Goal: Contribute content: Add original content to the website for others to see

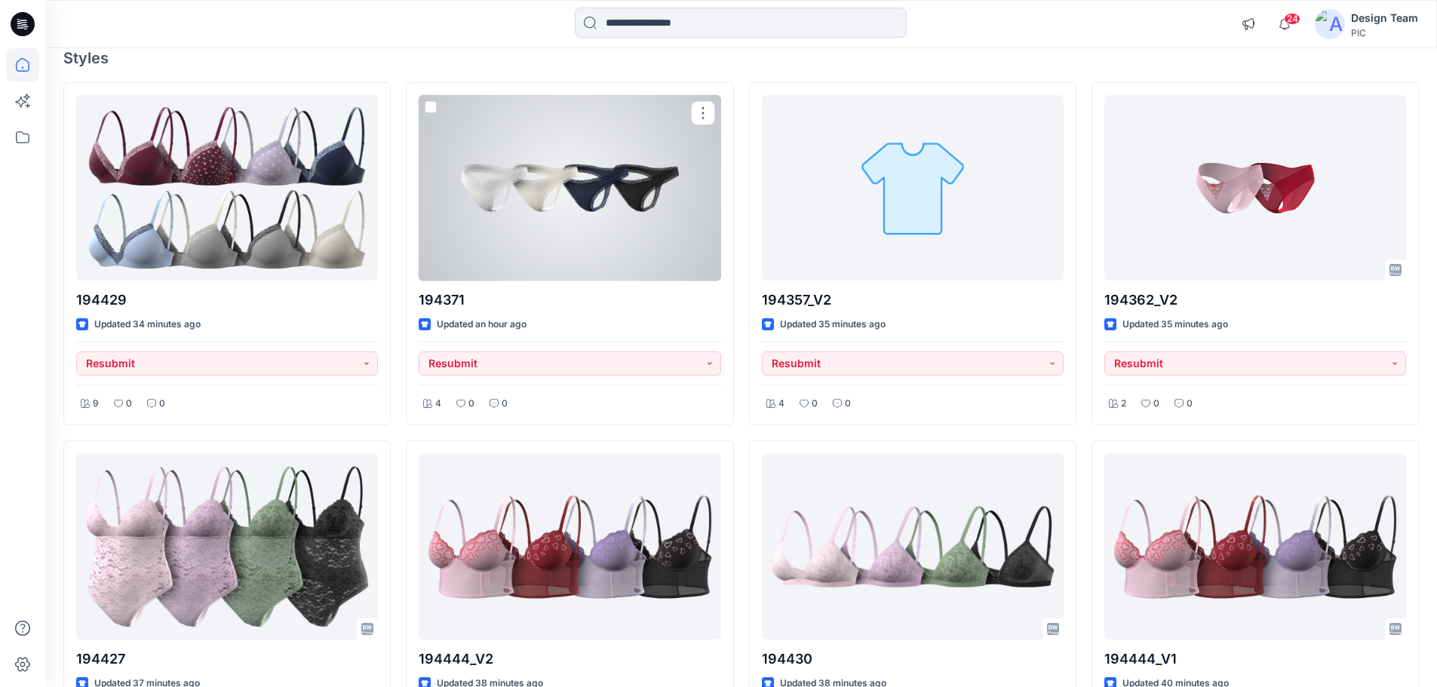
scroll to position [151, 0]
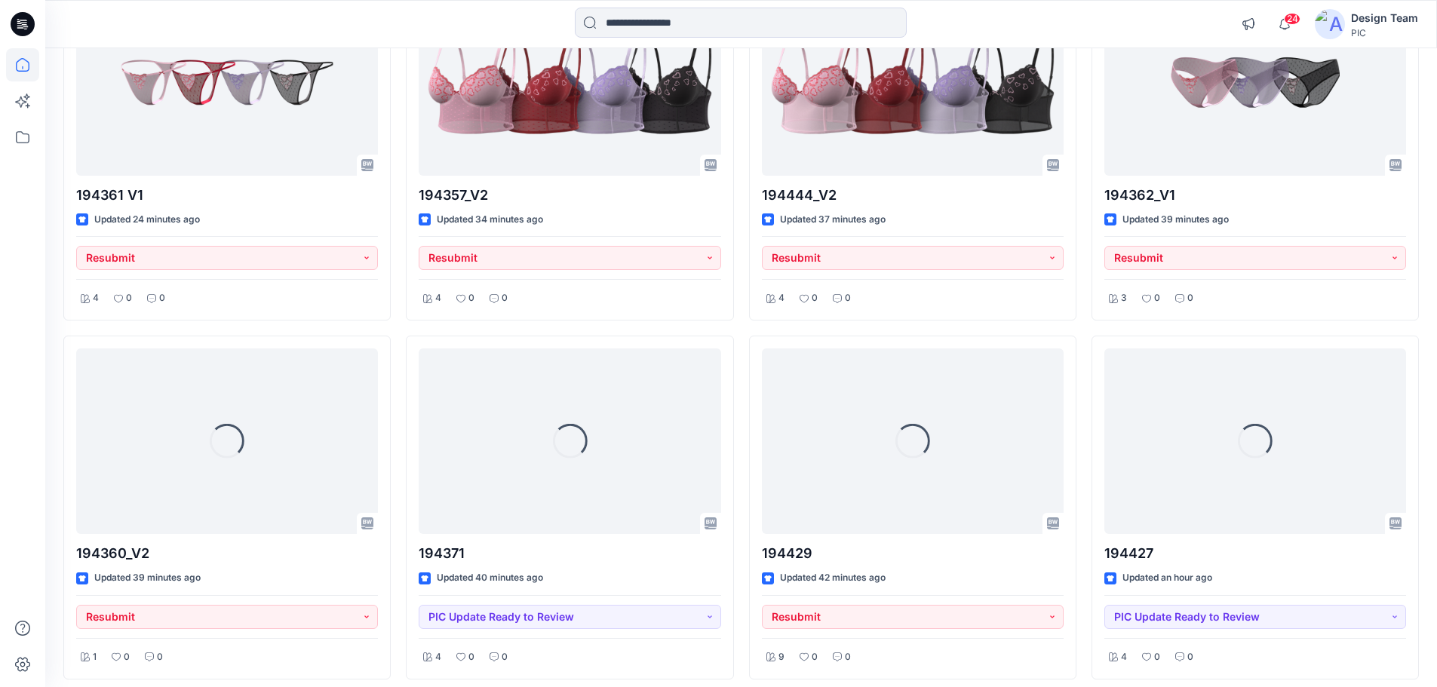
scroll to position [1036, 0]
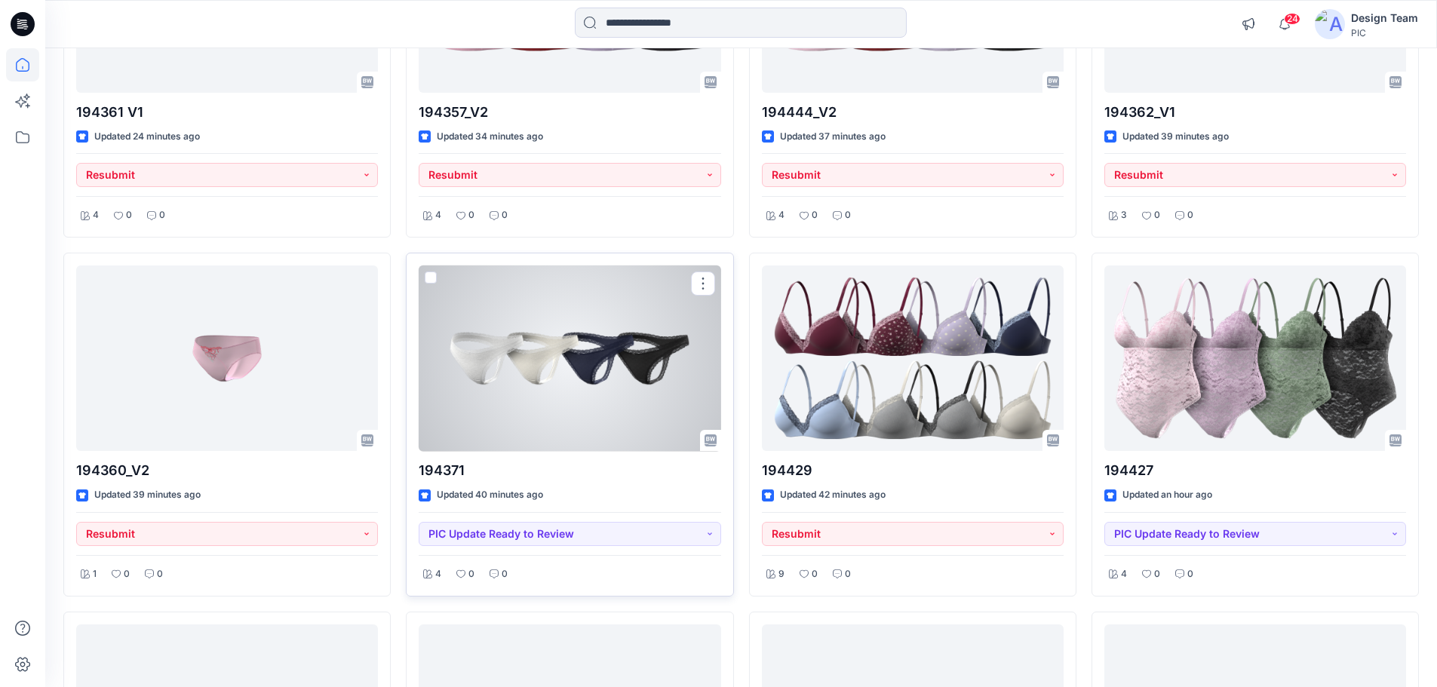
click at [622, 348] on div at bounding box center [570, 359] width 302 height 186
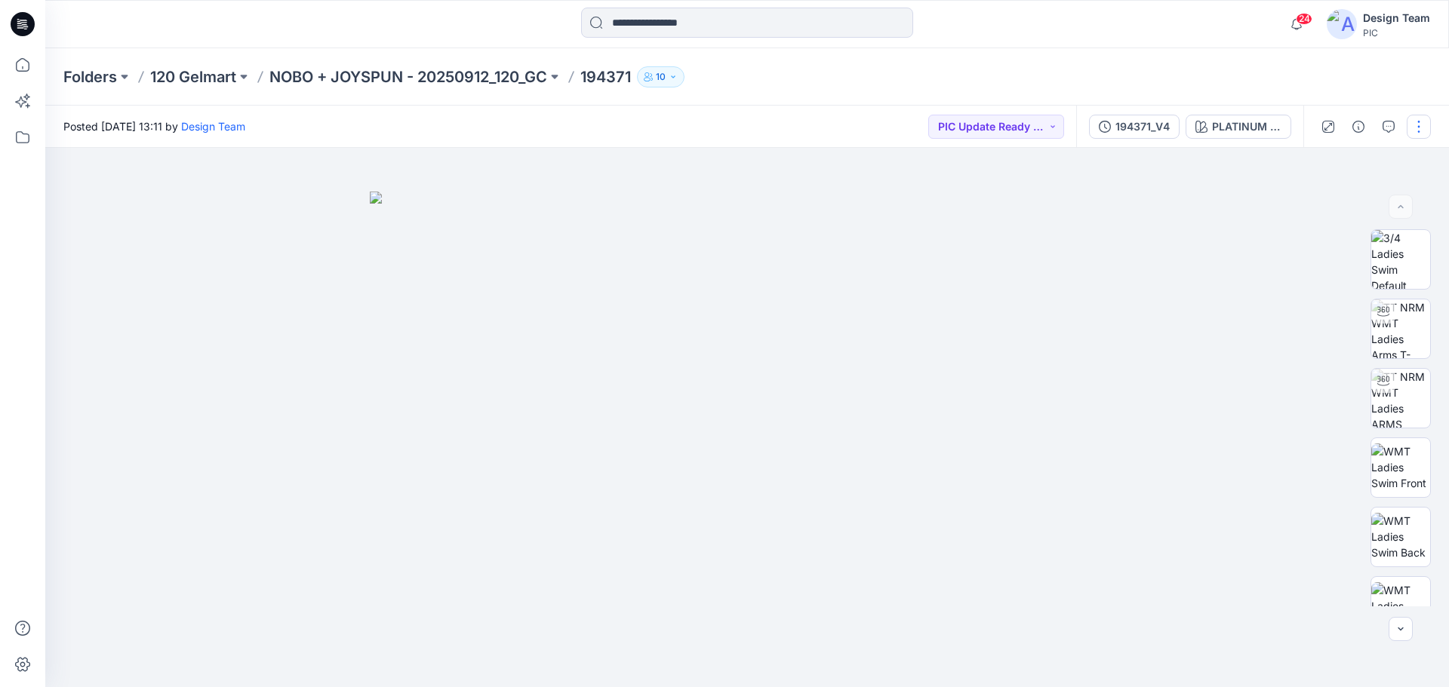
click at [1415, 120] on button "button" at bounding box center [1418, 127] width 24 height 24
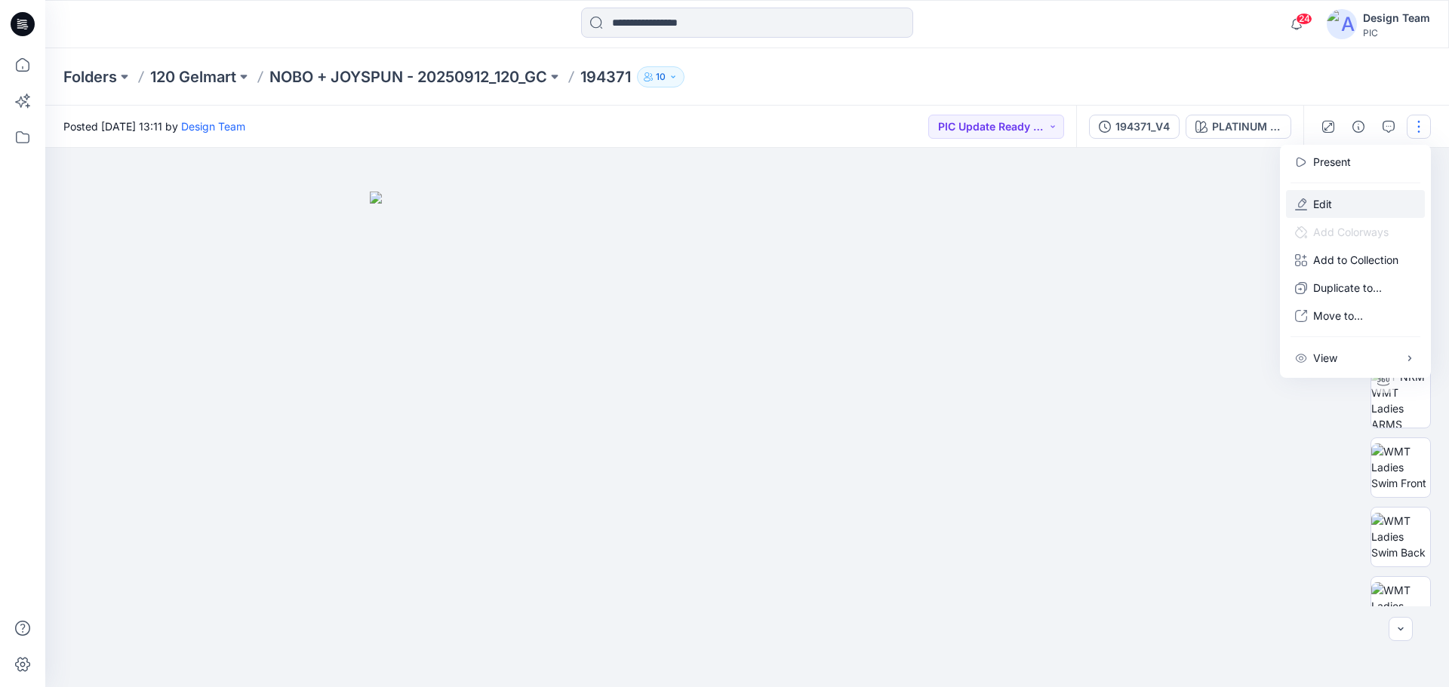
click at [1323, 200] on p "Edit" at bounding box center [1322, 204] width 19 height 16
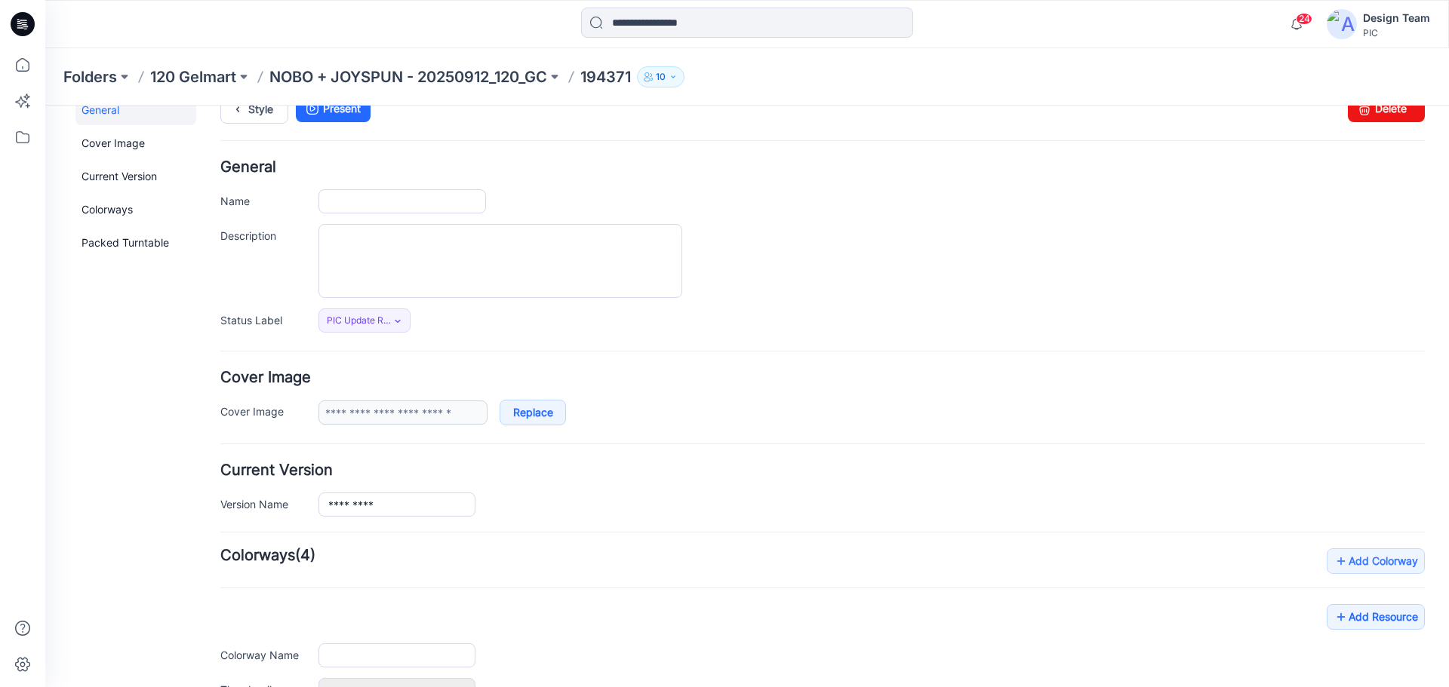
type input "******"
type input "**********"
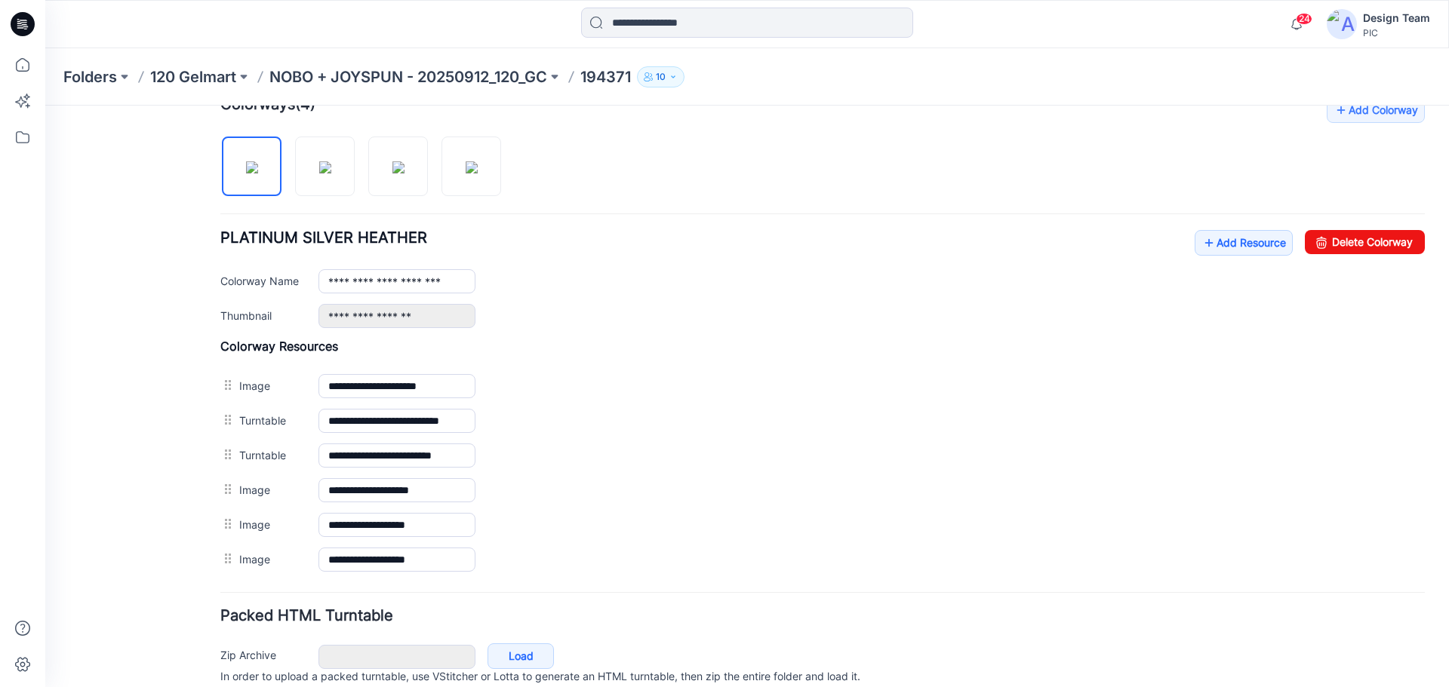
scroll to position [542, 0]
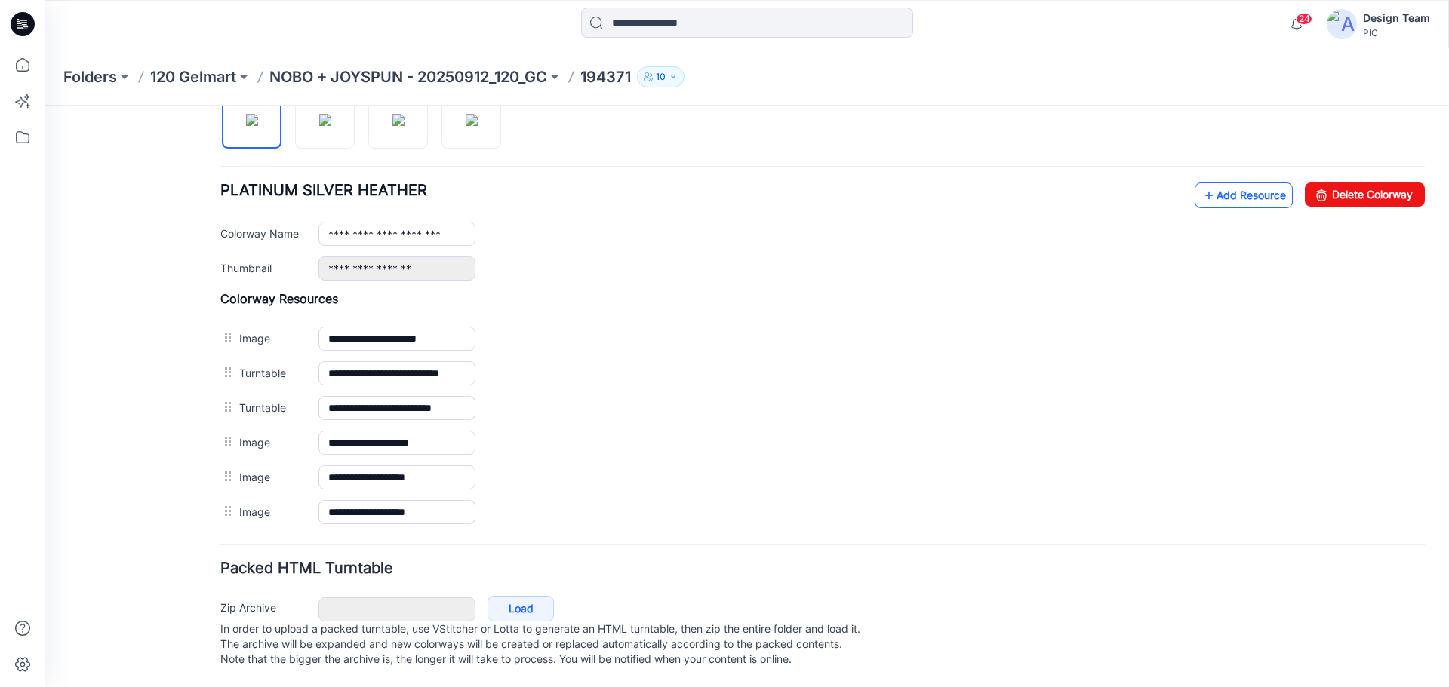
click at [1201, 183] on icon at bounding box center [1208, 195] width 15 height 24
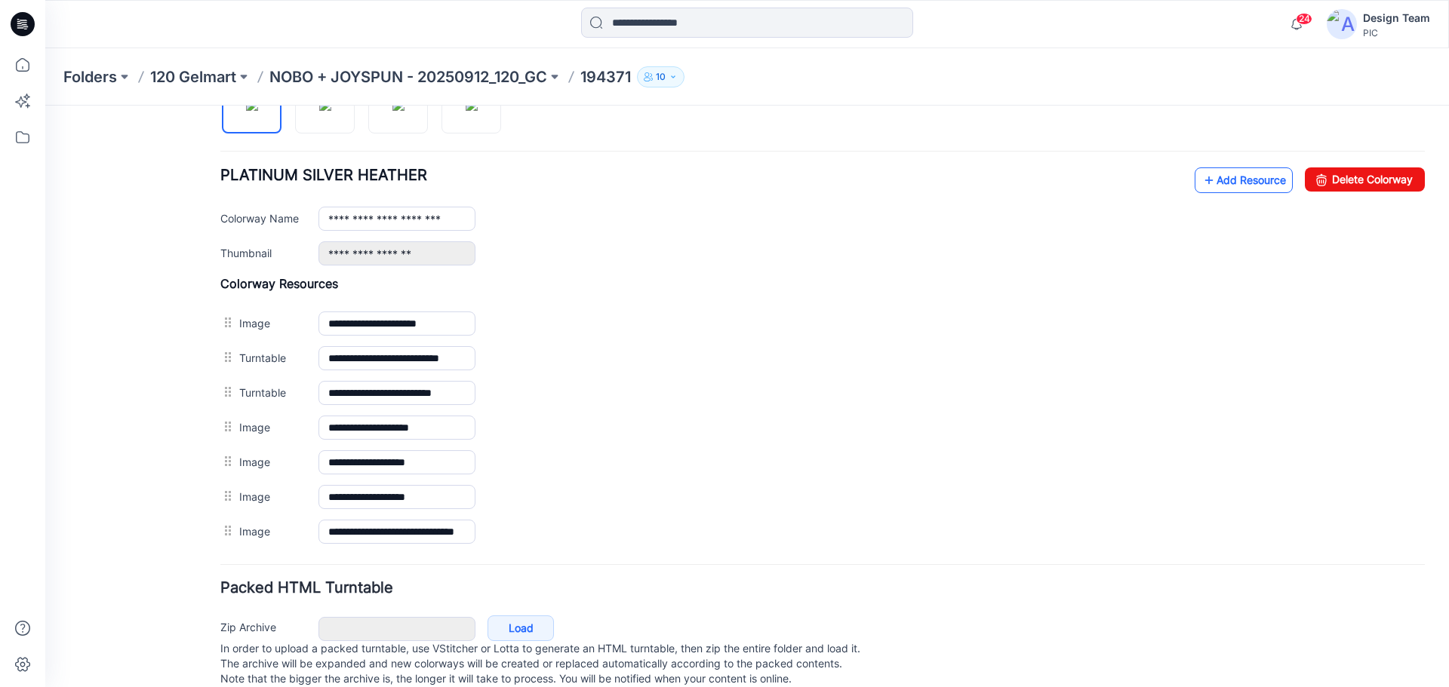
click at [1218, 176] on link "Add Resource" at bounding box center [1243, 180] width 98 height 26
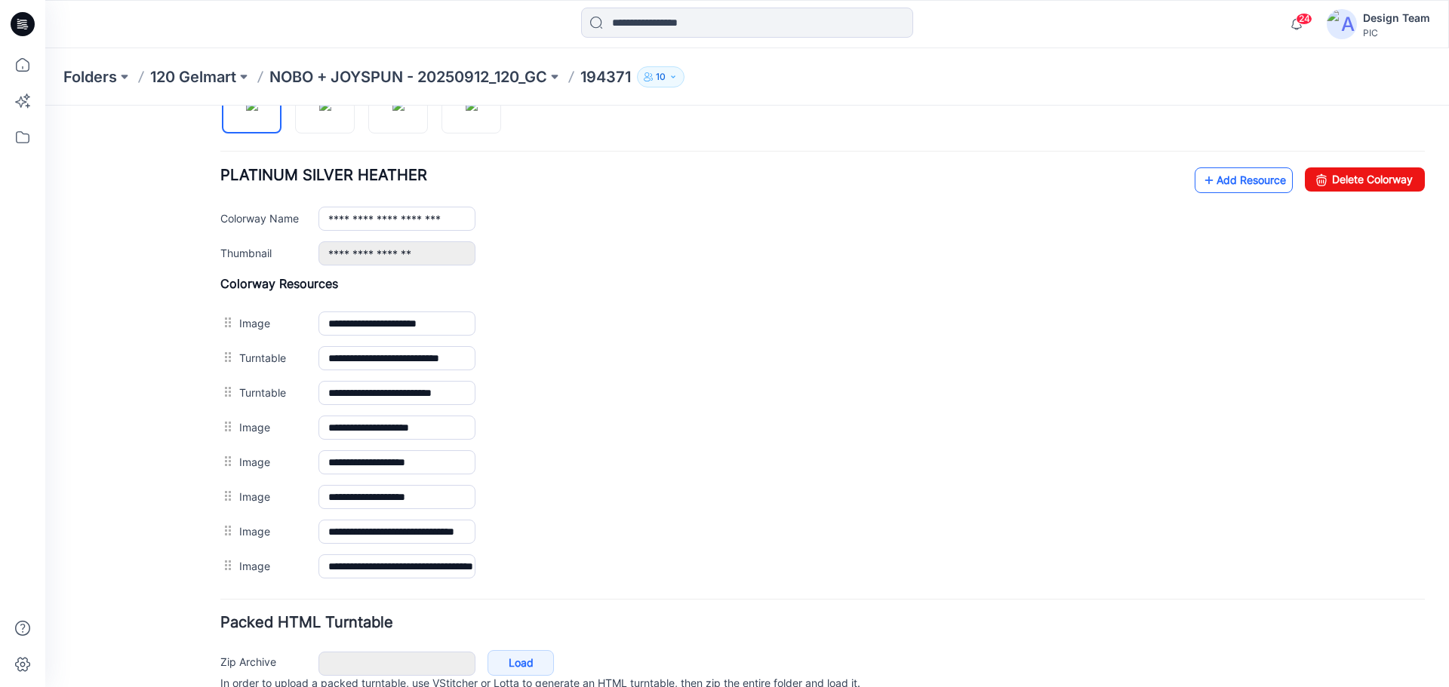
click at [1236, 183] on link "Add Resource" at bounding box center [1243, 180] width 98 height 26
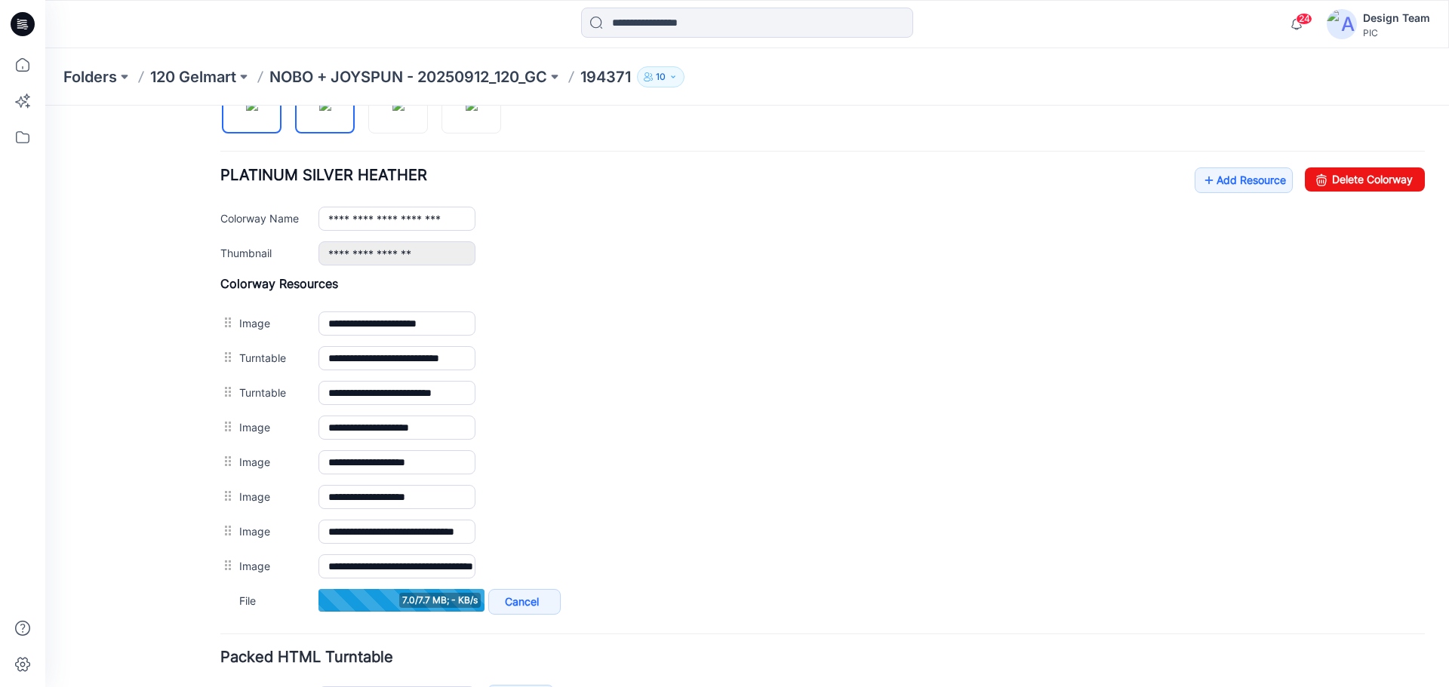
click at [331, 111] on img at bounding box center [325, 105] width 12 height 12
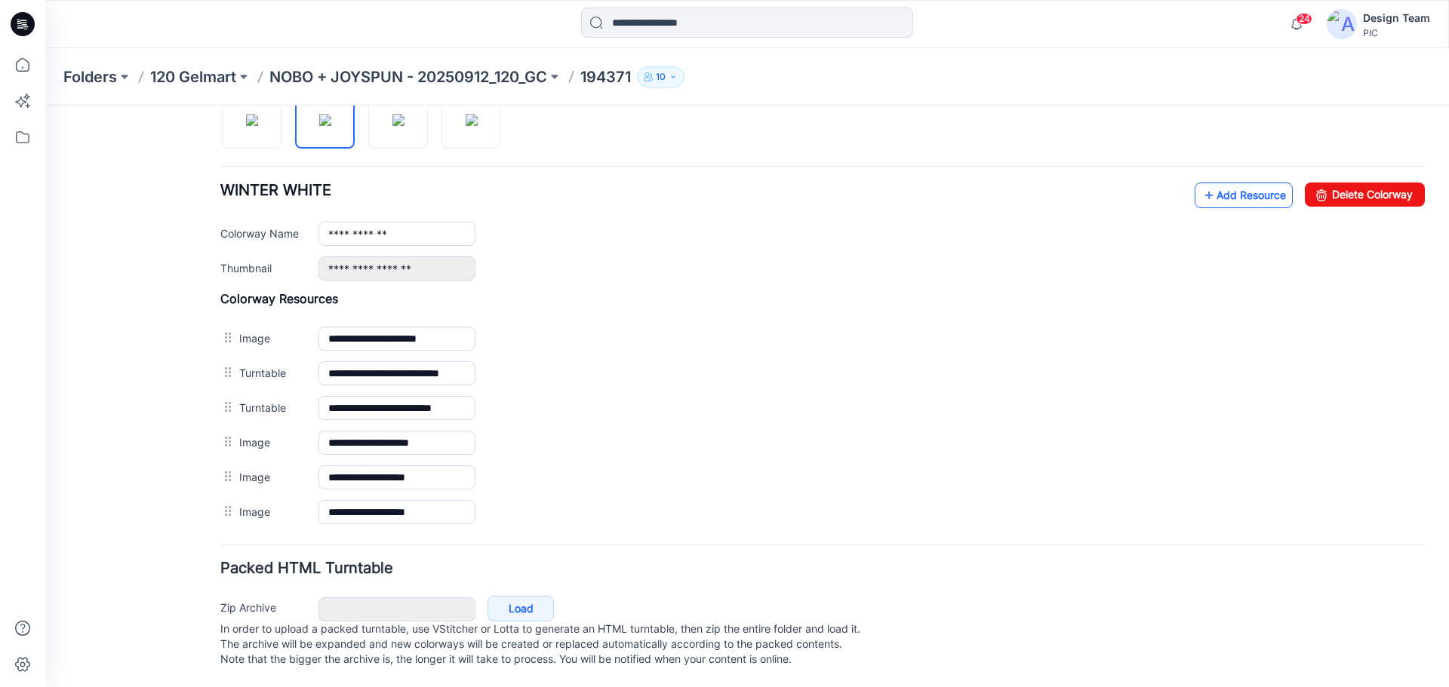
click at [1214, 183] on link "Add Resource" at bounding box center [1243, 196] width 98 height 26
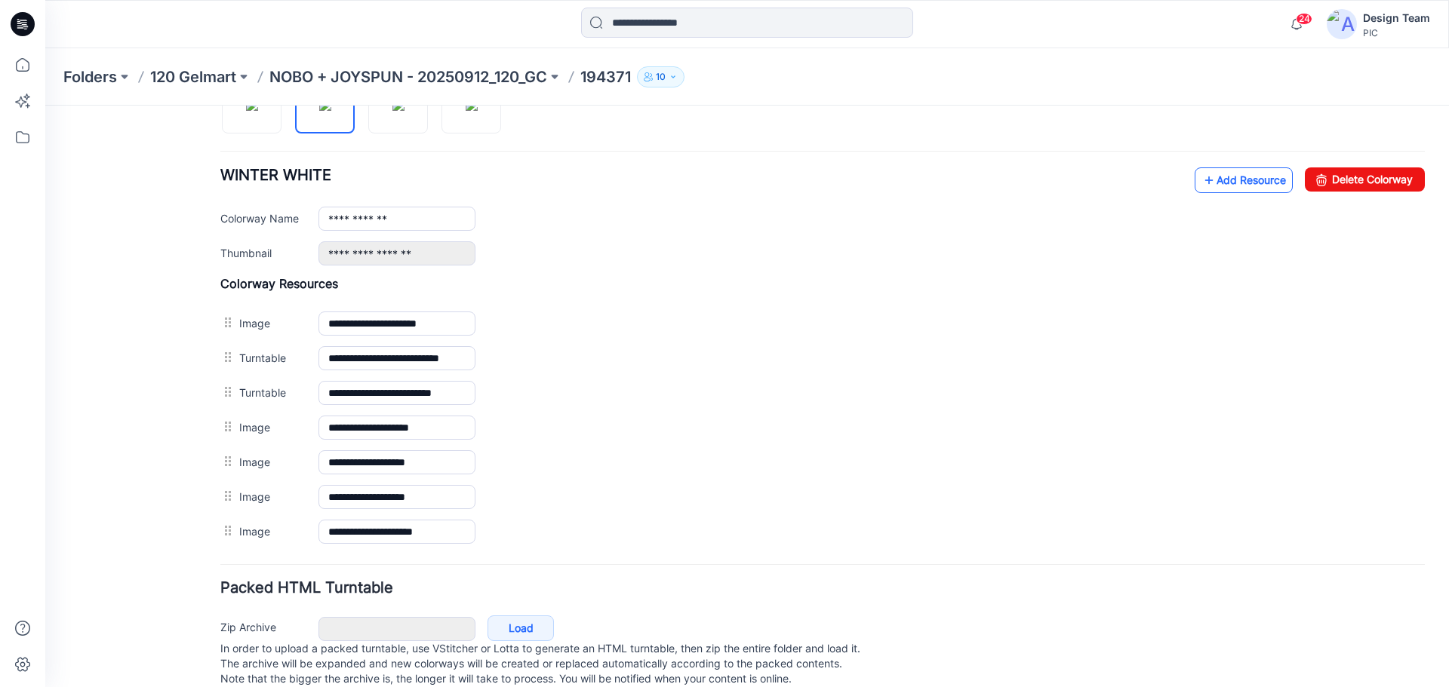
click at [1251, 177] on link "Add Resource" at bounding box center [1243, 180] width 98 height 26
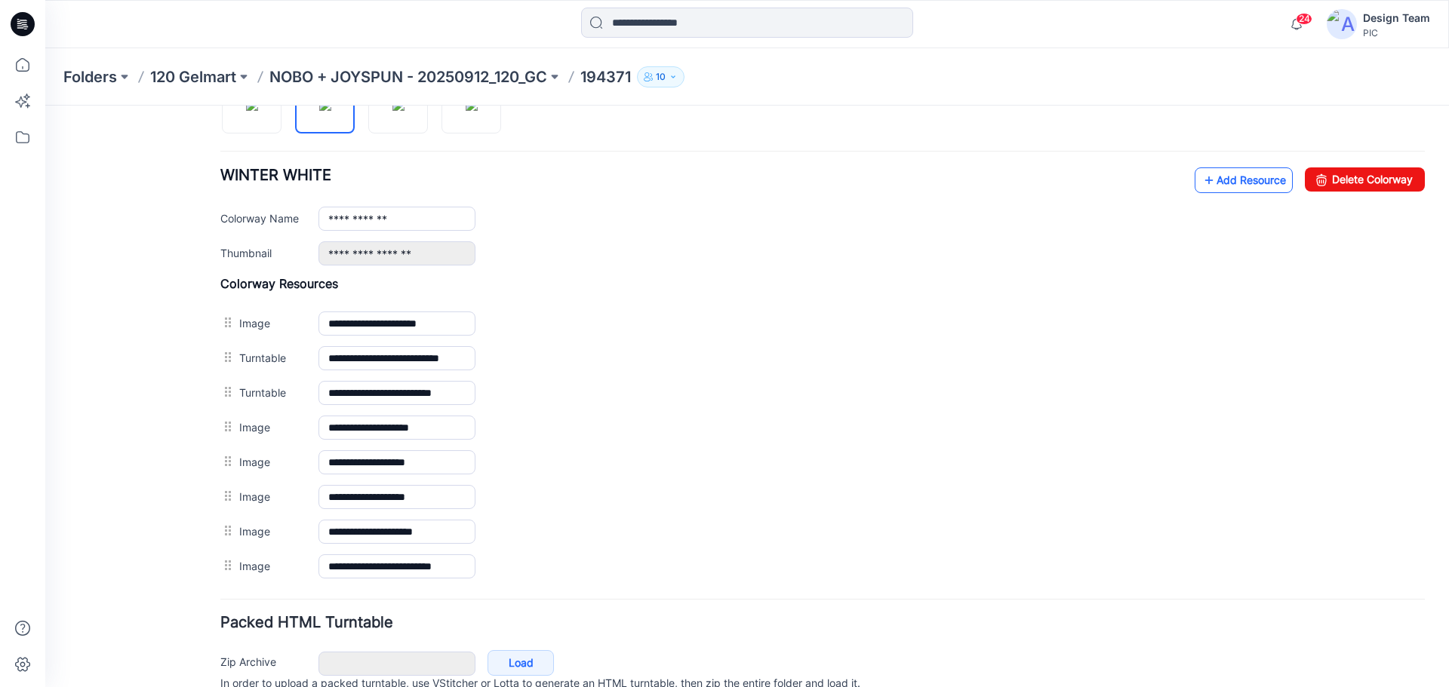
click at [1256, 180] on link "Add Resource" at bounding box center [1243, 180] width 98 height 26
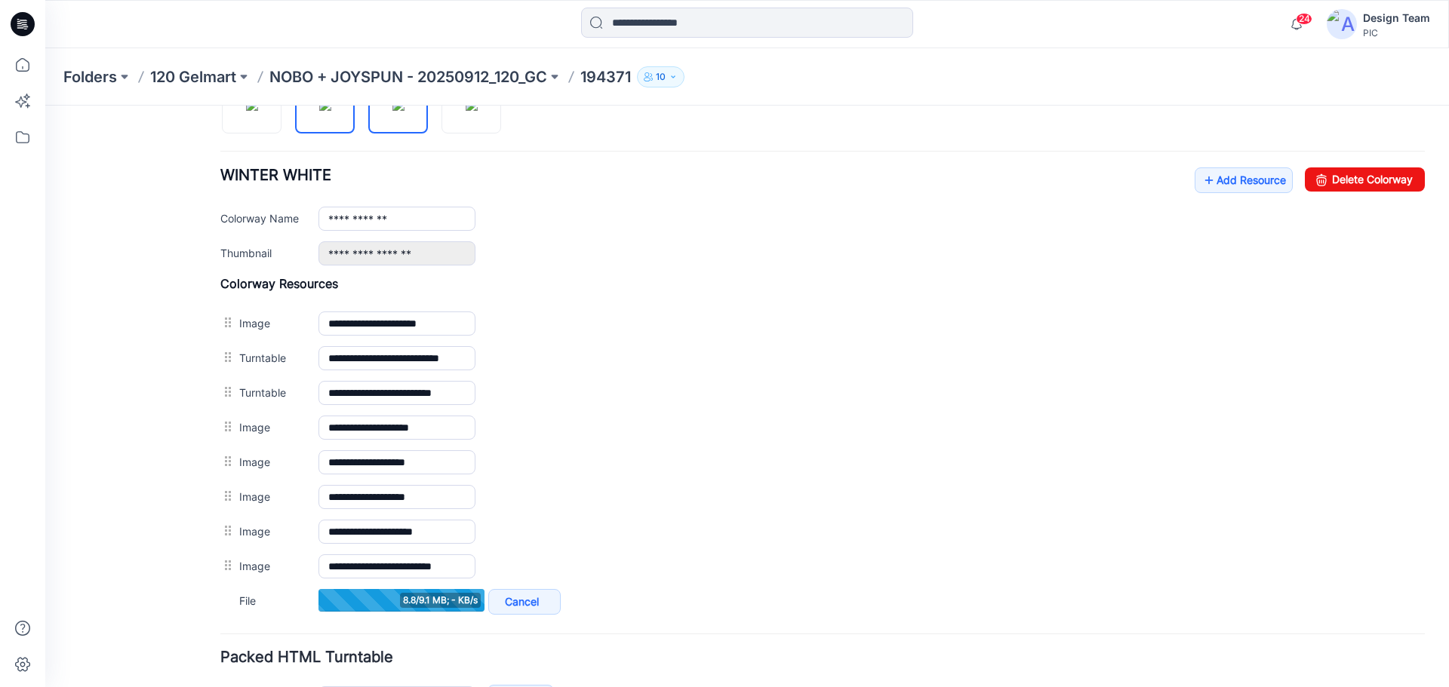
click at [404, 111] on img at bounding box center [398, 105] width 12 height 12
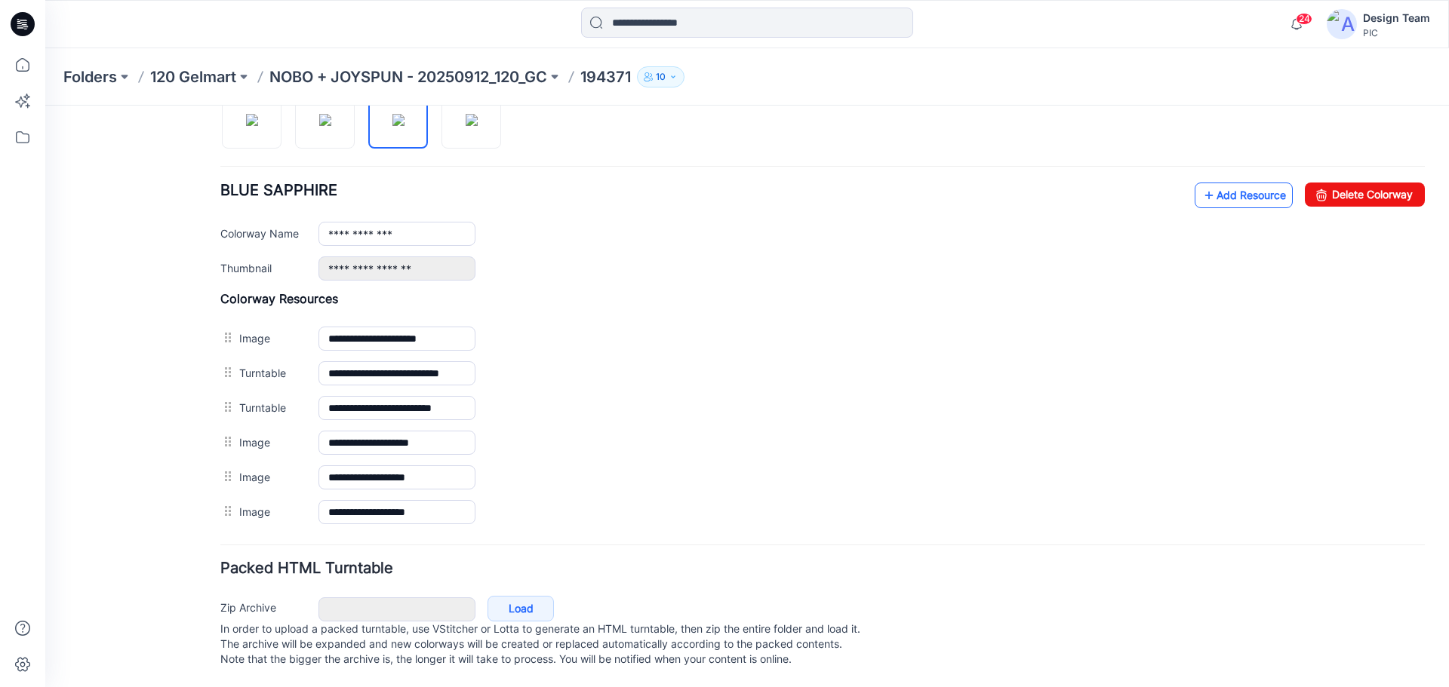
click at [1209, 183] on link "Add Resource" at bounding box center [1243, 196] width 98 height 26
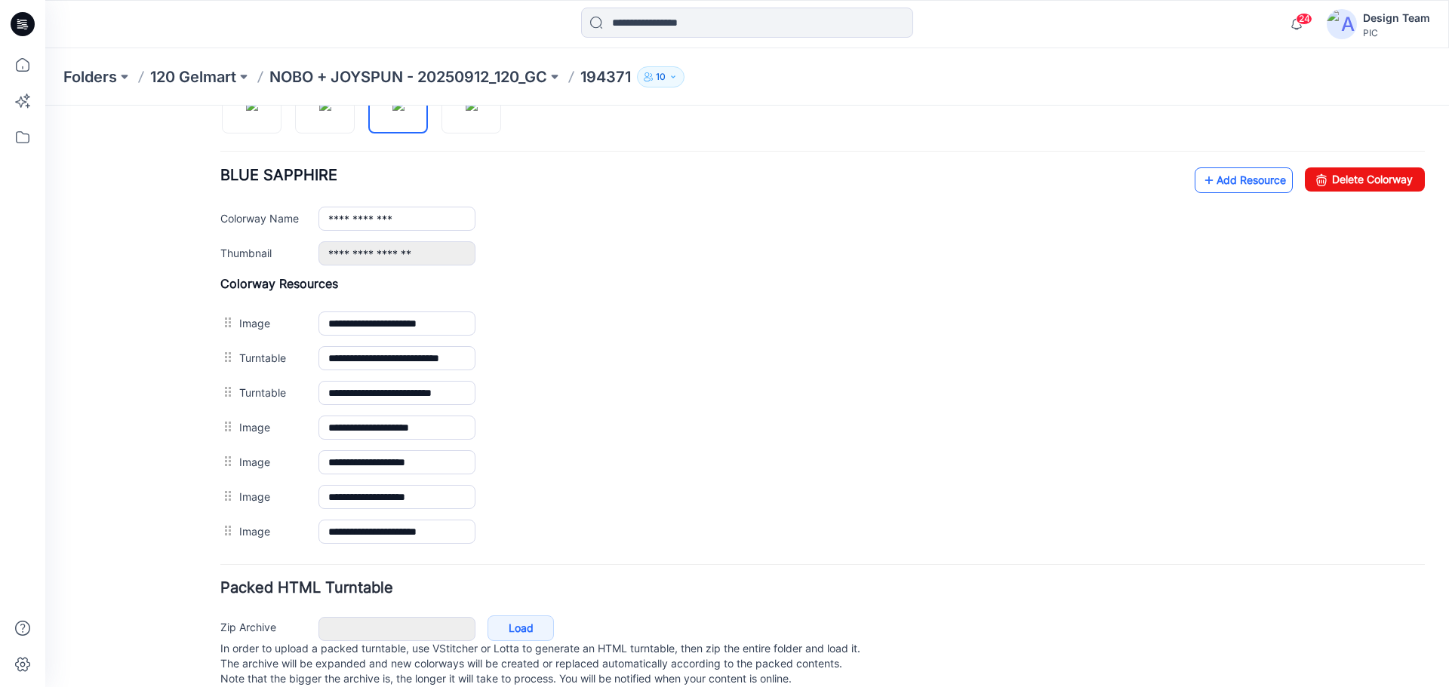
click at [1212, 184] on link "Add Resource" at bounding box center [1243, 180] width 98 height 26
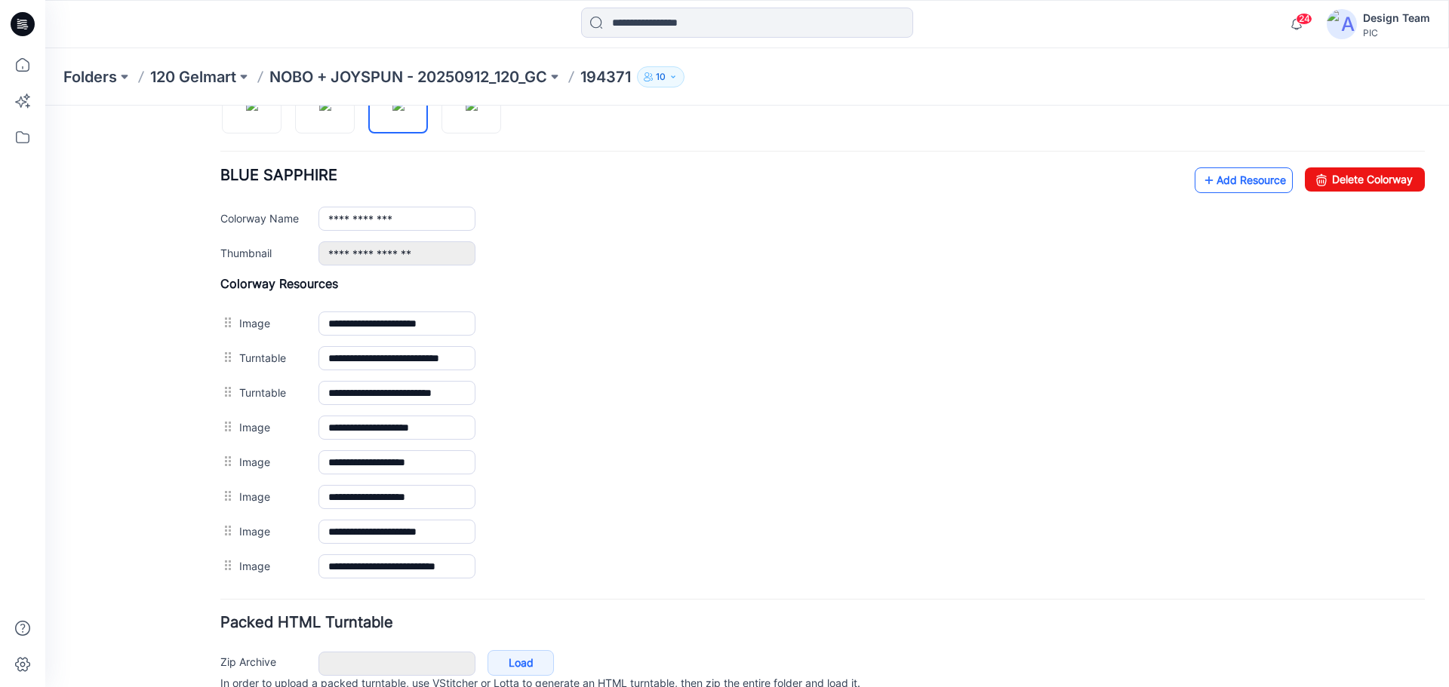
click at [1210, 181] on link "Add Resource" at bounding box center [1243, 180] width 98 height 26
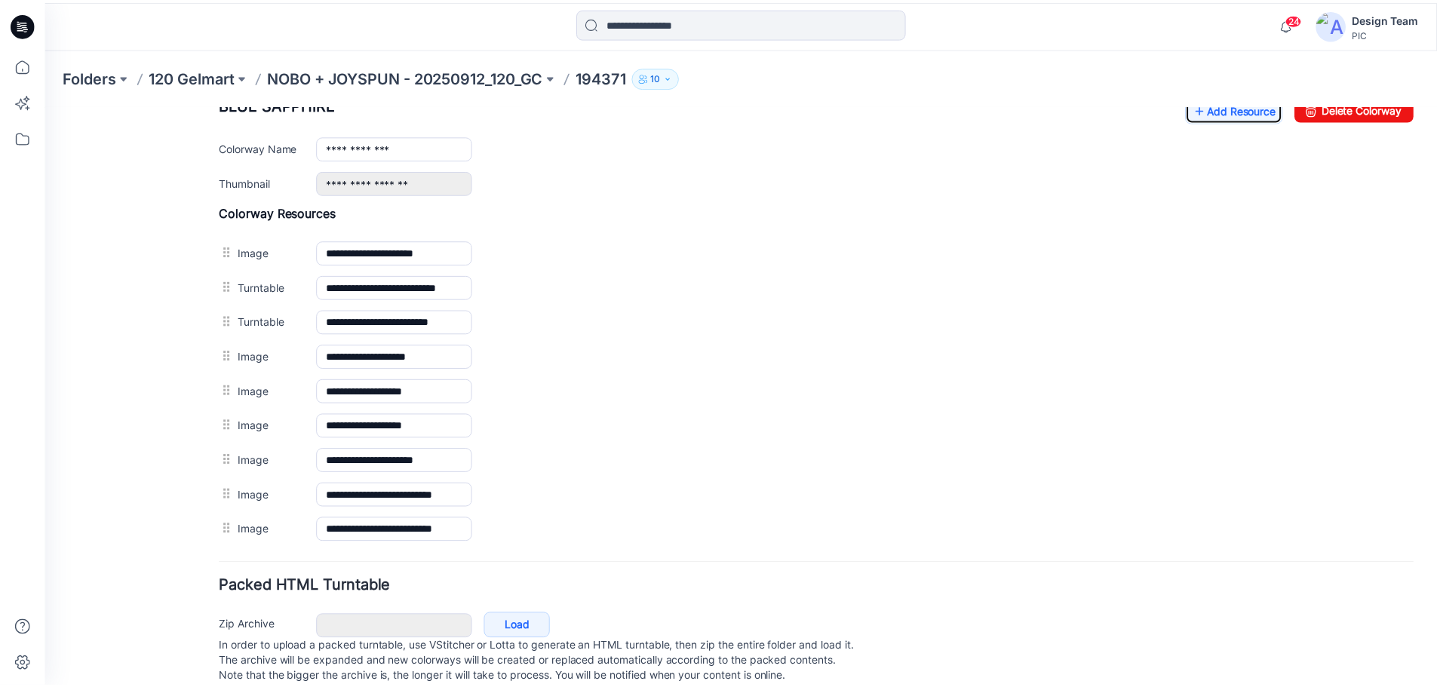
scroll to position [467, 0]
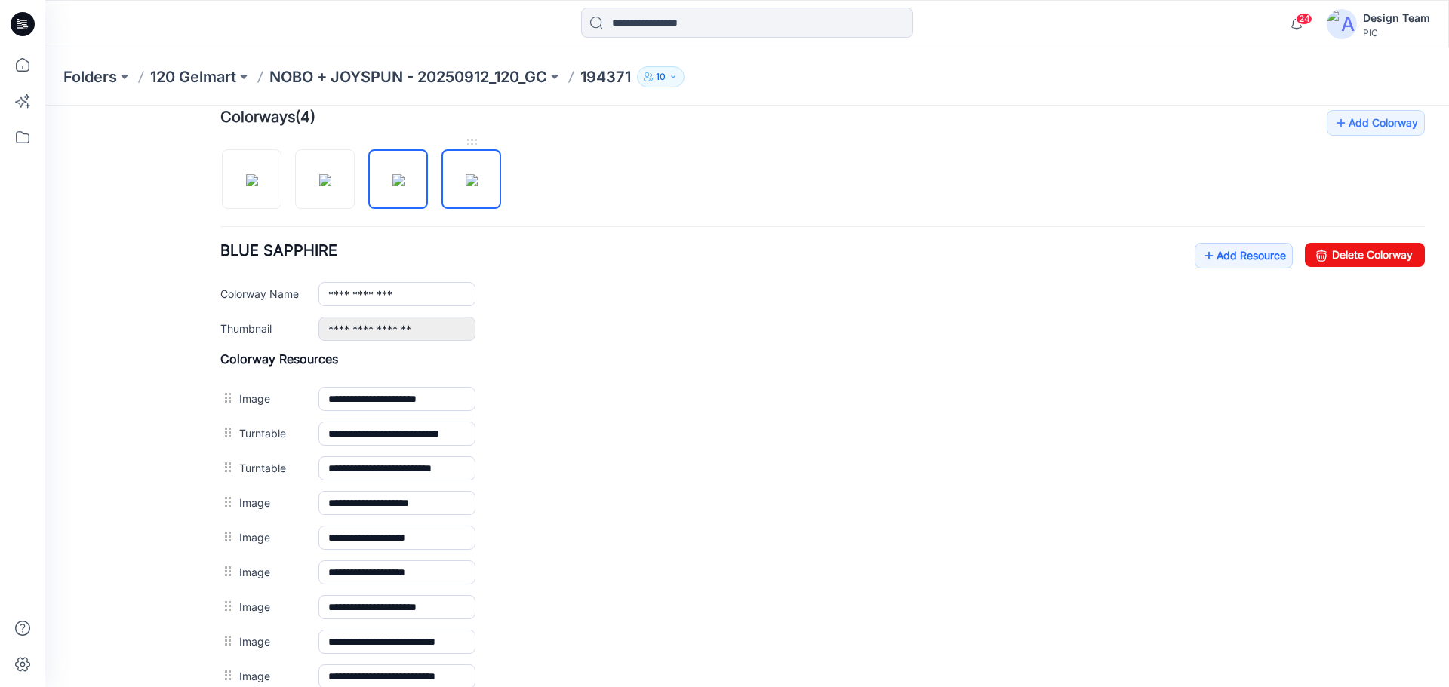
click at [478, 184] on img at bounding box center [472, 180] width 12 height 12
type input "**********"
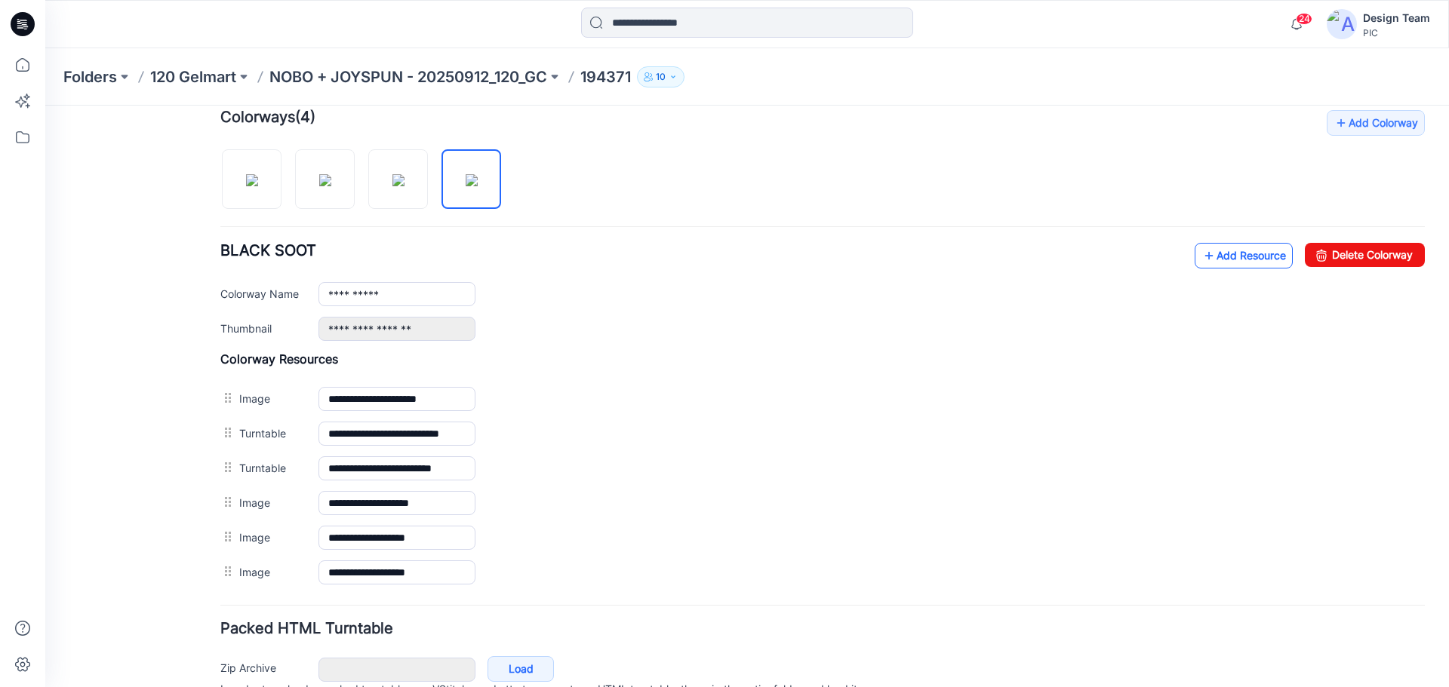
click at [1233, 260] on link "Add Resource" at bounding box center [1243, 256] width 98 height 26
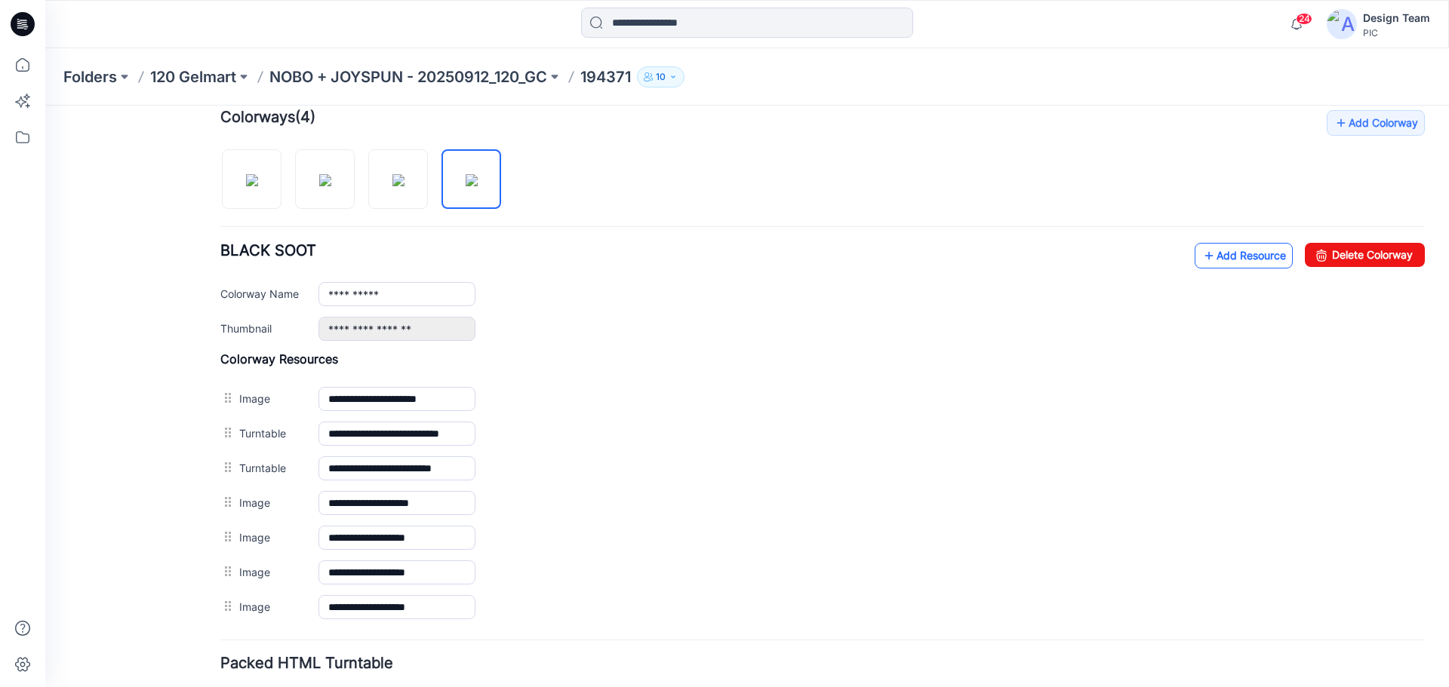
click at [1240, 260] on link "Add Resource" at bounding box center [1243, 256] width 98 height 26
click at [1218, 249] on link "Add Resource" at bounding box center [1243, 256] width 98 height 26
click at [326, 75] on p "NOBO + JOYSPUN - 20250912_120_GC" at bounding box center [408, 76] width 278 height 21
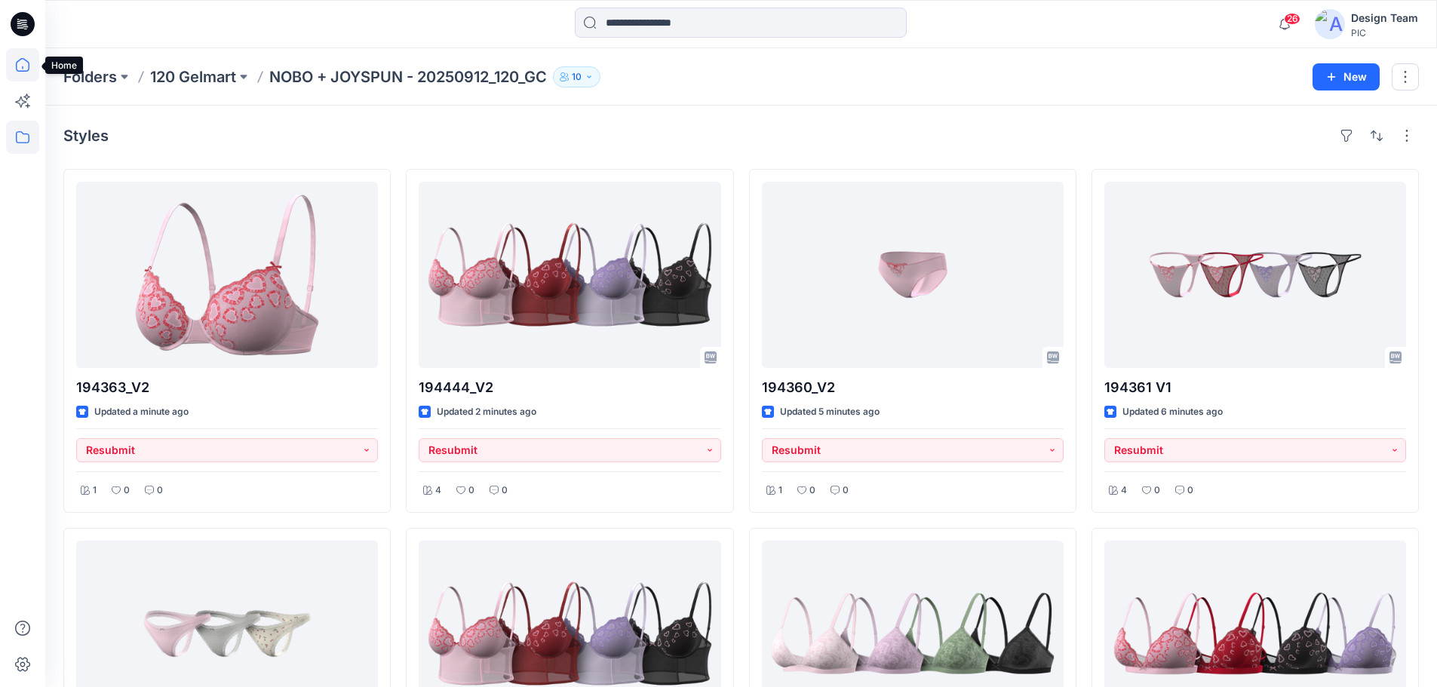
click at [23, 70] on icon at bounding box center [22, 64] width 33 height 33
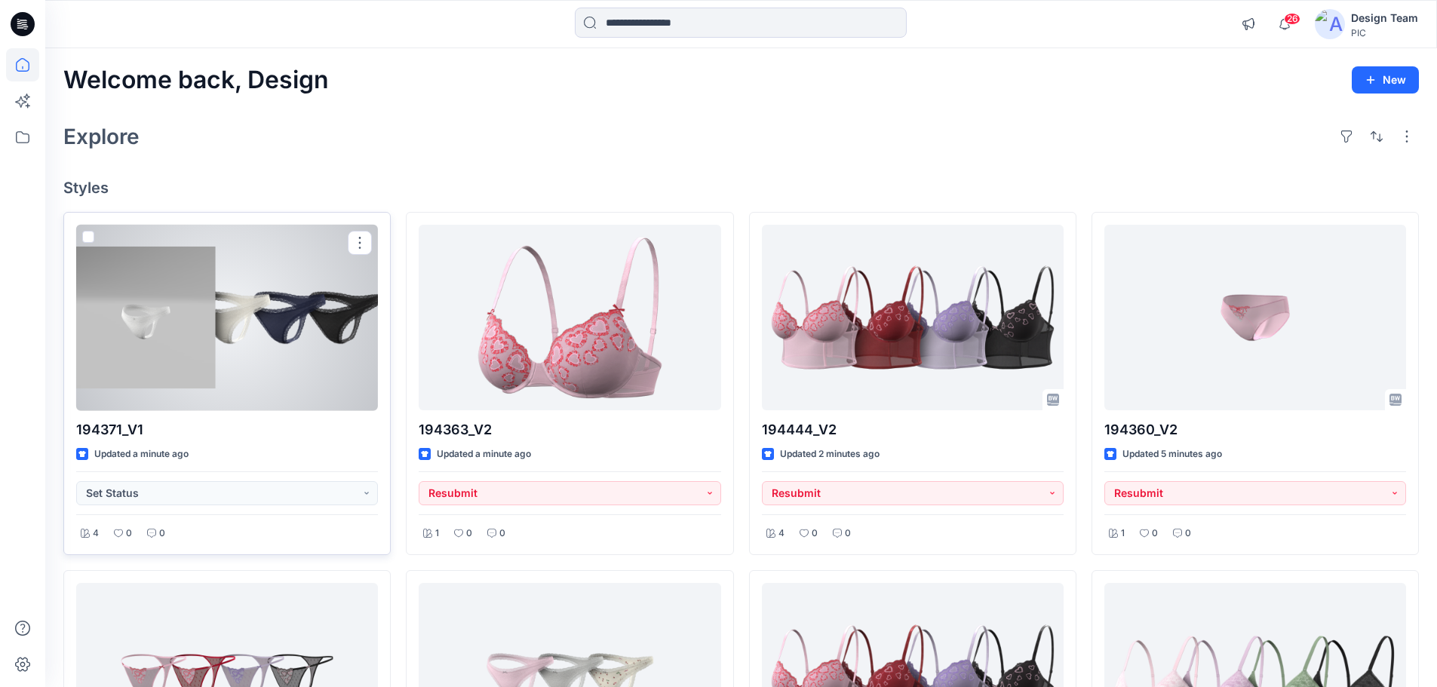
click at [235, 321] on div at bounding box center [227, 318] width 302 height 186
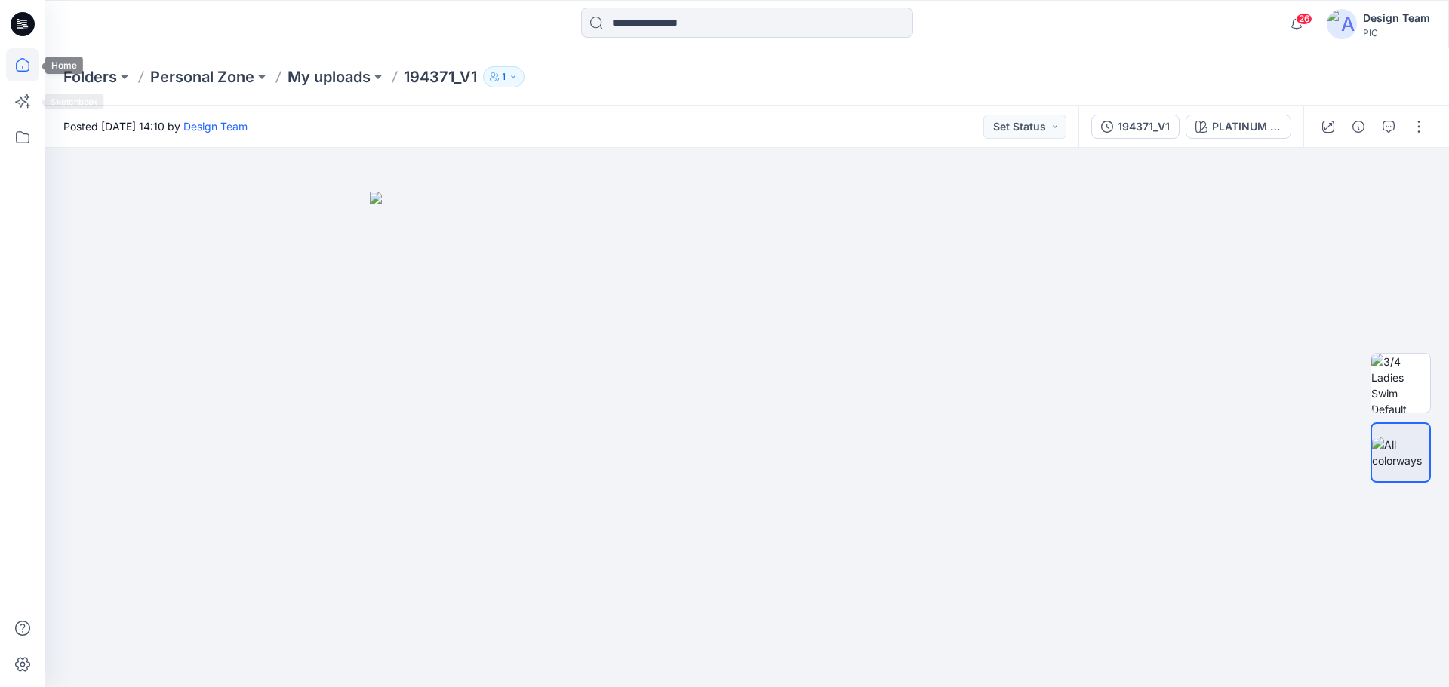
click at [34, 69] on icon at bounding box center [22, 64] width 33 height 33
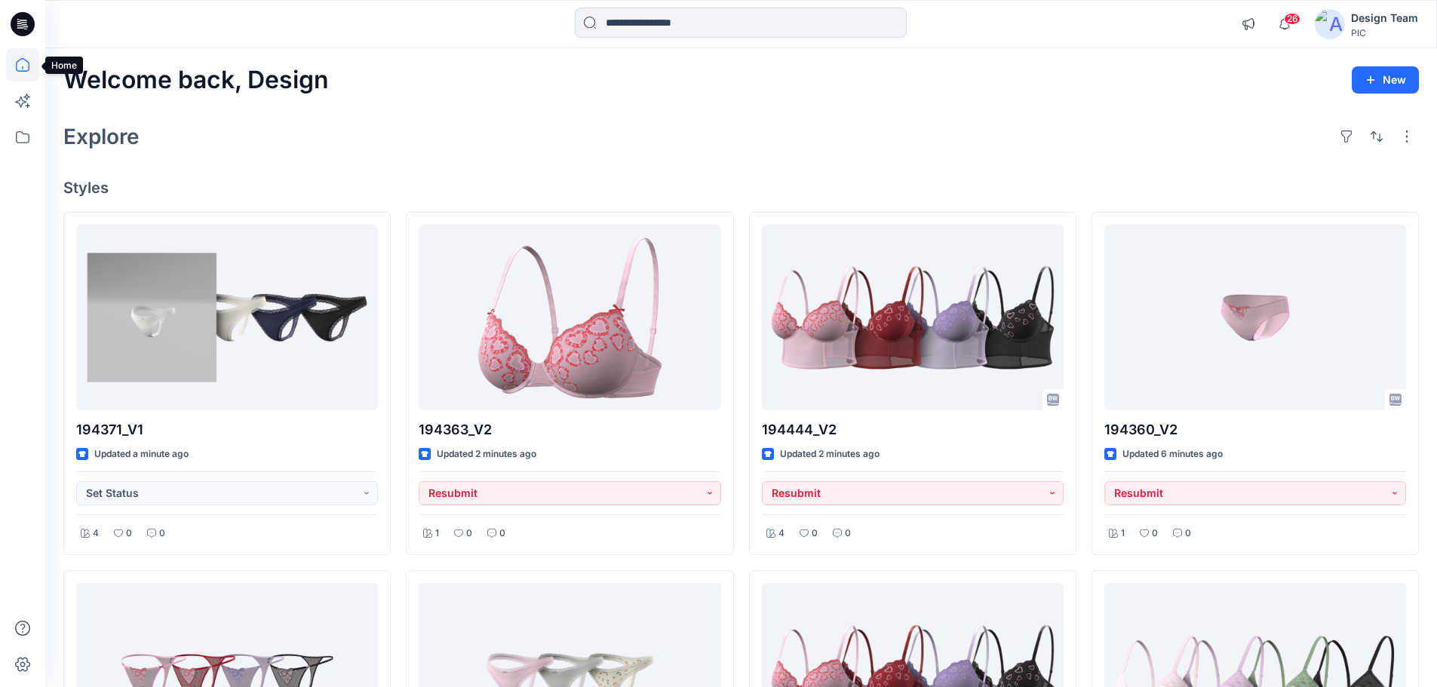
click at [22, 68] on icon at bounding box center [22, 64] width 33 height 33
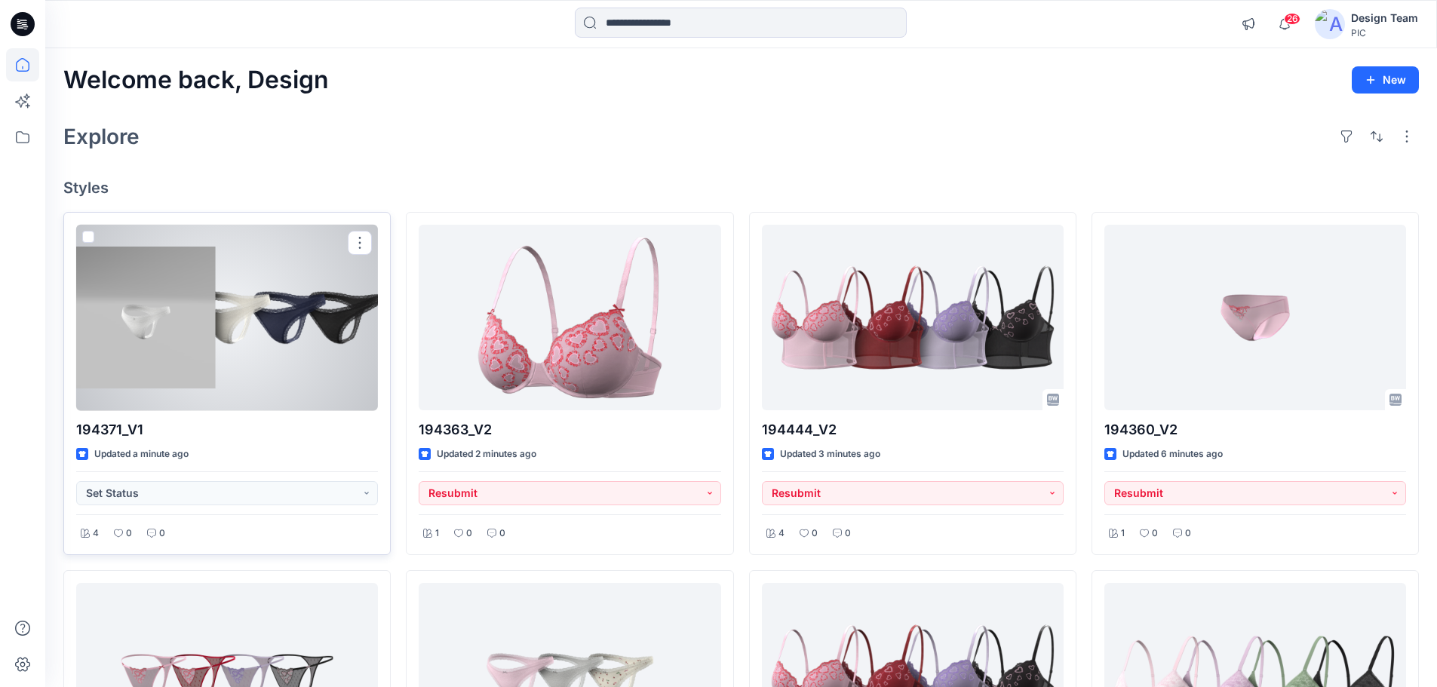
click at [298, 325] on div at bounding box center [227, 318] width 302 height 186
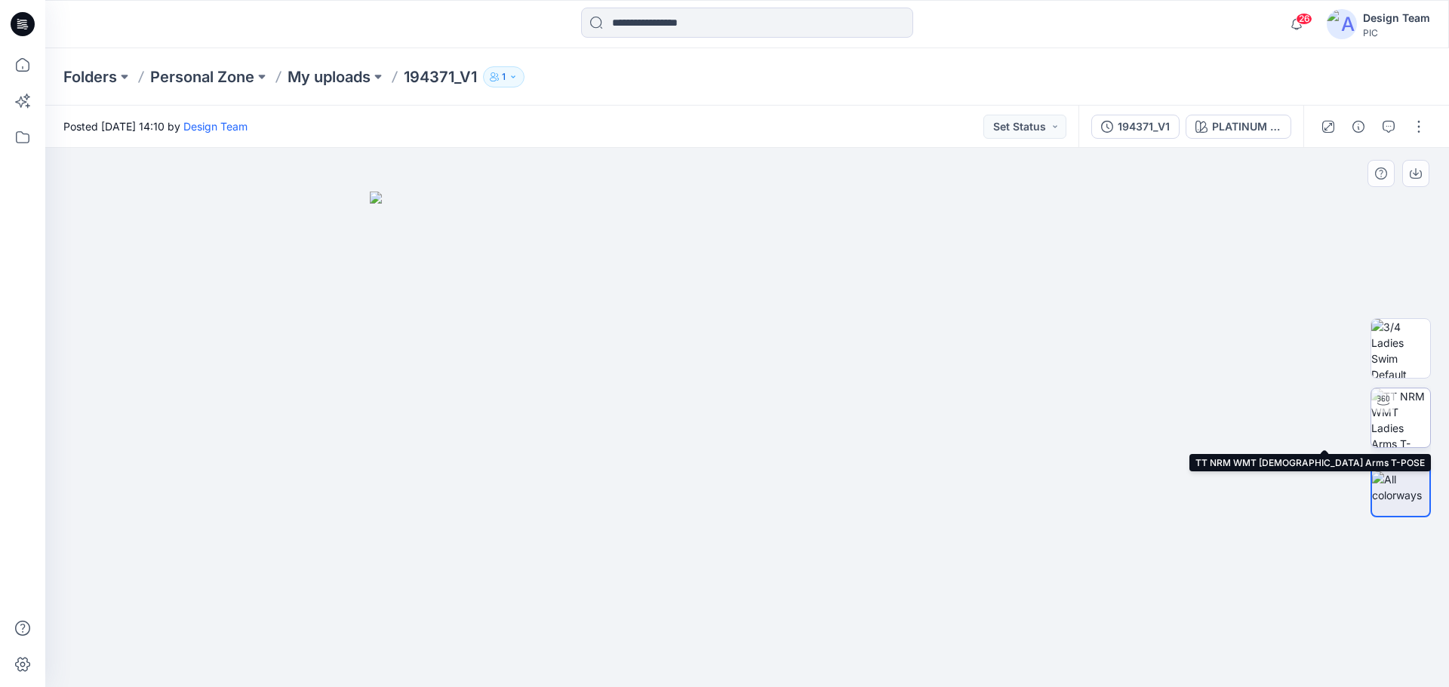
click at [1424, 432] on img at bounding box center [1400, 418] width 59 height 59
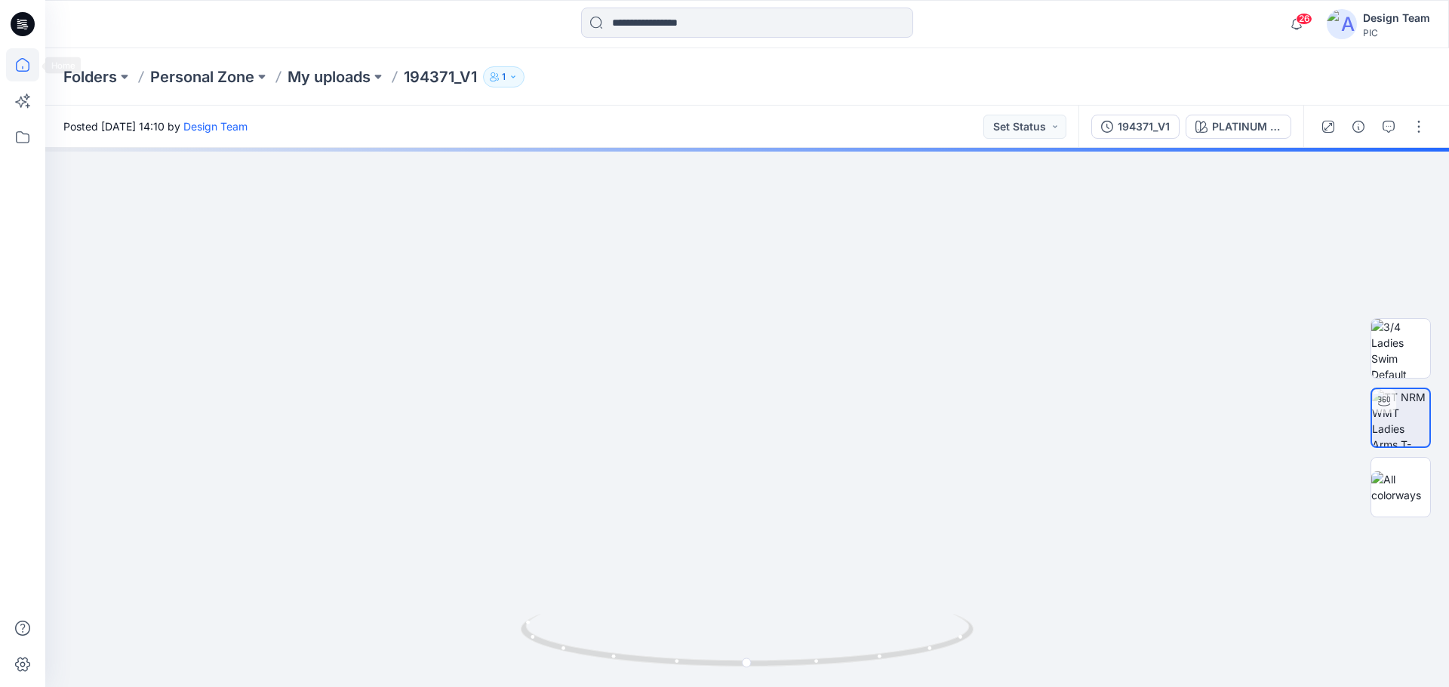
click at [17, 57] on icon at bounding box center [22, 64] width 33 height 33
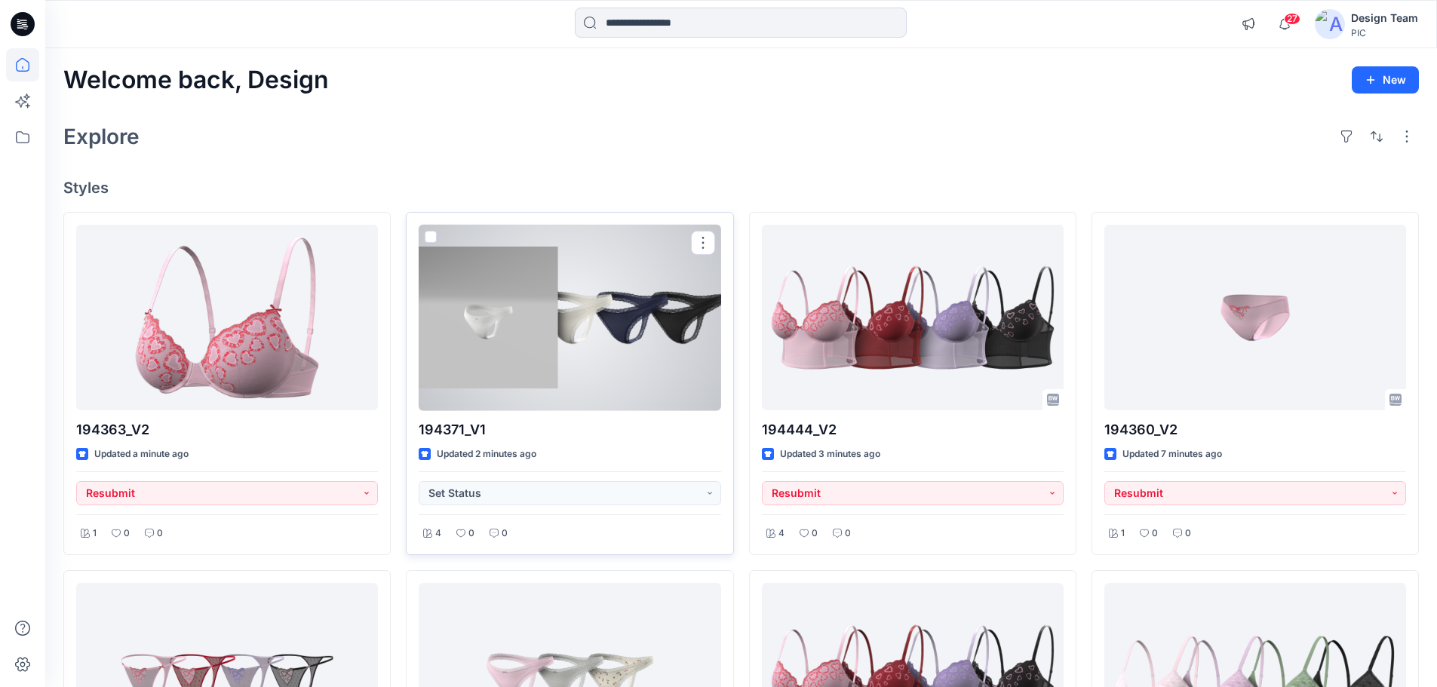
click at [562, 324] on div at bounding box center [570, 318] width 302 height 186
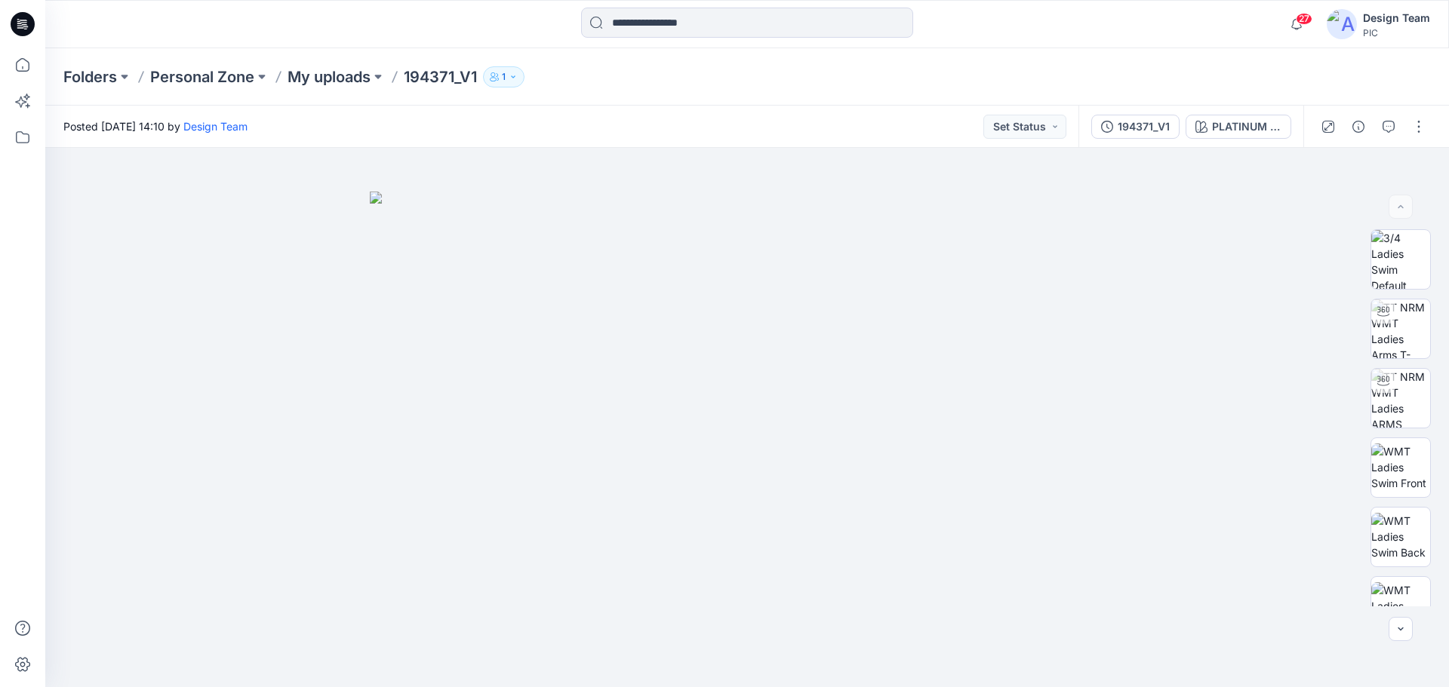
click at [1238, 129] on div "PLATINUM SILVER HEATHER" at bounding box center [1246, 126] width 69 height 17
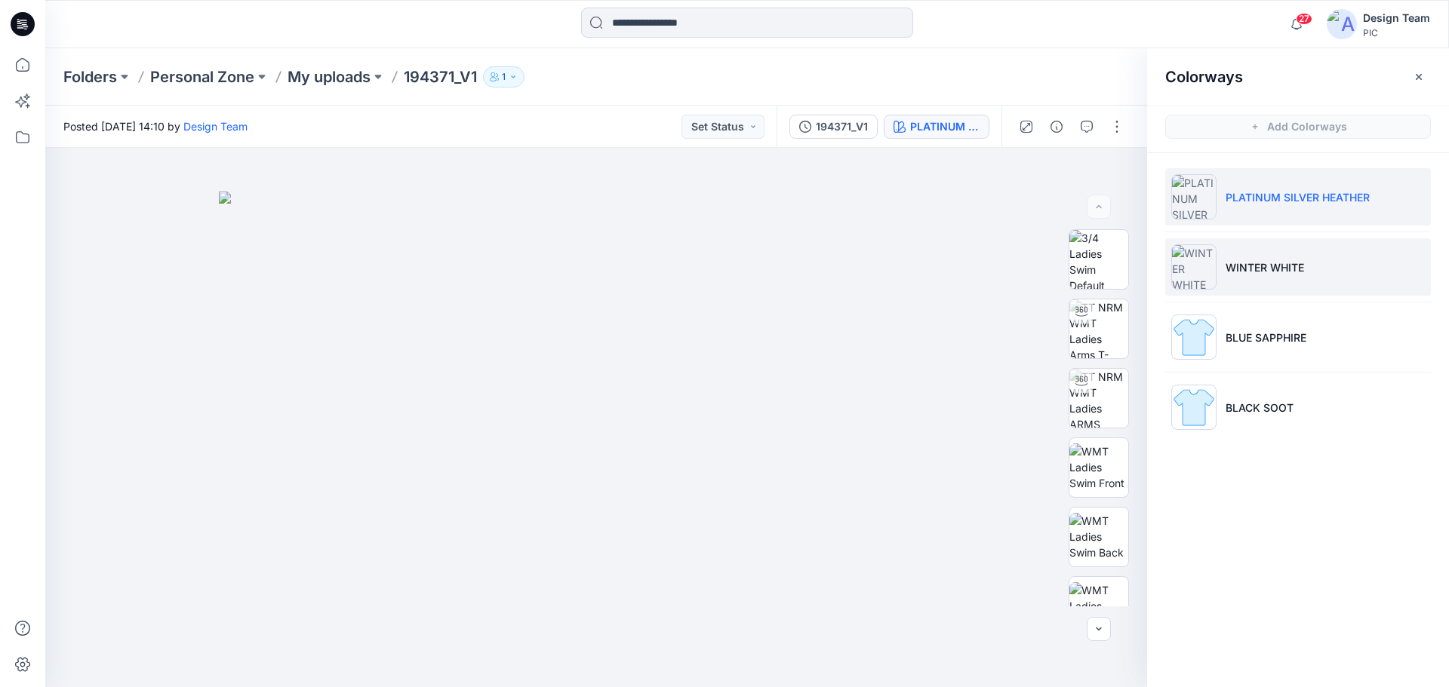
click at [1272, 271] on p "WINTER WHITE" at bounding box center [1264, 268] width 78 height 16
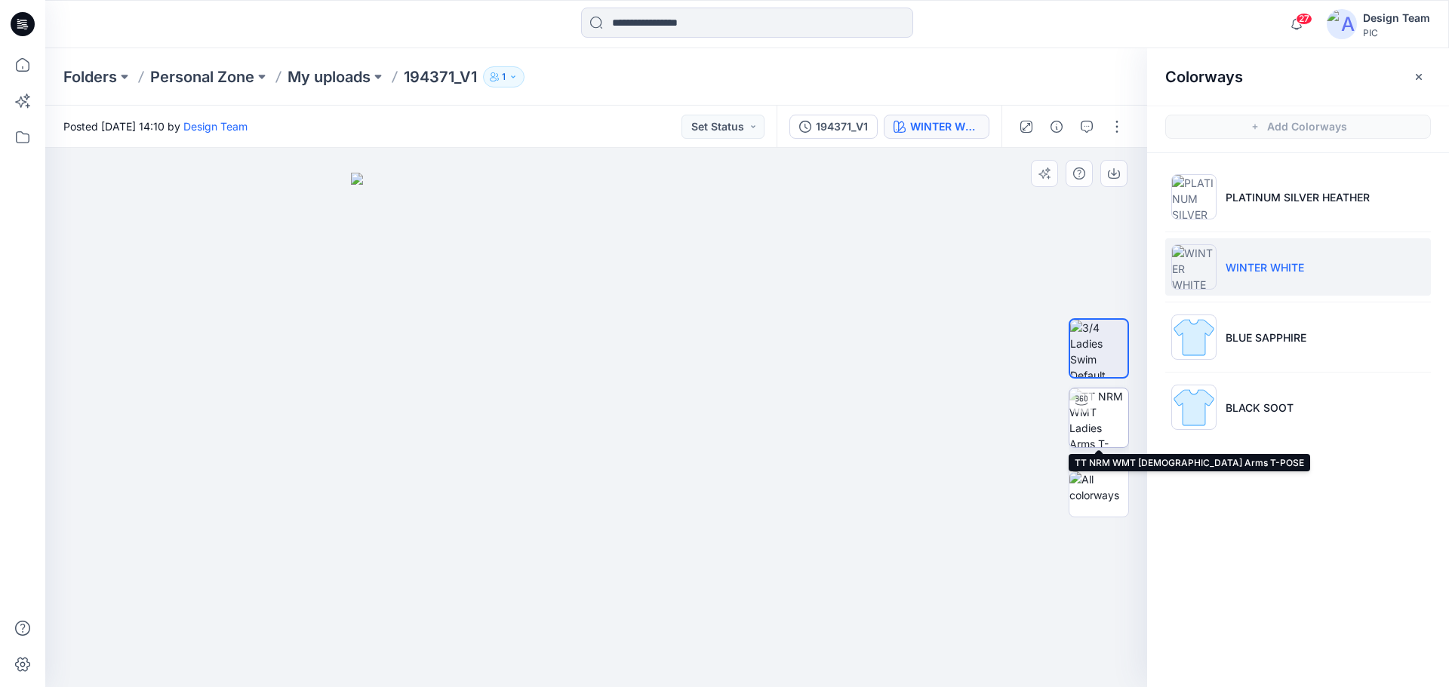
click at [1098, 416] on img at bounding box center [1098, 418] width 59 height 59
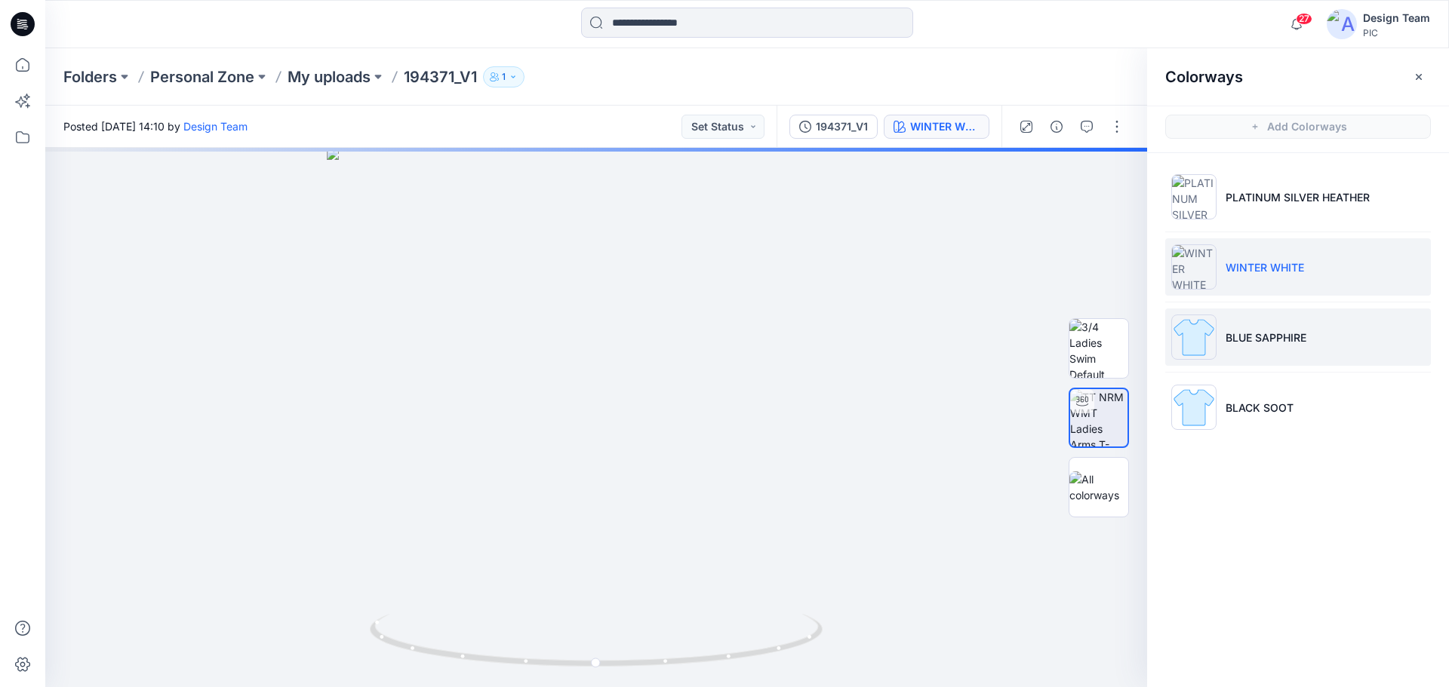
click at [1257, 336] on p "BLUE SAPPHIRE" at bounding box center [1265, 338] width 81 height 16
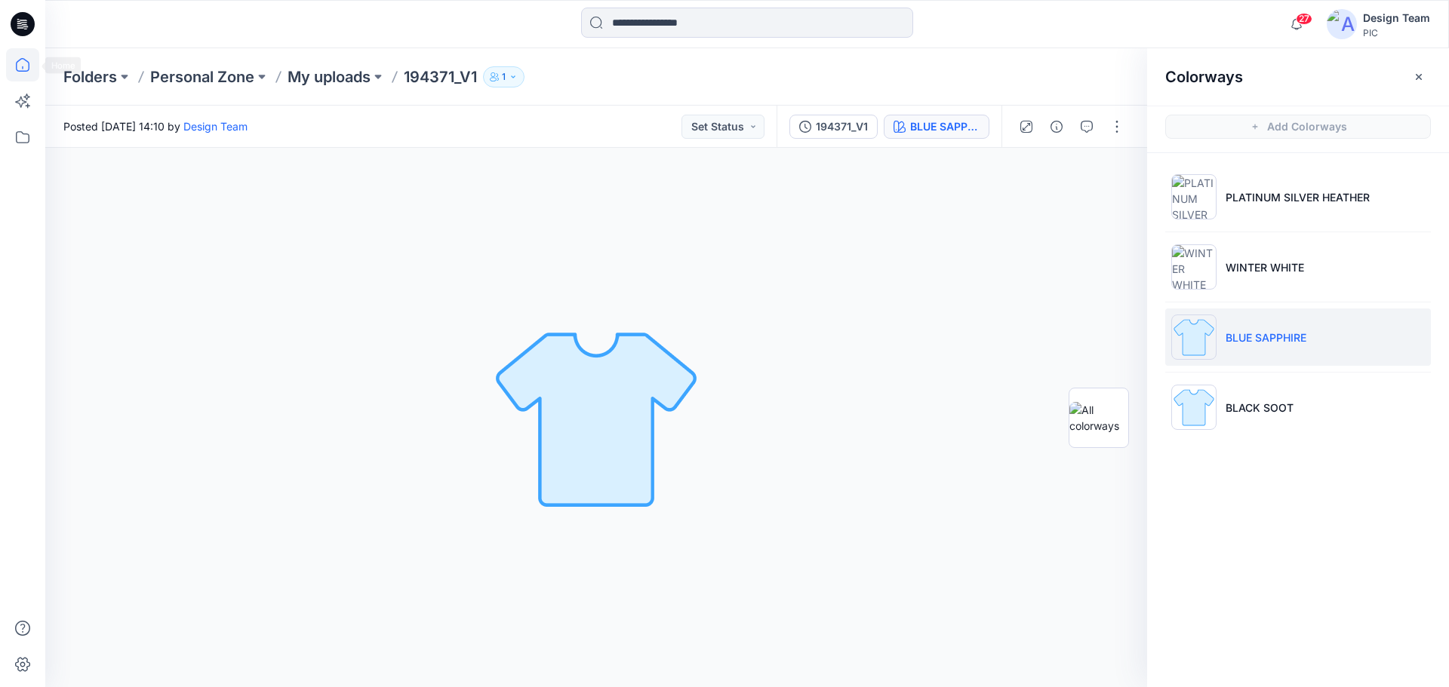
click at [28, 59] on icon at bounding box center [22, 64] width 33 height 33
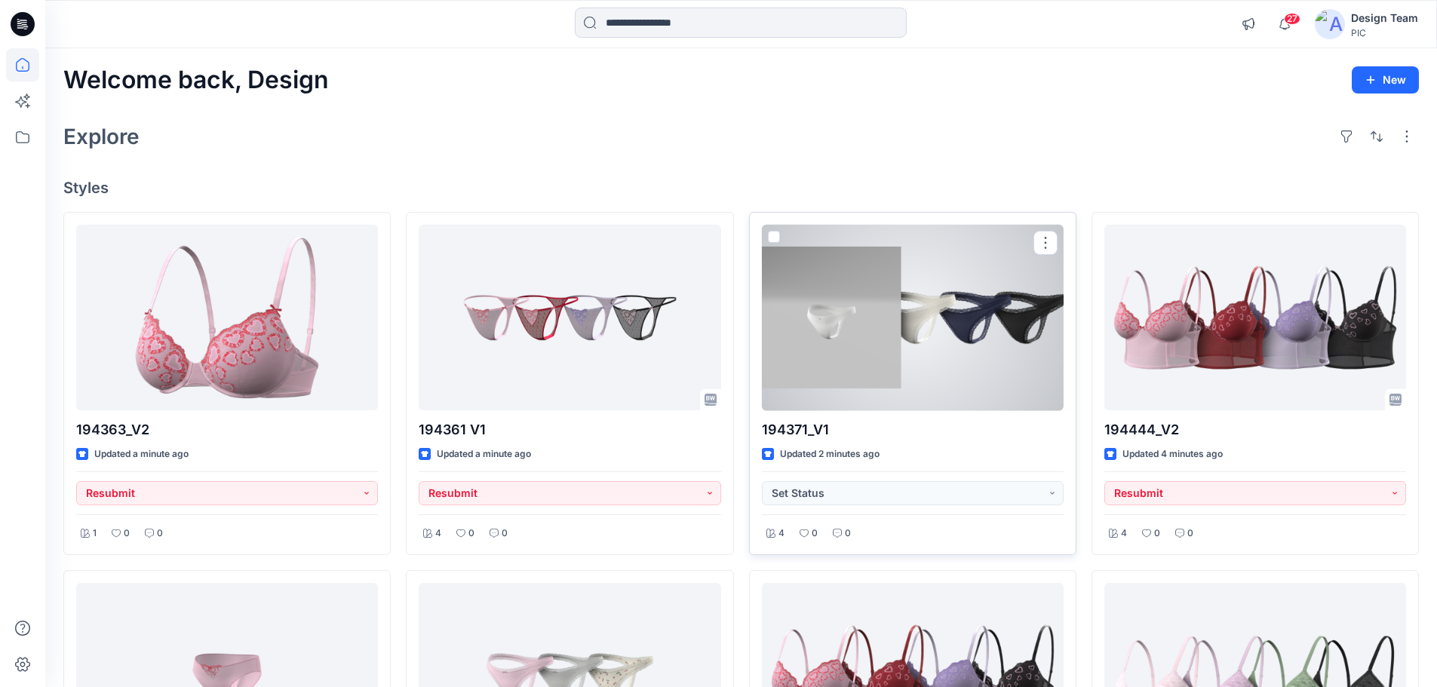
click at [948, 329] on div at bounding box center [913, 318] width 302 height 186
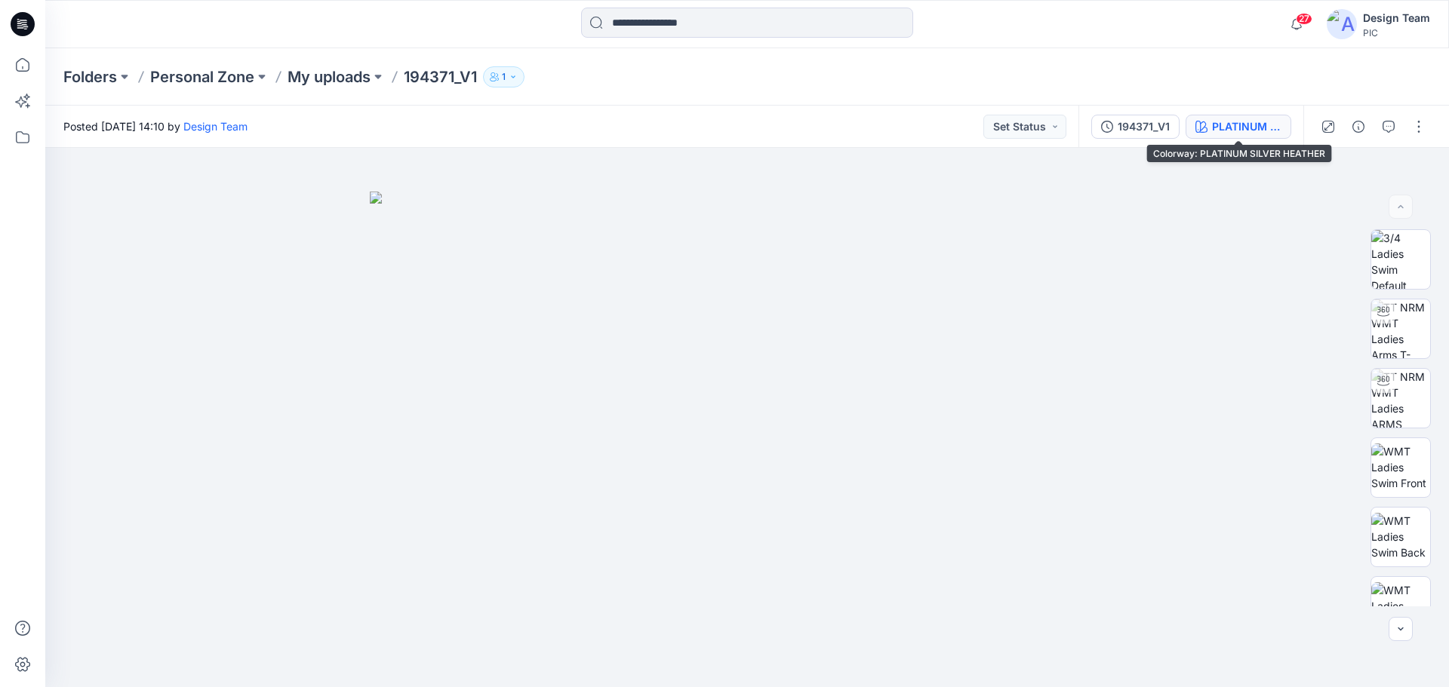
click at [1244, 130] on div "PLATINUM SILVER HEATHER" at bounding box center [1246, 126] width 69 height 17
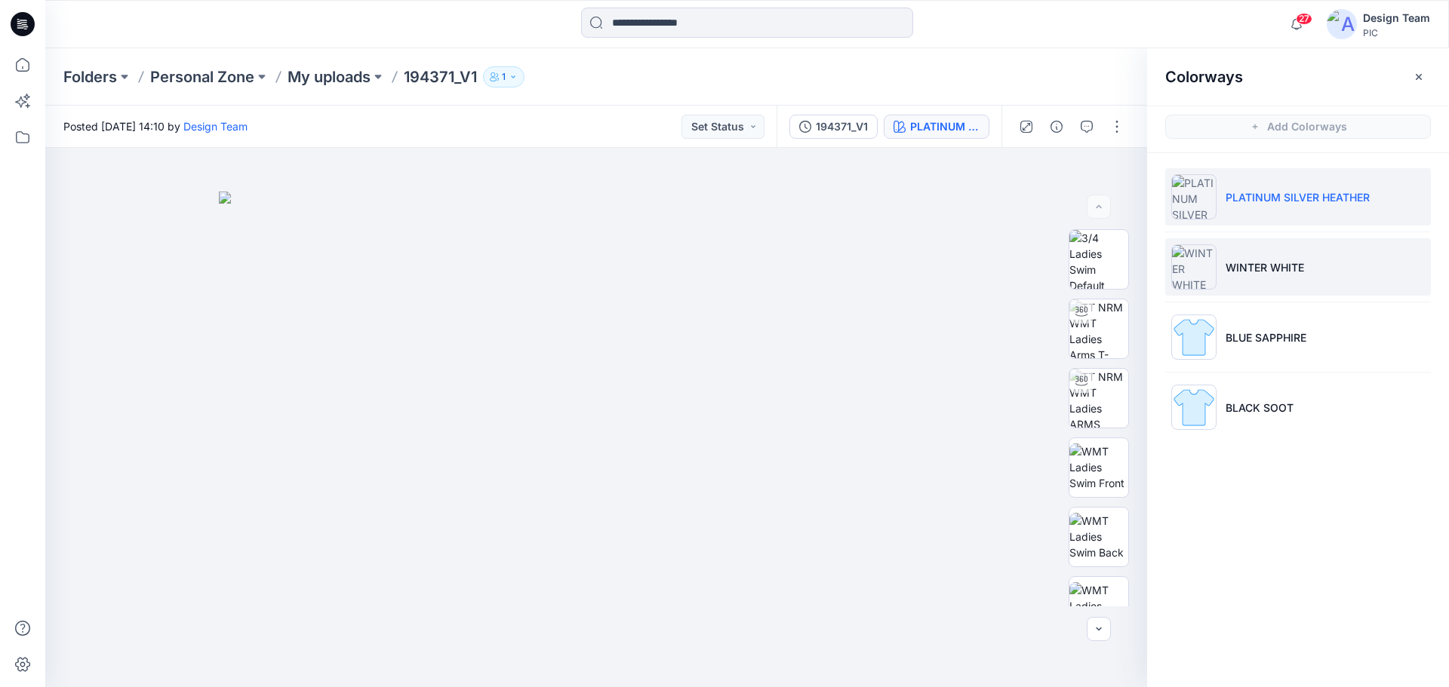
click at [1300, 276] on li "WINTER WHITE" at bounding box center [1298, 266] width 266 height 57
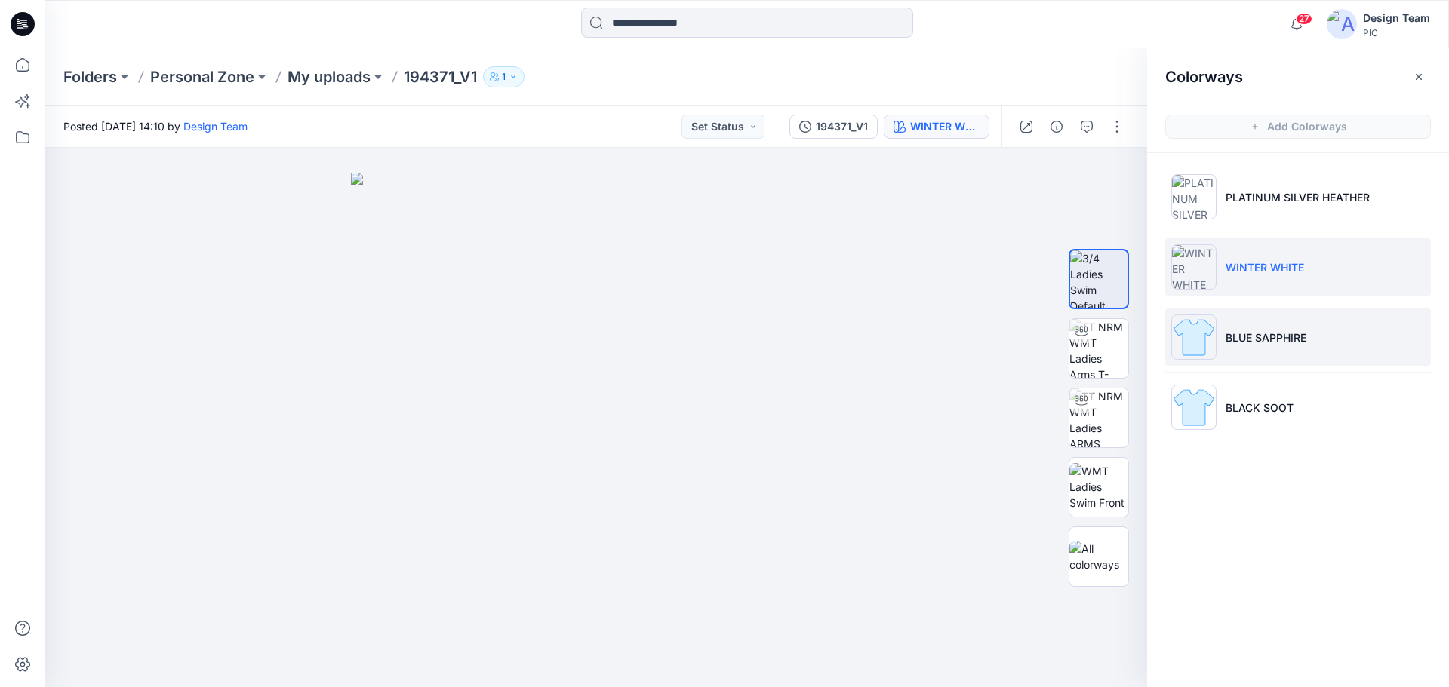
click at [1311, 332] on li "BLUE SAPPHIRE" at bounding box center [1298, 337] width 266 height 57
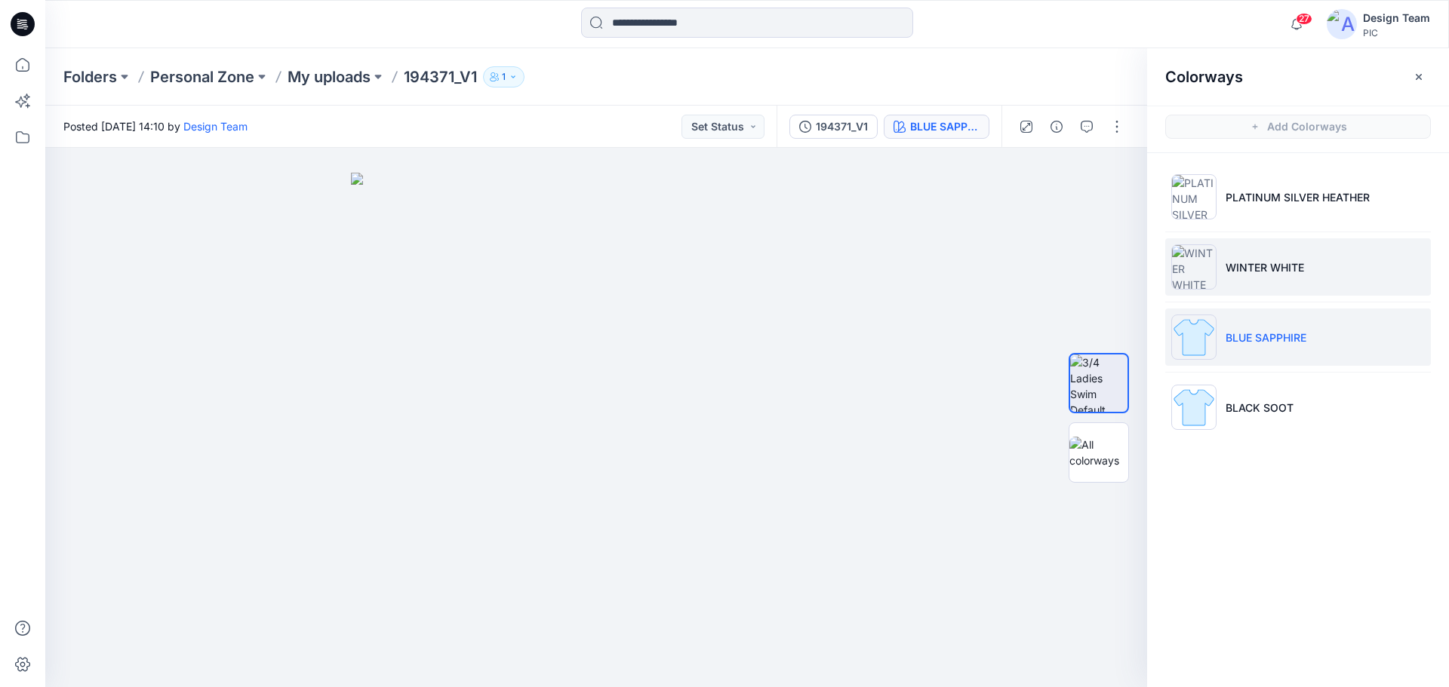
click at [1259, 275] on p "WINTER WHITE" at bounding box center [1264, 268] width 78 height 16
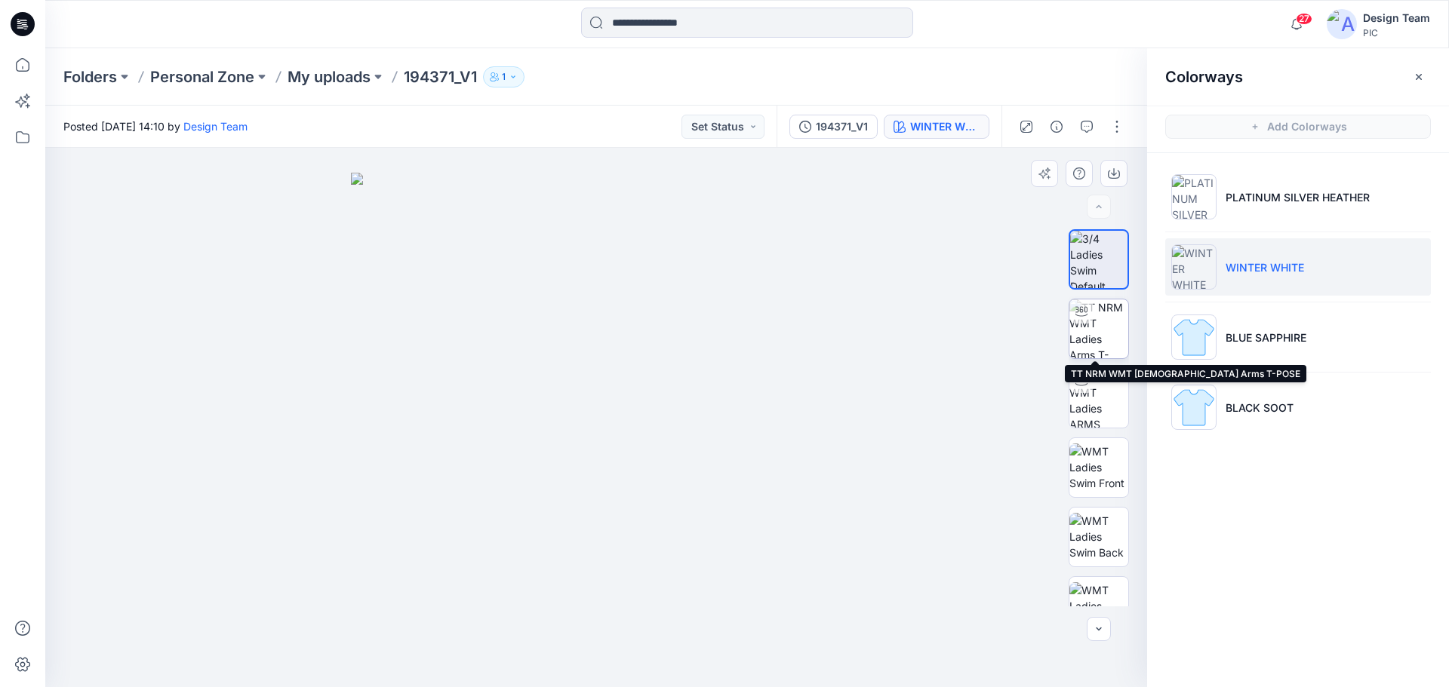
click at [1110, 336] on img at bounding box center [1098, 329] width 59 height 59
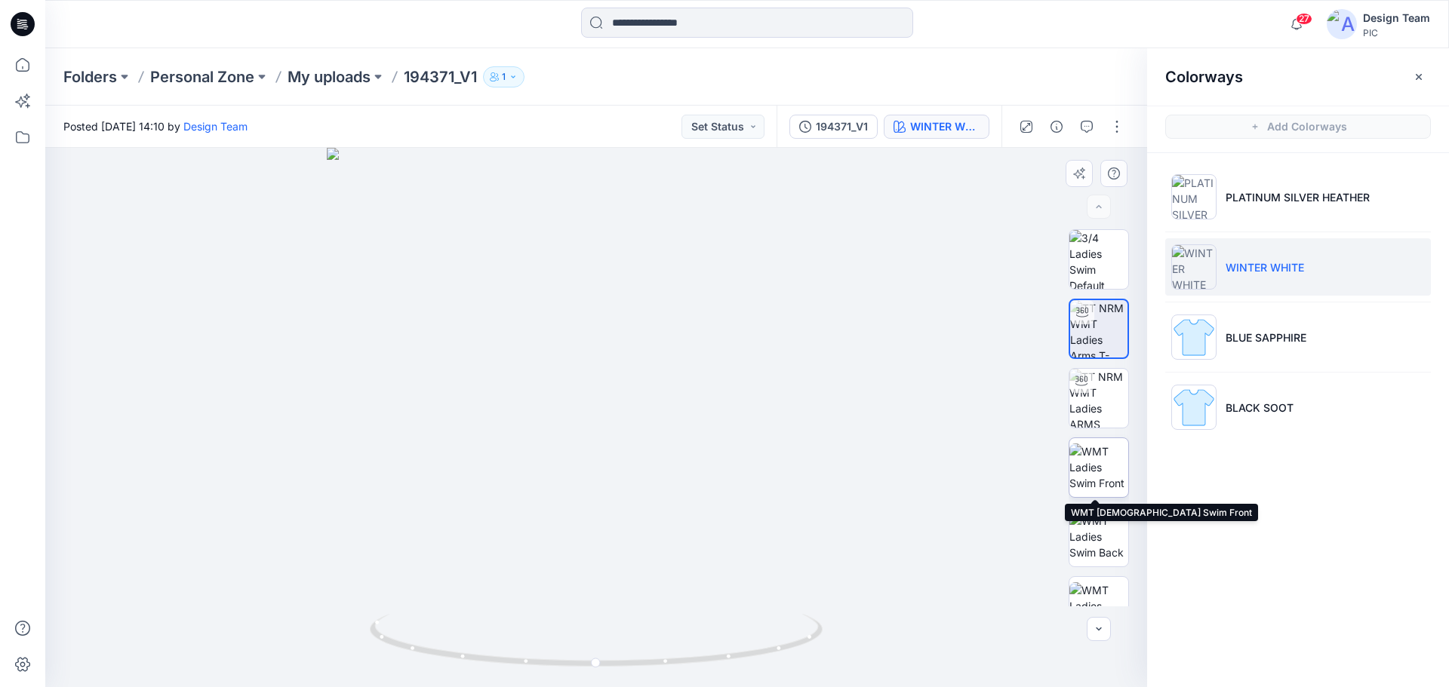
click at [1092, 470] on img at bounding box center [1098, 468] width 59 height 48
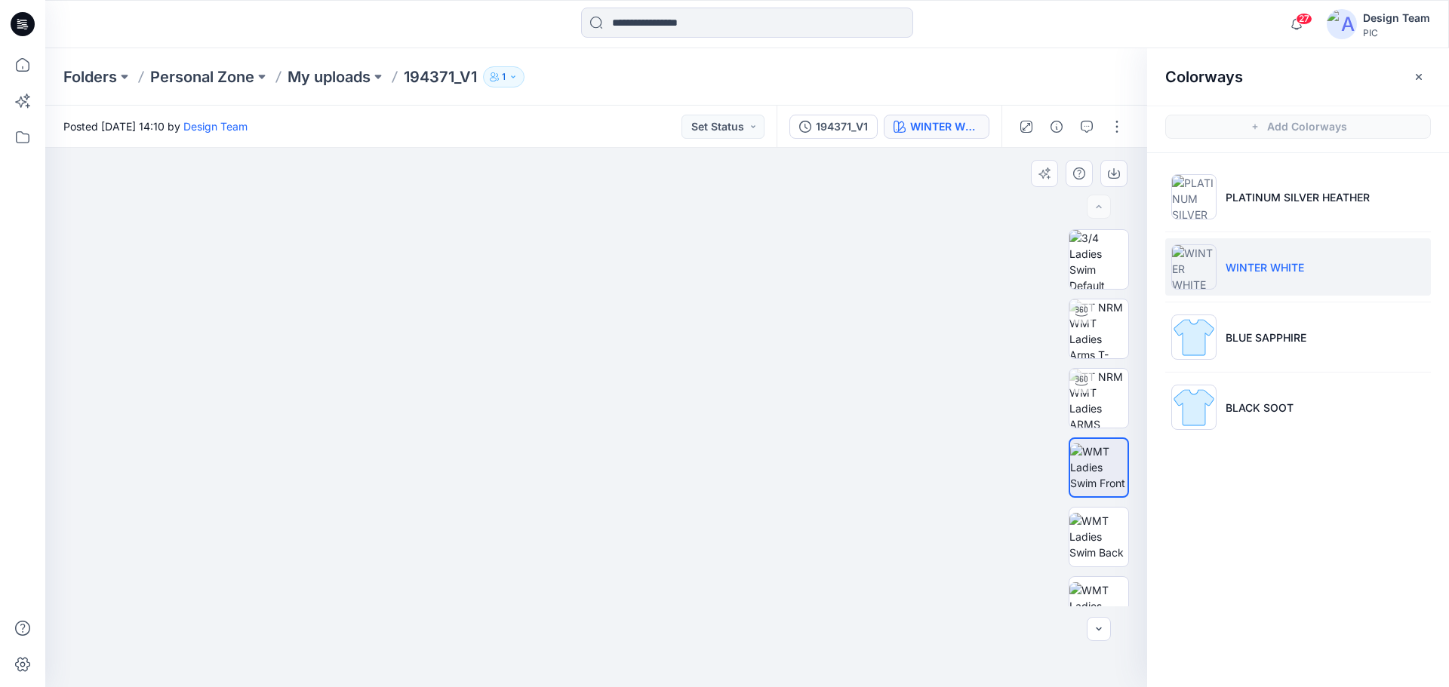
drag, startPoint x: 626, startPoint y: 589, endPoint x: 646, endPoint y: 434, distance: 156.7
click at [1286, 343] on p "BLUE SAPPHIRE" at bounding box center [1265, 338] width 81 height 16
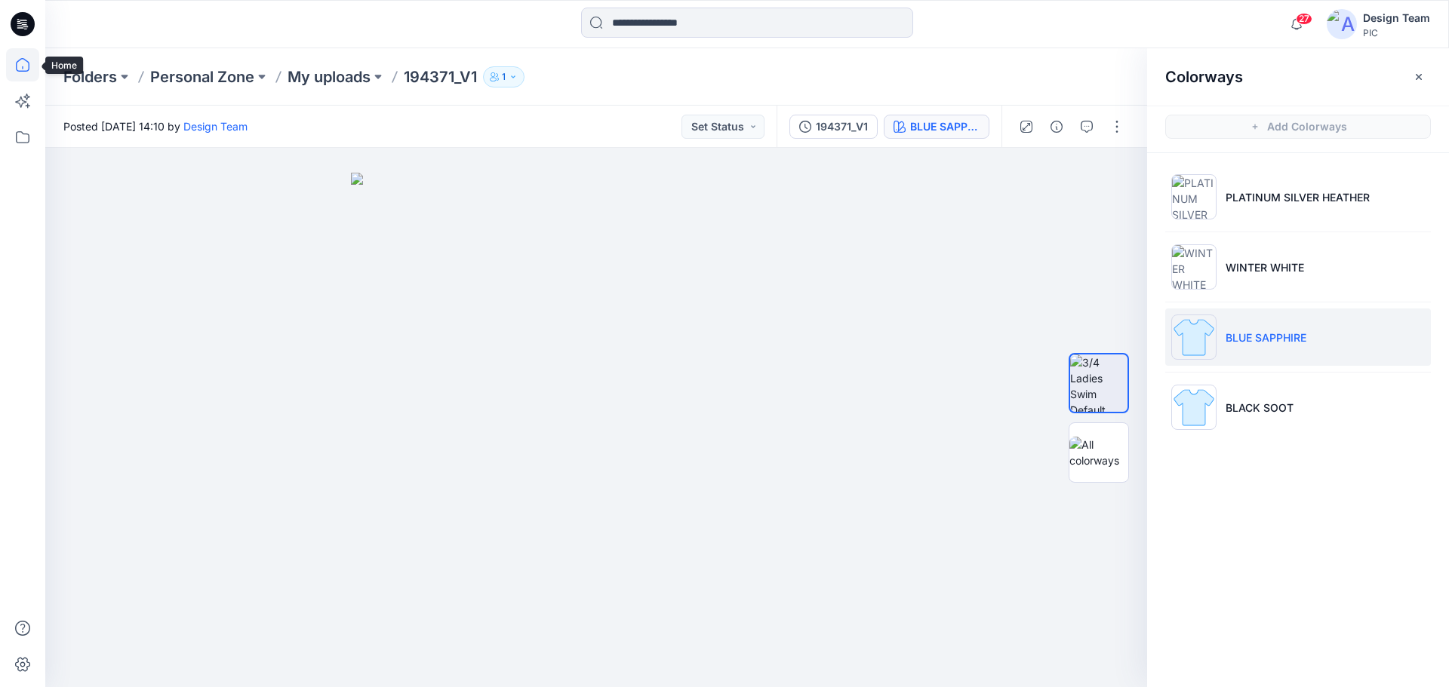
click at [25, 63] on icon at bounding box center [22, 64] width 33 height 33
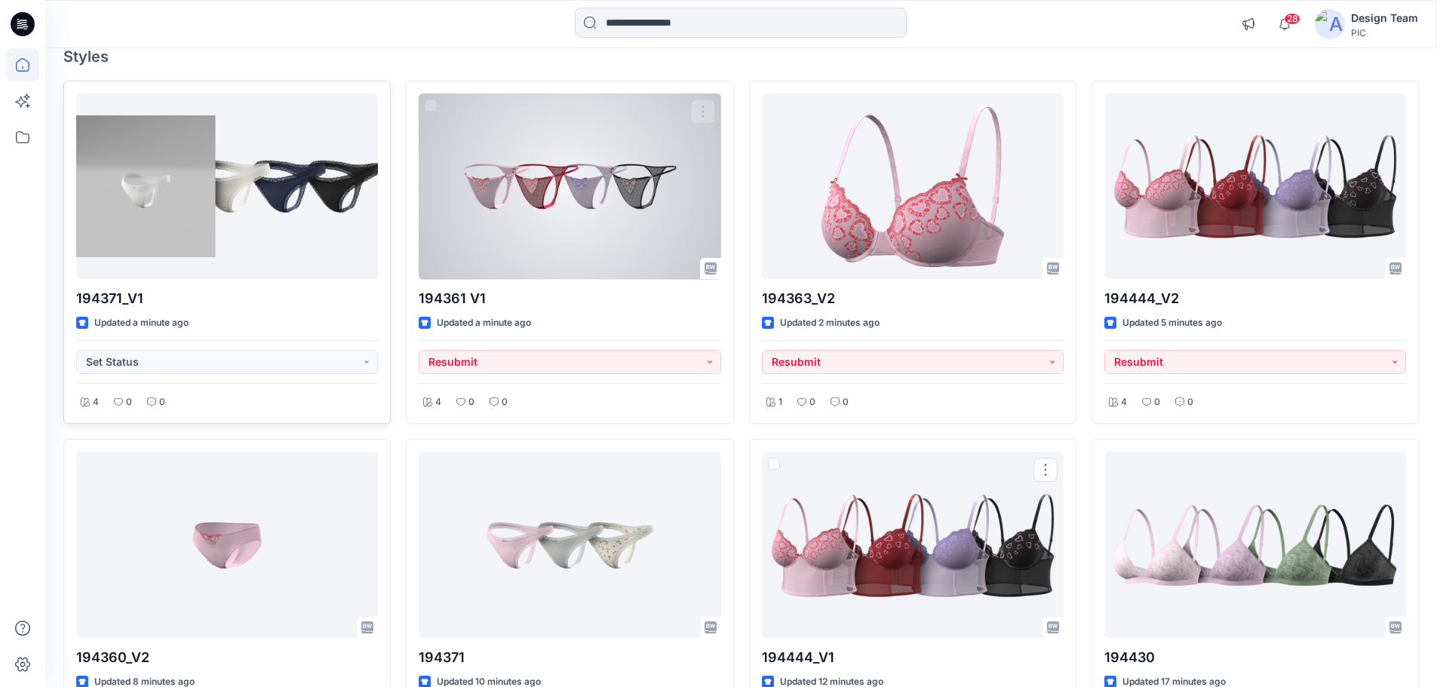
scroll to position [131, 0]
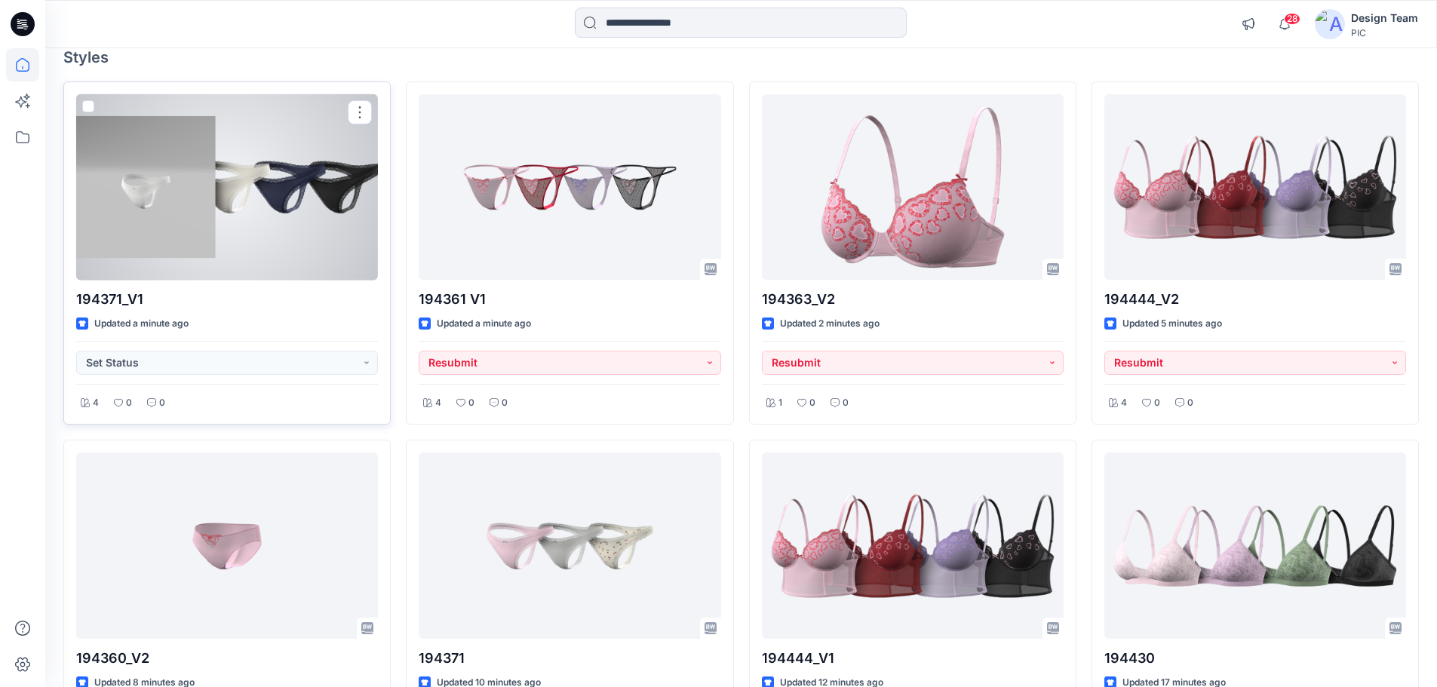
click at [251, 196] on div at bounding box center [227, 187] width 302 height 186
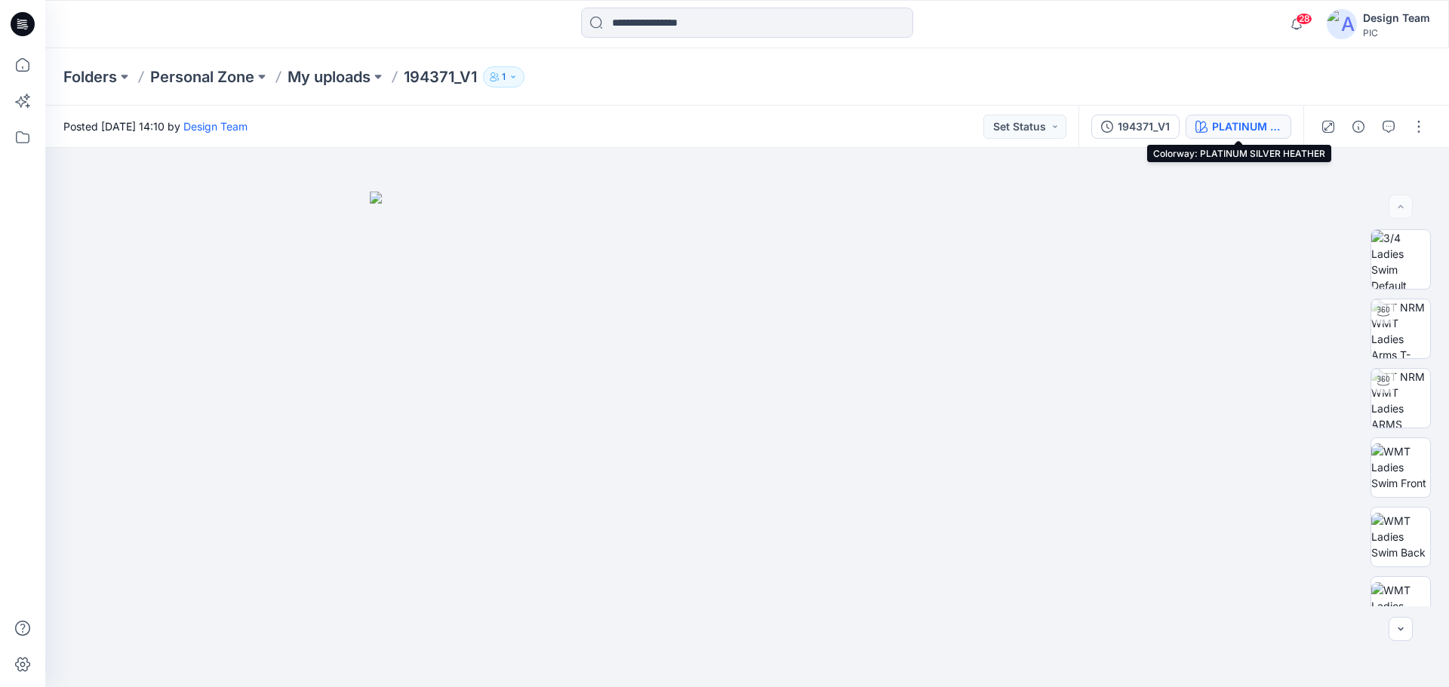
click at [1223, 126] on div "PLATINUM SILVER HEATHER" at bounding box center [1246, 126] width 69 height 17
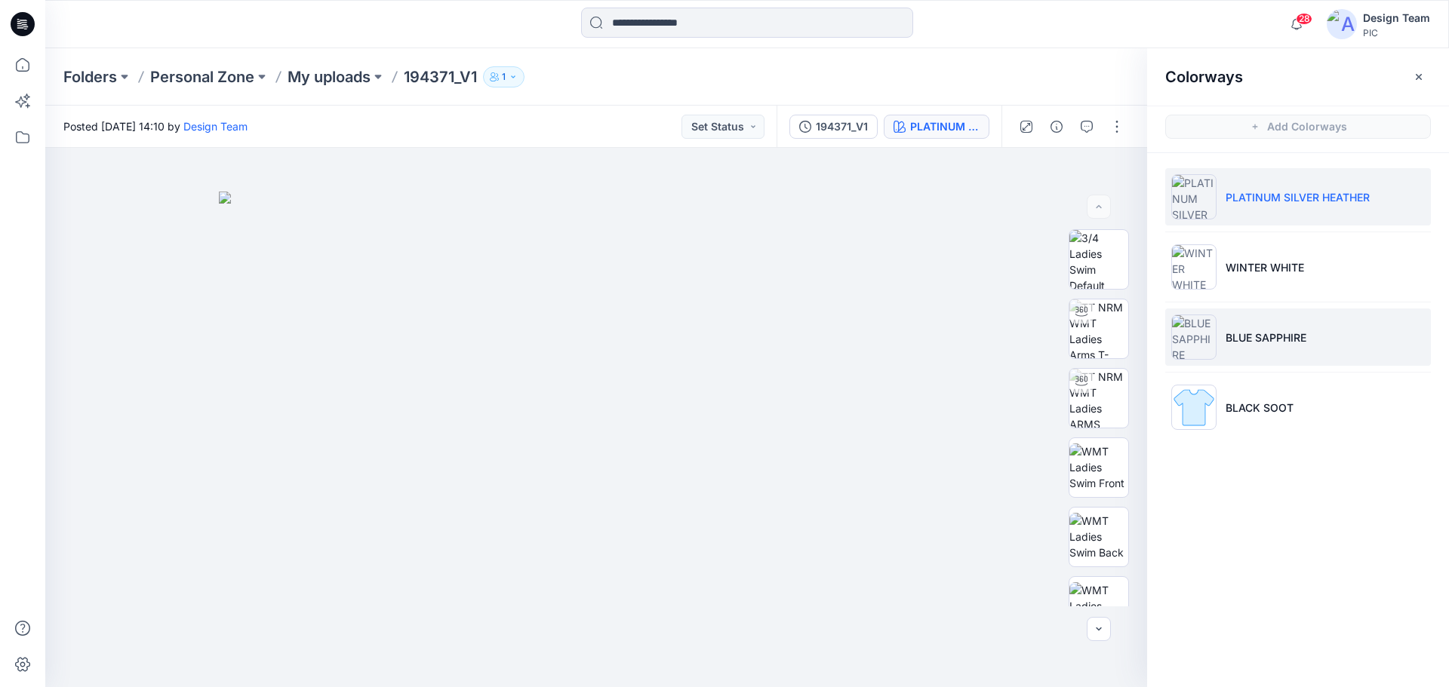
click at [1295, 336] on p "BLUE SAPPHIRE" at bounding box center [1265, 338] width 81 height 16
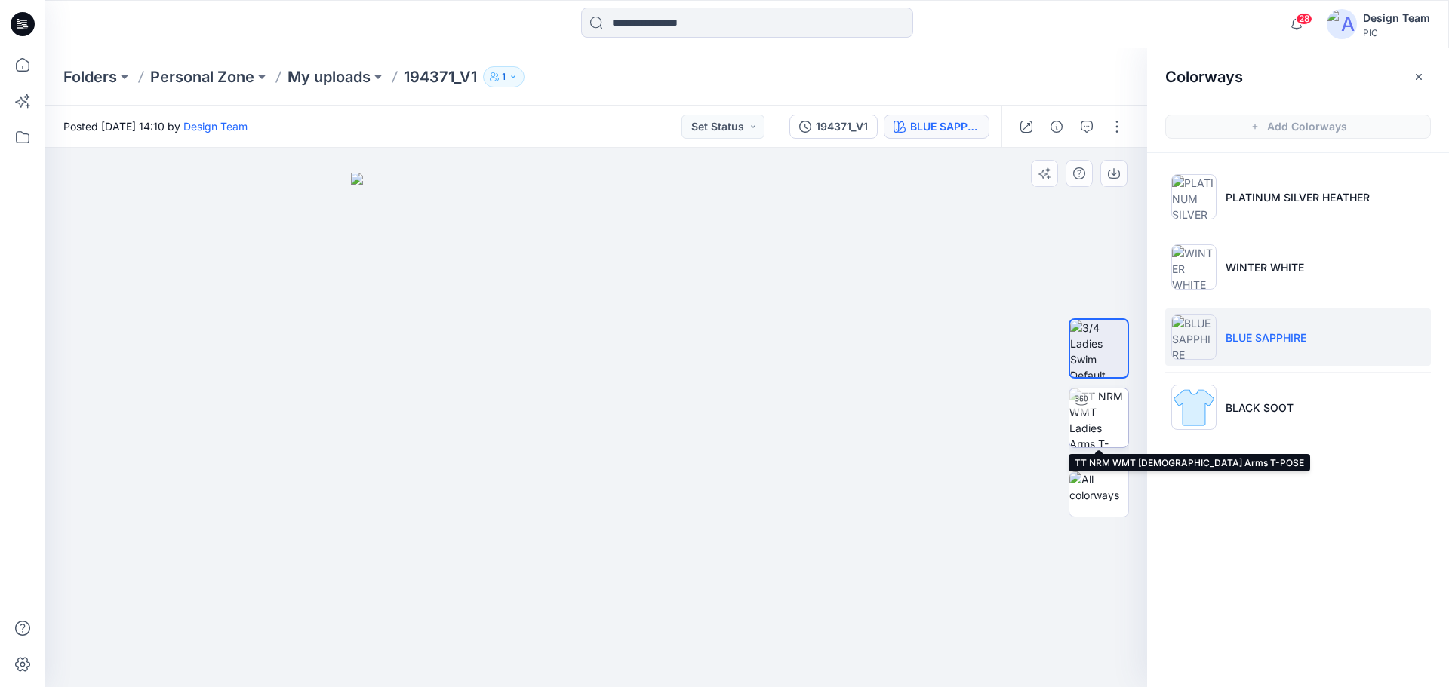
click at [1117, 419] on img at bounding box center [1098, 418] width 59 height 59
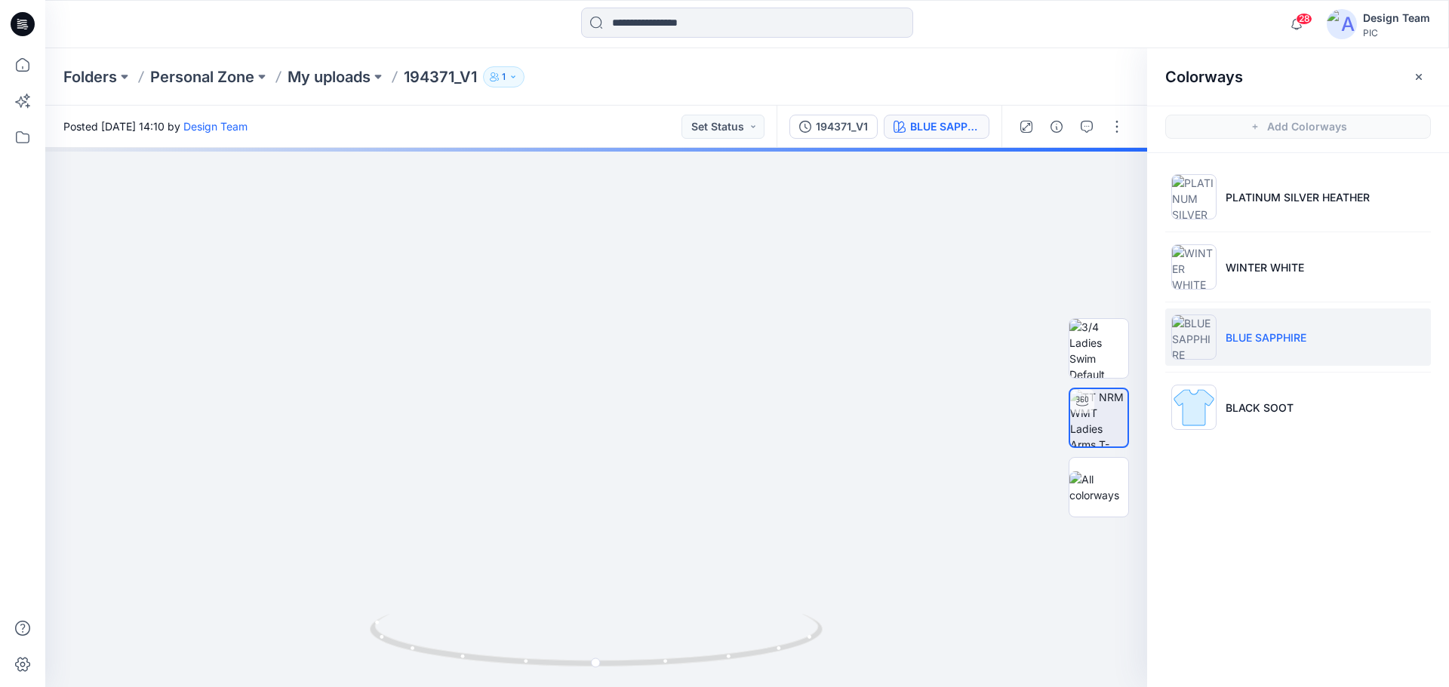
drag, startPoint x: 29, startPoint y: 66, endPoint x: 42, endPoint y: 72, distance: 14.6
click at [29, 66] on icon at bounding box center [23, 65] width 14 height 14
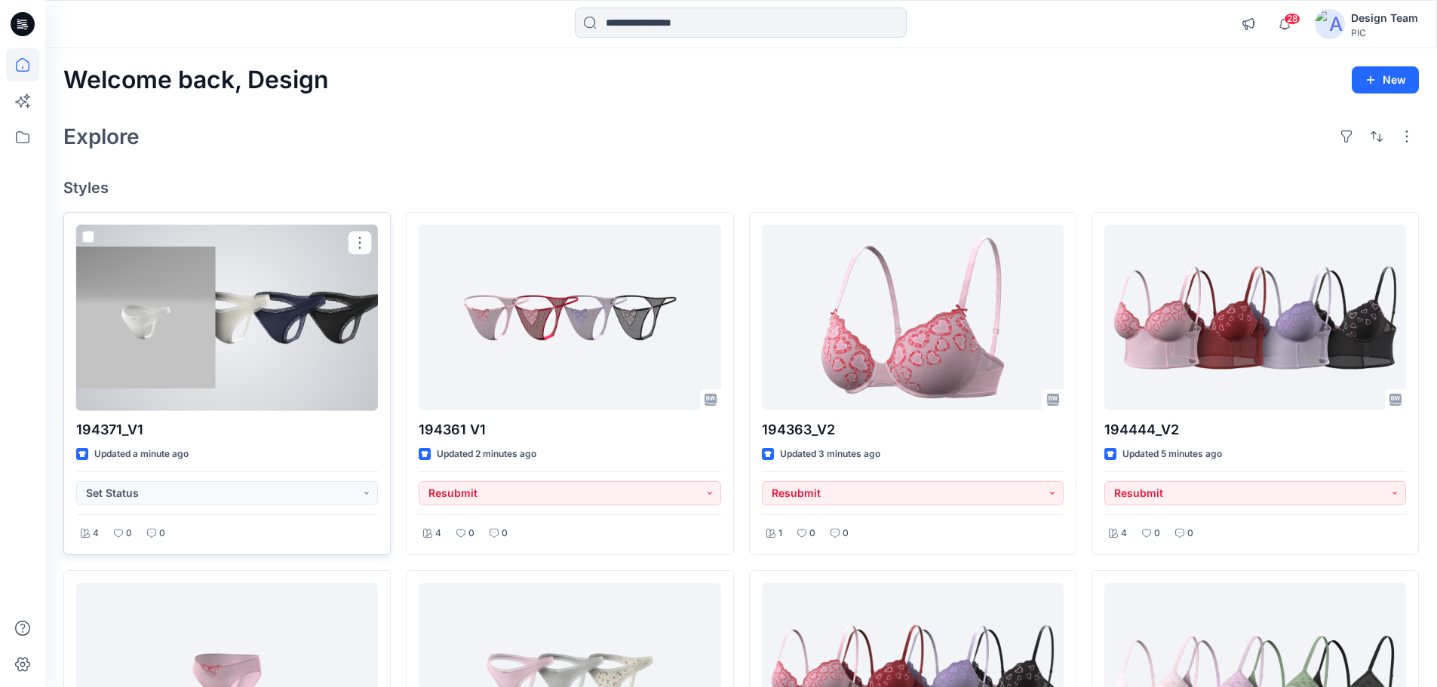
click at [247, 361] on div at bounding box center [227, 318] width 302 height 186
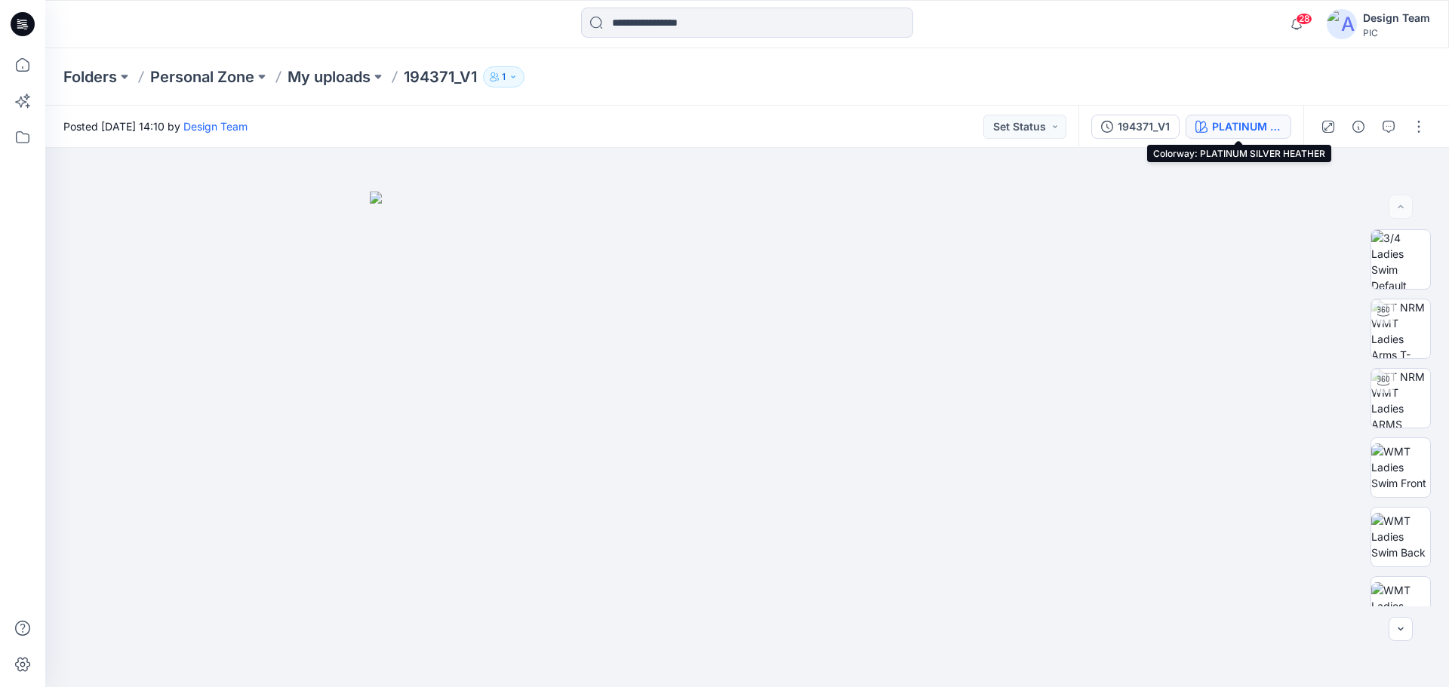
click at [1239, 130] on div "PLATINUM SILVER HEATHER" at bounding box center [1246, 126] width 69 height 17
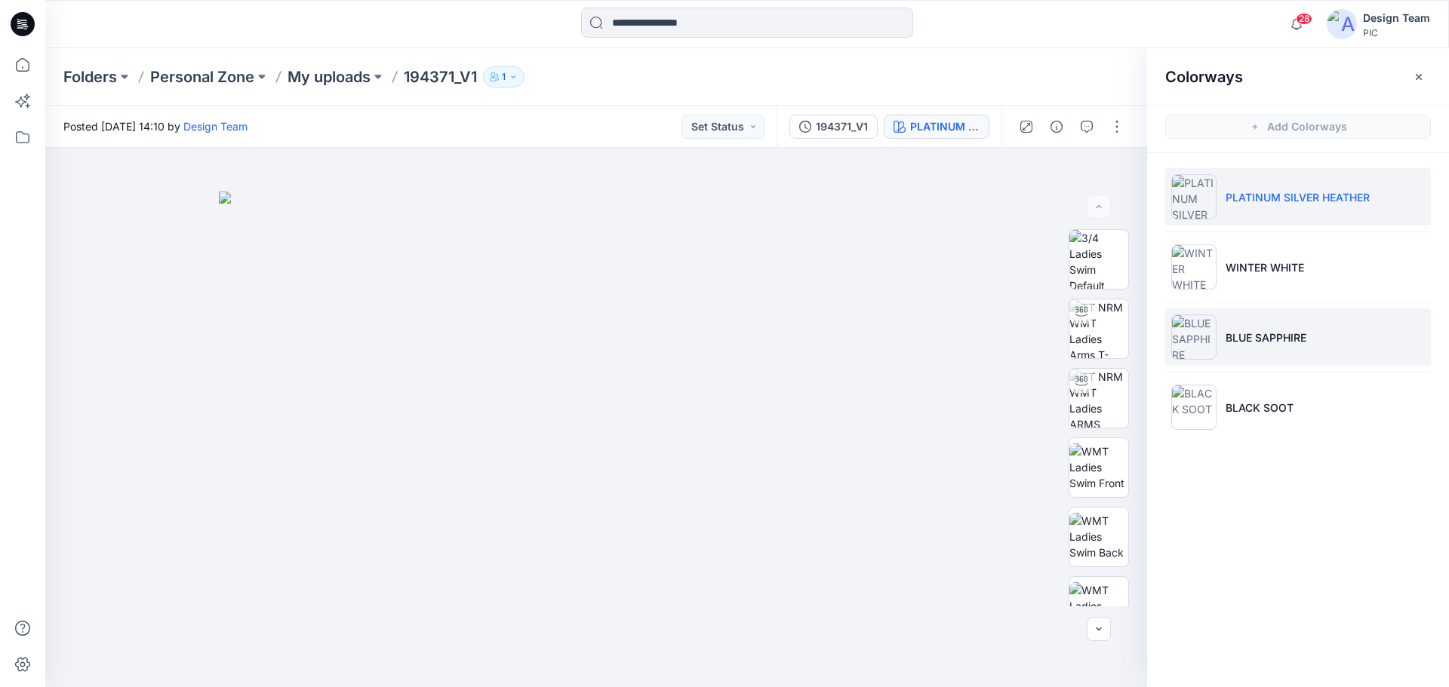
click at [1280, 352] on li "BLUE SAPPHIRE" at bounding box center [1298, 337] width 266 height 57
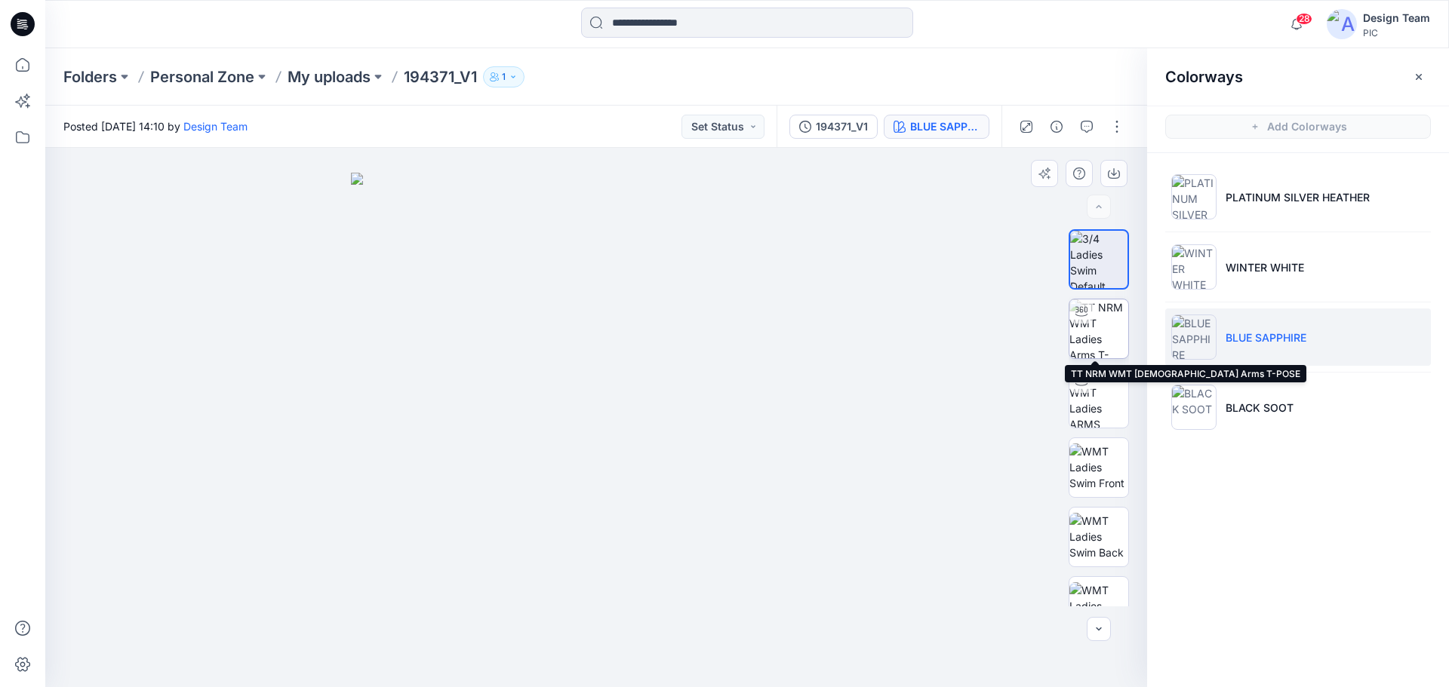
click at [1100, 336] on img at bounding box center [1098, 329] width 59 height 59
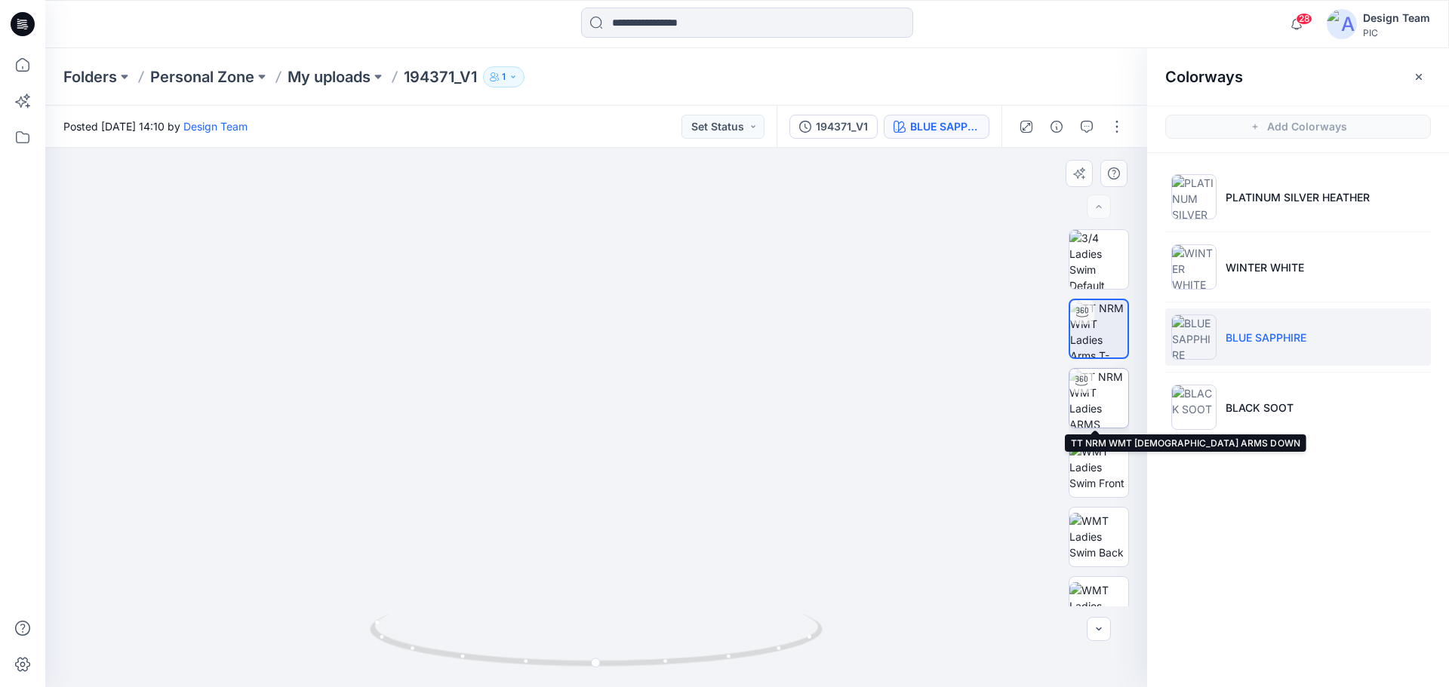
click at [1093, 402] on img at bounding box center [1098, 398] width 59 height 59
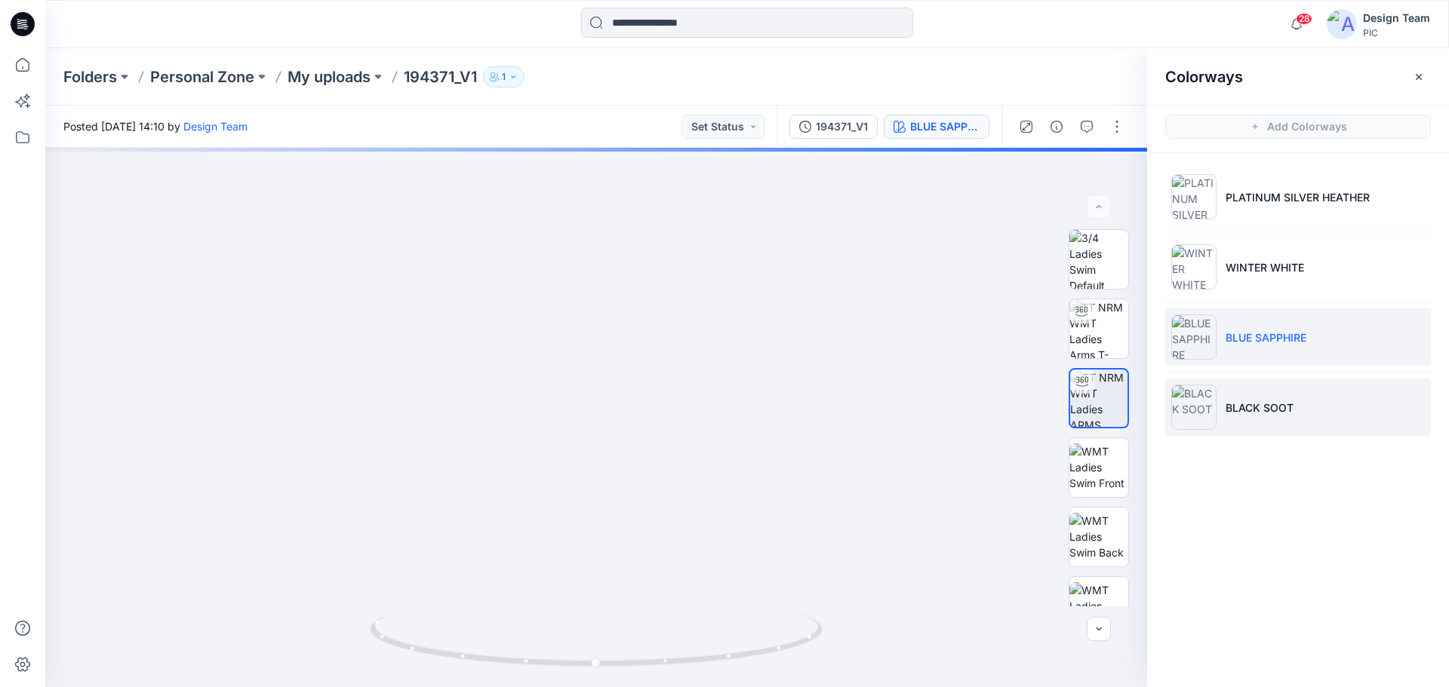
click at [1258, 399] on li "BLACK SOOT" at bounding box center [1298, 407] width 266 height 57
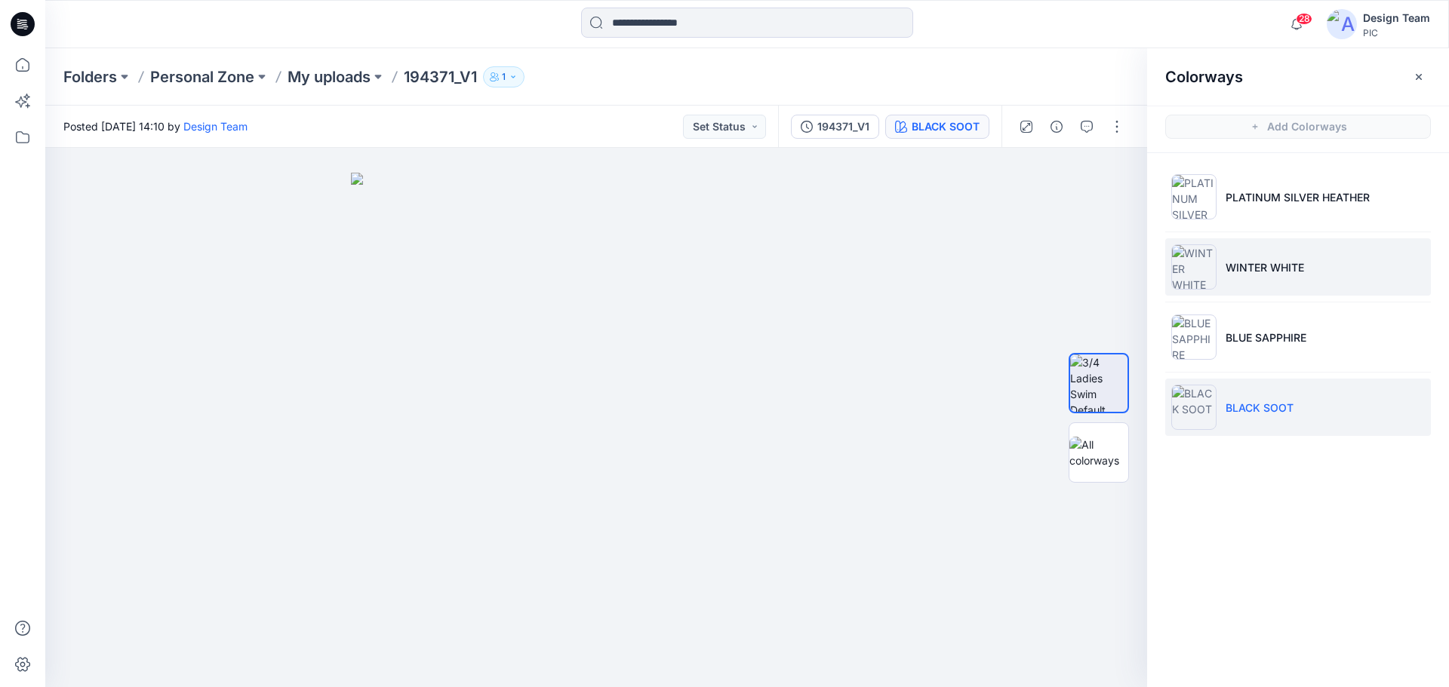
click at [1272, 263] on p "WINTER WHITE" at bounding box center [1264, 268] width 78 height 16
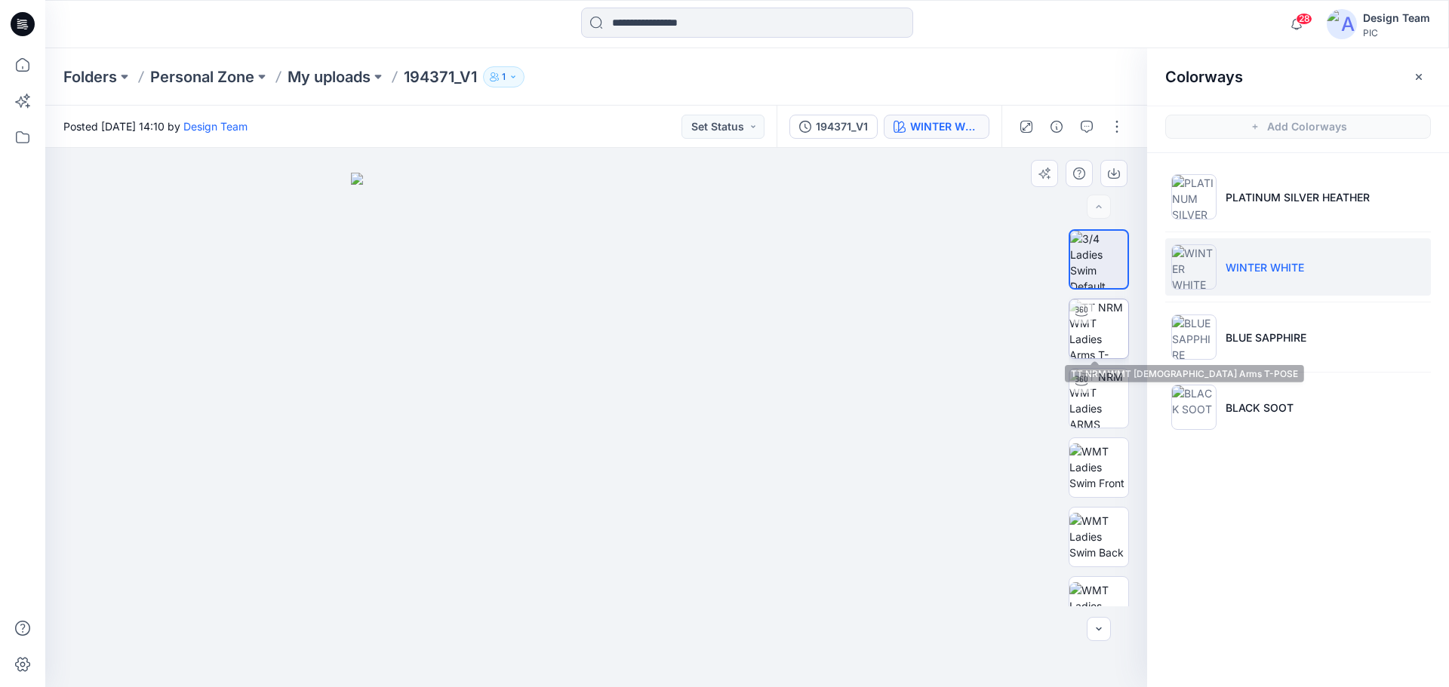
click at [1093, 345] on img at bounding box center [1098, 329] width 59 height 59
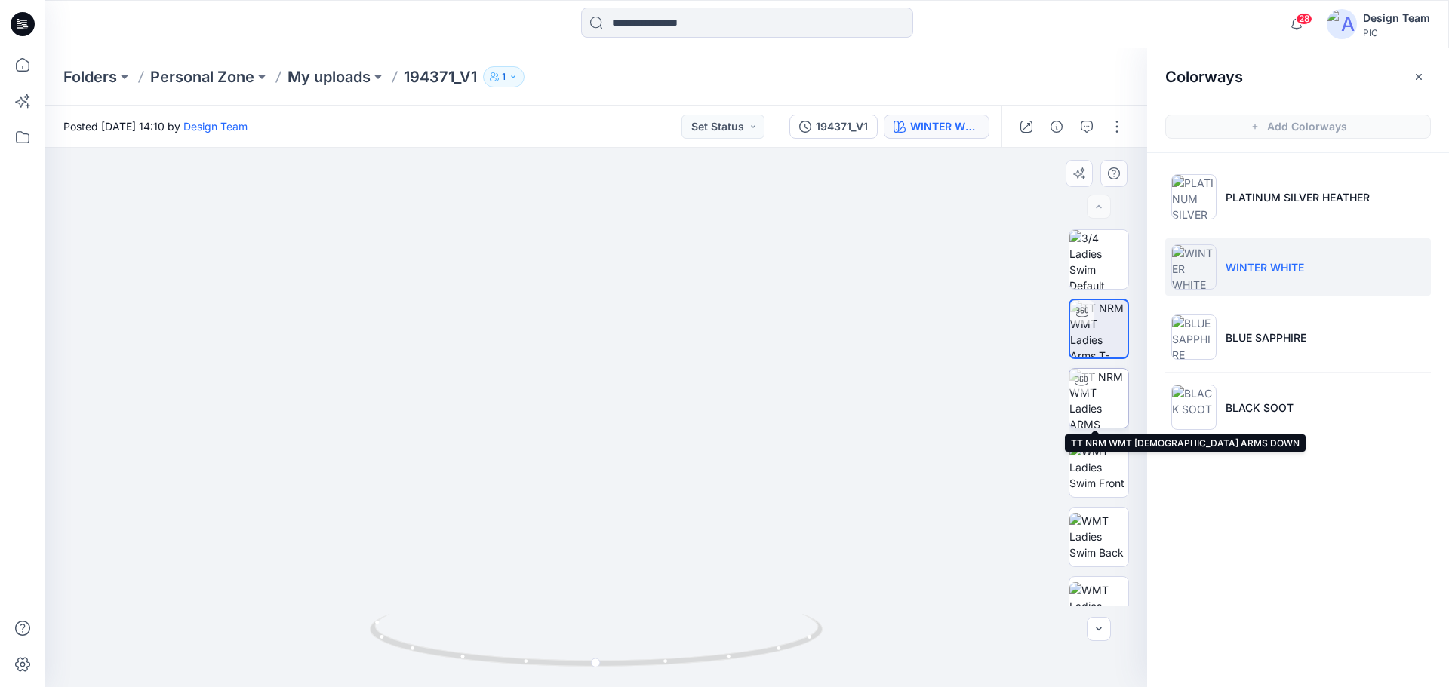
click at [1102, 401] on img at bounding box center [1098, 398] width 59 height 59
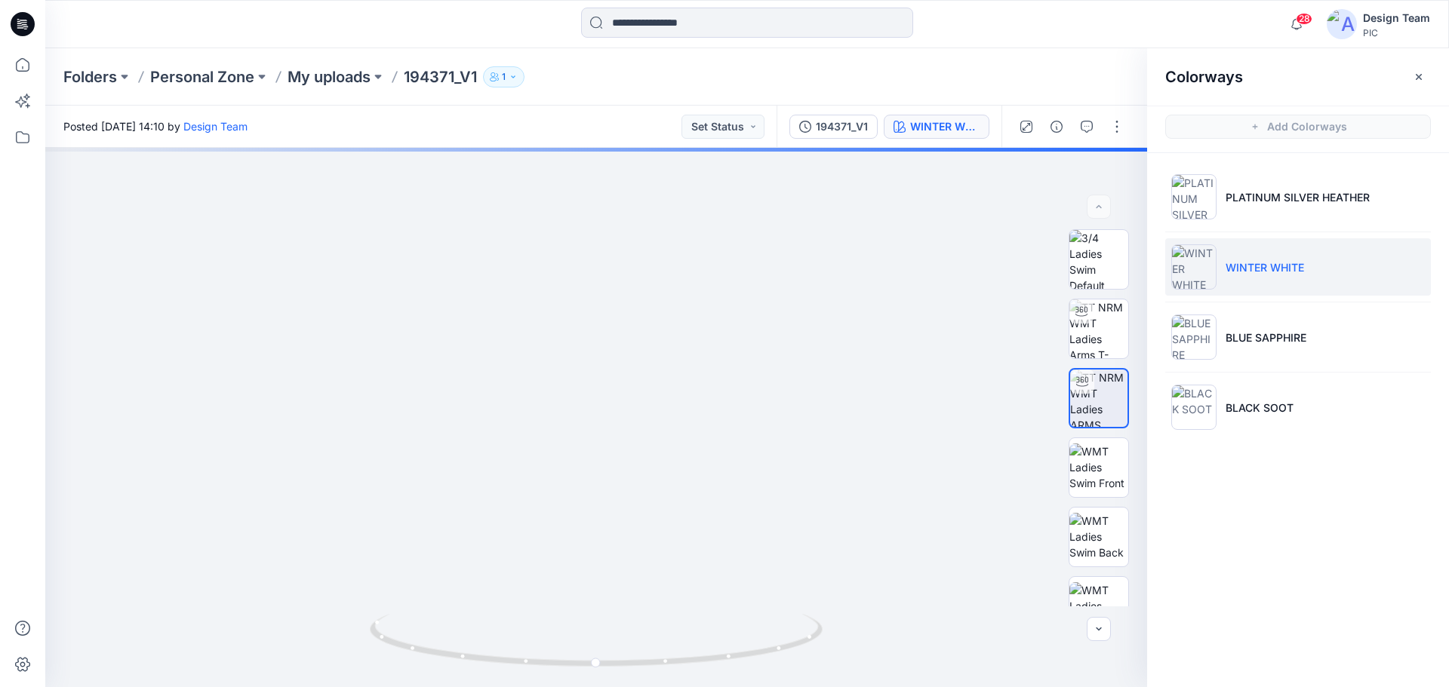
click at [1332, 473] on div "Colorways Add Colorways PLATINUM SILVER HEATHER WINTER WHITE BLUE SAPPHIRE BLAC…" at bounding box center [1298, 367] width 302 height 639
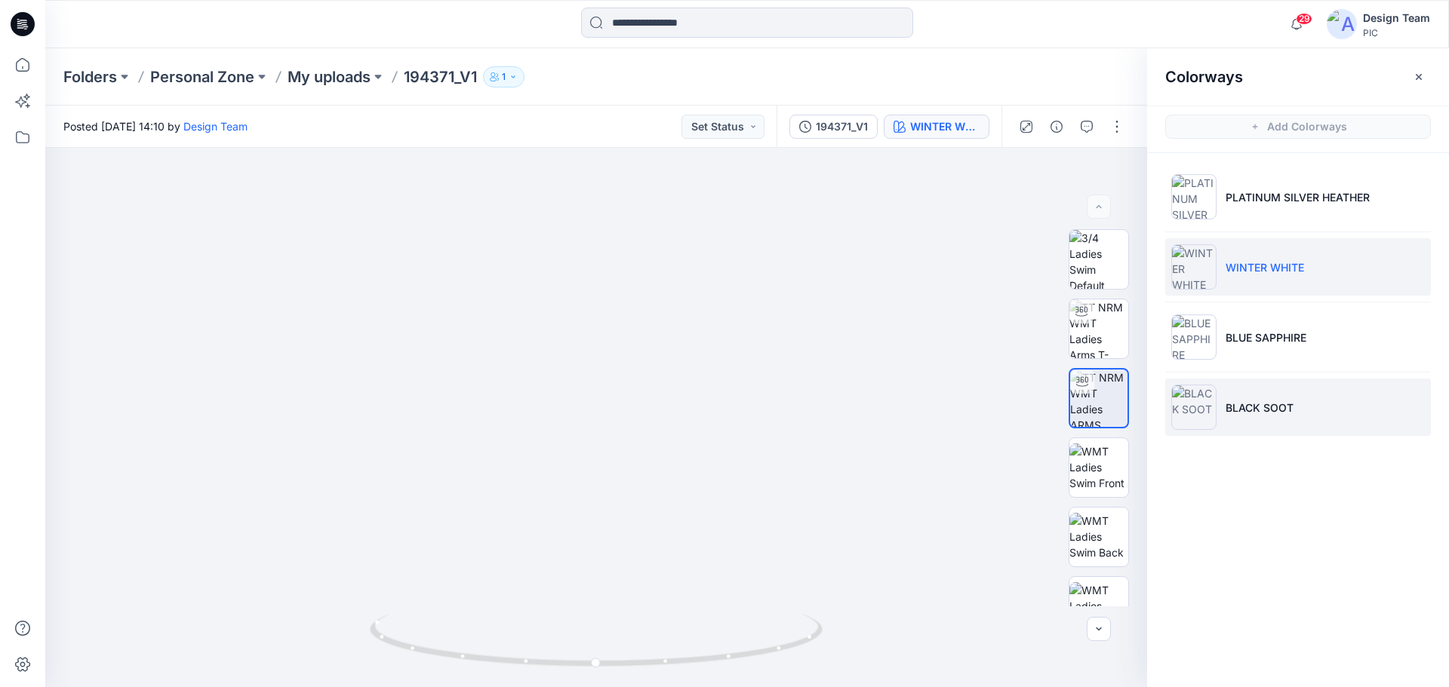
click at [1274, 381] on li "BLACK SOOT" at bounding box center [1298, 407] width 266 height 57
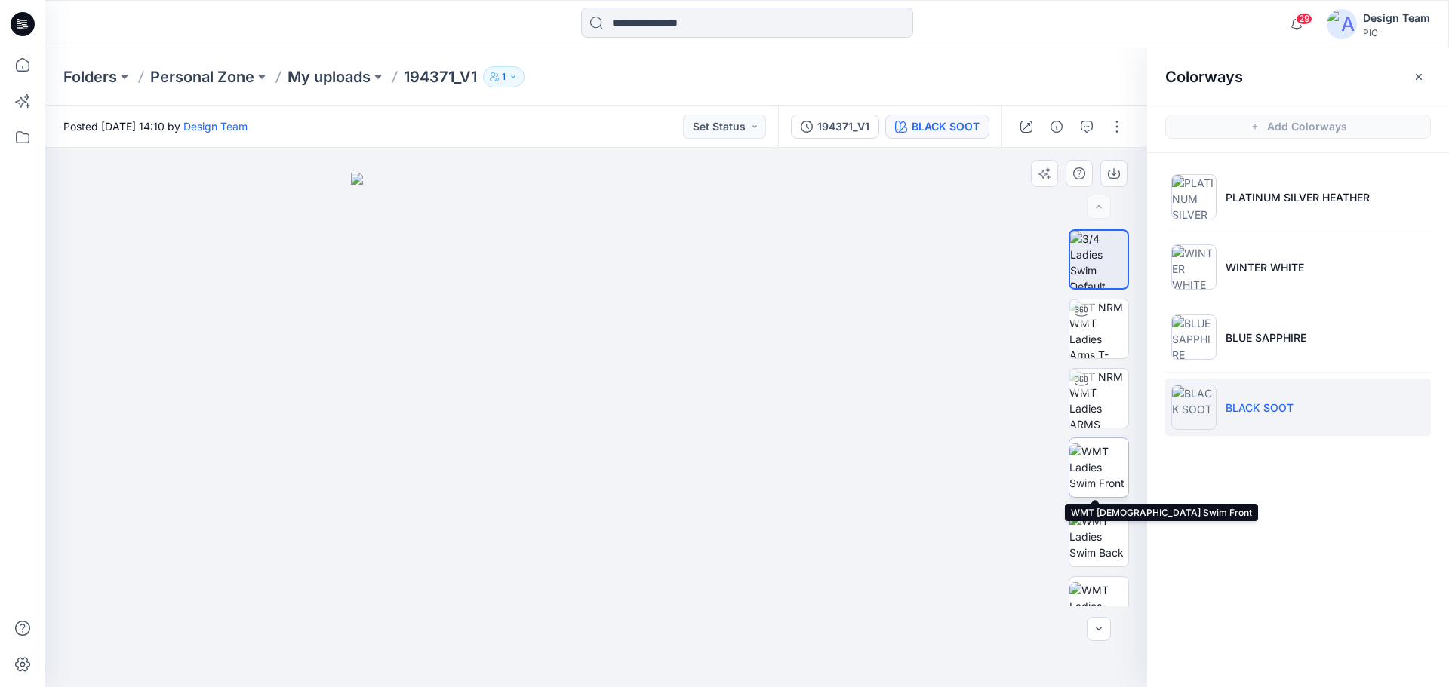
click at [1099, 467] on img at bounding box center [1098, 468] width 59 height 48
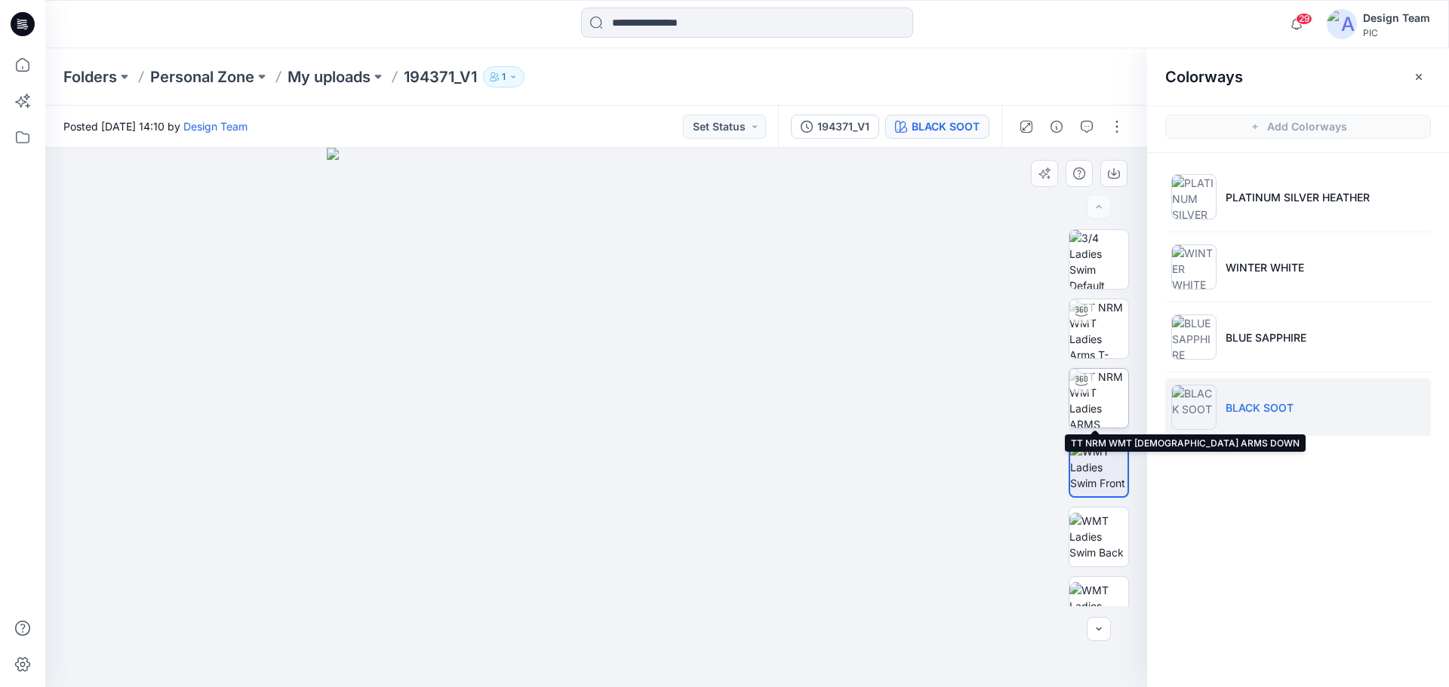
click at [1091, 404] on img at bounding box center [1098, 398] width 59 height 59
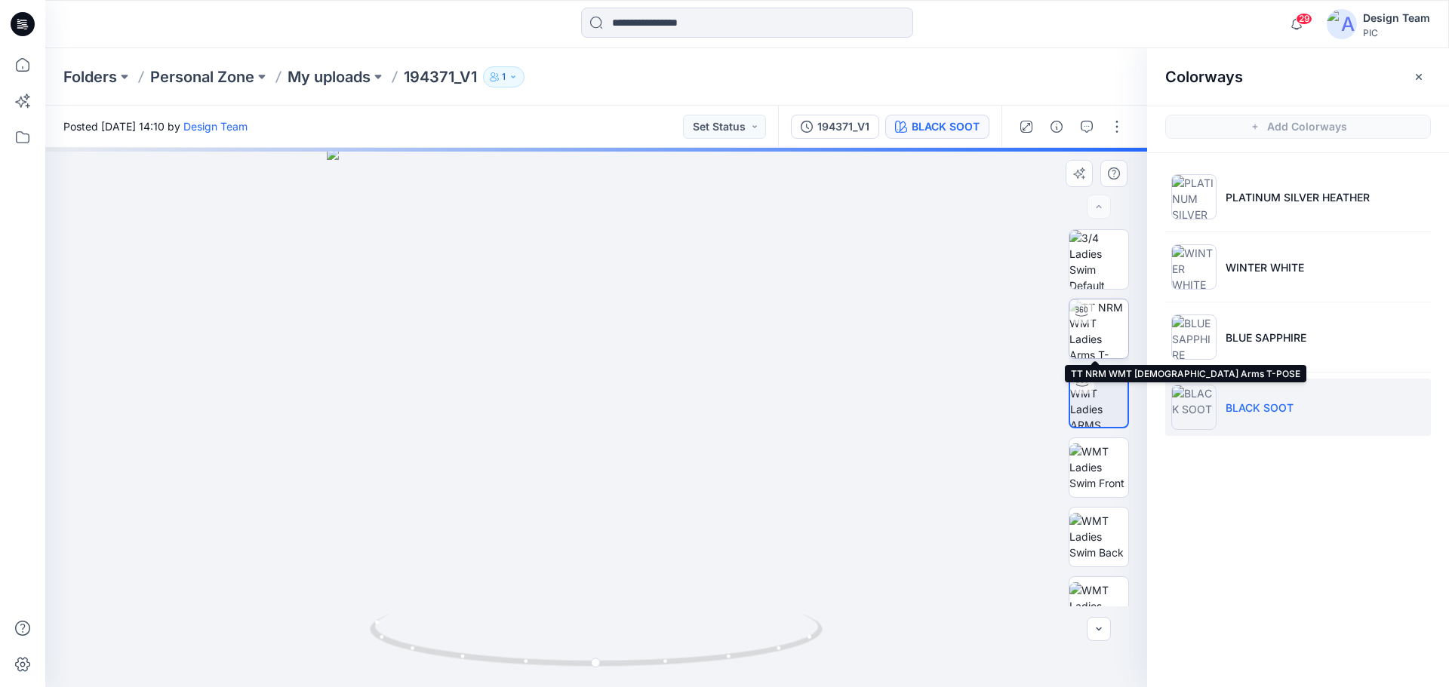
click at [1092, 336] on img at bounding box center [1098, 329] width 59 height 59
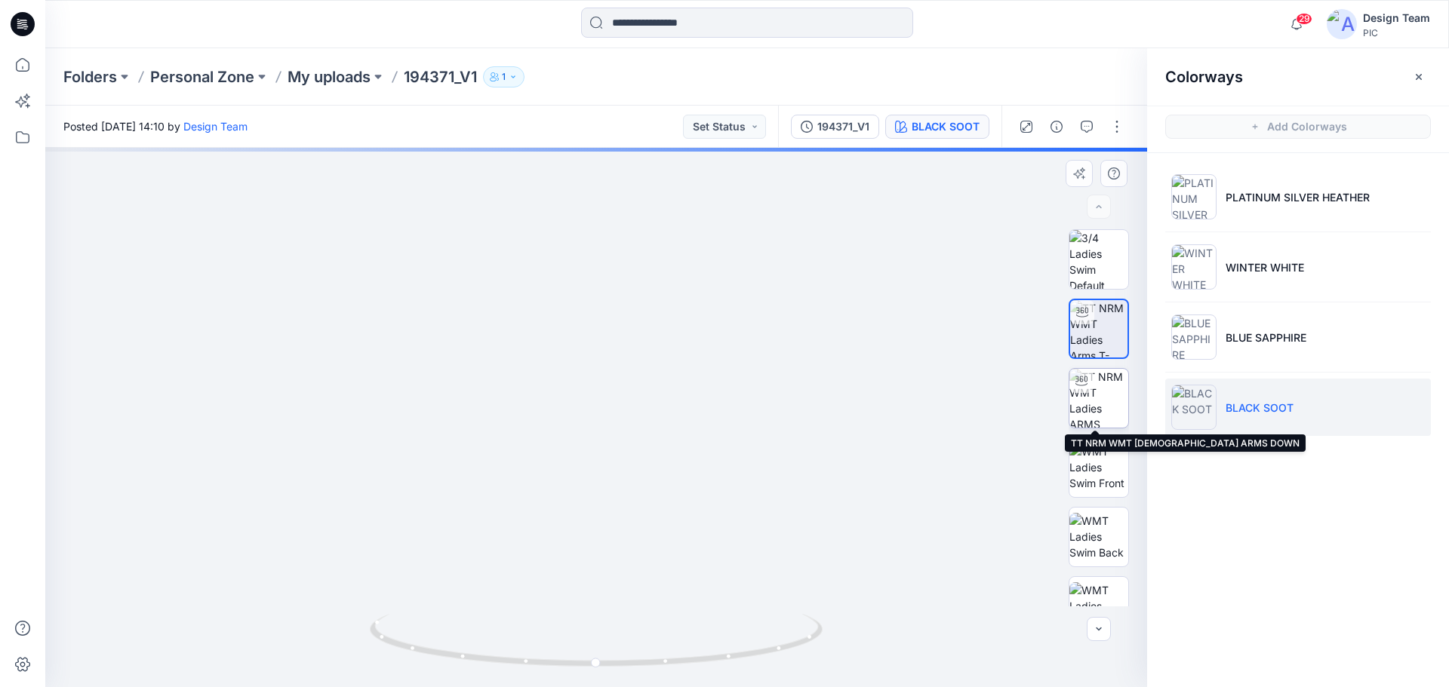
click at [1089, 409] on img at bounding box center [1098, 398] width 59 height 59
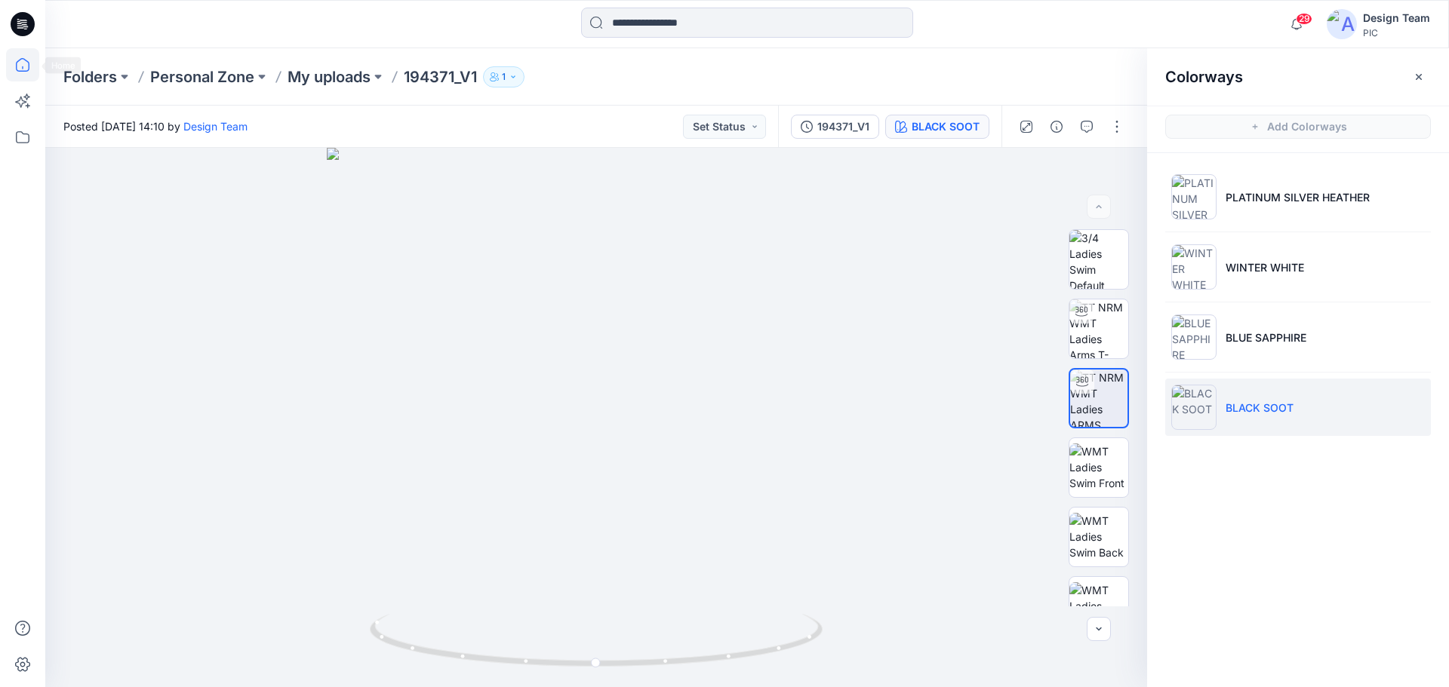
click at [31, 63] on icon at bounding box center [22, 64] width 33 height 33
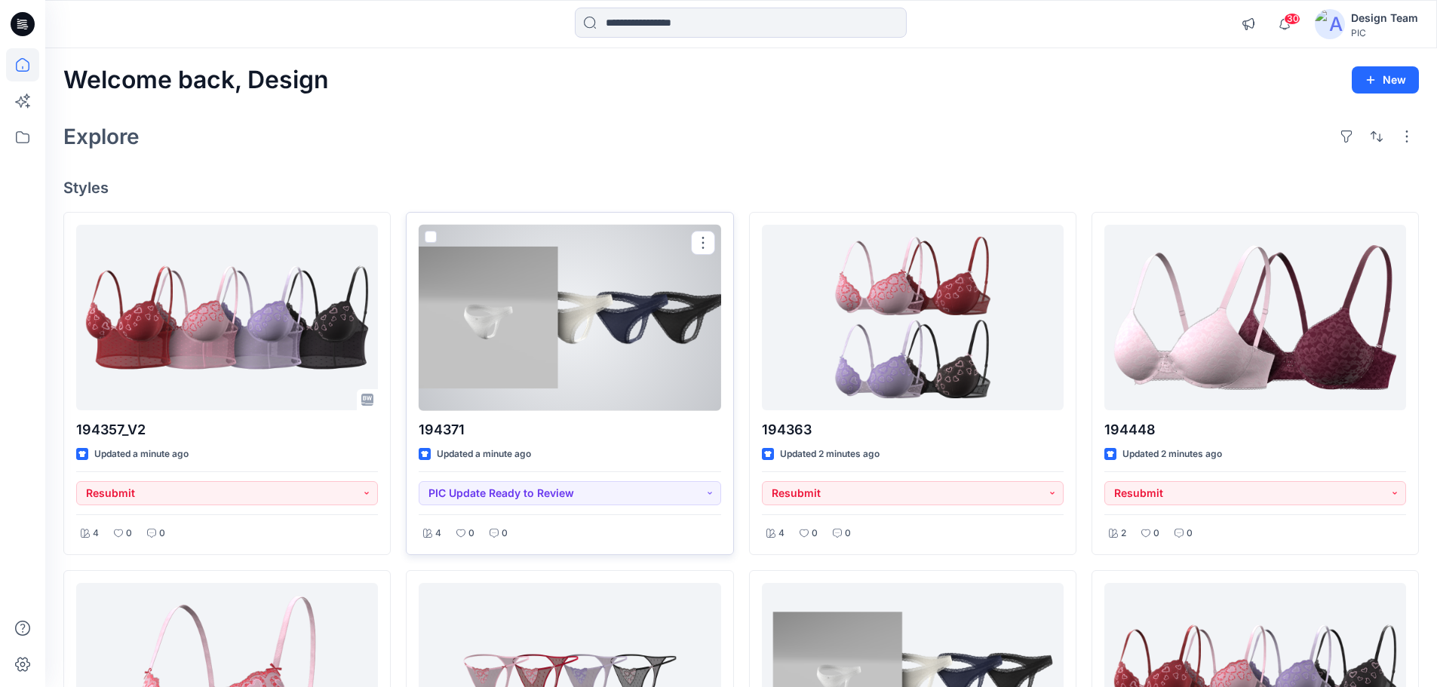
click at [523, 361] on div at bounding box center [570, 318] width 302 height 186
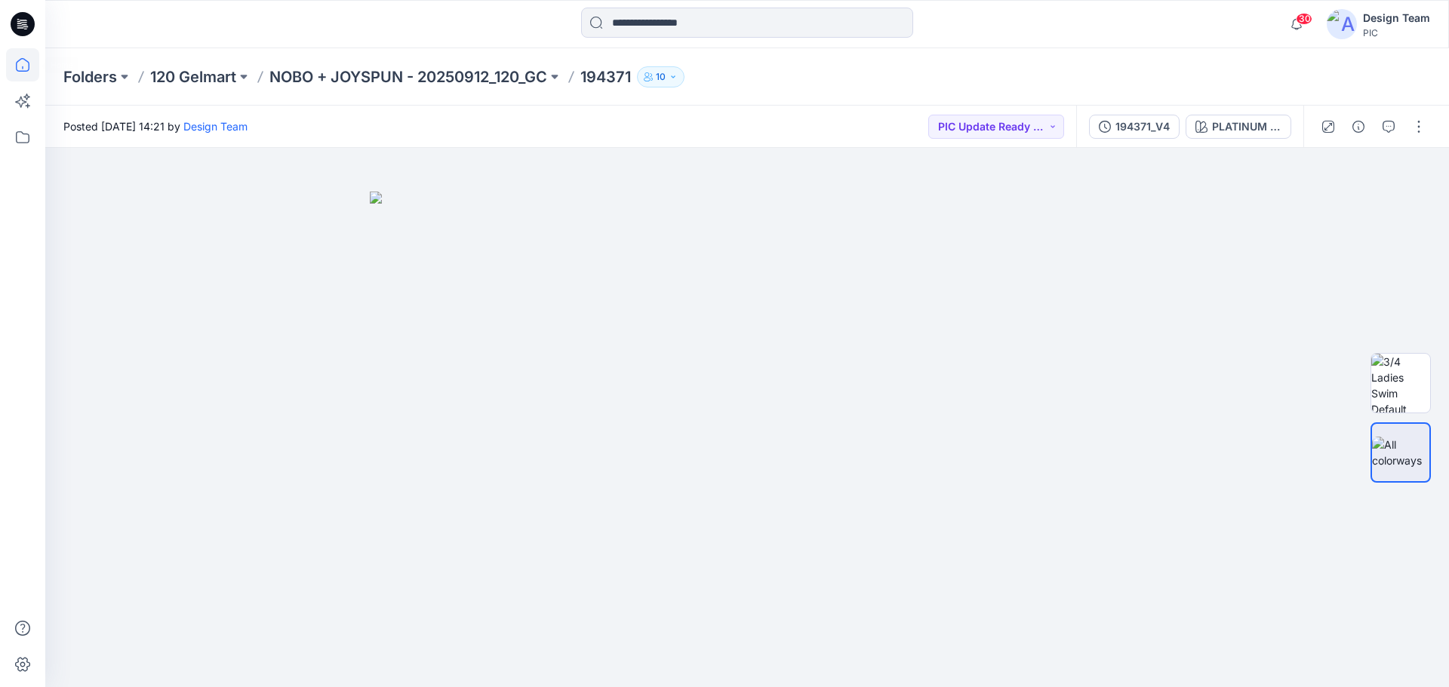
click at [27, 66] on icon at bounding box center [22, 64] width 33 height 33
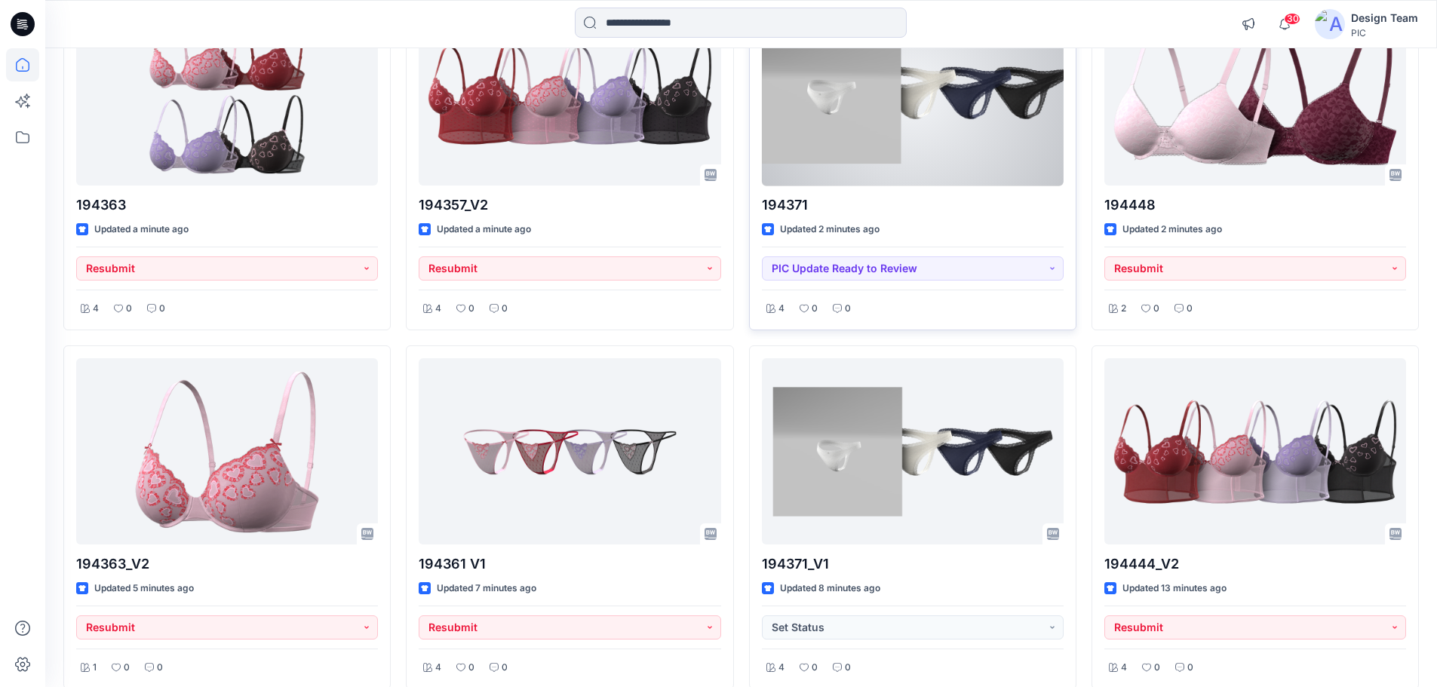
scroll to position [226, 0]
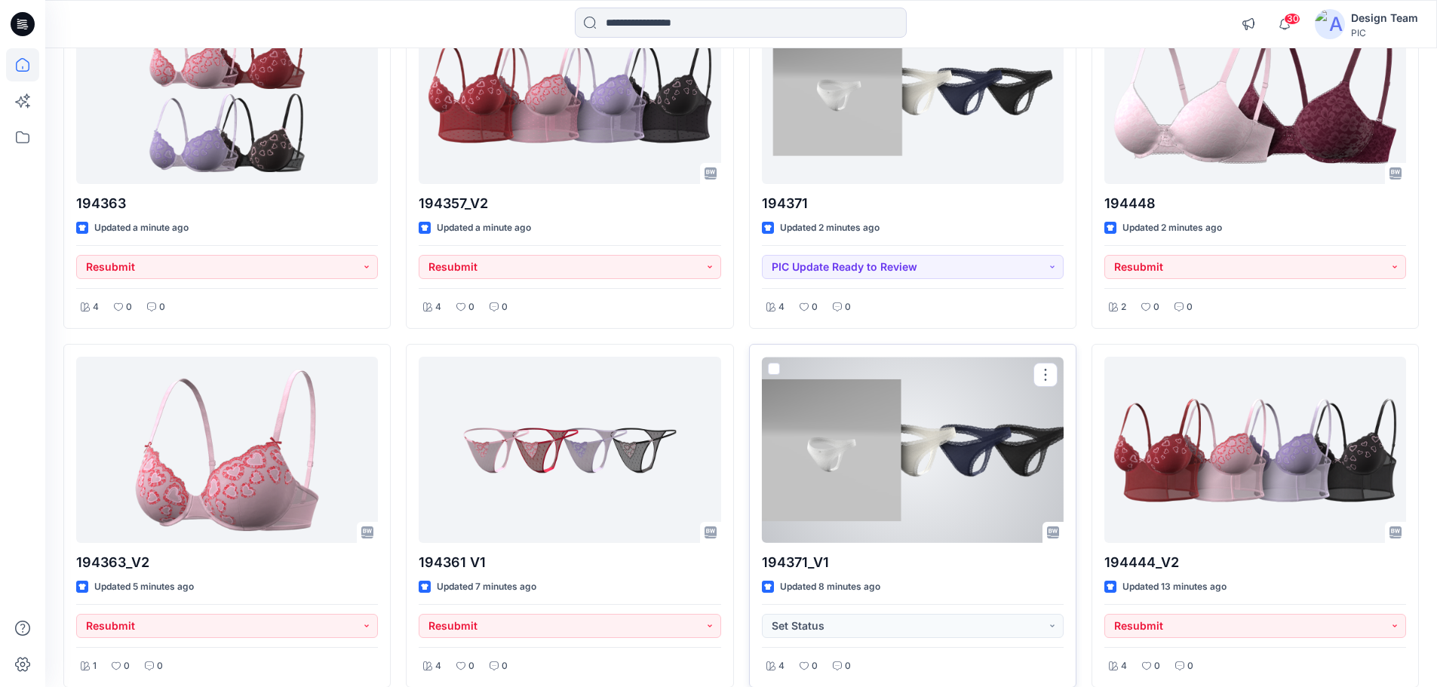
click at [958, 439] on div at bounding box center [913, 450] width 302 height 186
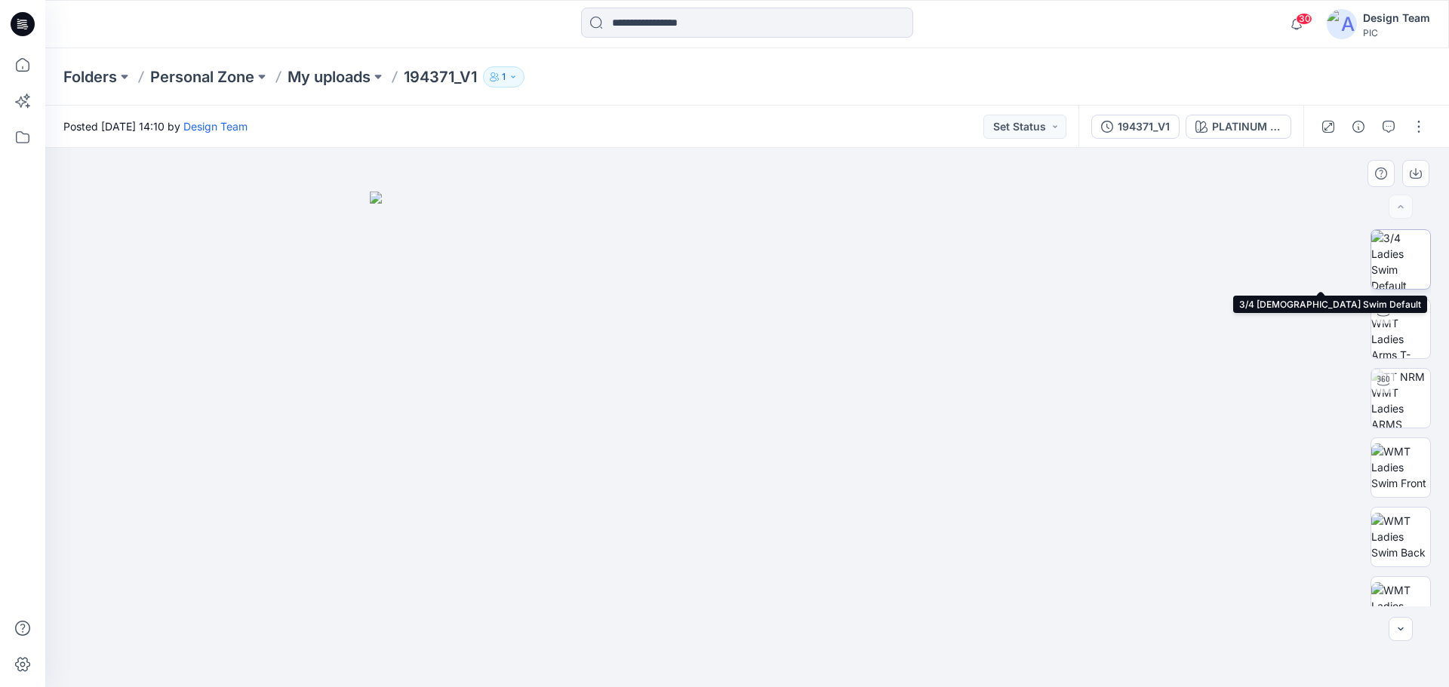
click at [1405, 259] on img at bounding box center [1400, 259] width 59 height 59
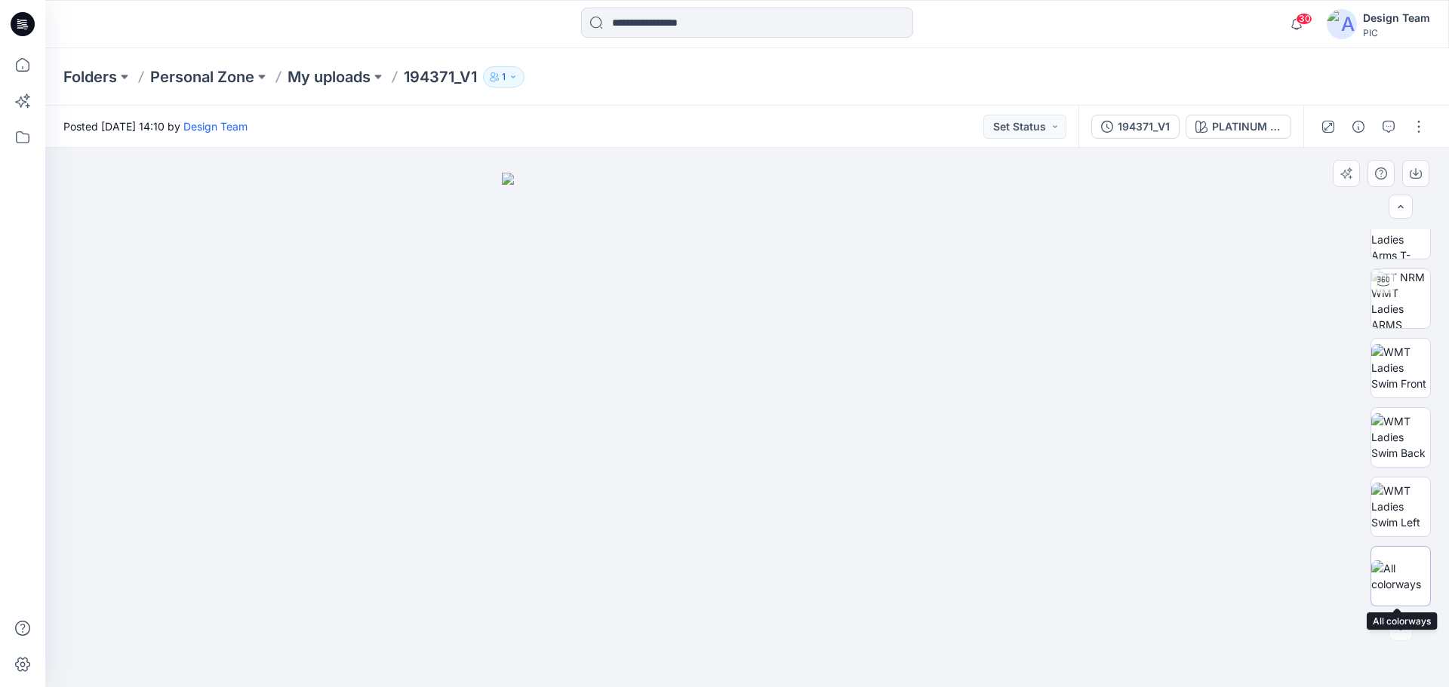
click at [1399, 576] on img at bounding box center [1400, 577] width 59 height 32
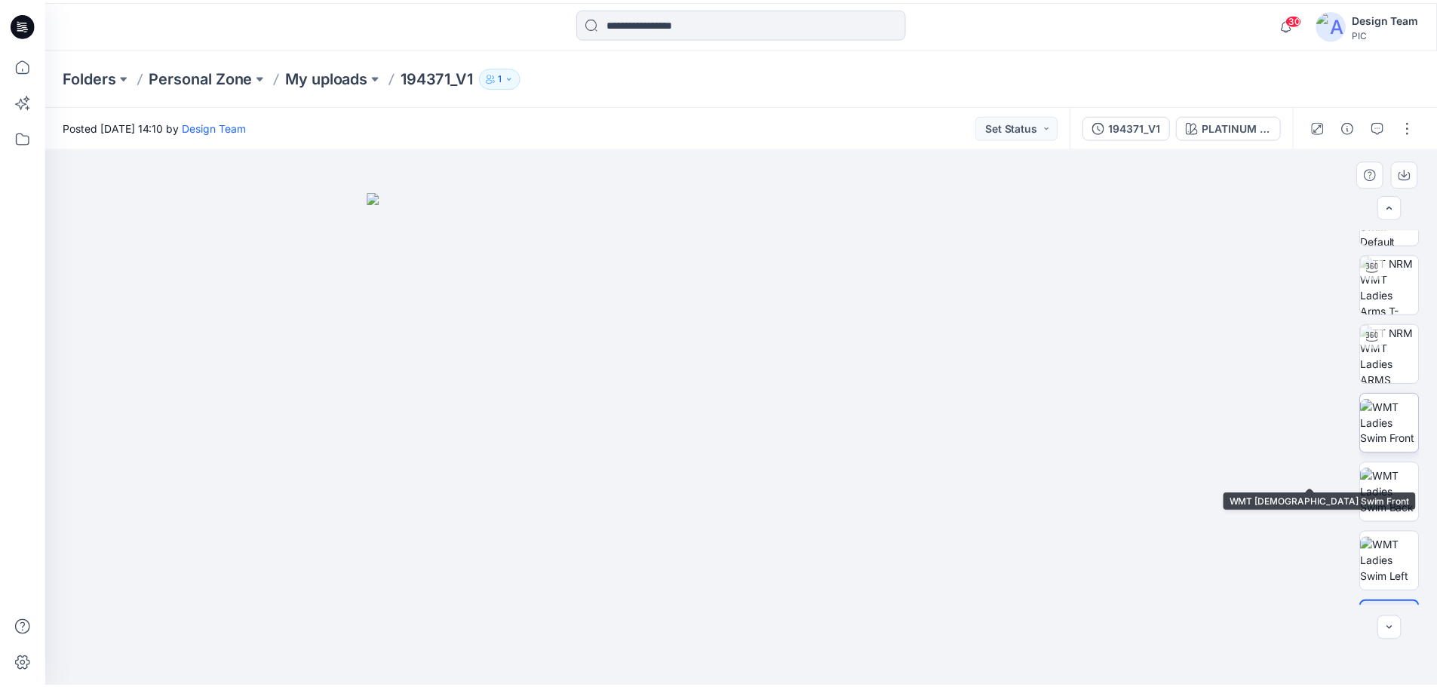
scroll to position [0, 0]
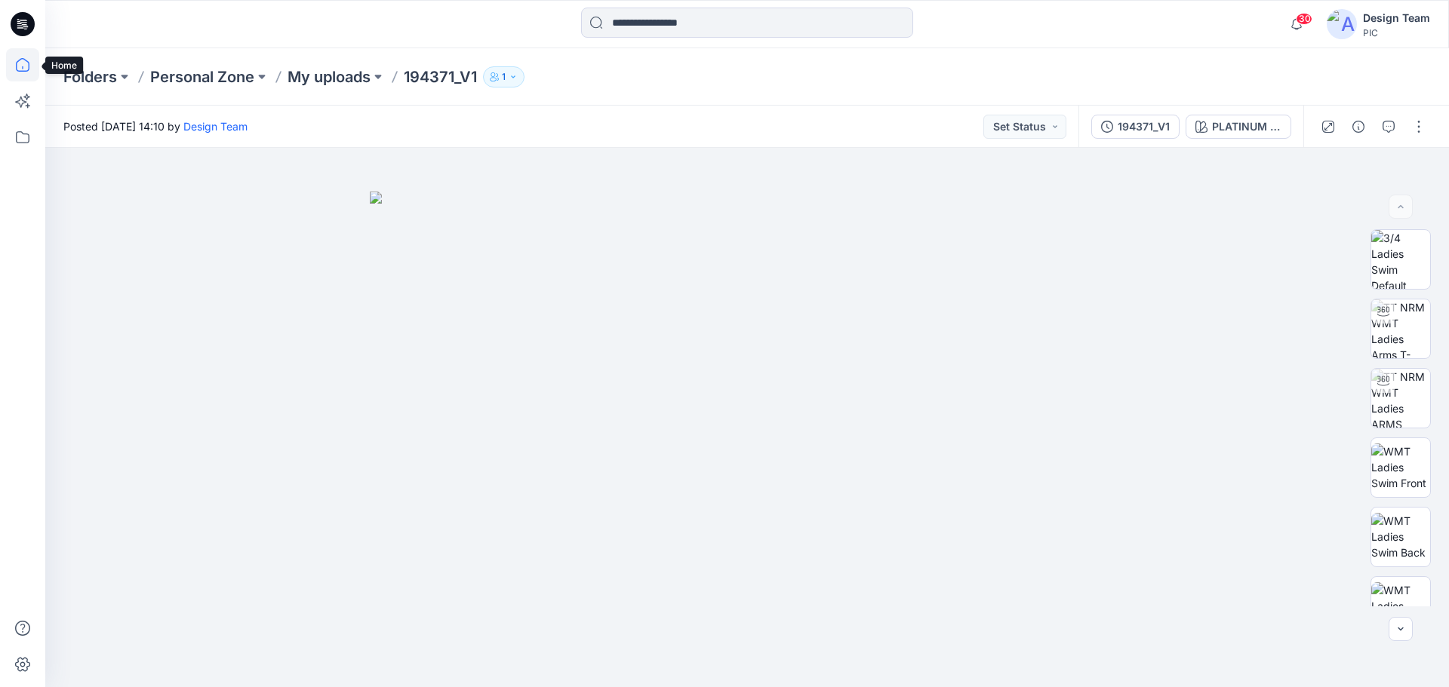
click at [23, 59] on icon at bounding box center [22, 64] width 33 height 33
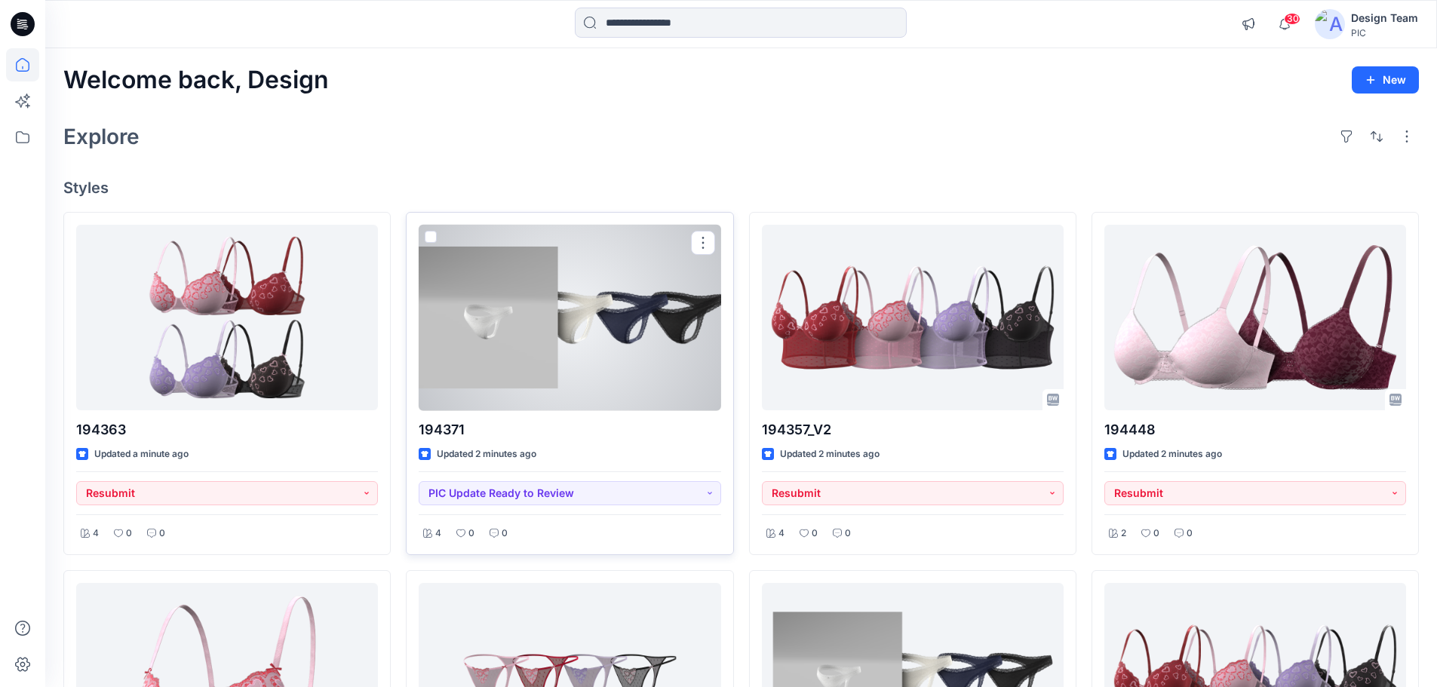
click at [638, 370] on div at bounding box center [570, 318] width 302 height 186
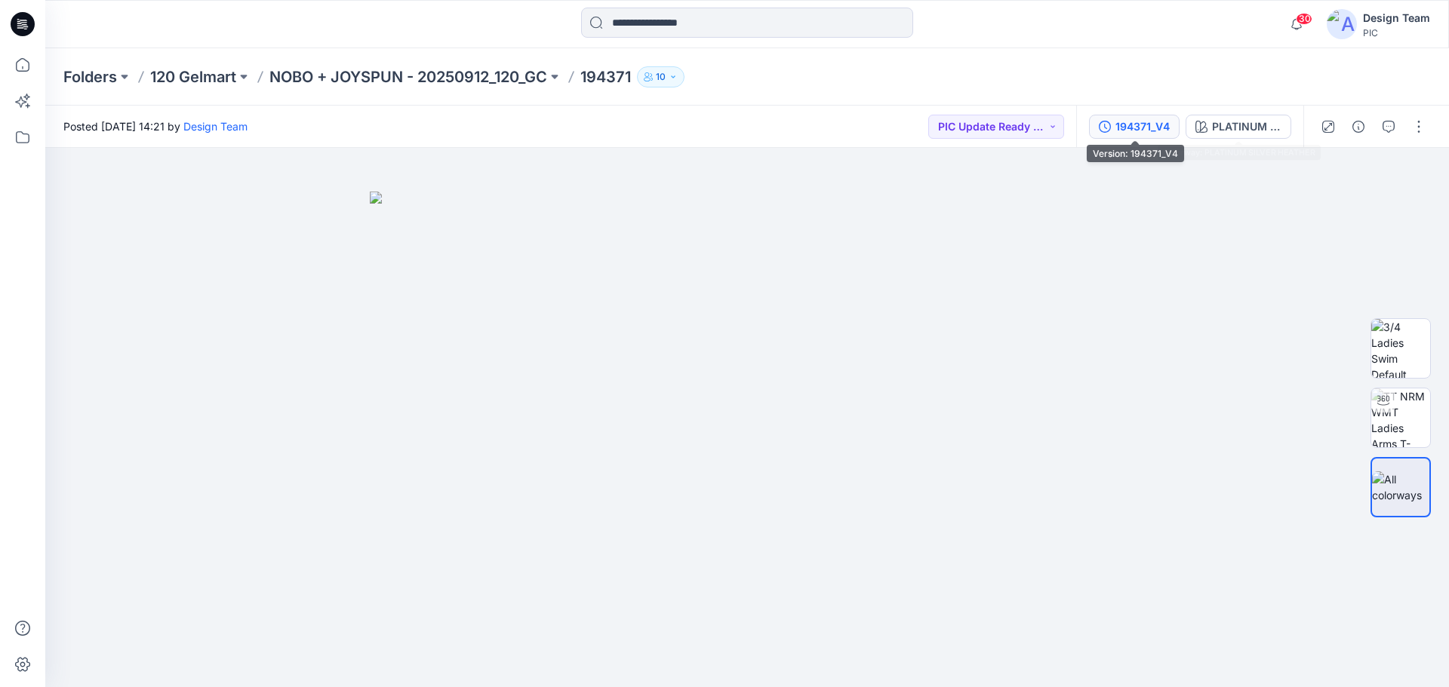
click at [1129, 132] on div "194371_V4" at bounding box center [1142, 126] width 54 height 17
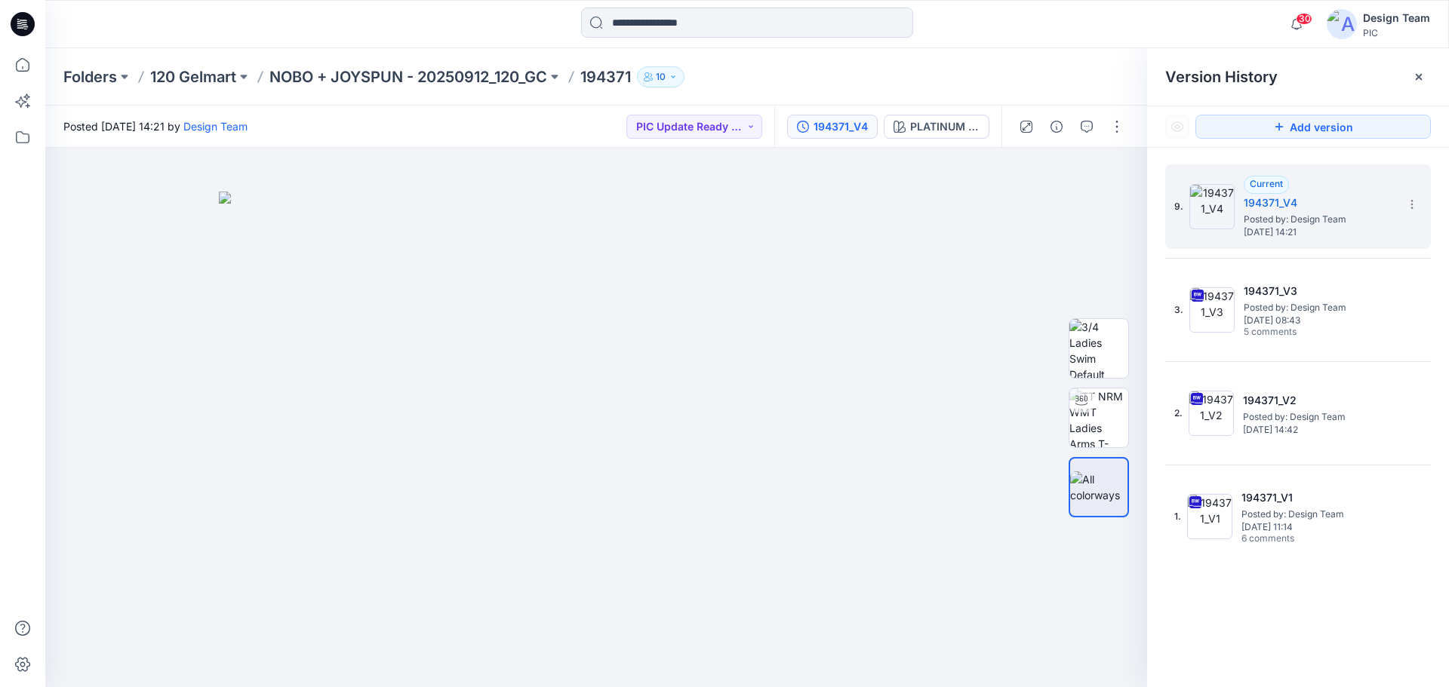
click at [1009, 29] on div at bounding box center [747, 24] width 702 height 33
click at [24, 63] on icon at bounding box center [22, 64] width 33 height 33
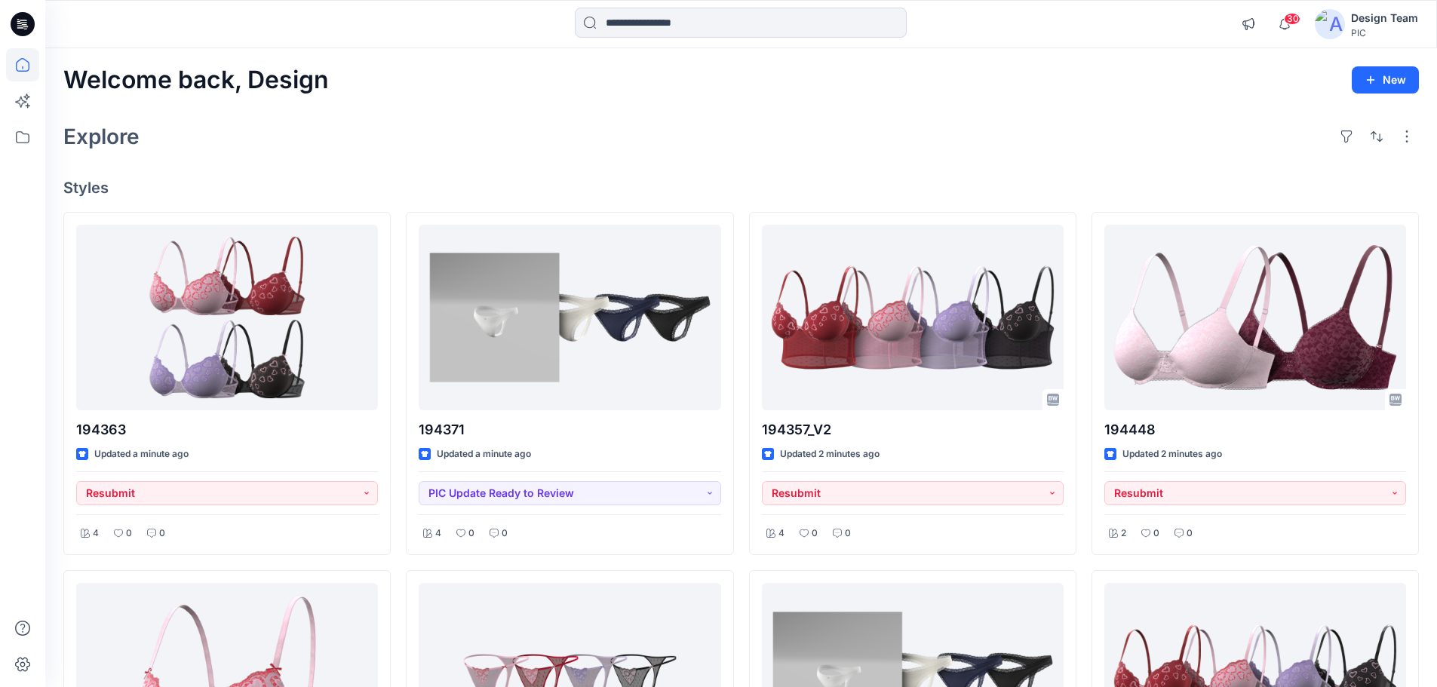
click at [965, 151] on div "Explore" at bounding box center [741, 136] width 1356 height 36
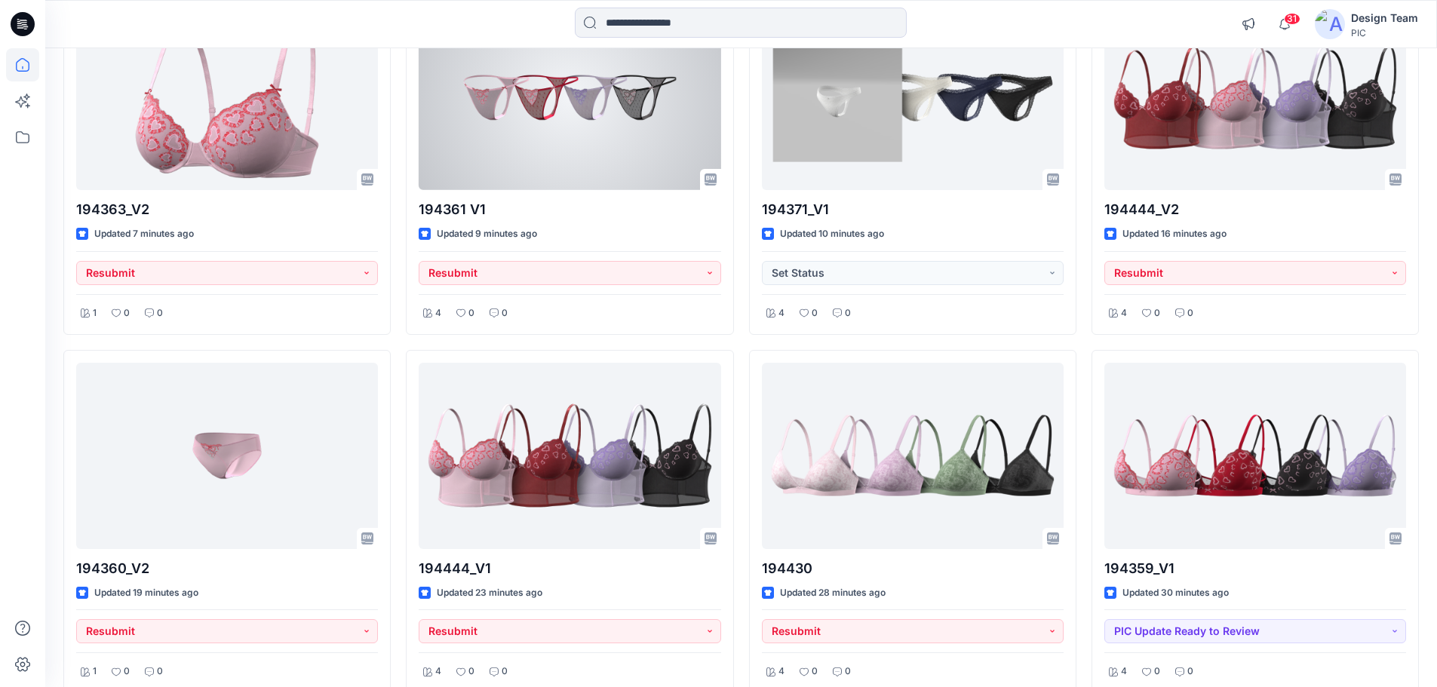
scroll to position [604, 0]
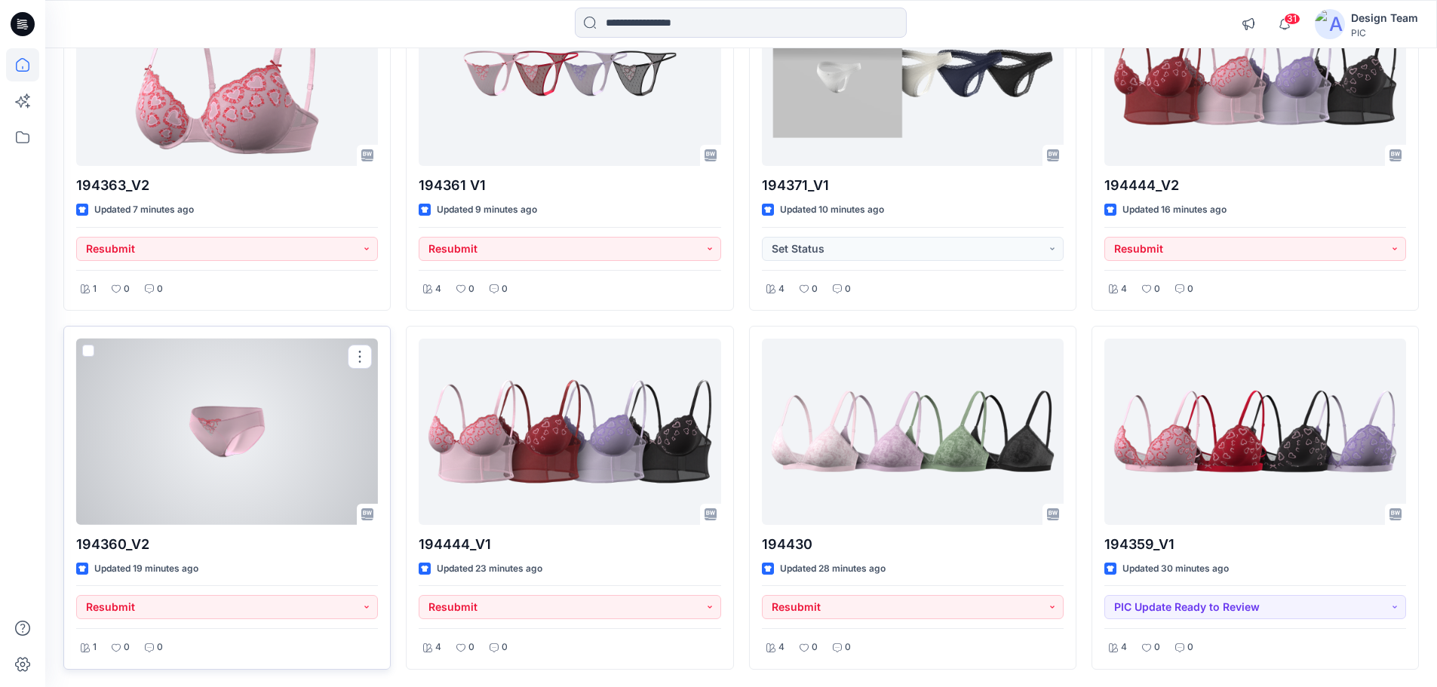
click at [280, 455] on div at bounding box center [227, 432] width 302 height 186
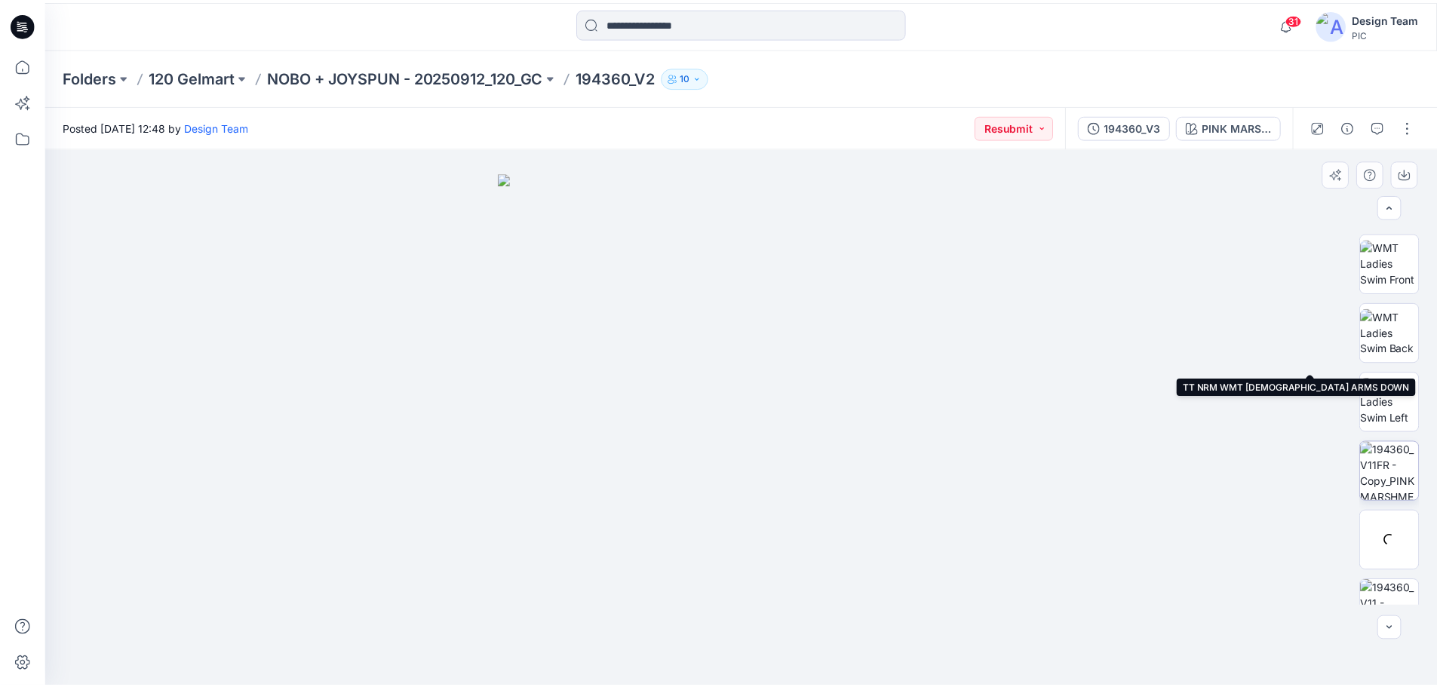
scroll to position [238, 0]
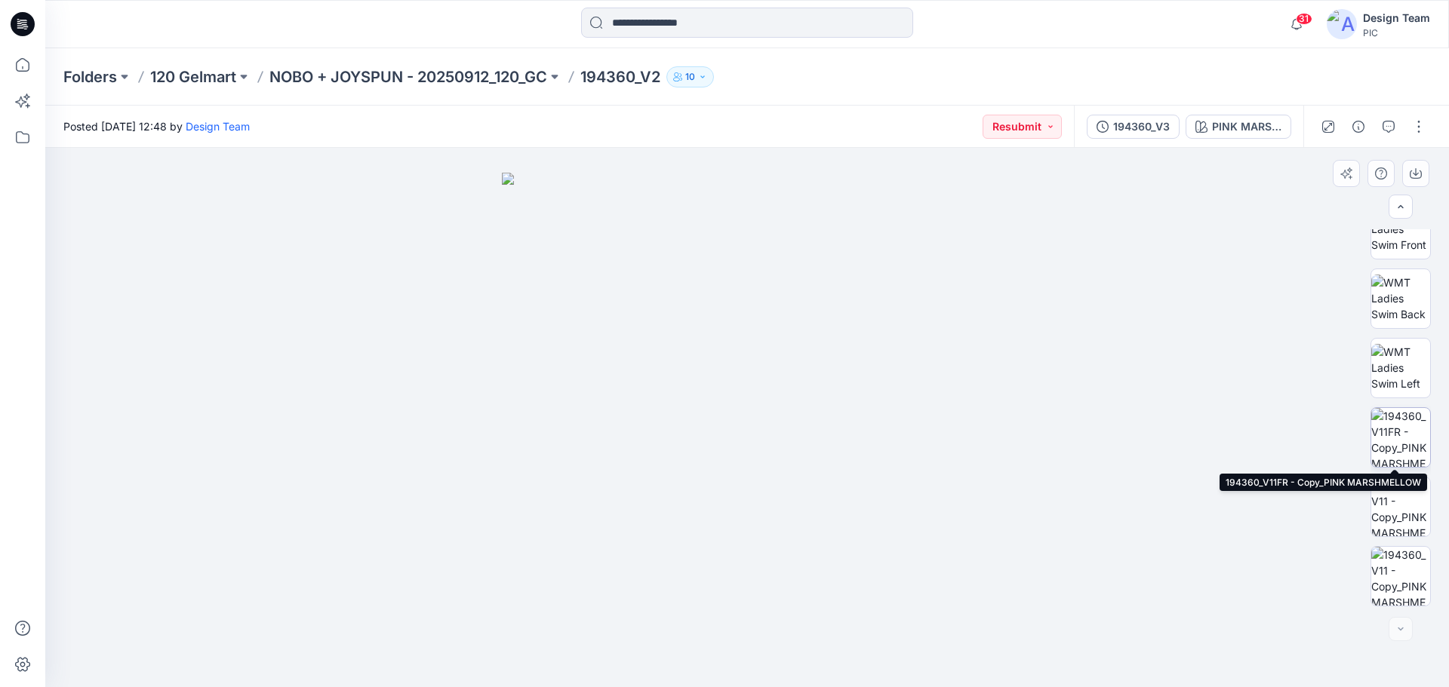
click at [1400, 441] on img at bounding box center [1400, 437] width 59 height 59
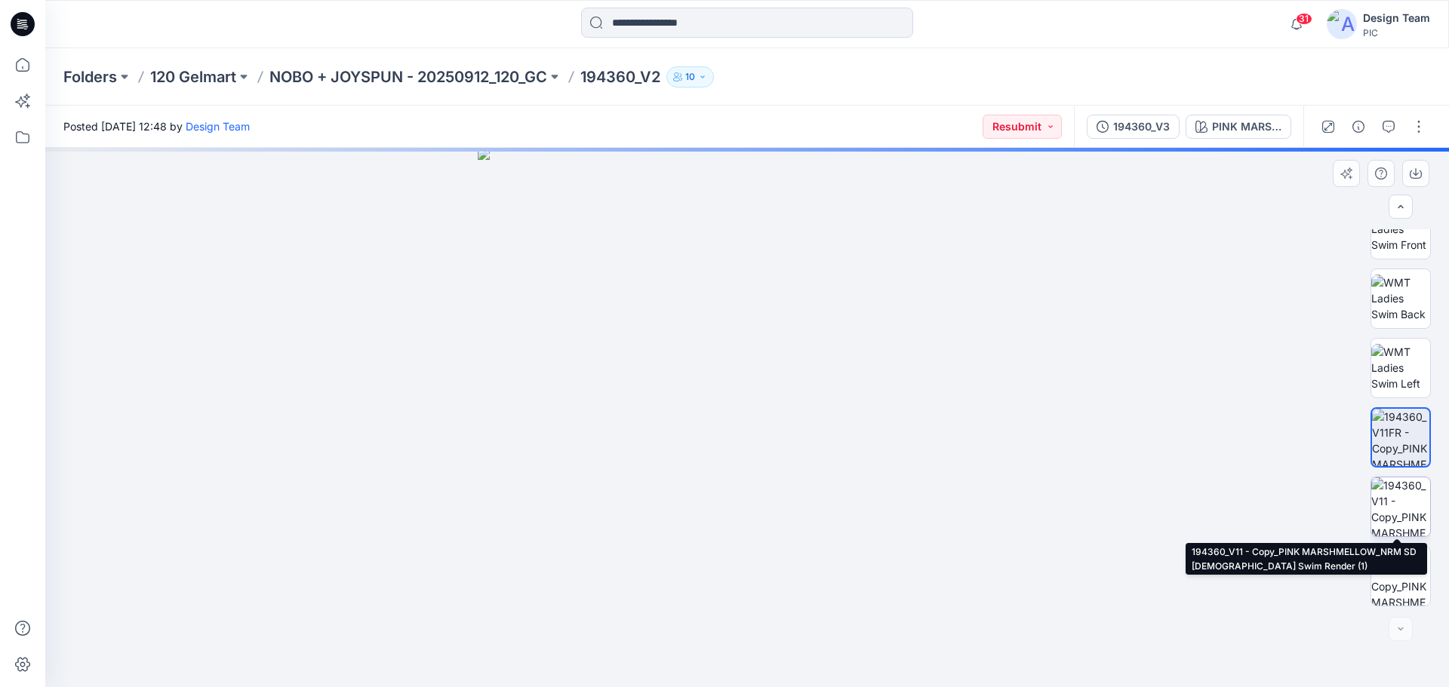
click at [1401, 495] on img at bounding box center [1400, 507] width 59 height 59
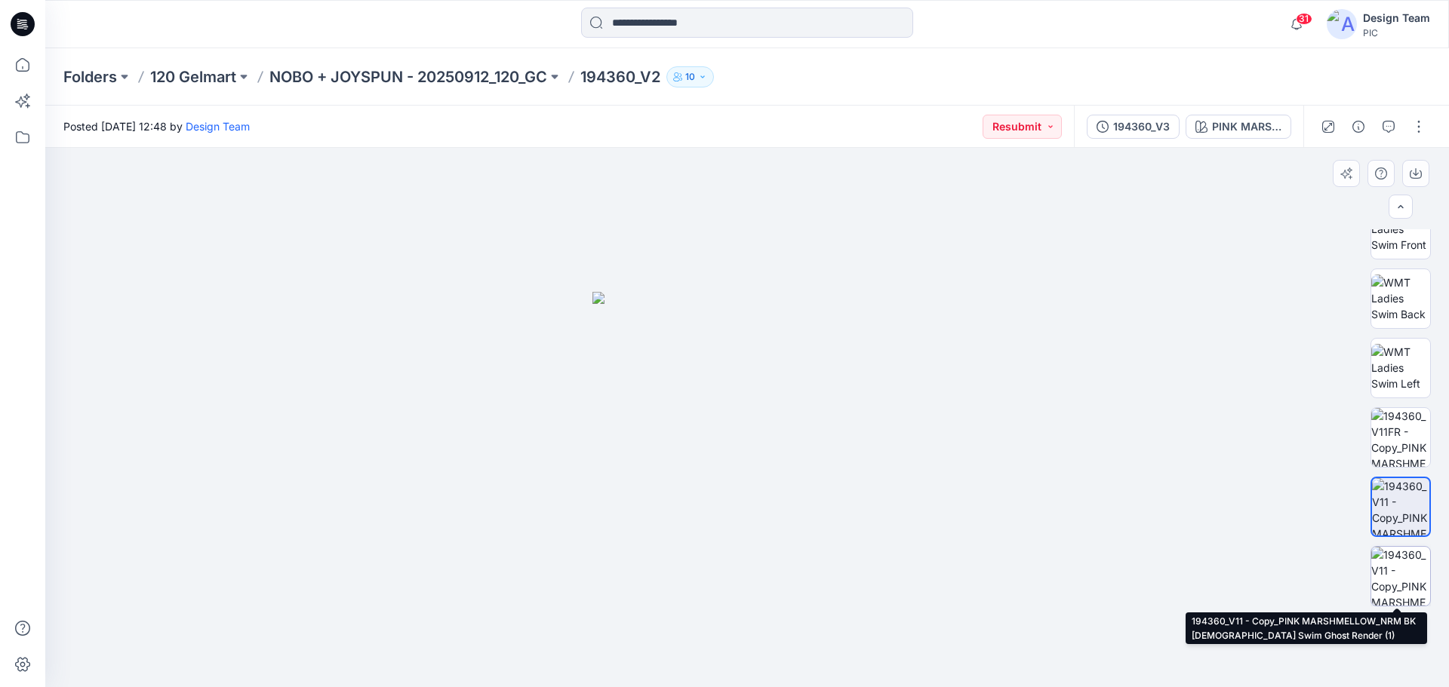
click at [1408, 564] on img at bounding box center [1400, 576] width 59 height 59
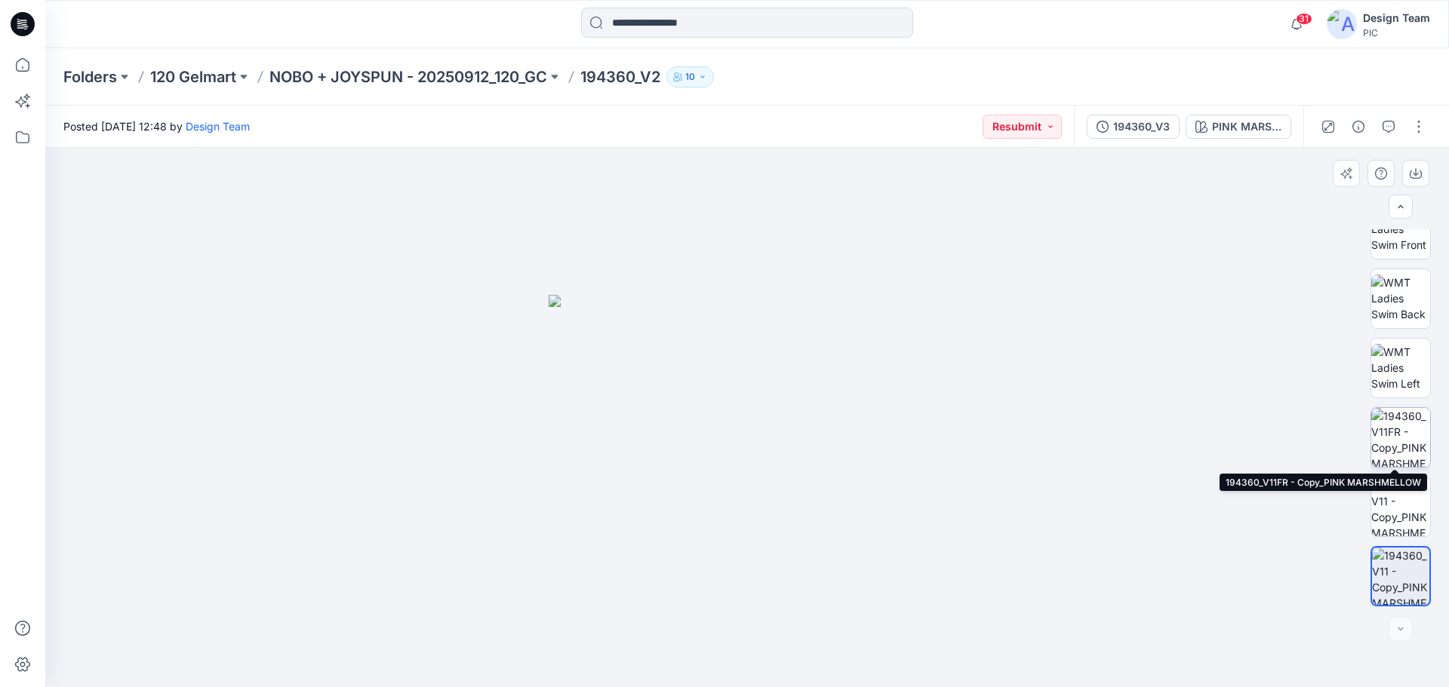
click at [1403, 447] on img at bounding box center [1400, 437] width 59 height 59
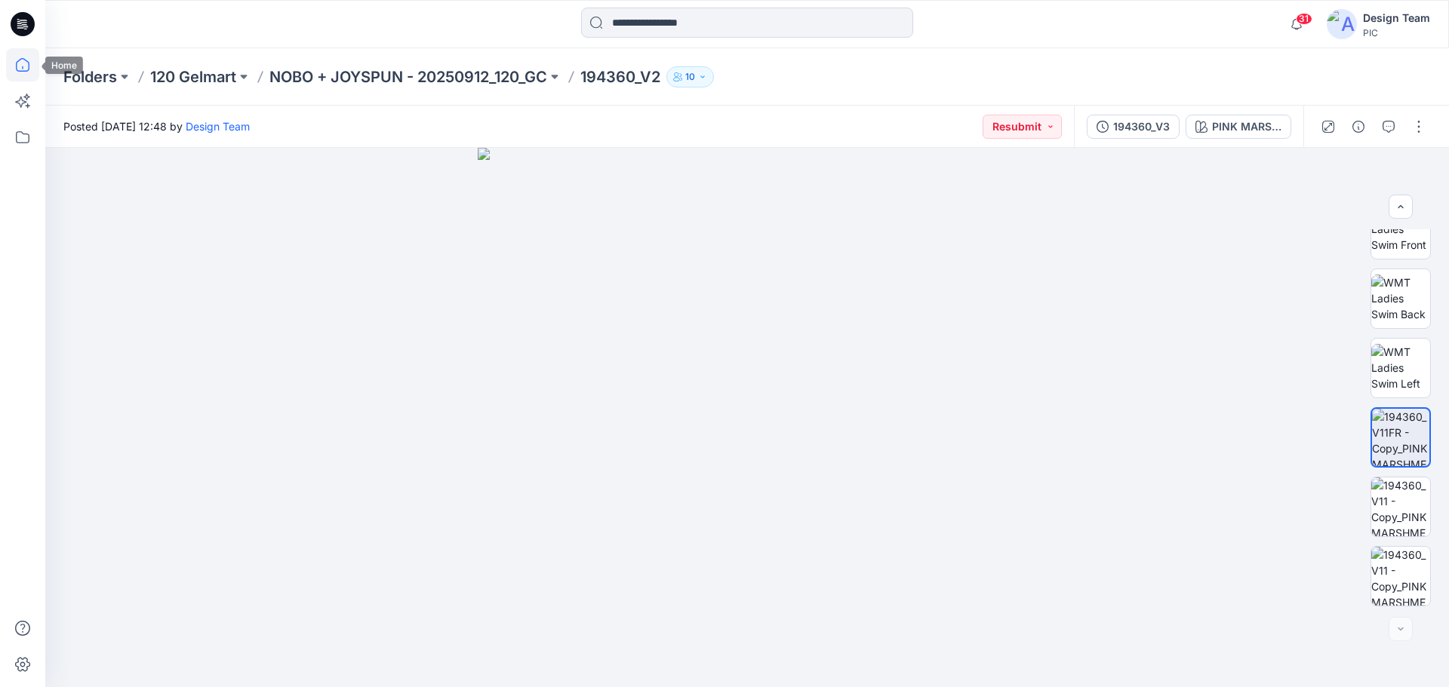
click at [28, 66] on icon at bounding box center [22, 64] width 33 height 33
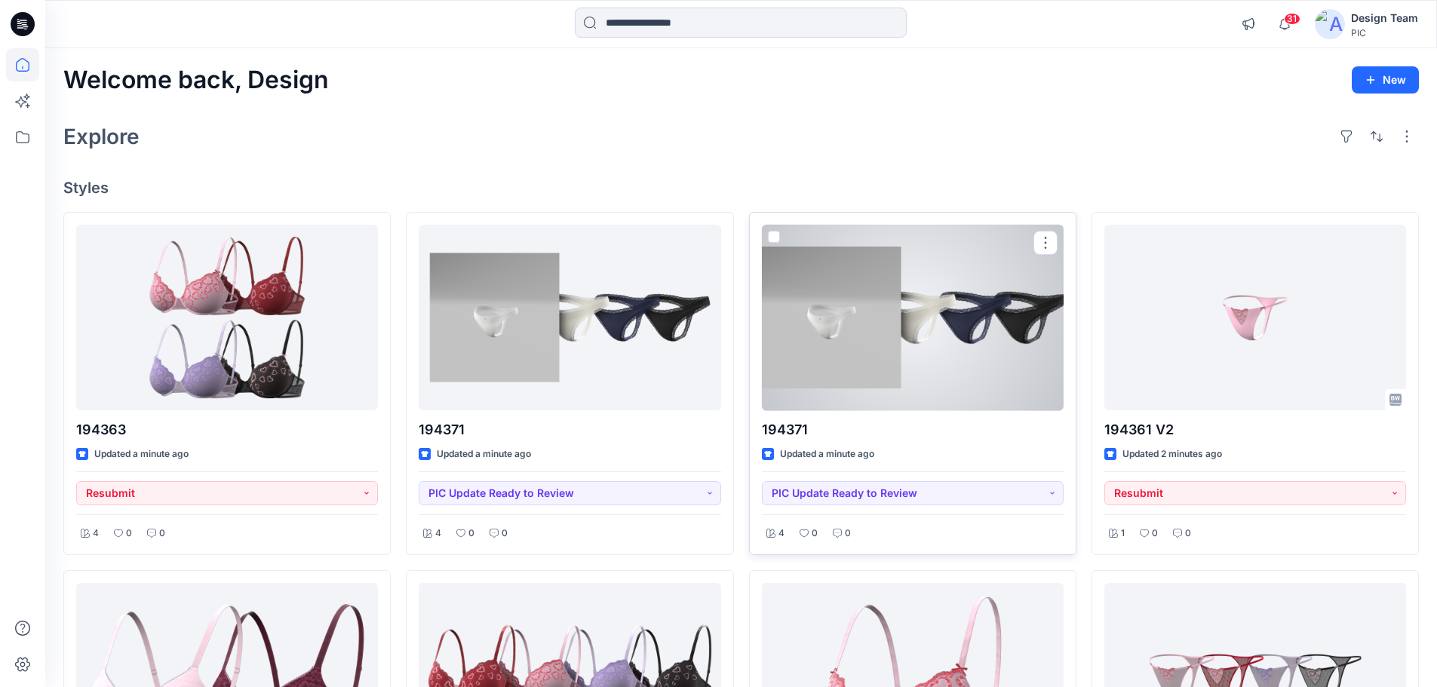
click at [914, 355] on div at bounding box center [913, 318] width 302 height 186
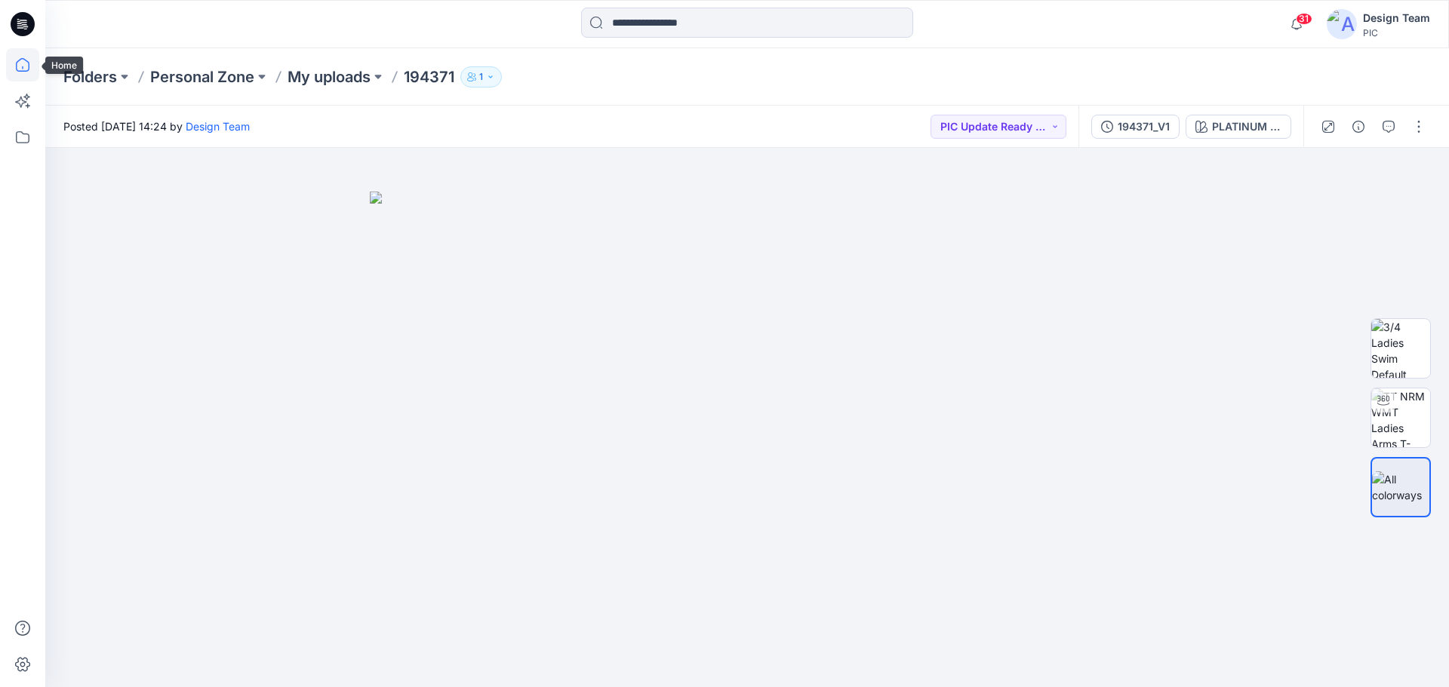
click at [23, 62] on icon at bounding box center [22, 64] width 33 height 33
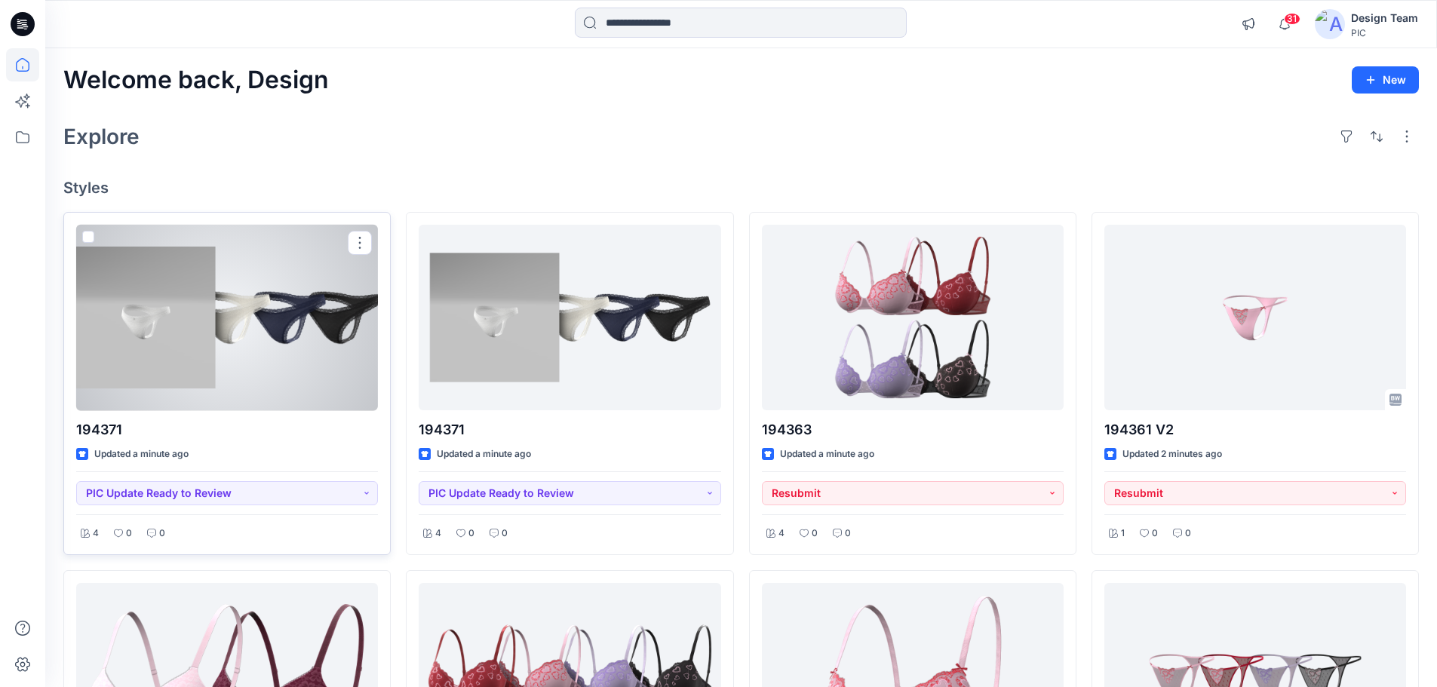
click at [268, 322] on div at bounding box center [227, 318] width 302 height 186
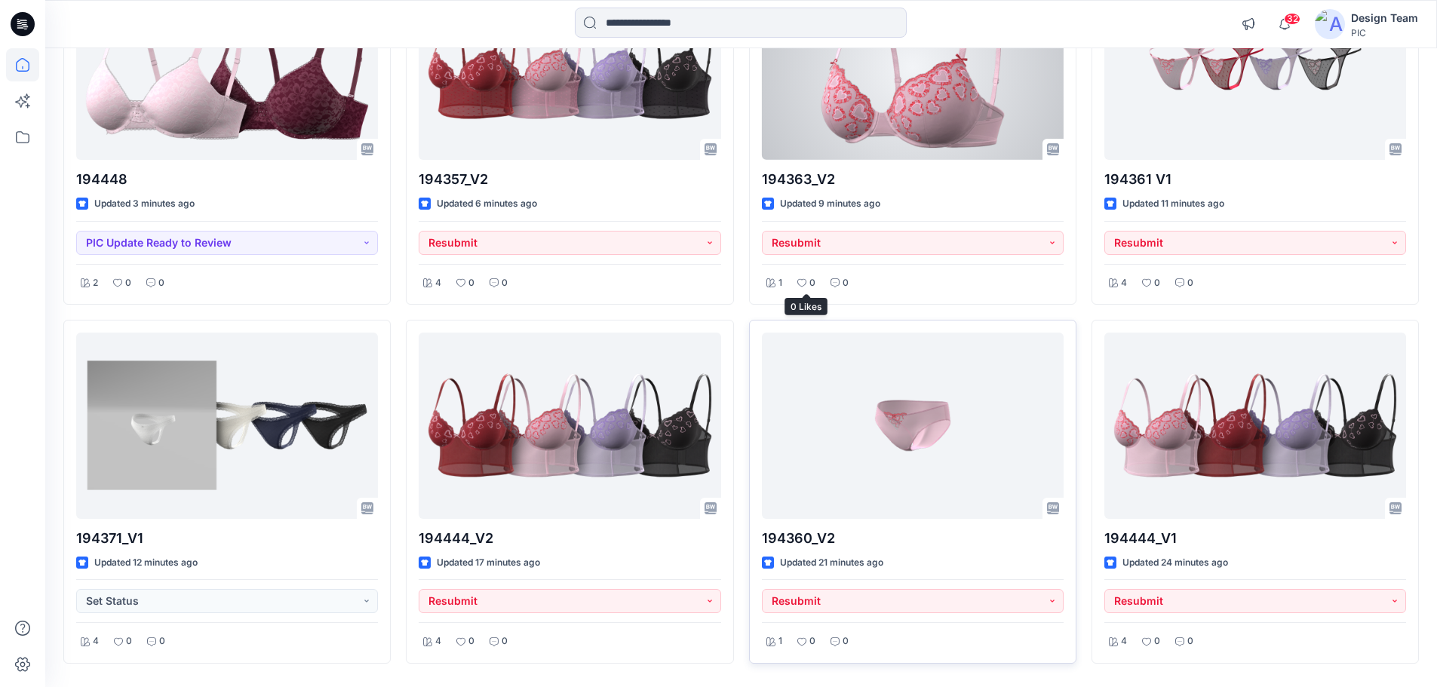
scroll to position [659, 0]
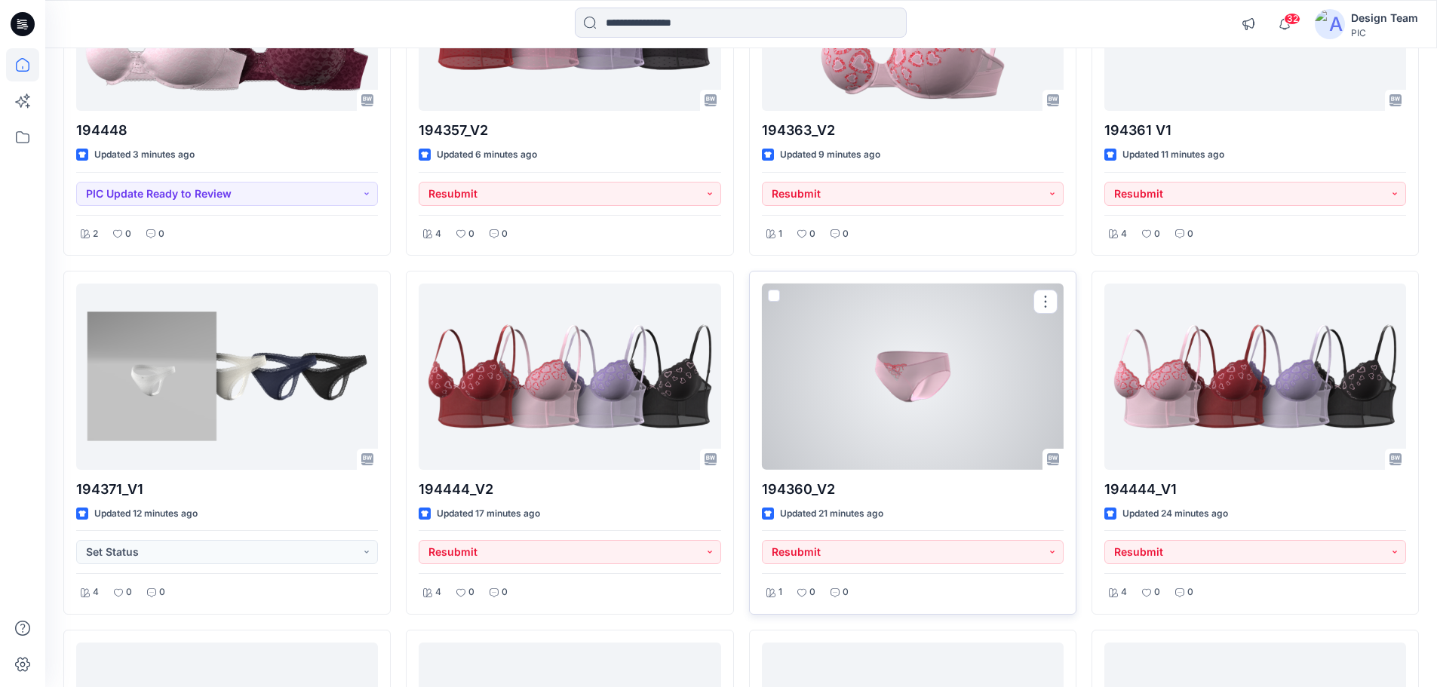
click at [898, 412] on div at bounding box center [913, 377] width 302 height 186
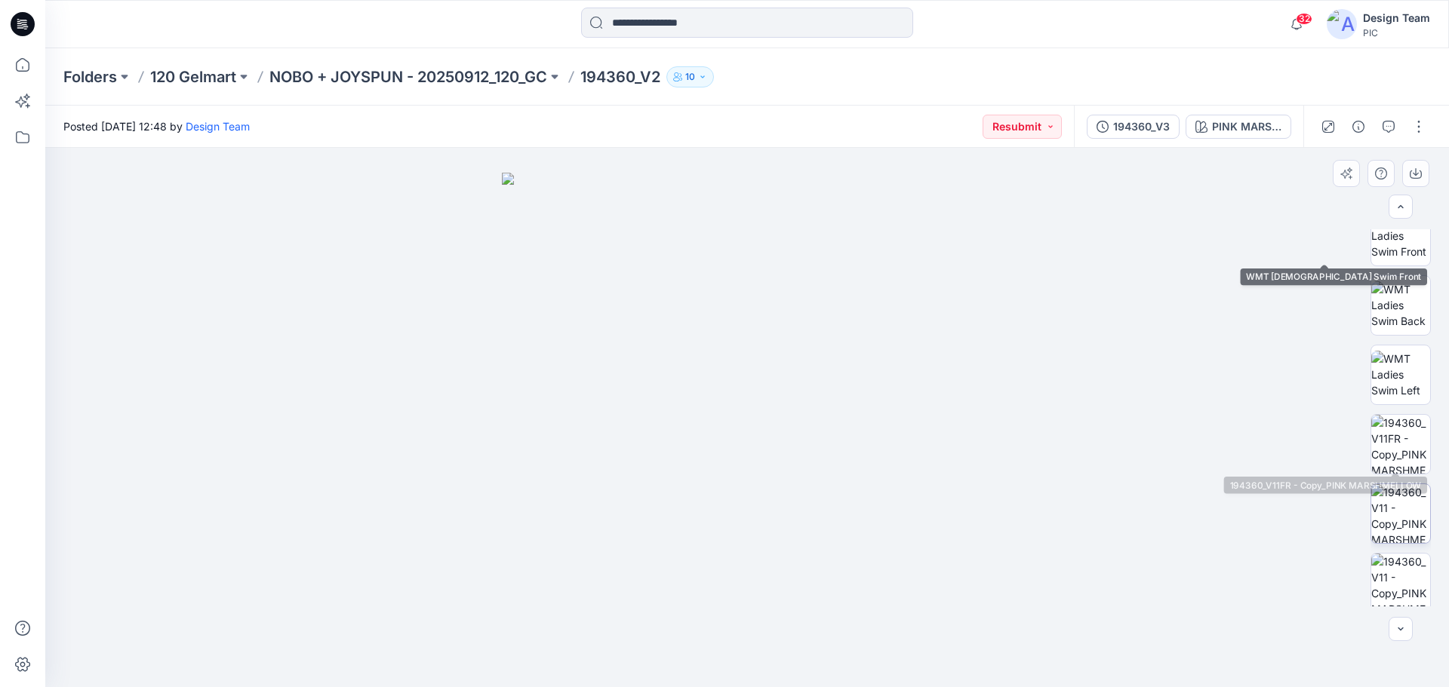
scroll to position [238, 0]
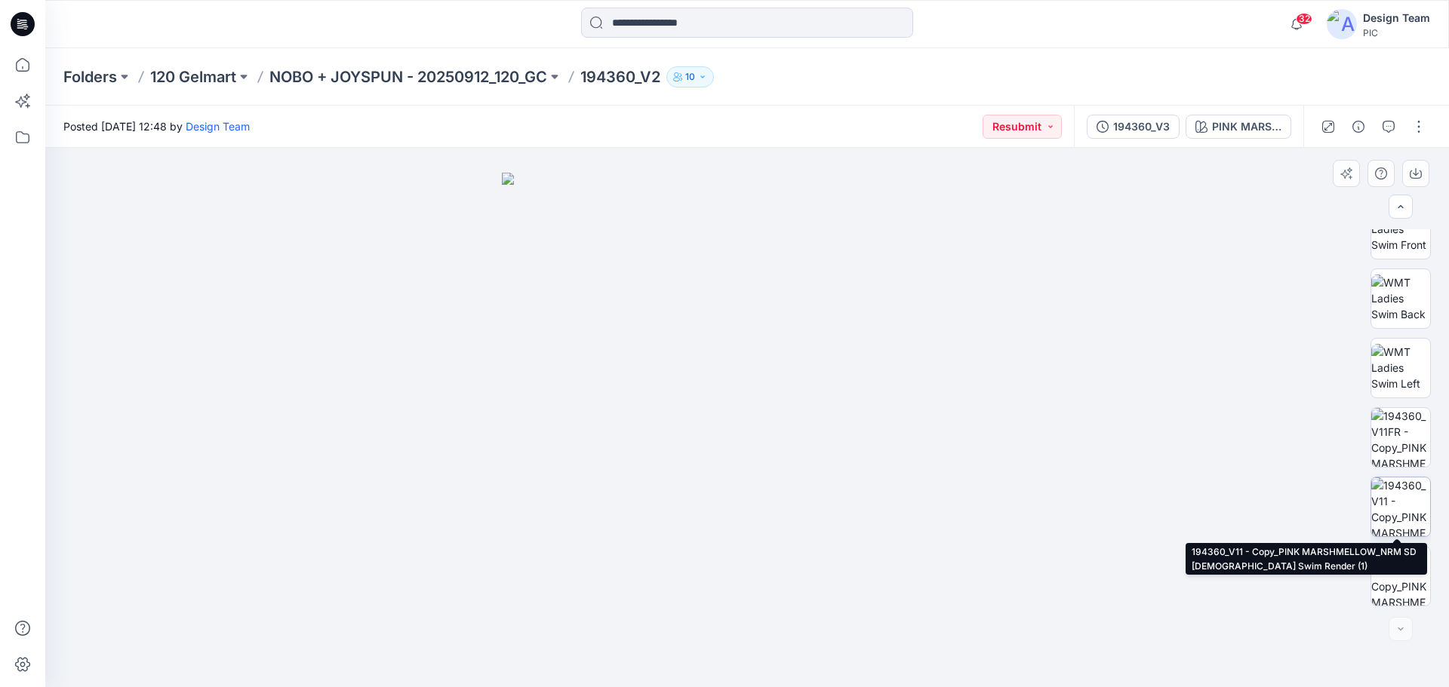
click at [1406, 499] on img at bounding box center [1400, 507] width 59 height 59
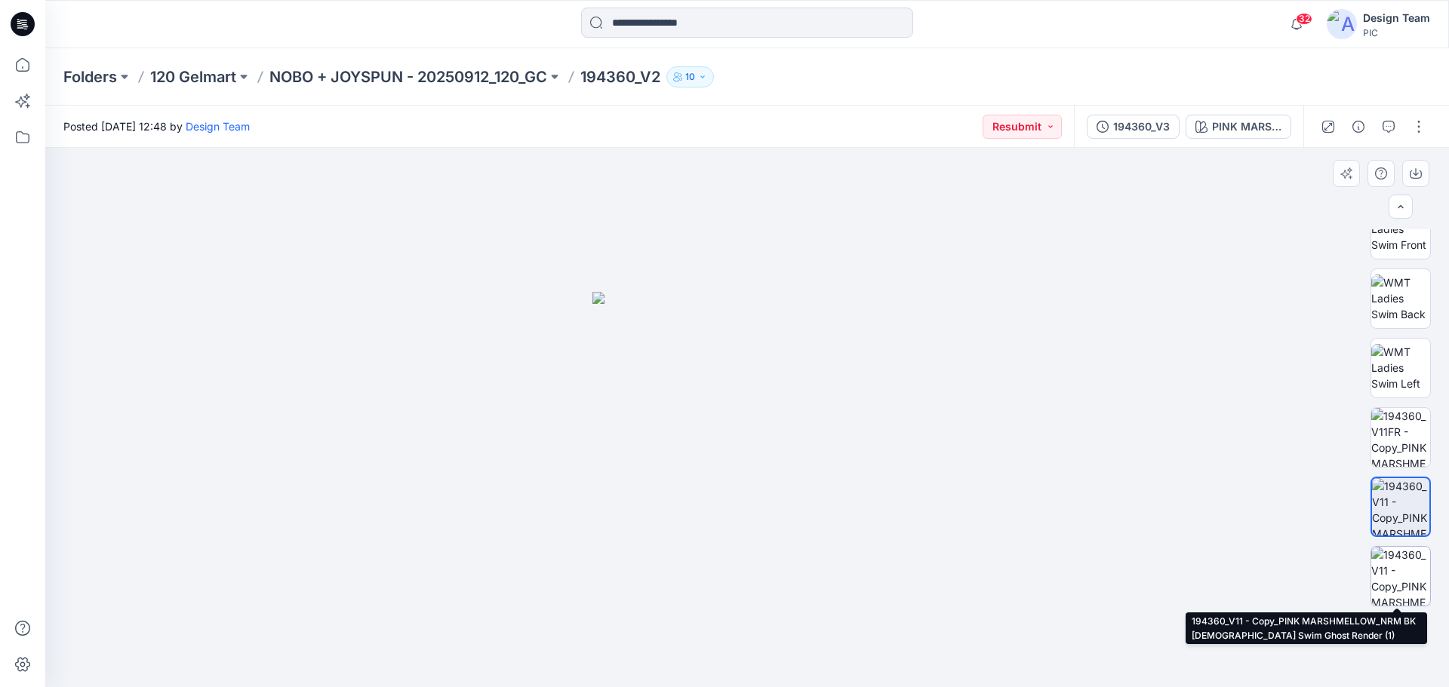
click at [1390, 567] on img at bounding box center [1400, 576] width 59 height 59
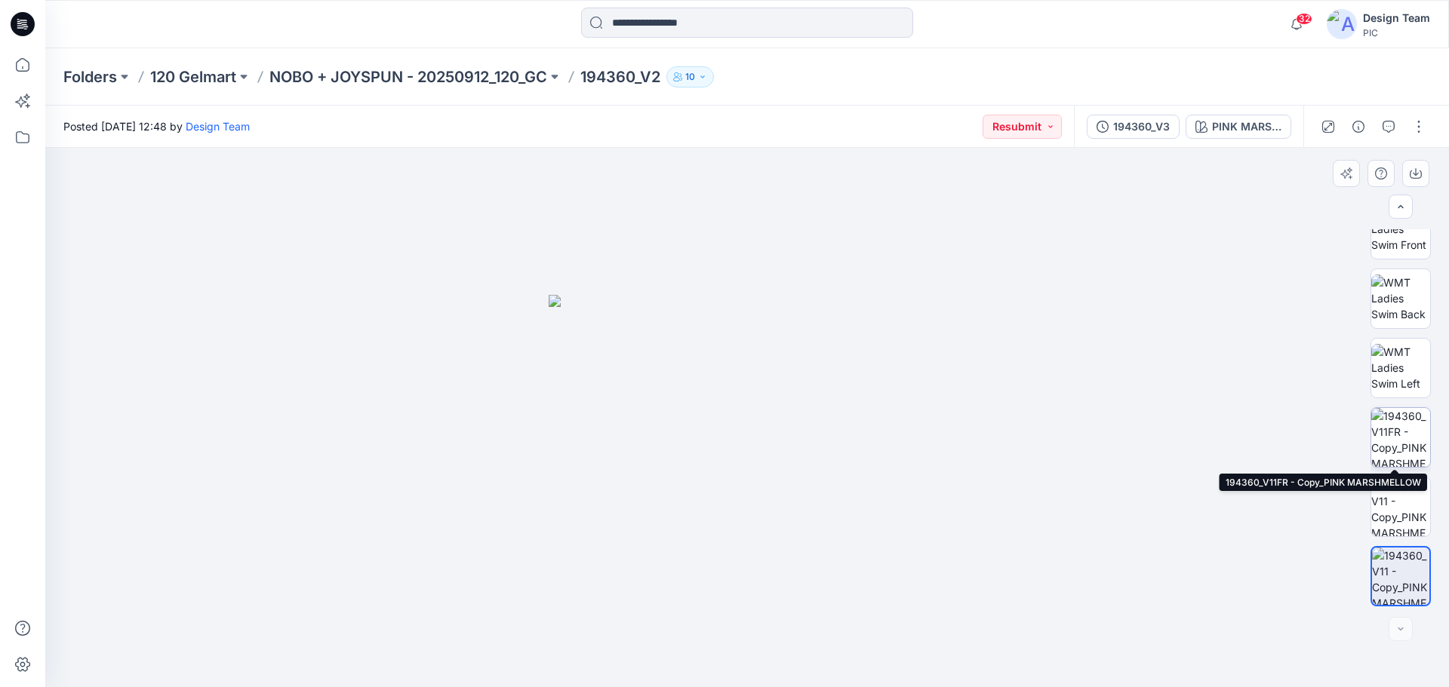
click at [1416, 447] on img at bounding box center [1400, 437] width 59 height 59
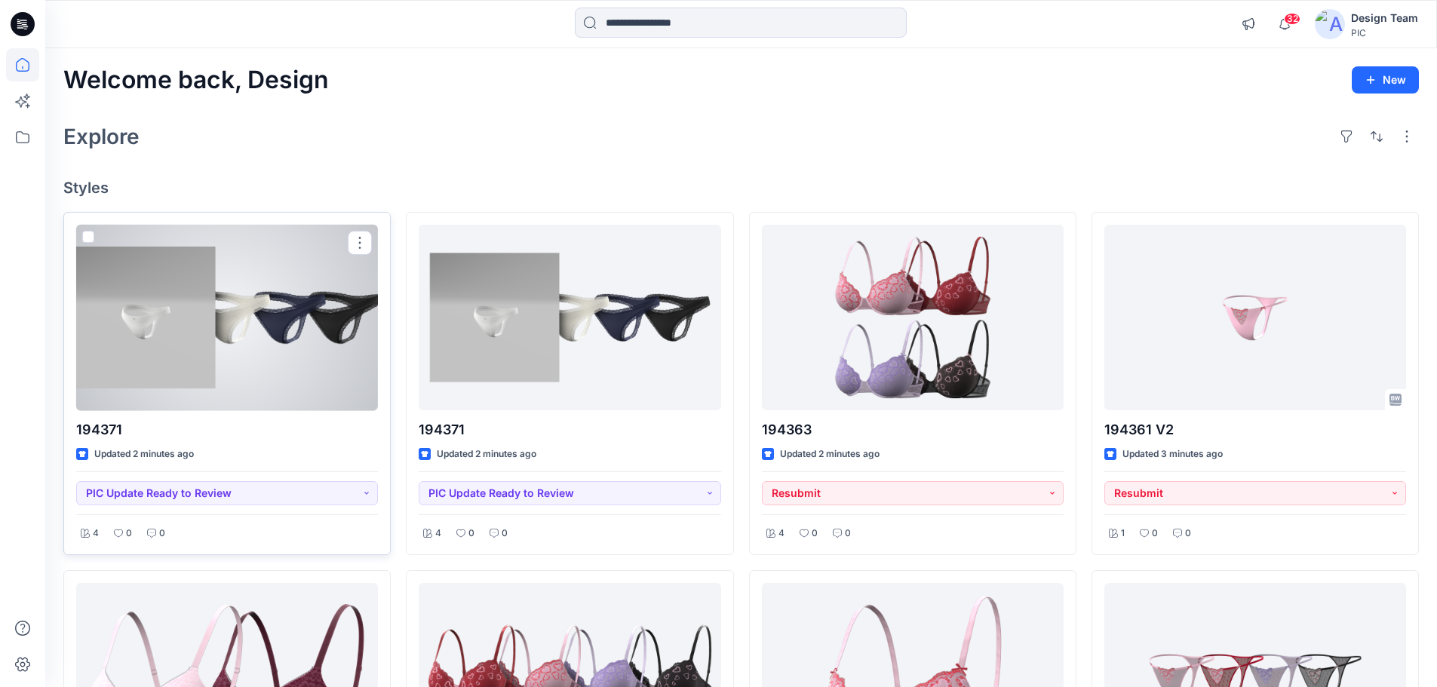
click at [285, 356] on div at bounding box center [227, 318] width 302 height 186
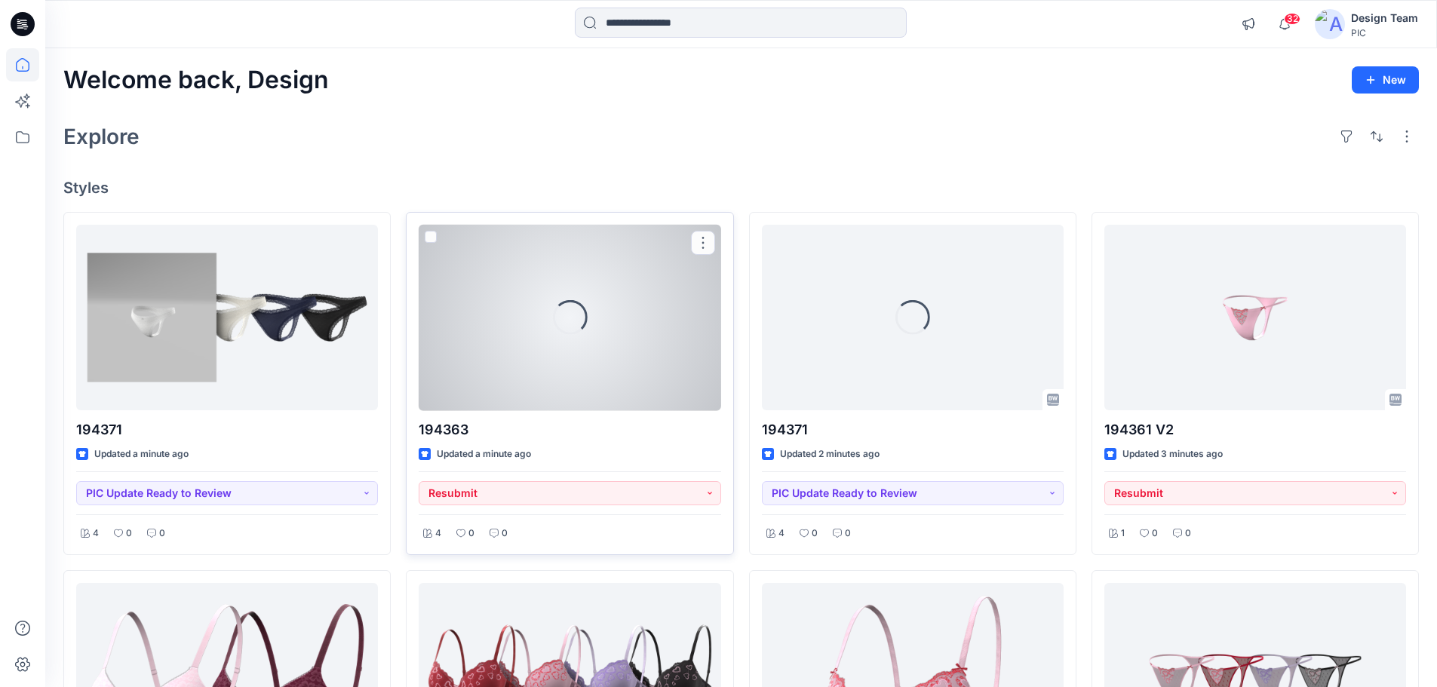
click at [579, 319] on div "Loading..." at bounding box center [569, 317] width 45 height 45
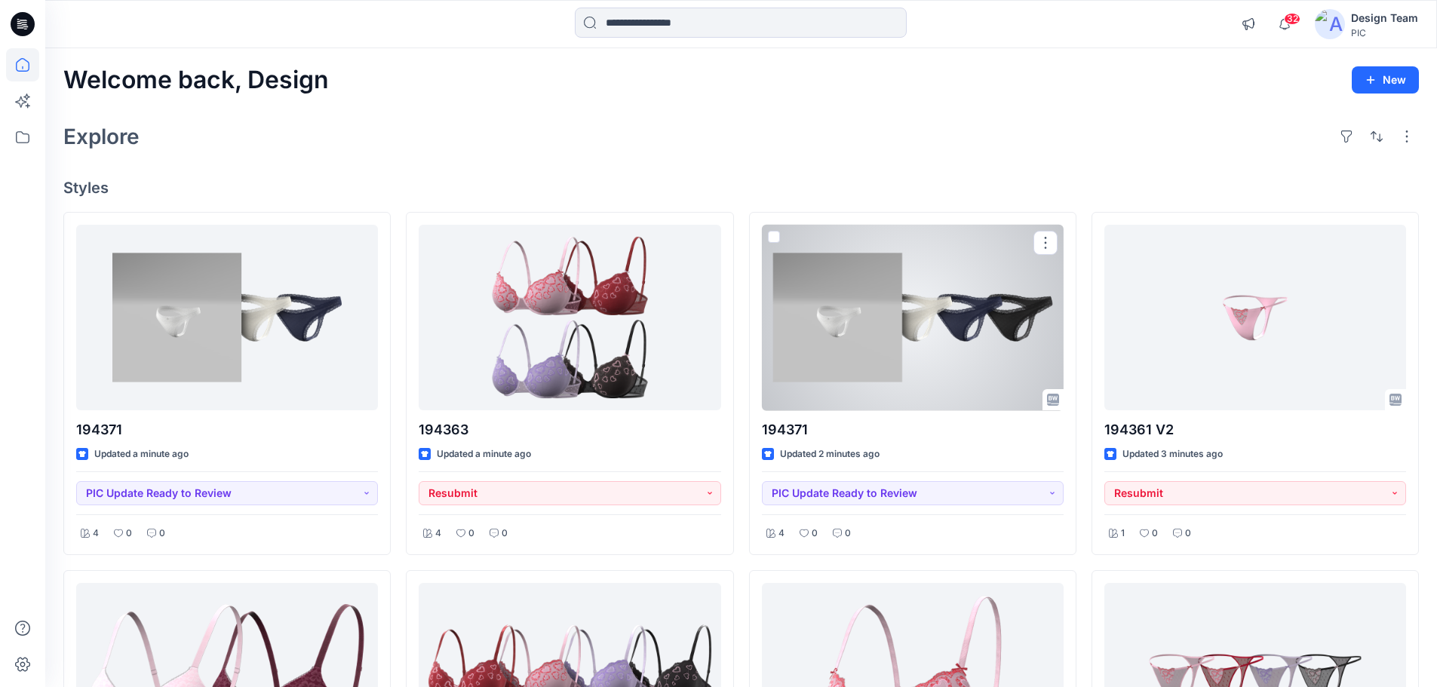
click at [882, 352] on div at bounding box center [913, 318] width 302 height 186
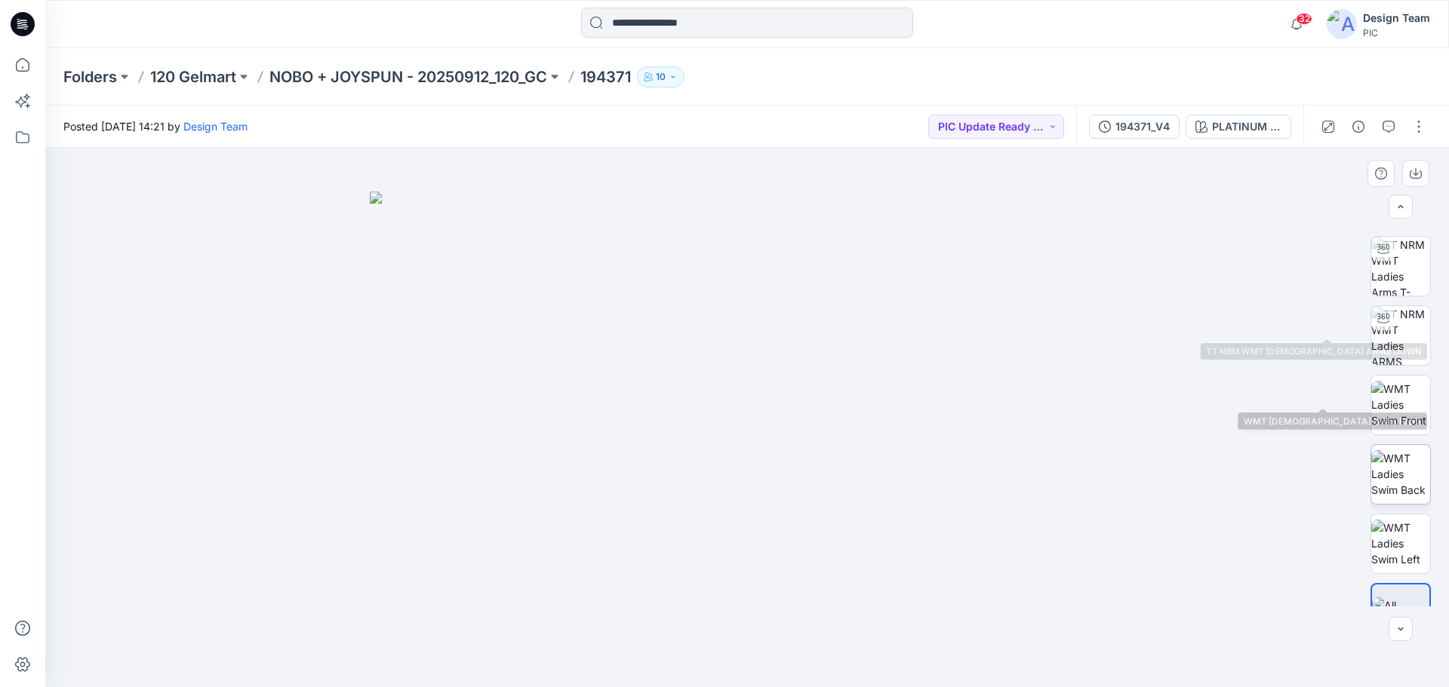
scroll to position [100, 0]
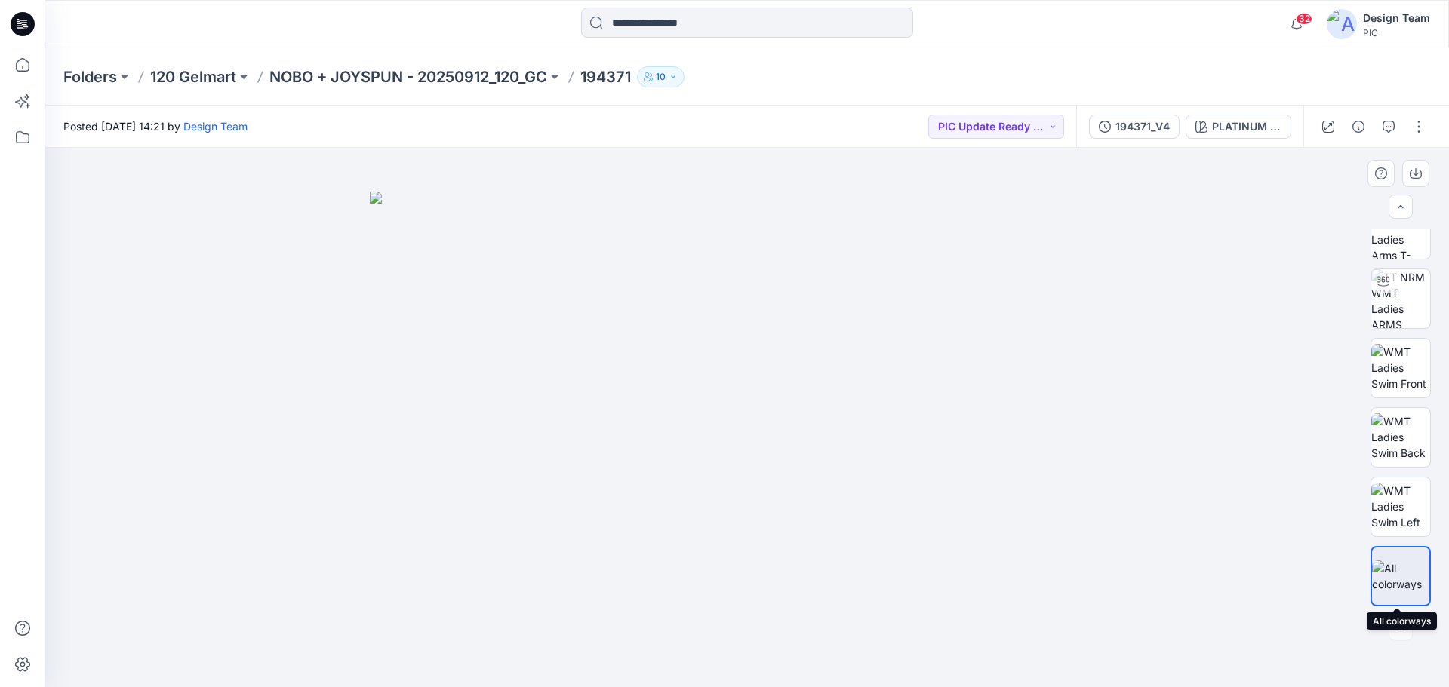
click at [1399, 578] on img at bounding box center [1400, 577] width 57 height 32
click at [1230, 131] on div "PLATINUM SILVER HEATHER" at bounding box center [1246, 126] width 69 height 17
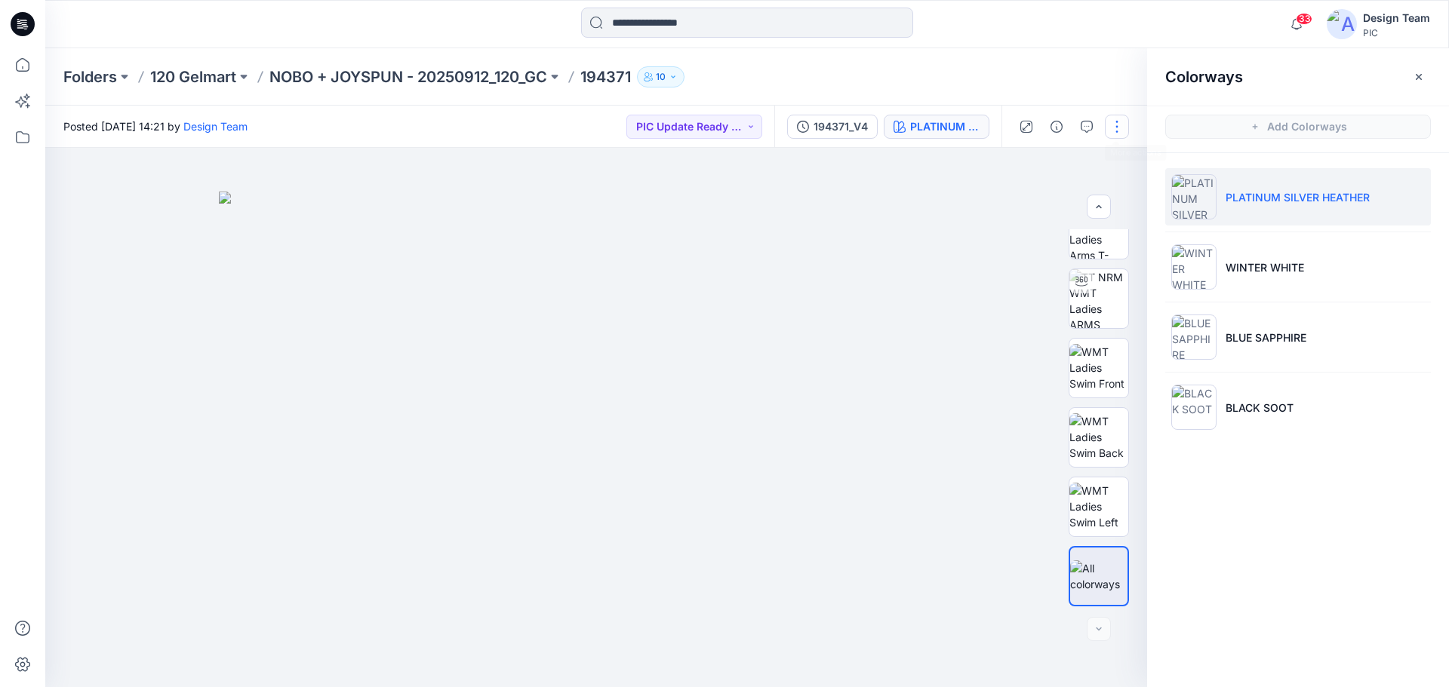
click at [1120, 124] on button "button" at bounding box center [1117, 127] width 24 height 24
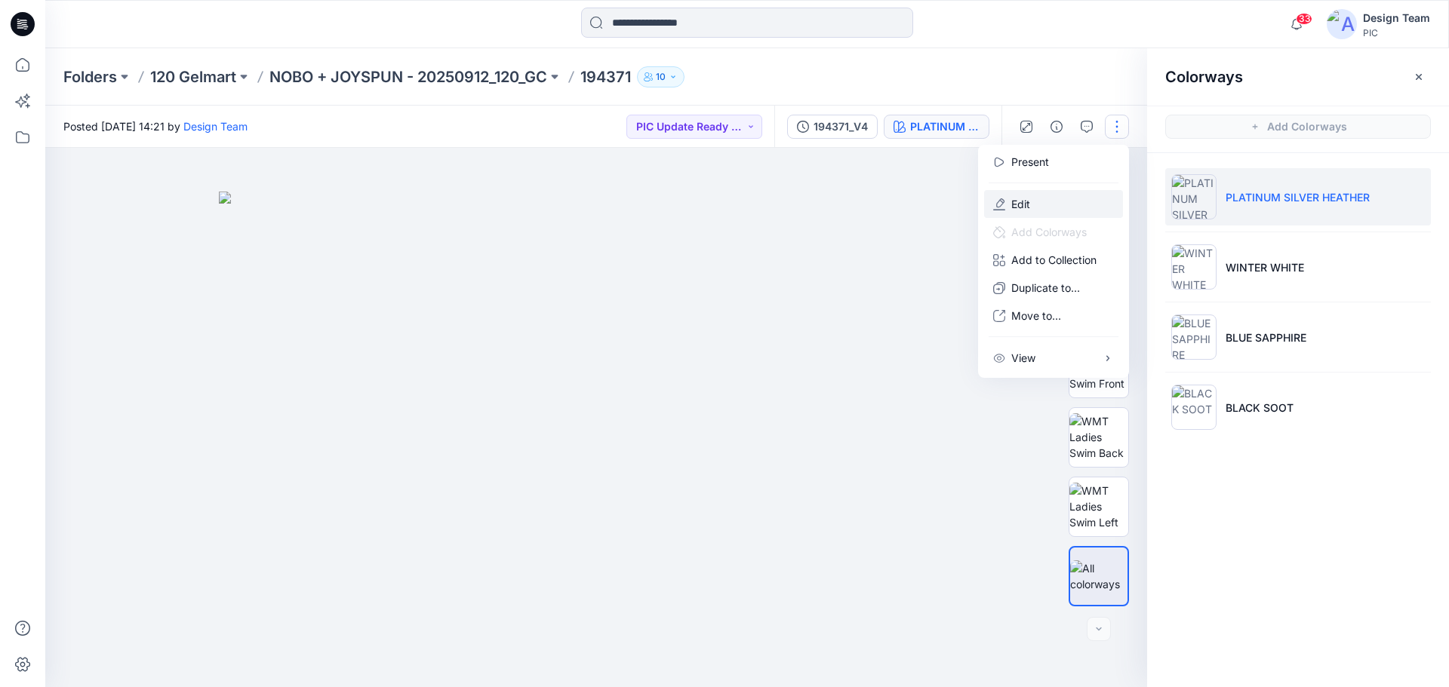
click at [1046, 205] on button "Edit" at bounding box center [1053, 204] width 139 height 28
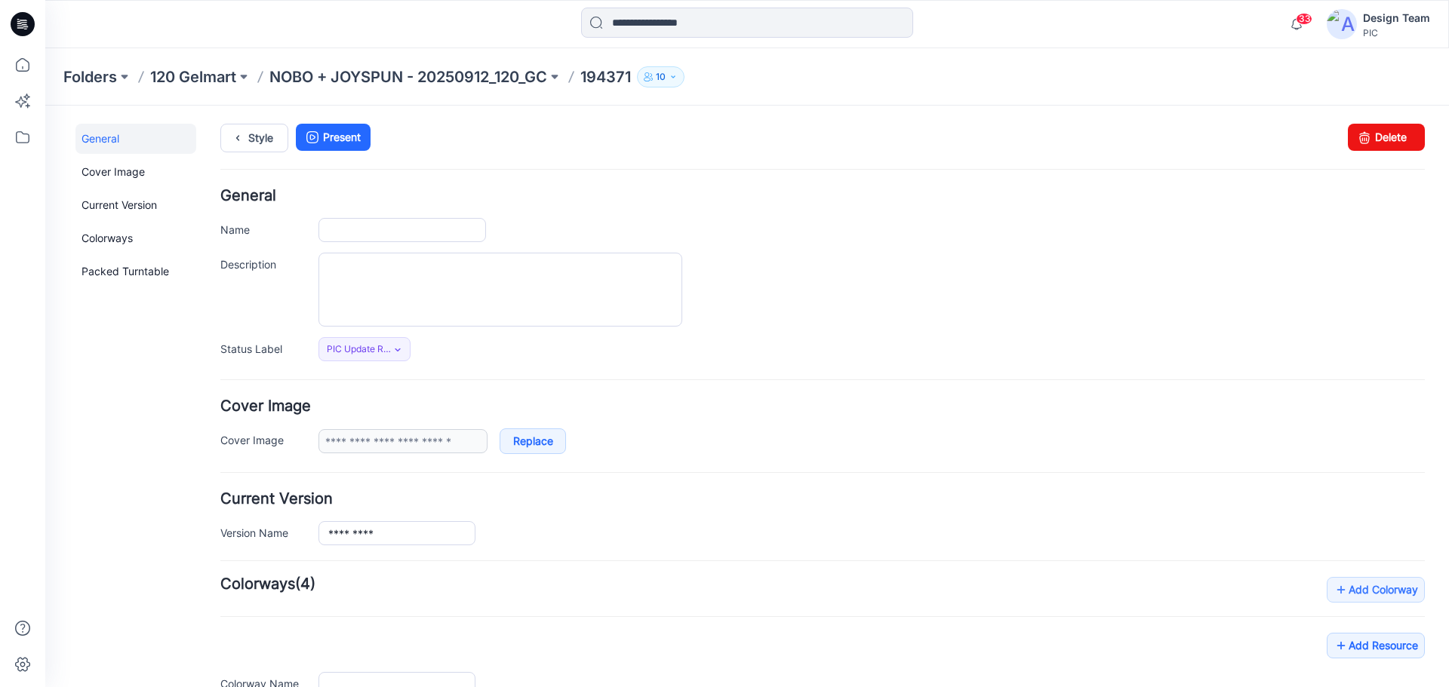
type input "******"
type input "**********"
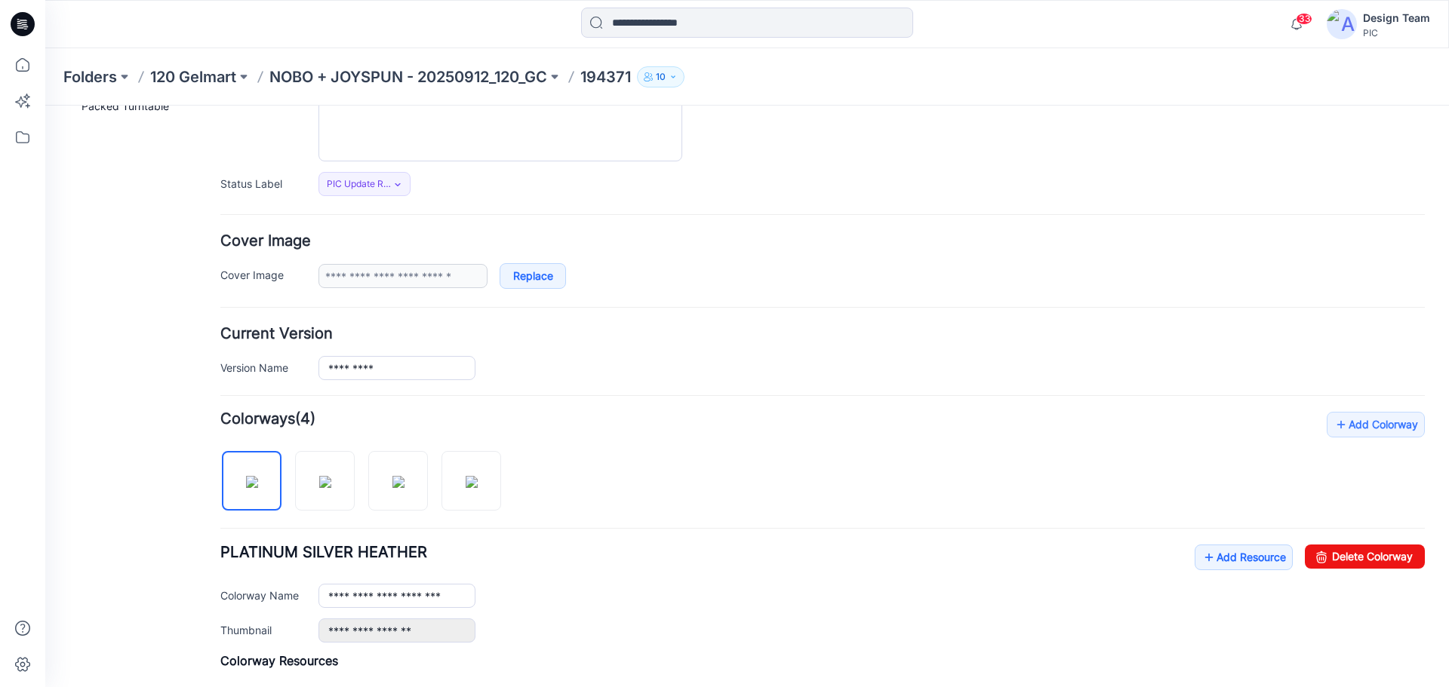
scroll to position [467, 0]
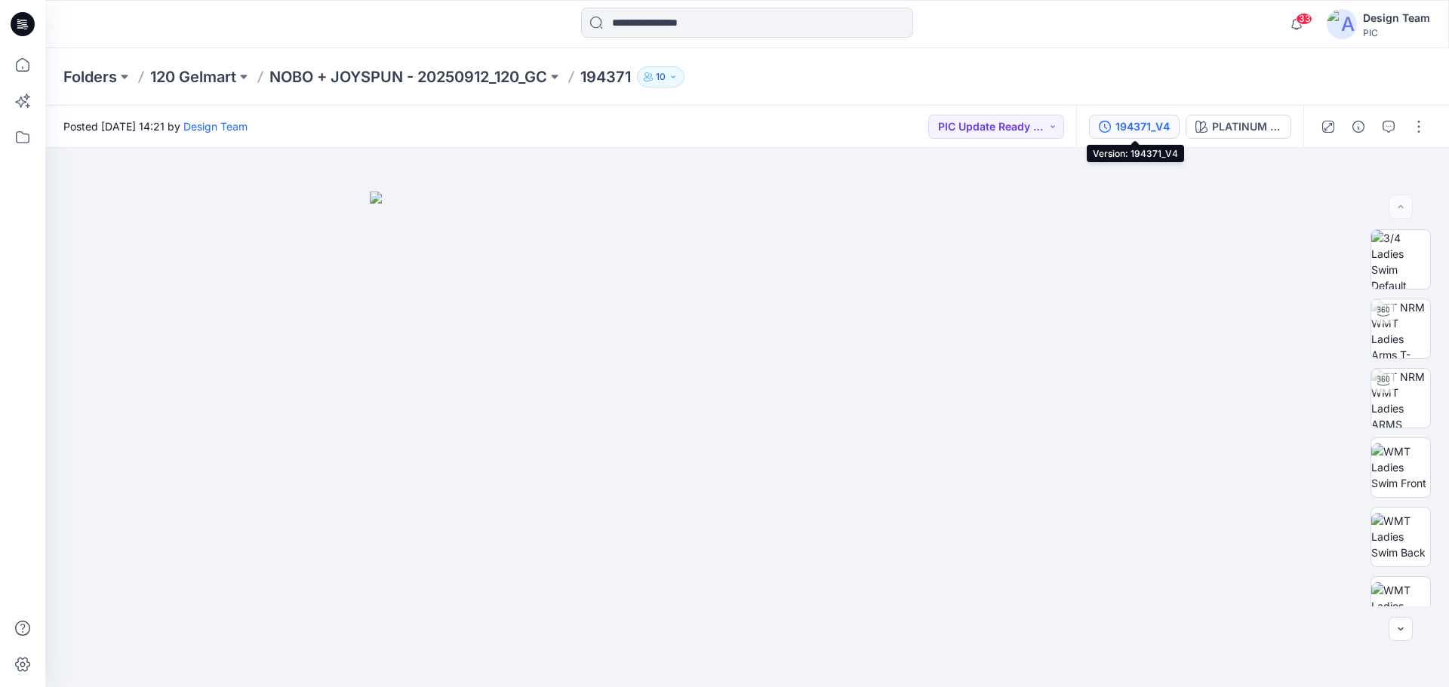
click at [1138, 128] on div "194371_V4" at bounding box center [1142, 126] width 54 height 17
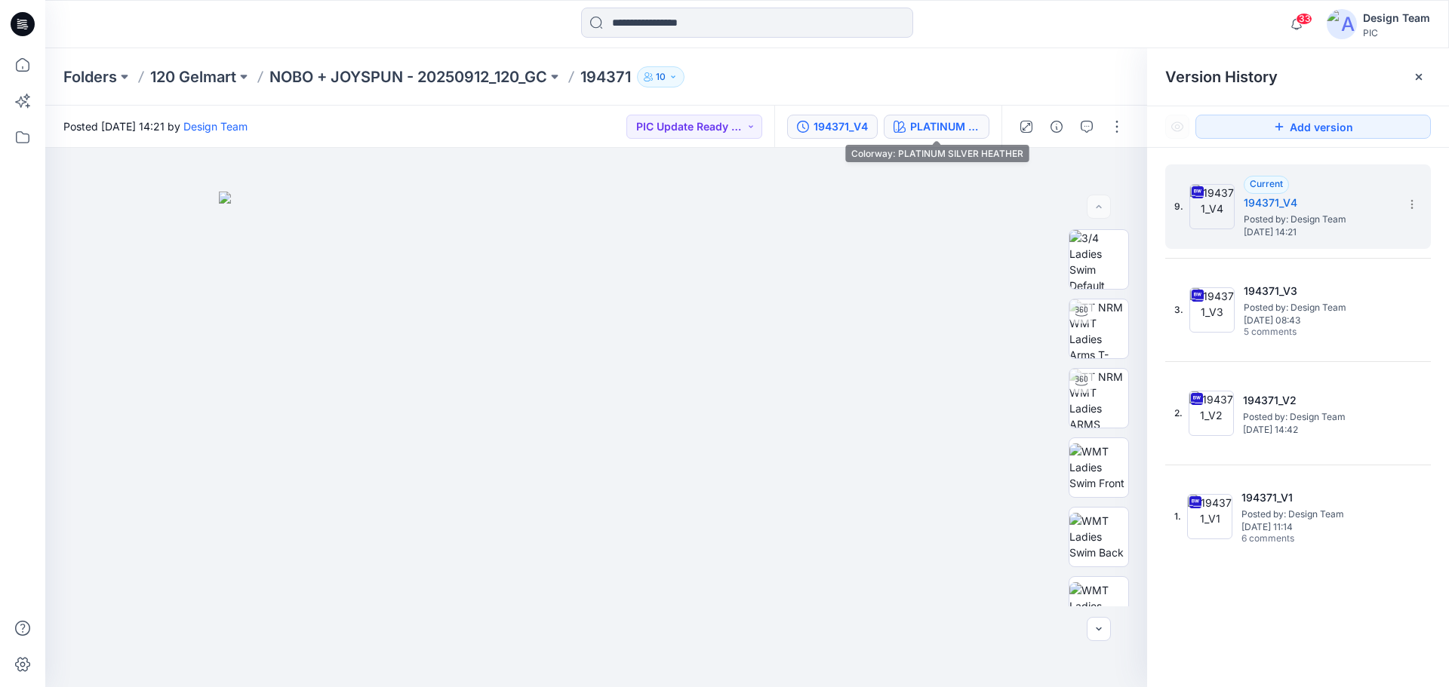
click at [942, 118] on div "PLATINUM SILVER HEATHER" at bounding box center [944, 126] width 69 height 17
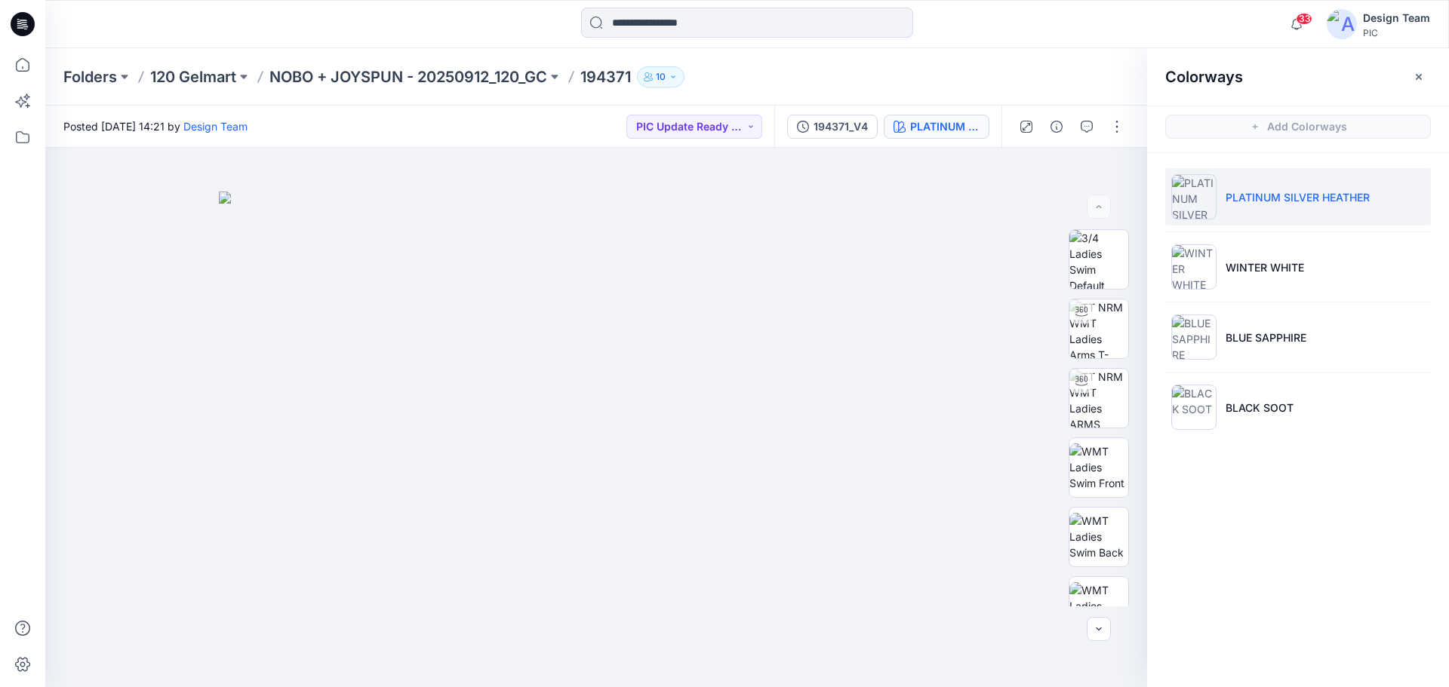
click at [1264, 195] on p "PLATINUM SILVER HEATHER" at bounding box center [1297, 197] width 144 height 16
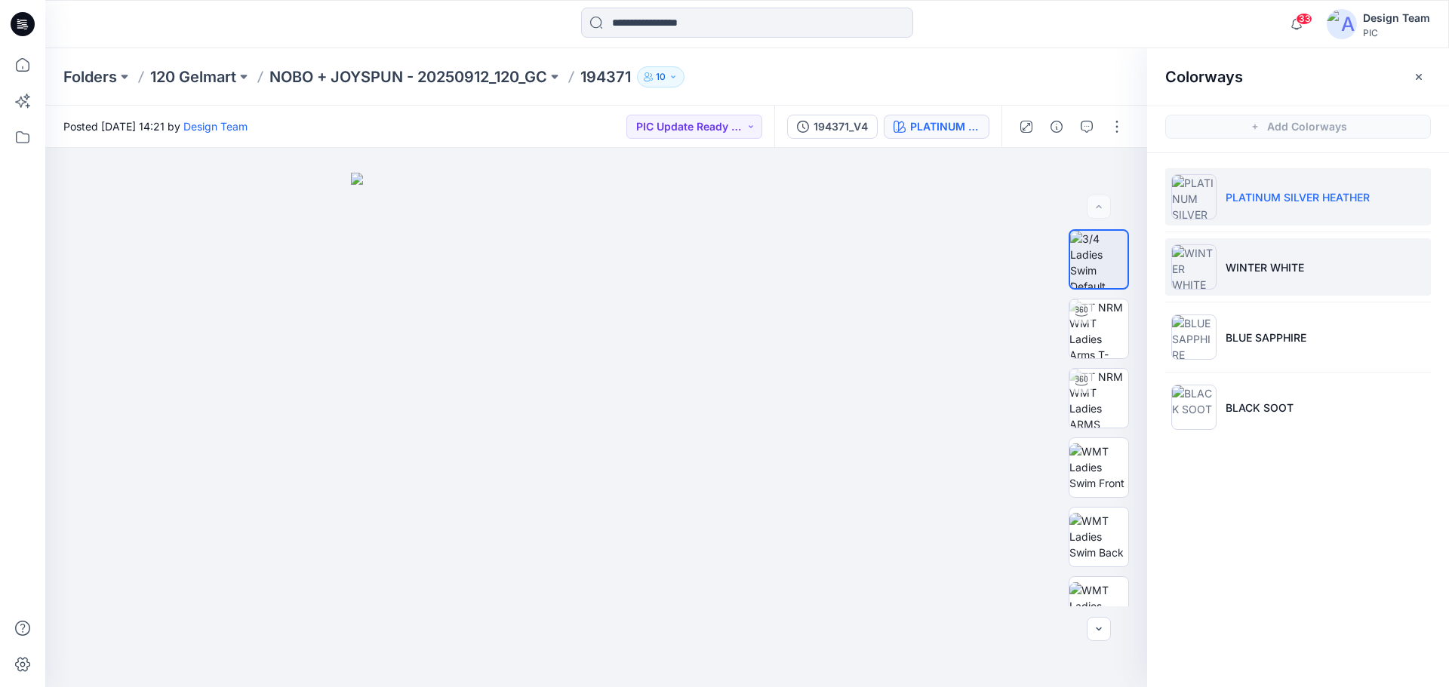
click at [1249, 250] on li "WINTER WHITE" at bounding box center [1298, 266] width 266 height 57
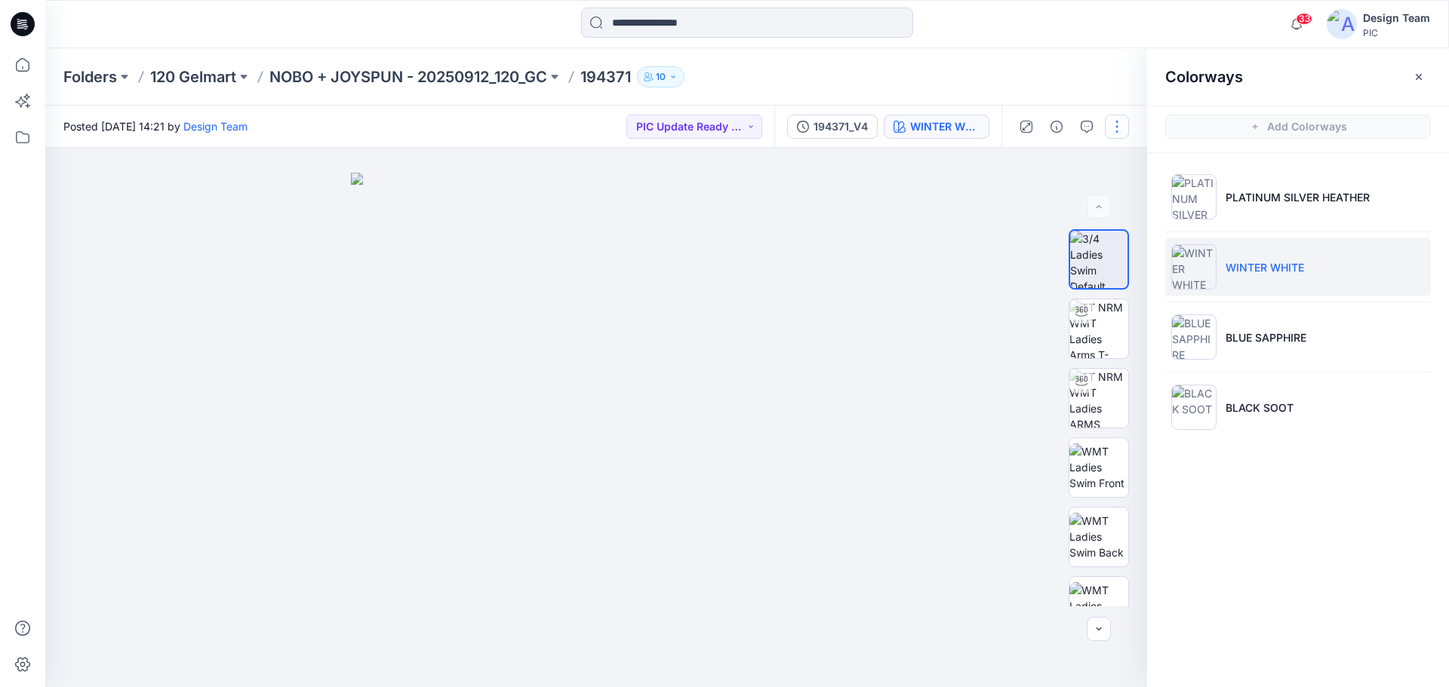
click at [1110, 128] on button "button" at bounding box center [1117, 127] width 24 height 24
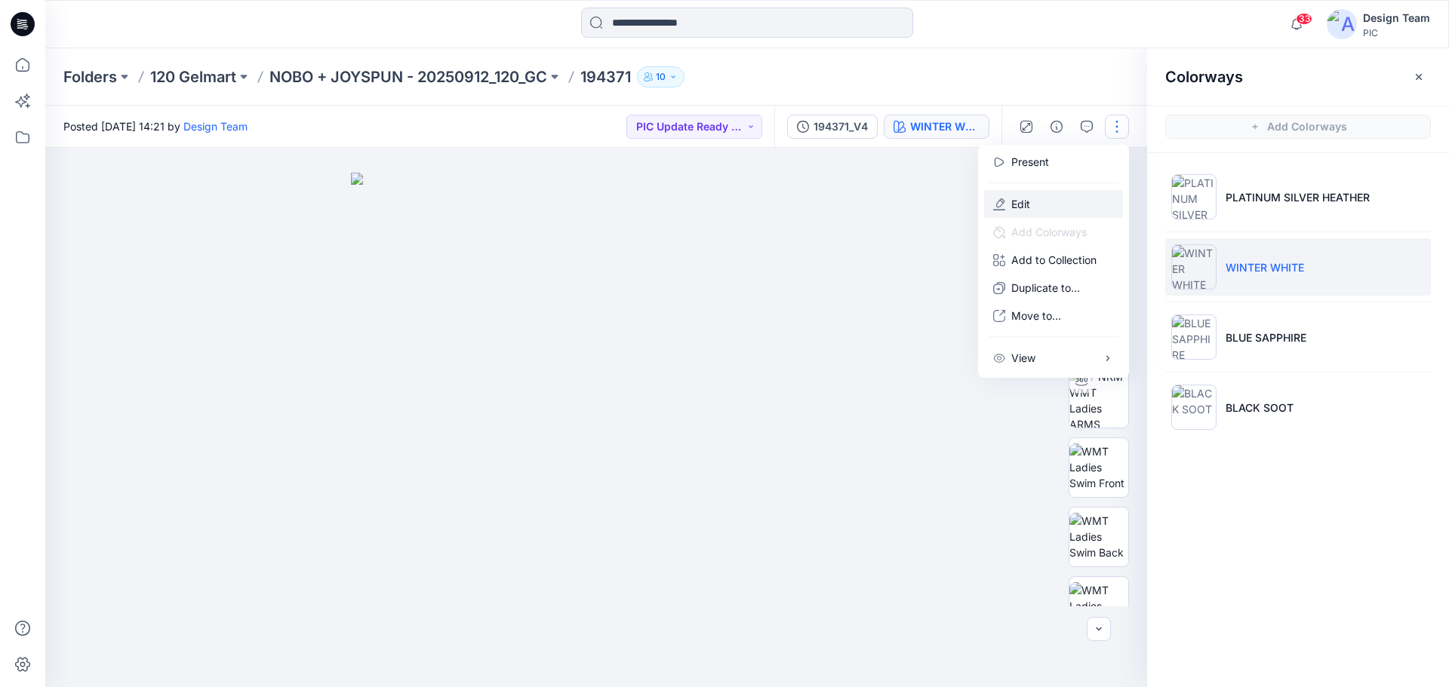
click at [1037, 204] on button "Edit" at bounding box center [1053, 204] width 139 height 28
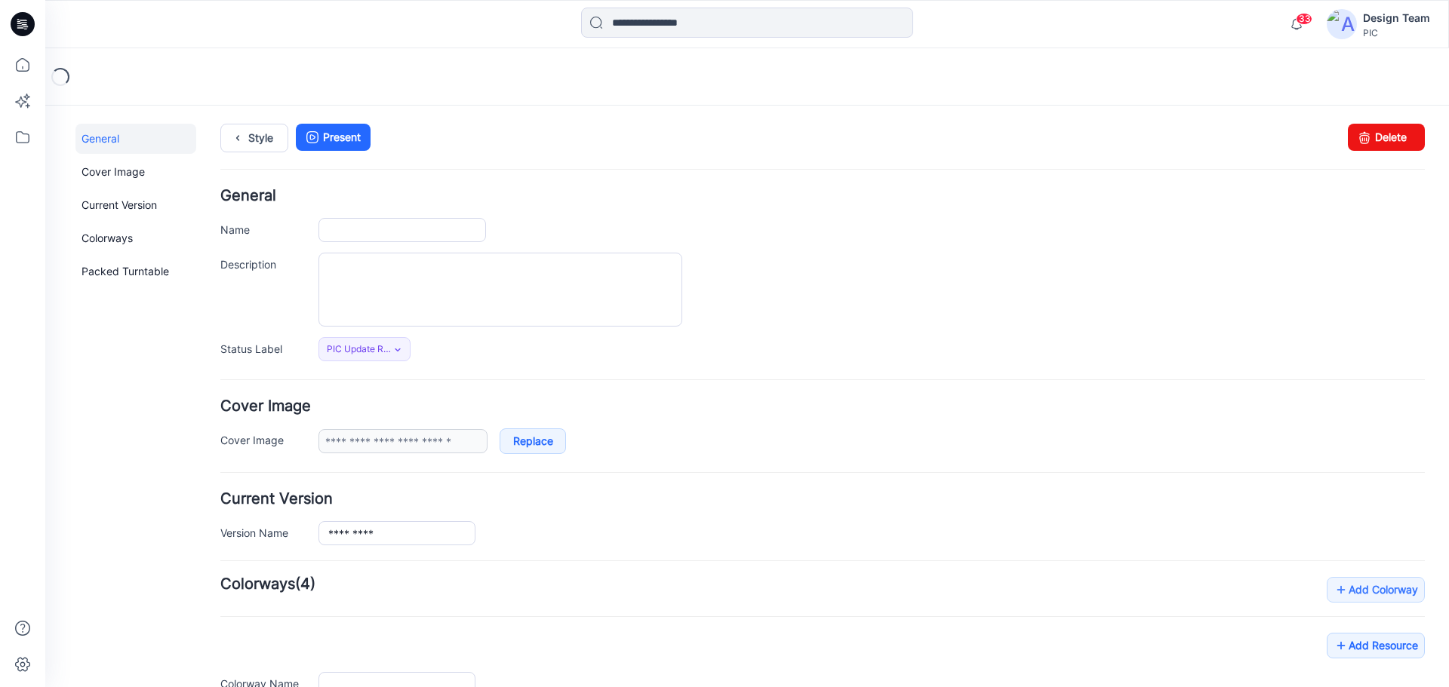
type input "******"
type input "**********"
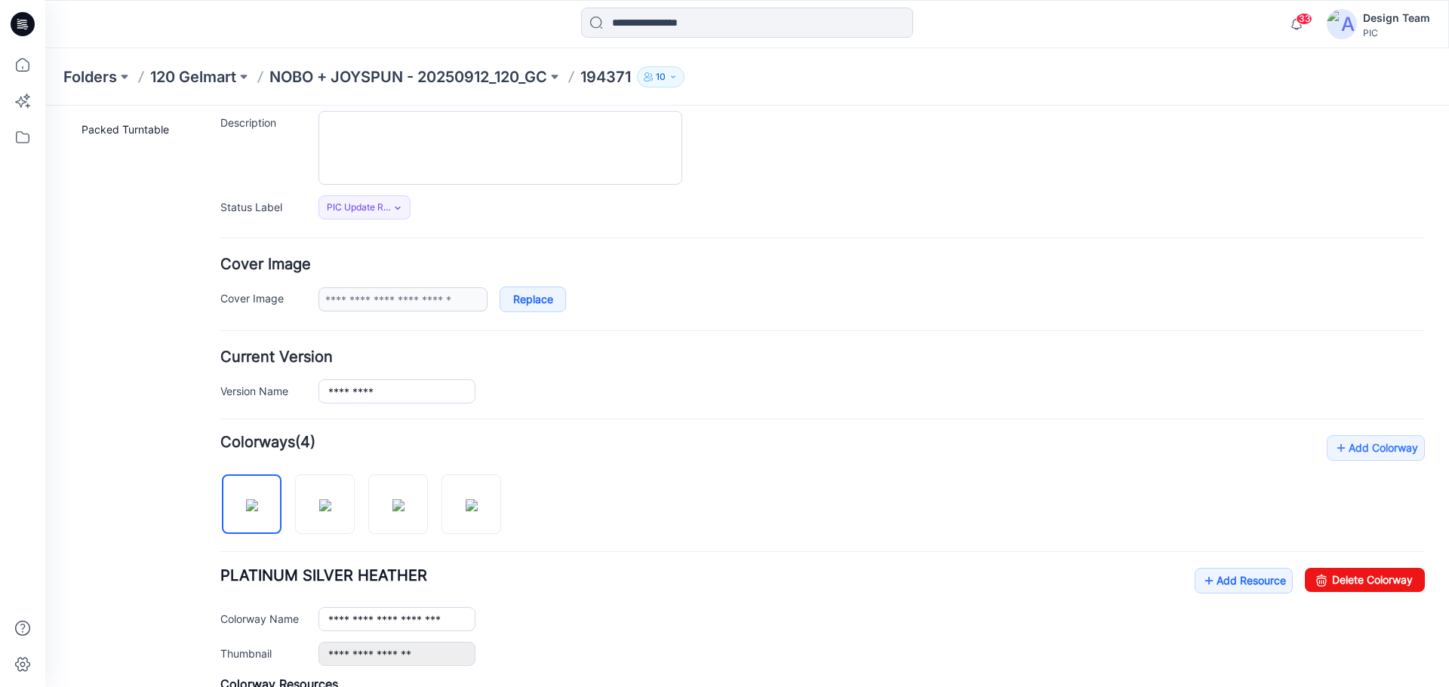
scroll to position [302, 0]
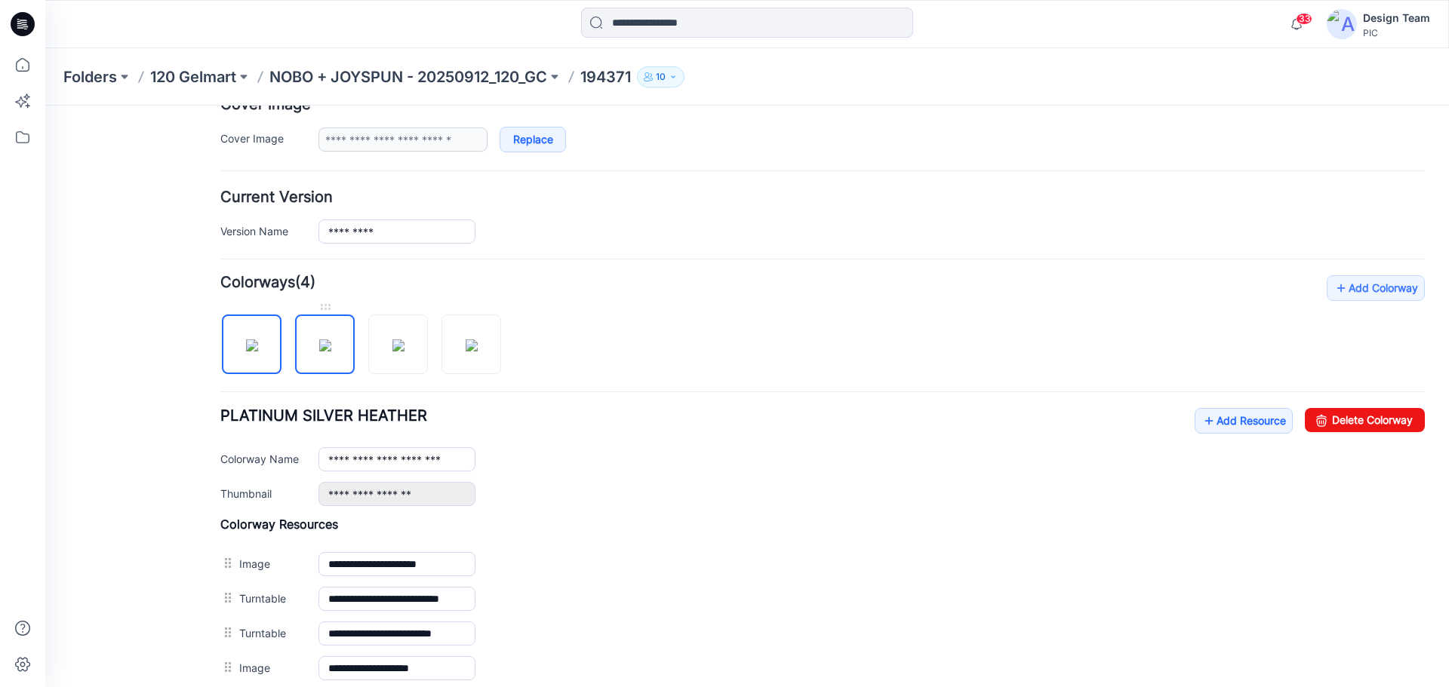
click at [331, 350] on img at bounding box center [325, 346] width 12 height 12
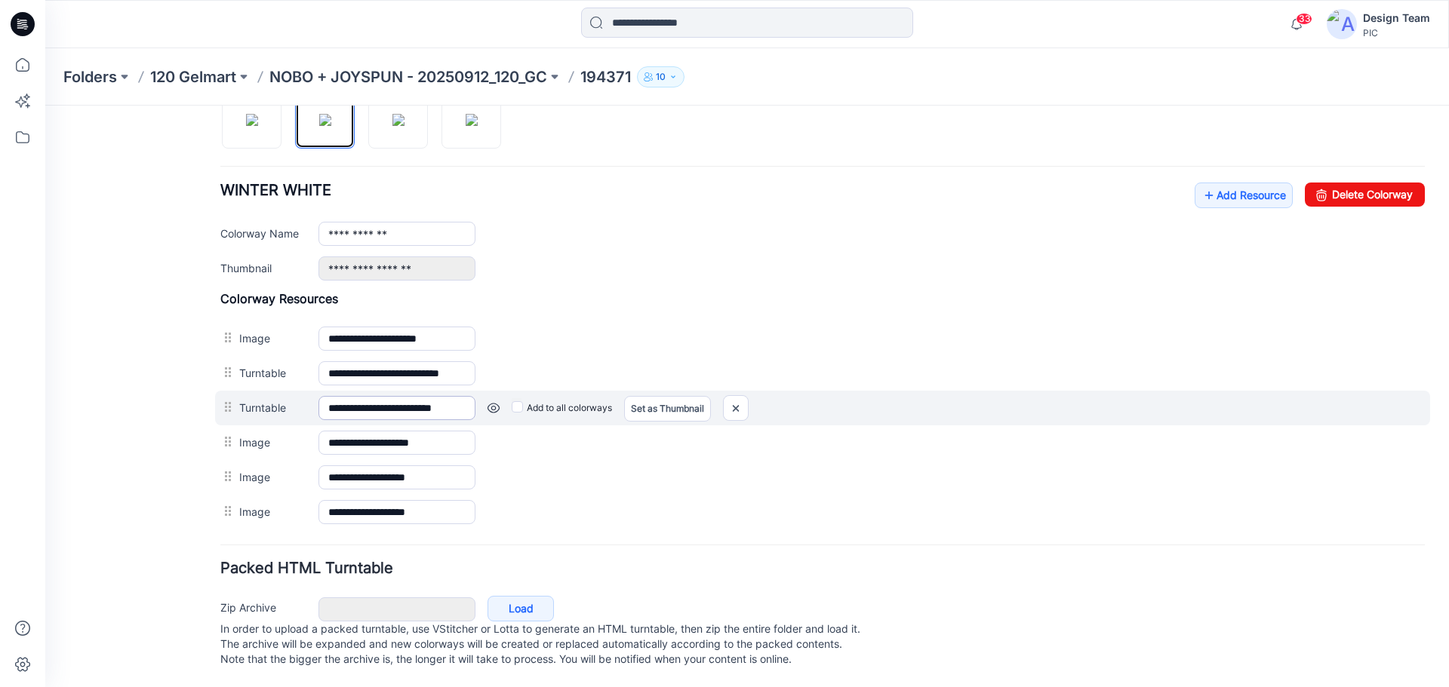
scroll to position [542, 0]
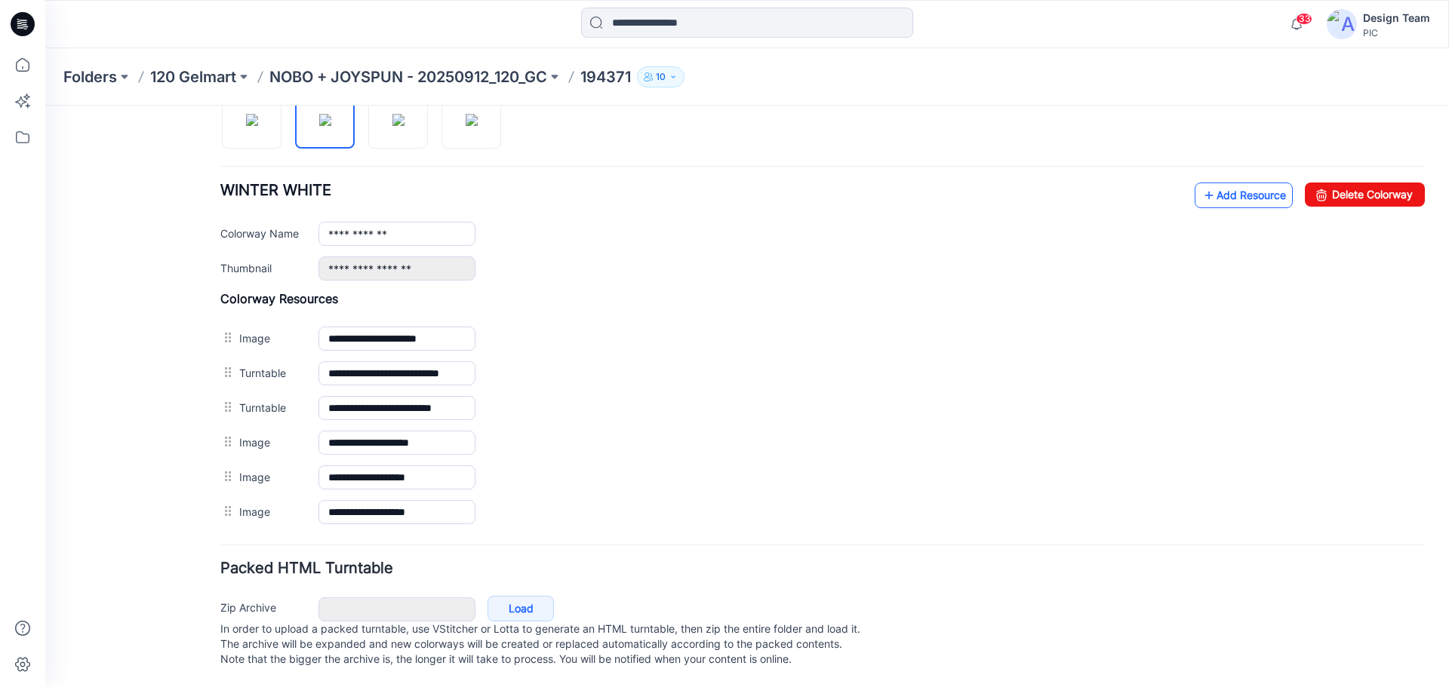
click at [1209, 184] on link "Add Resource" at bounding box center [1243, 196] width 98 height 26
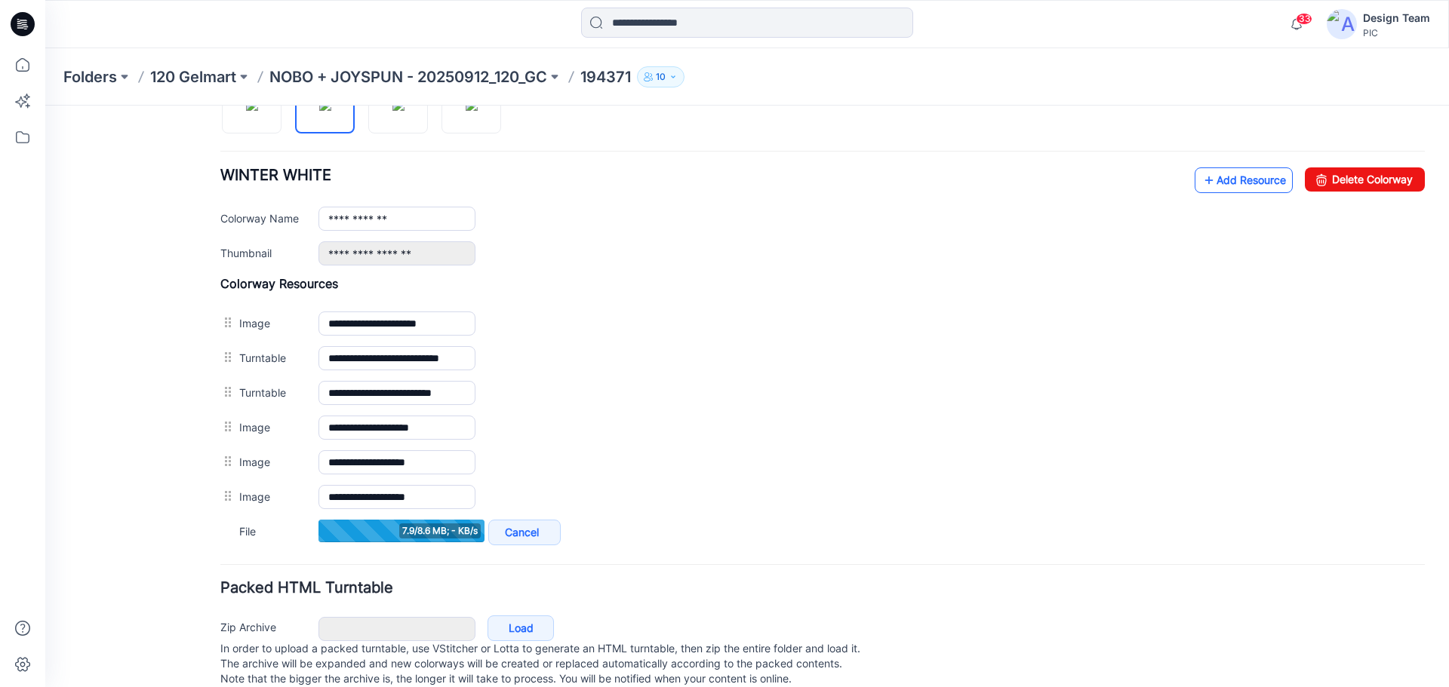
click at [1240, 180] on link "Add Resource" at bounding box center [1243, 180] width 98 height 26
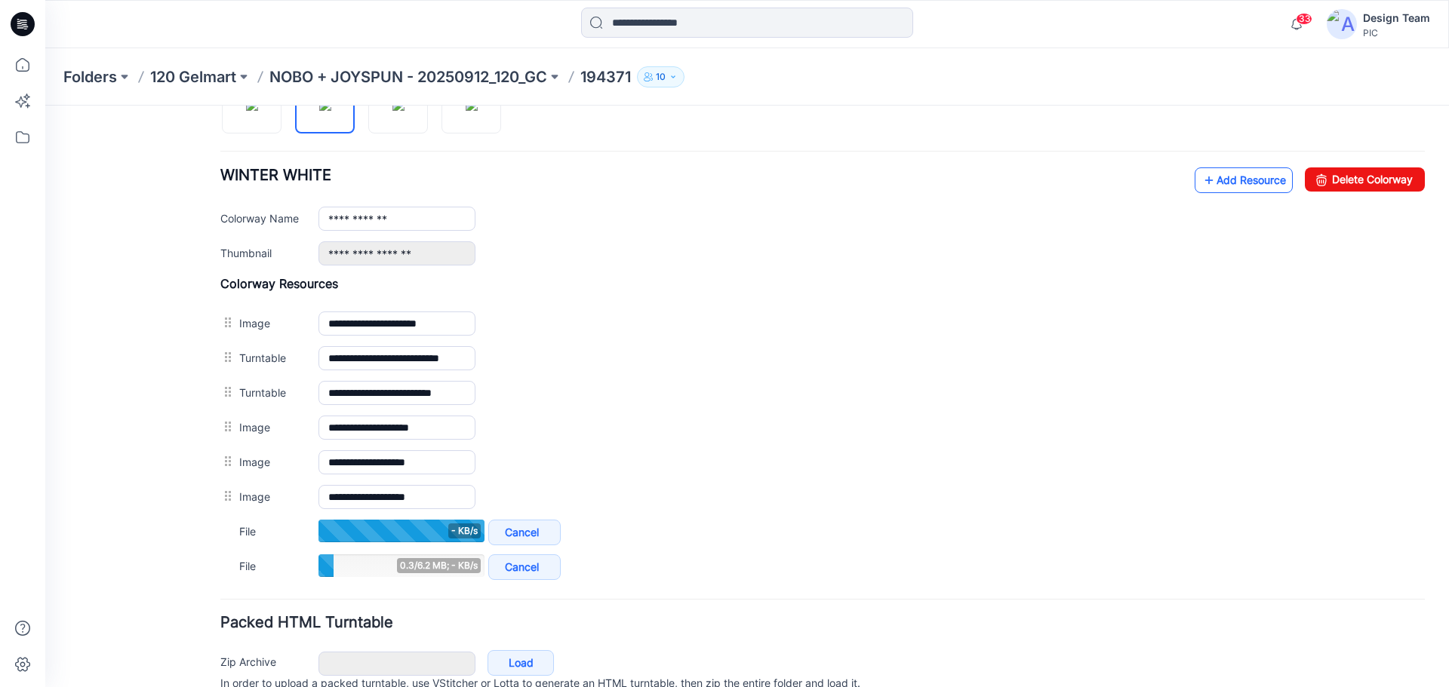
click at [1218, 187] on link "Add Resource" at bounding box center [1243, 180] width 98 height 26
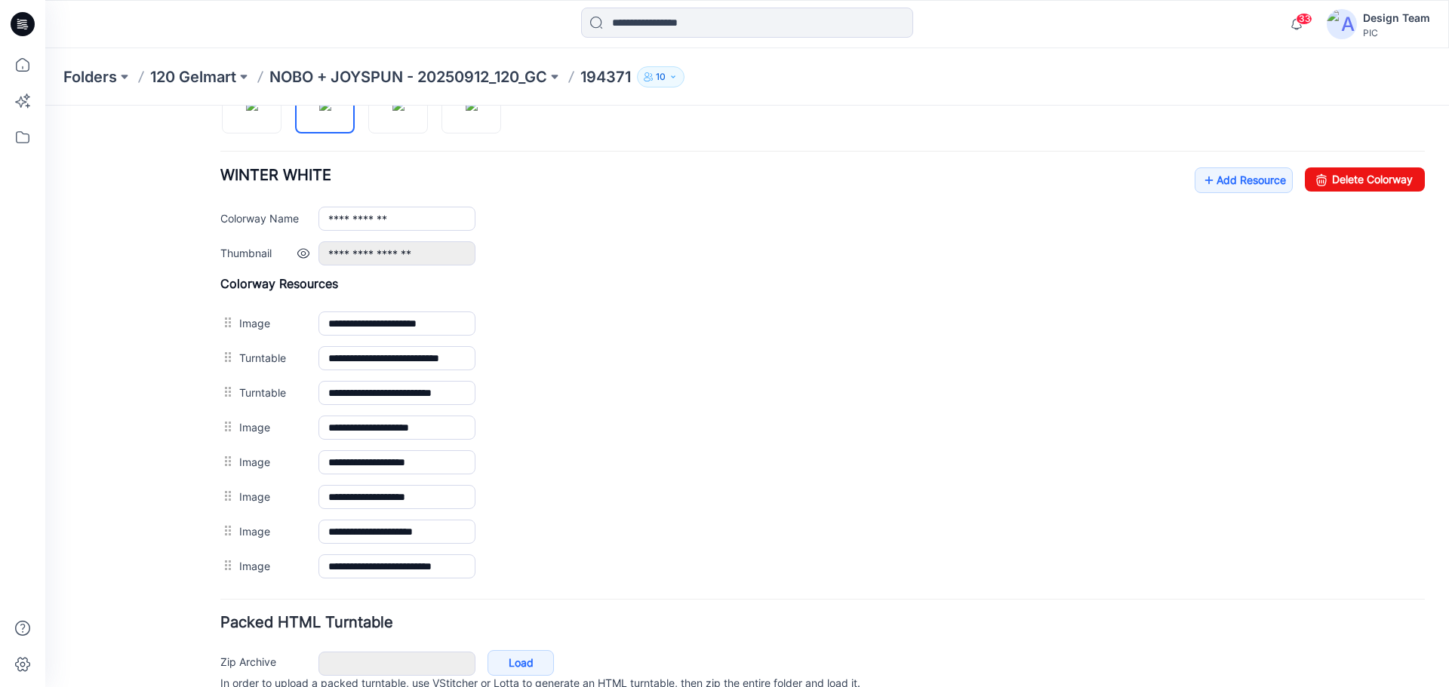
click at [300, 250] on link at bounding box center [303, 253] width 12 height 12
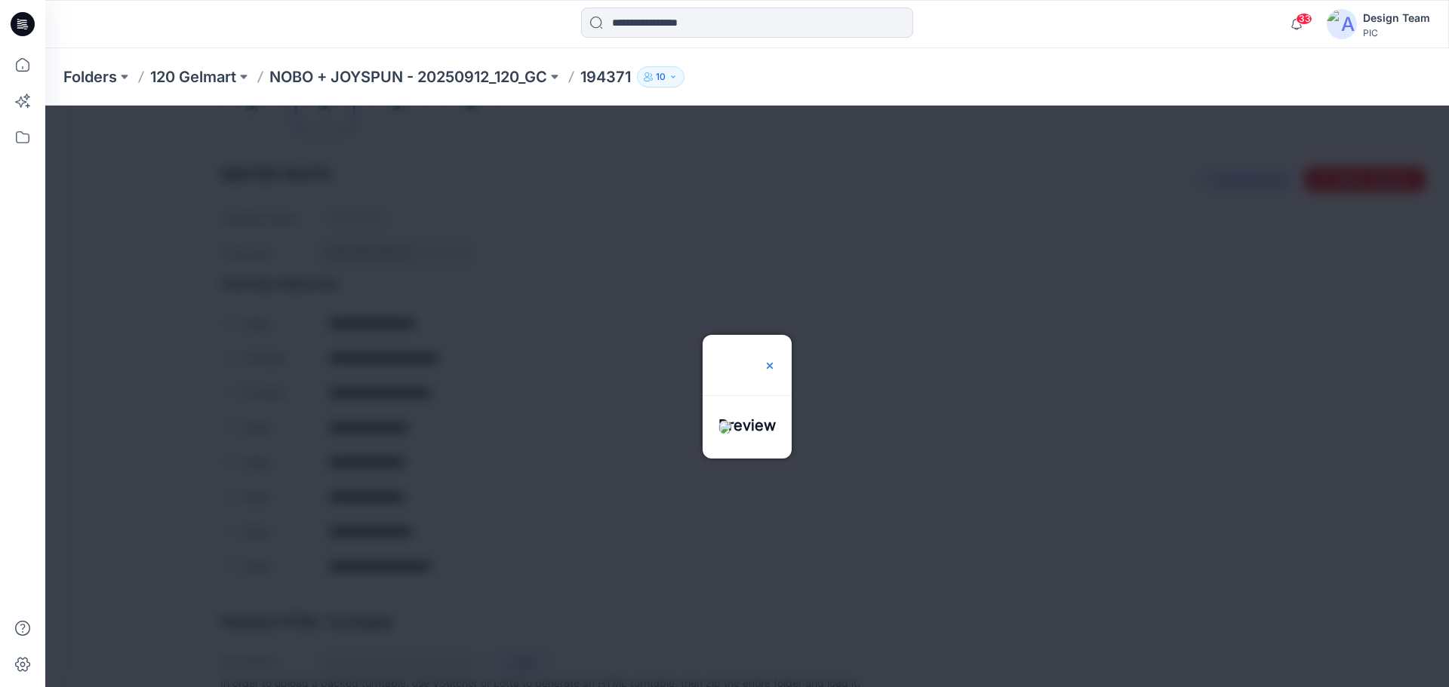
click at [776, 360] on img at bounding box center [770, 366] width 12 height 12
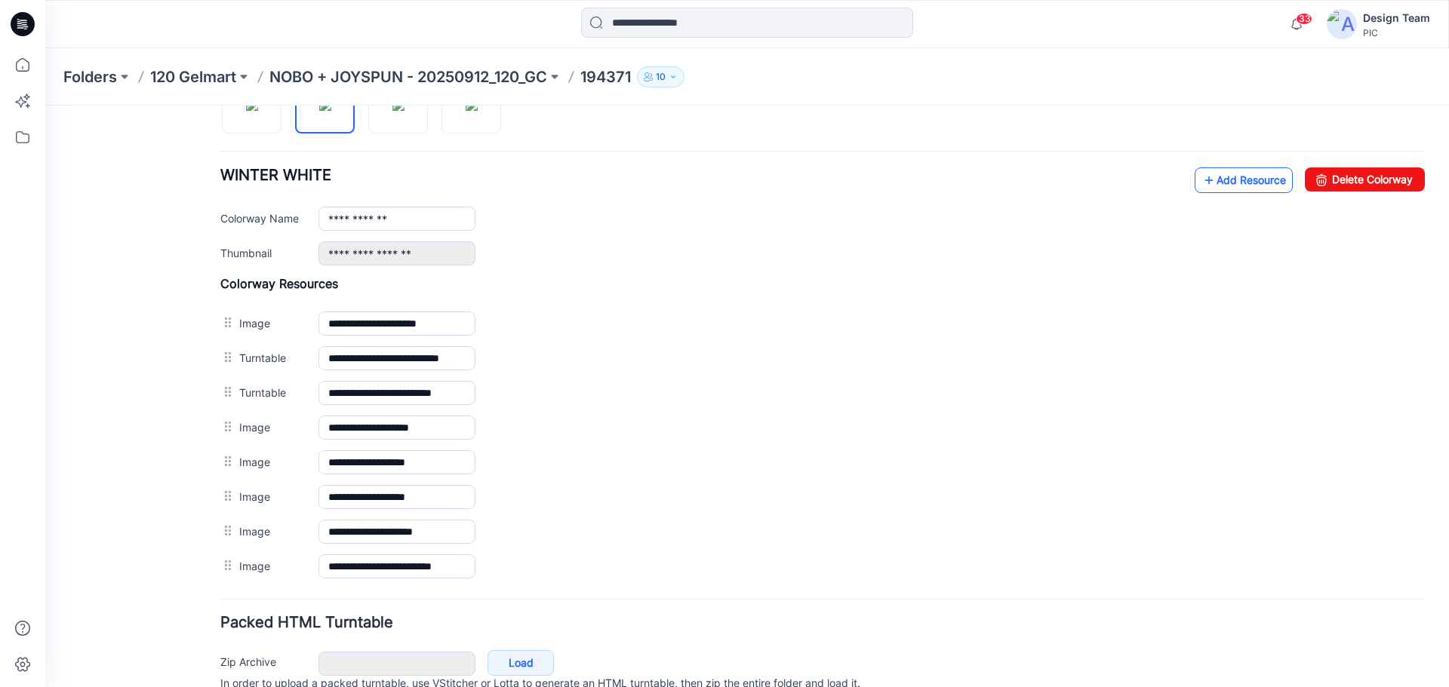
click at [1227, 181] on link "Add Resource" at bounding box center [1243, 180] width 98 height 26
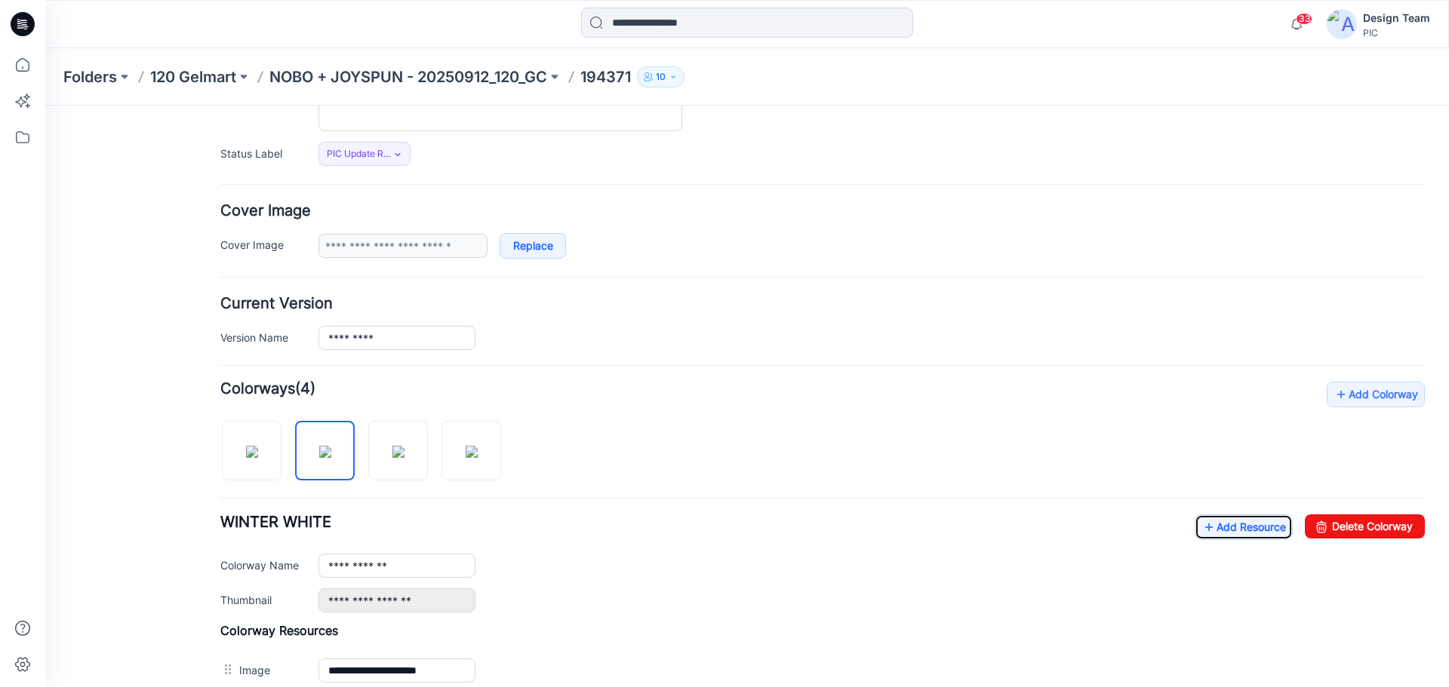
scroll to position [165, 0]
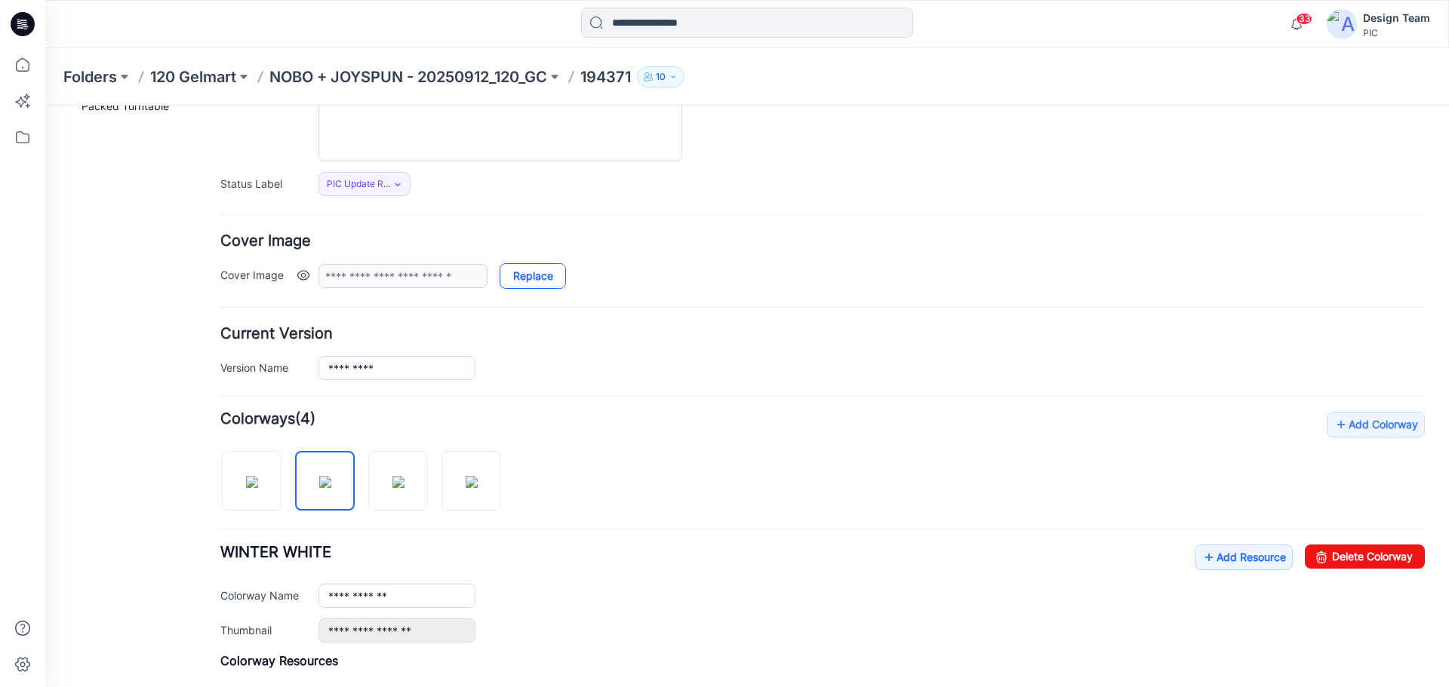
click at [532, 278] on link "Replace" at bounding box center [532, 276] width 66 height 26
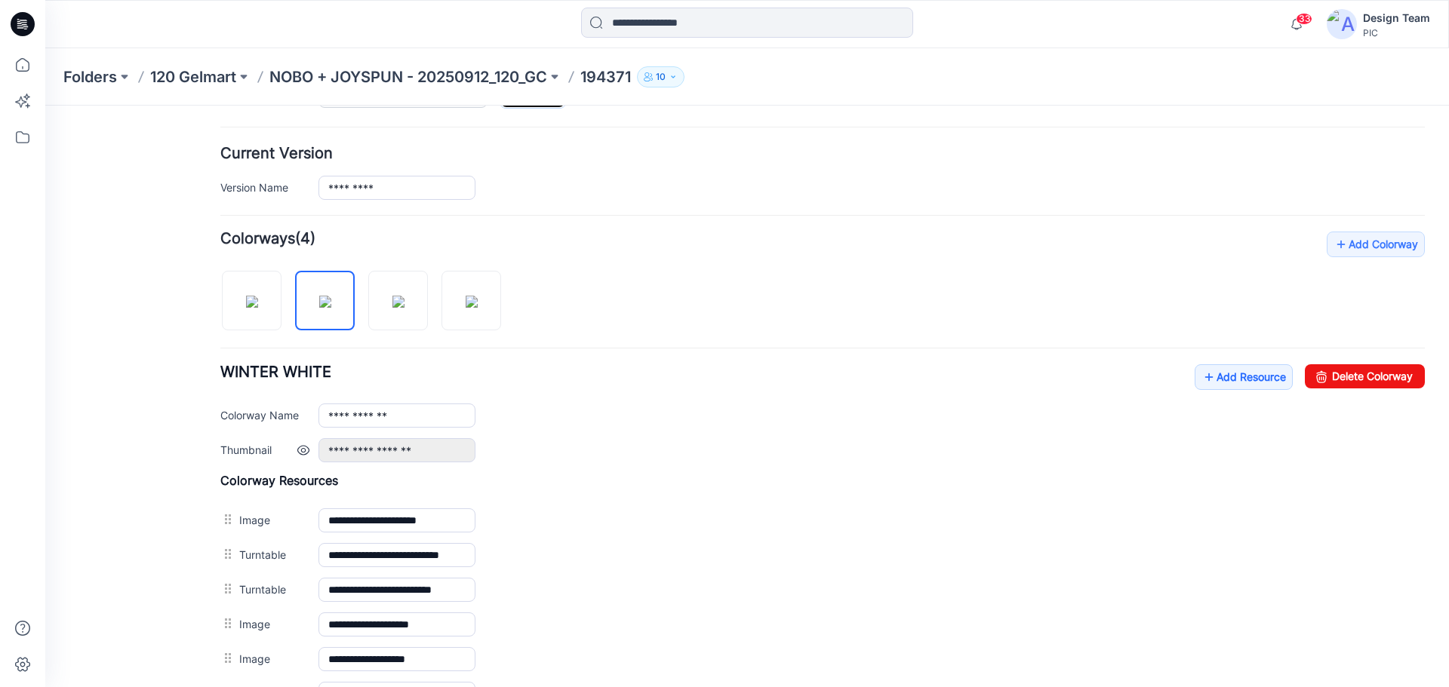
scroll to position [344, 0]
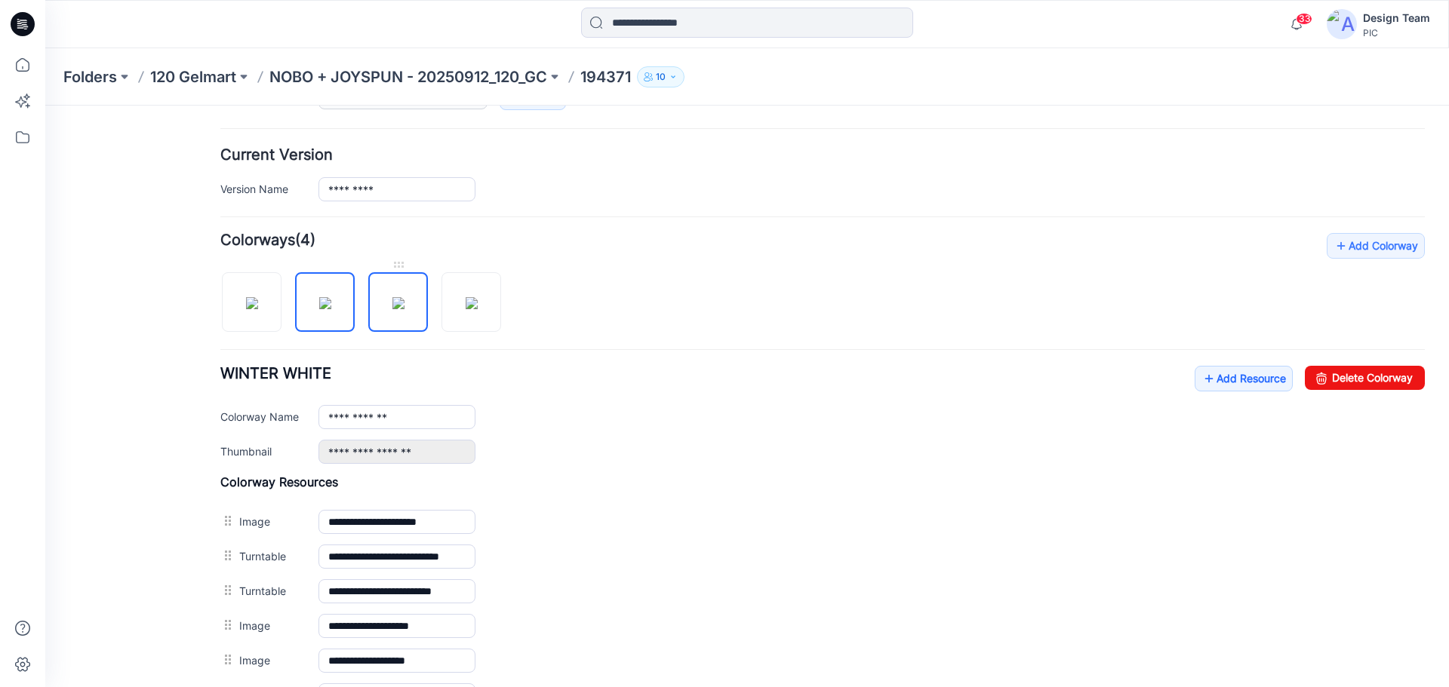
click at [404, 309] on img at bounding box center [398, 303] width 12 height 12
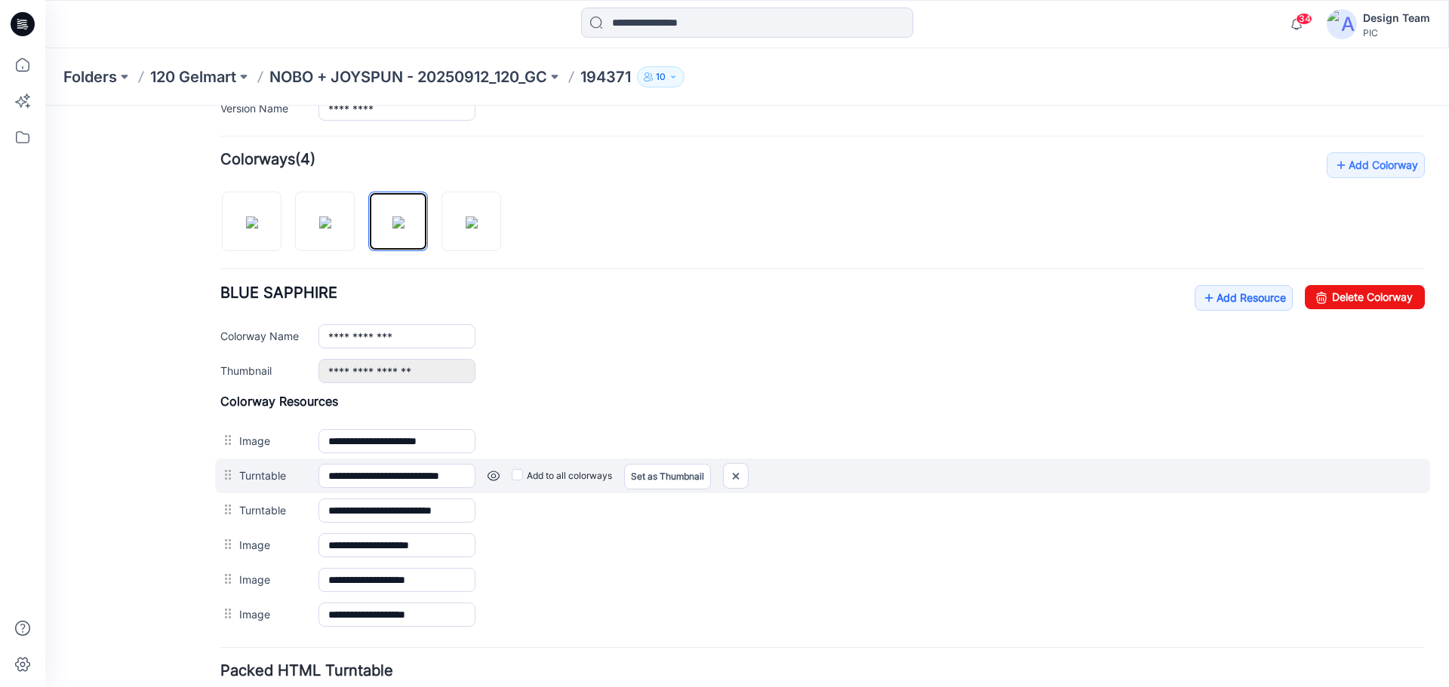
scroll to position [542, 0]
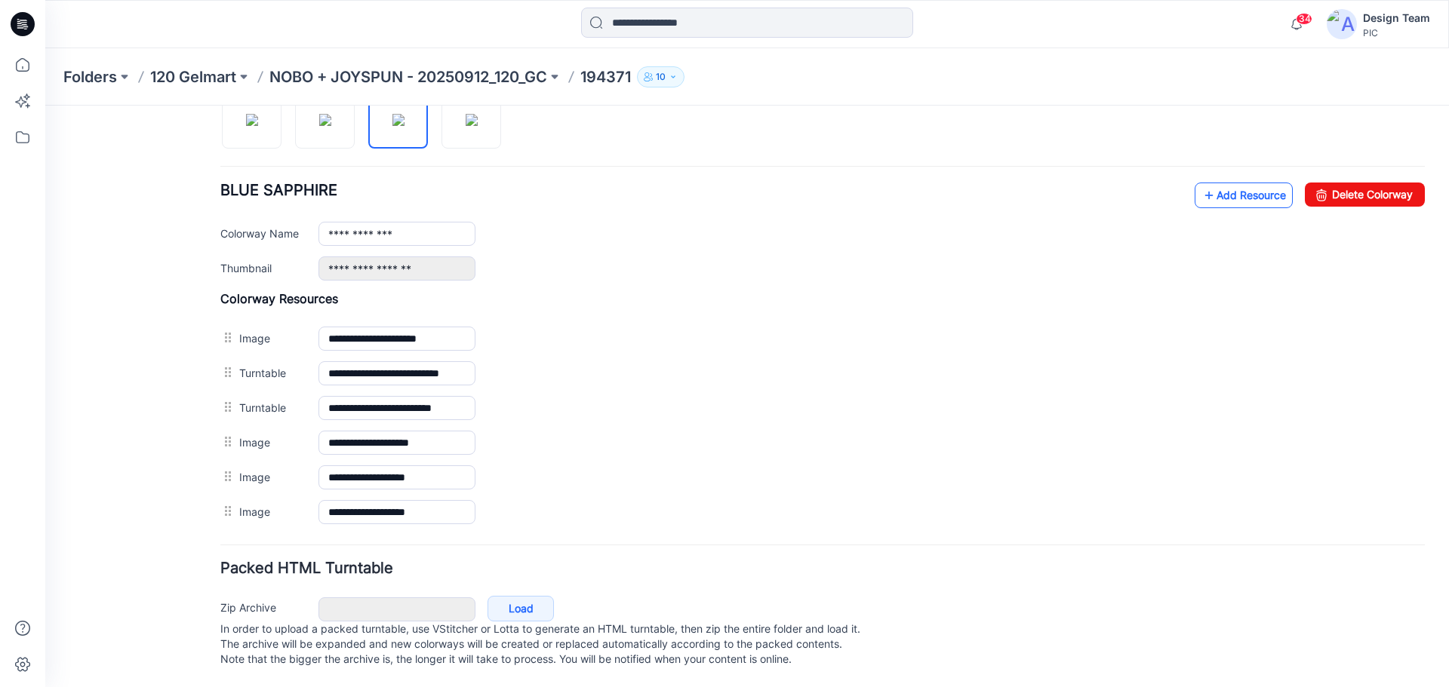
click at [1244, 184] on link "Add Resource" at bounding box center [1243, 196] width 98 height 26
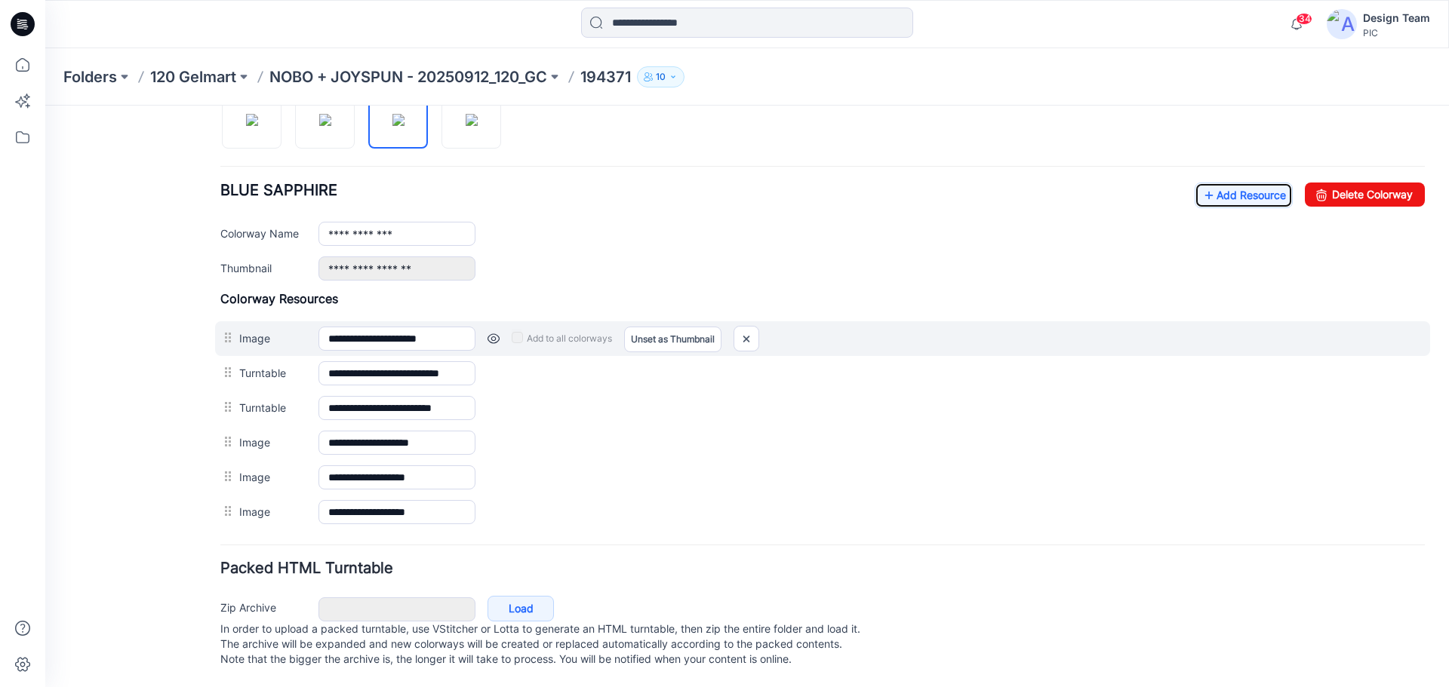
scroll to position [467, 0]
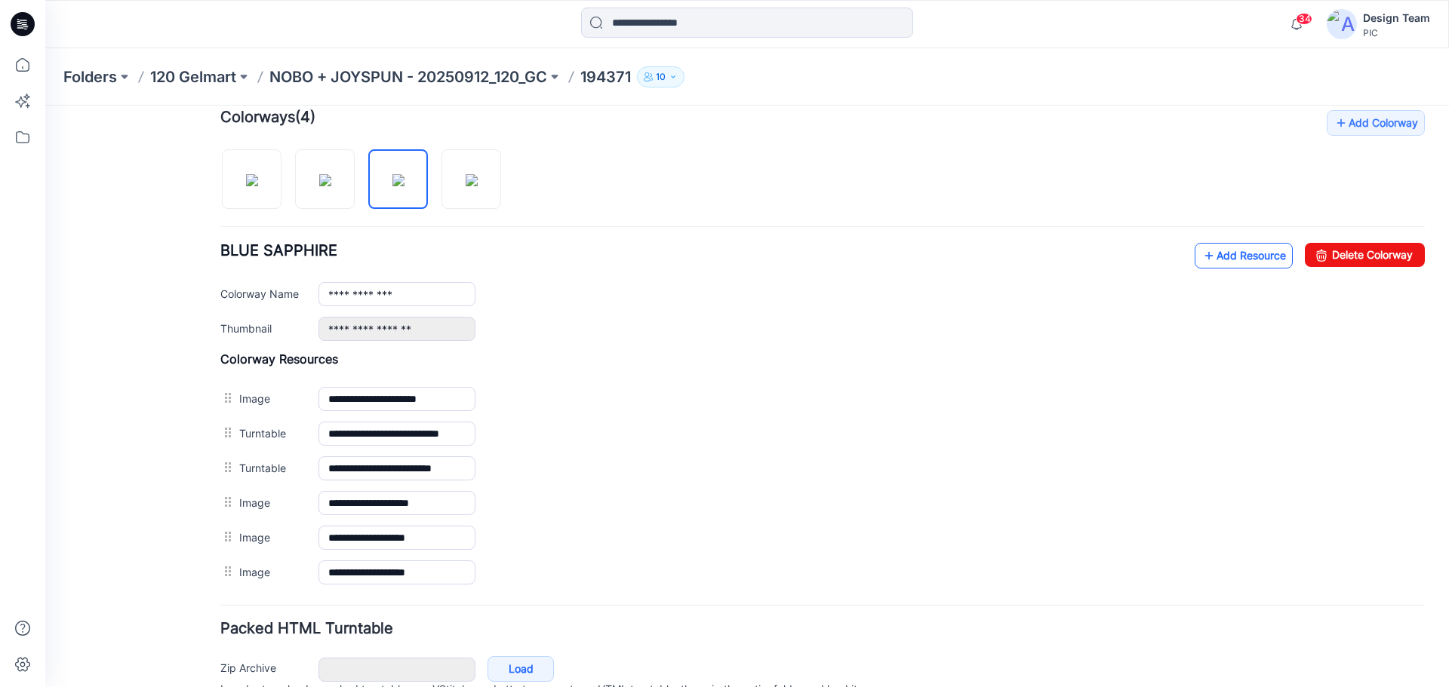
click at [1220, 262] on link "Add Resource" at bounding box center [1243, 256] width 98 height 26
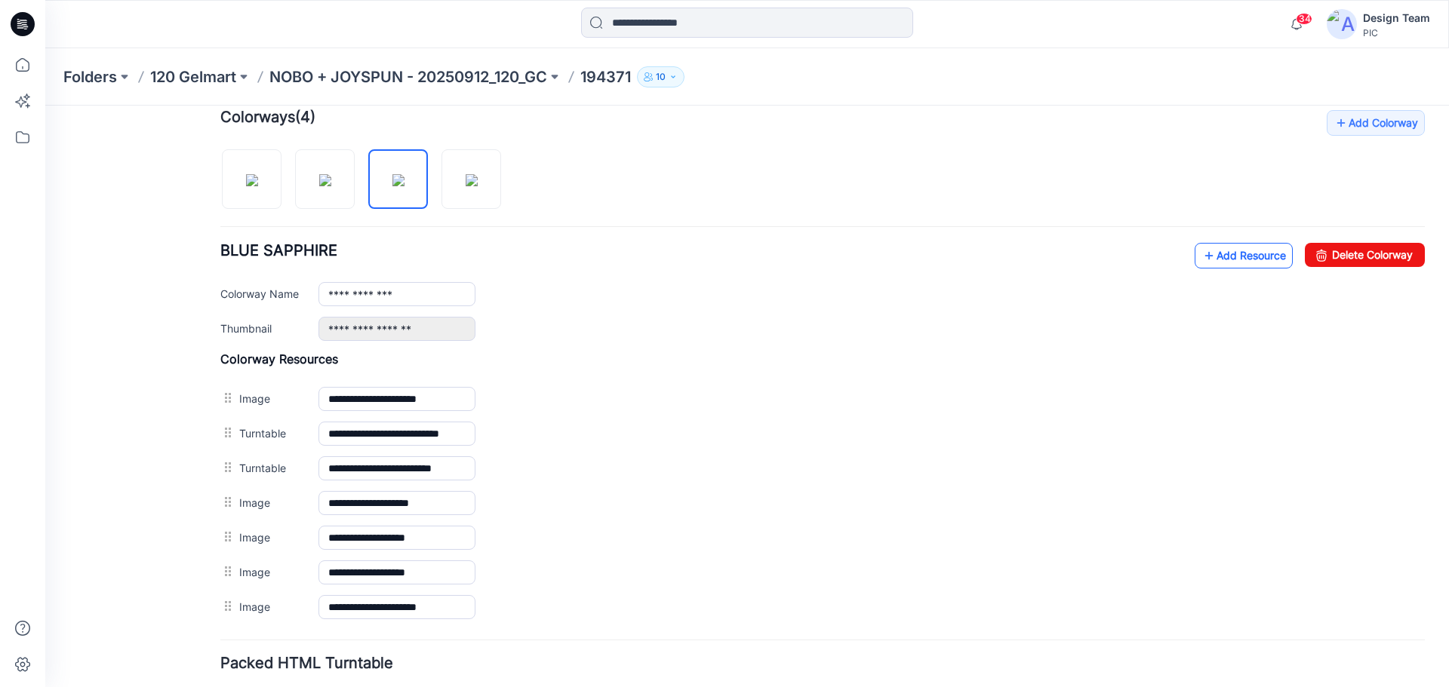
click at [1246, 261] on link "Add Resource" at bounding box center [1243, 256] width 98 height 26
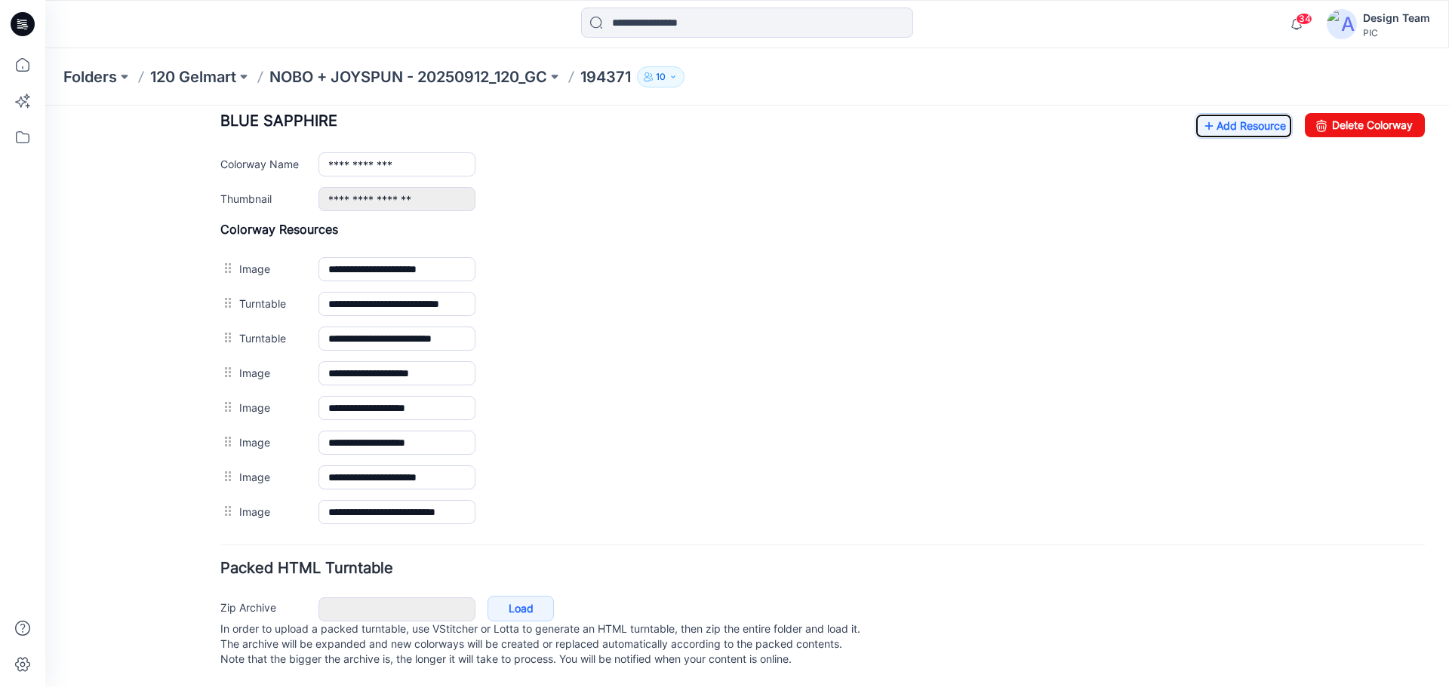
scroll to position [612, 0]
click at [1206, 118] on link "Add Resource" at bounding box center [1243, 126] width 98 height 26
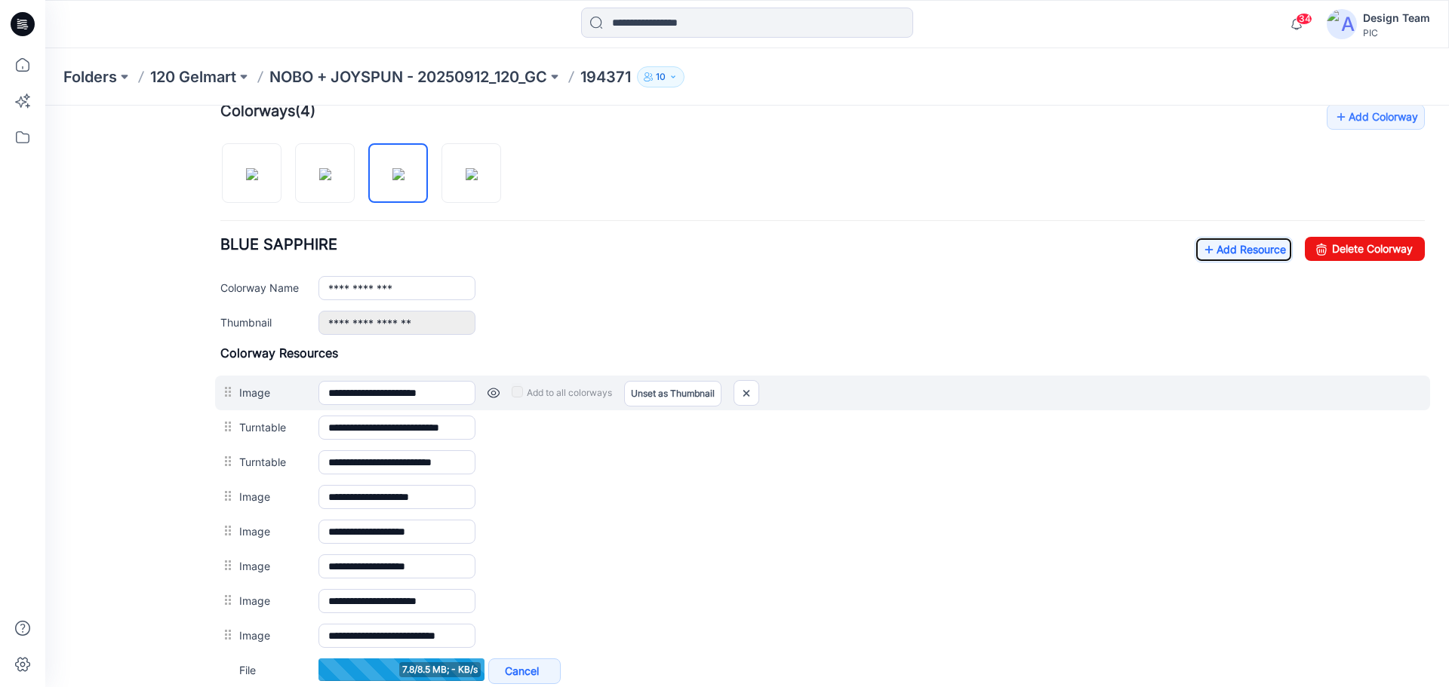
scroll to position [461, 0]
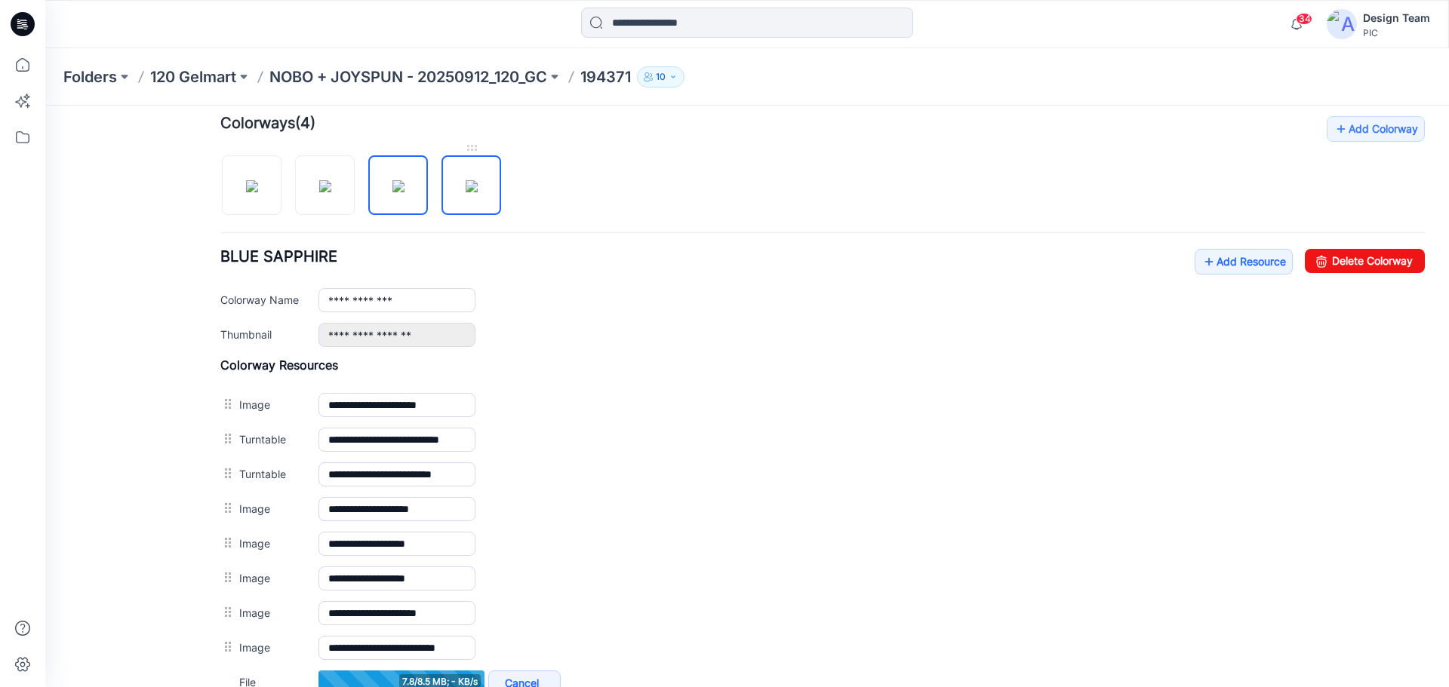
click at [478, 192] on img at bounding box center [472, 186] width 12 height 12
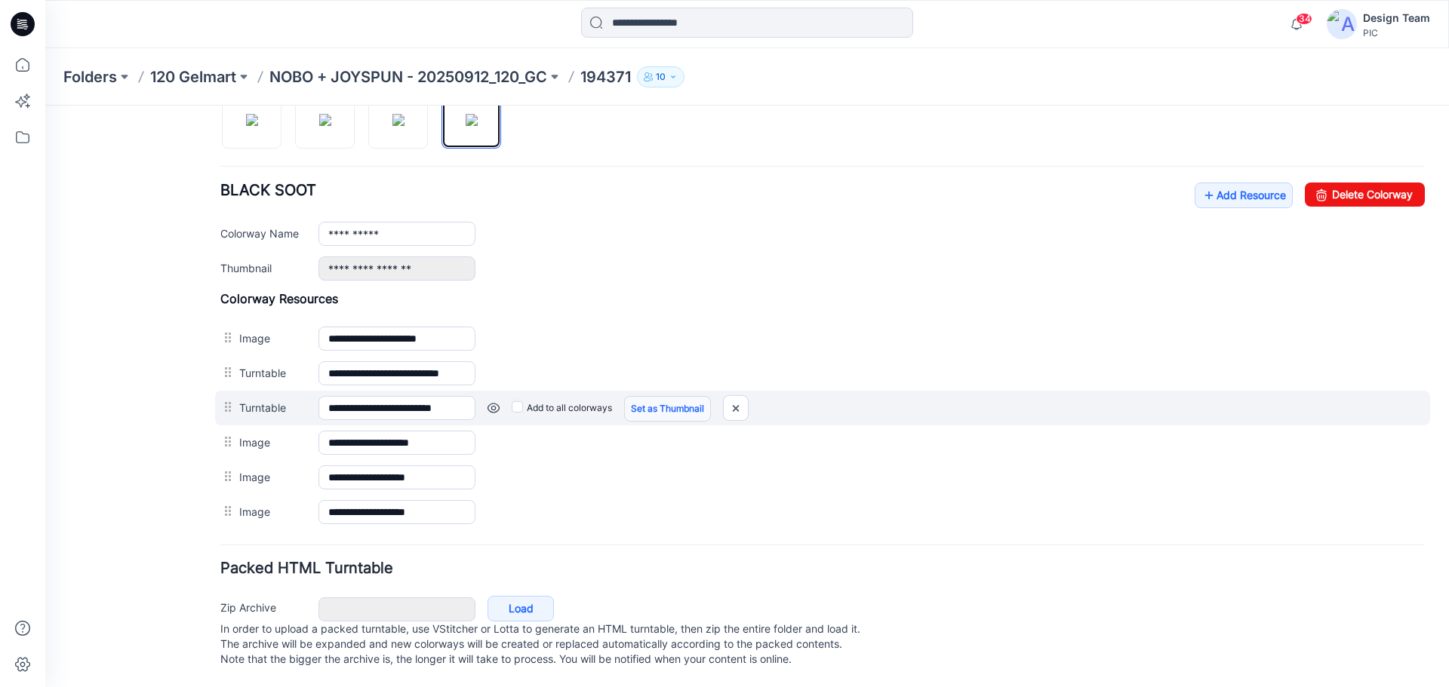
scroll to position [542, 0]
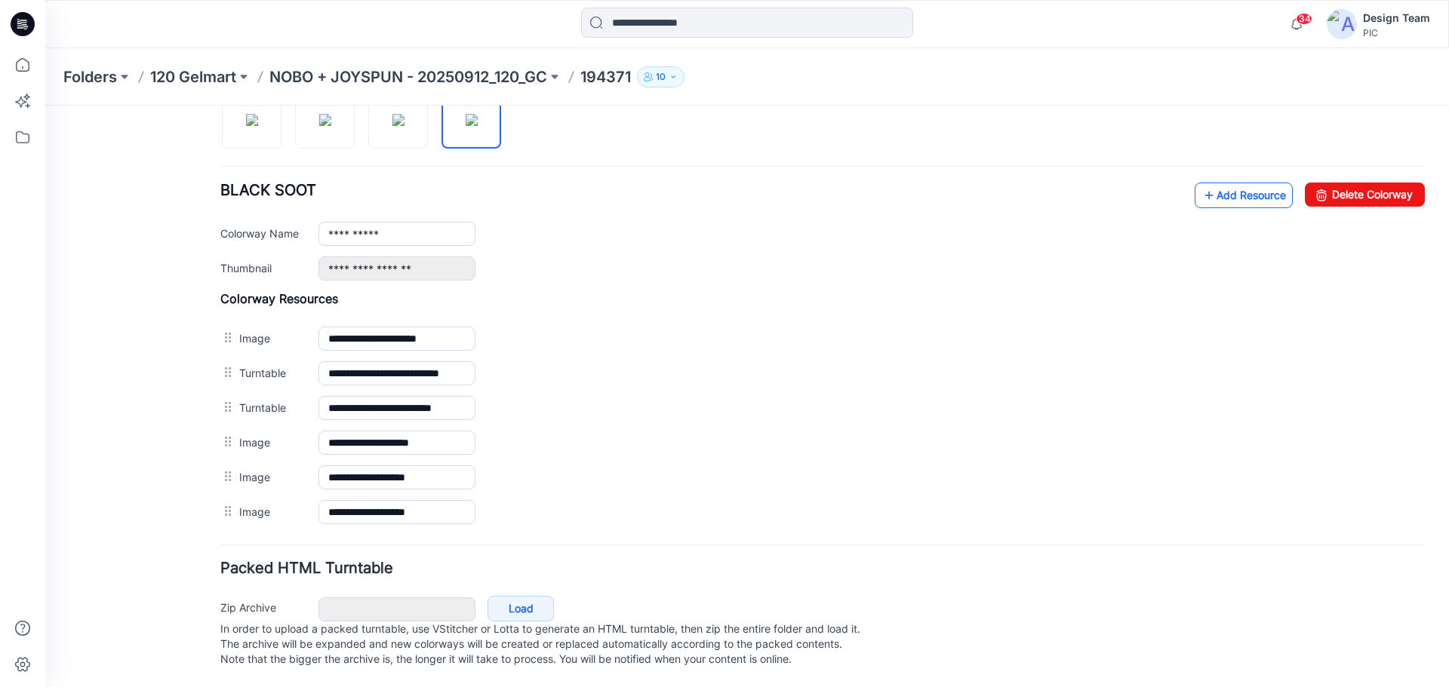
click at [1201, 187] on icon at bounding box center [1208, 195] width 15 height 24
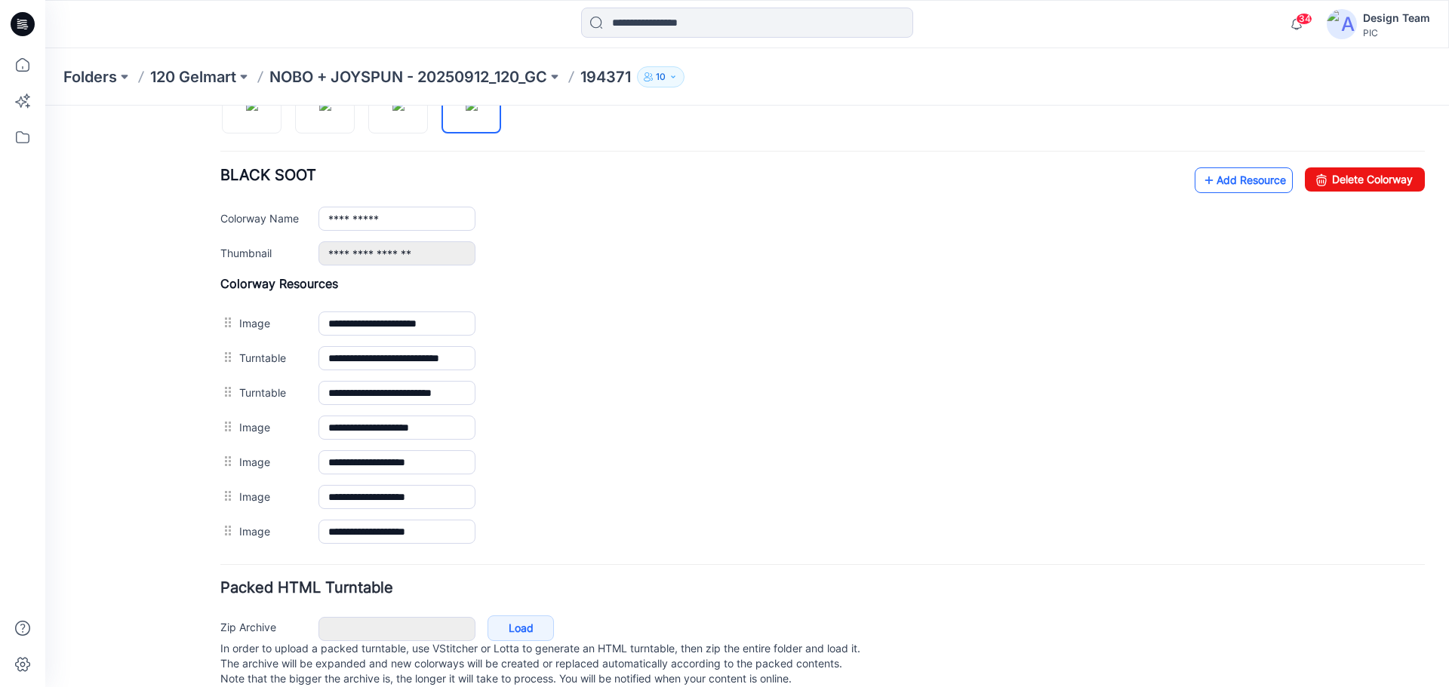
click at [1204, 185] on link "Add Resource" at bounding box center [1243, 180] width 98 height 26
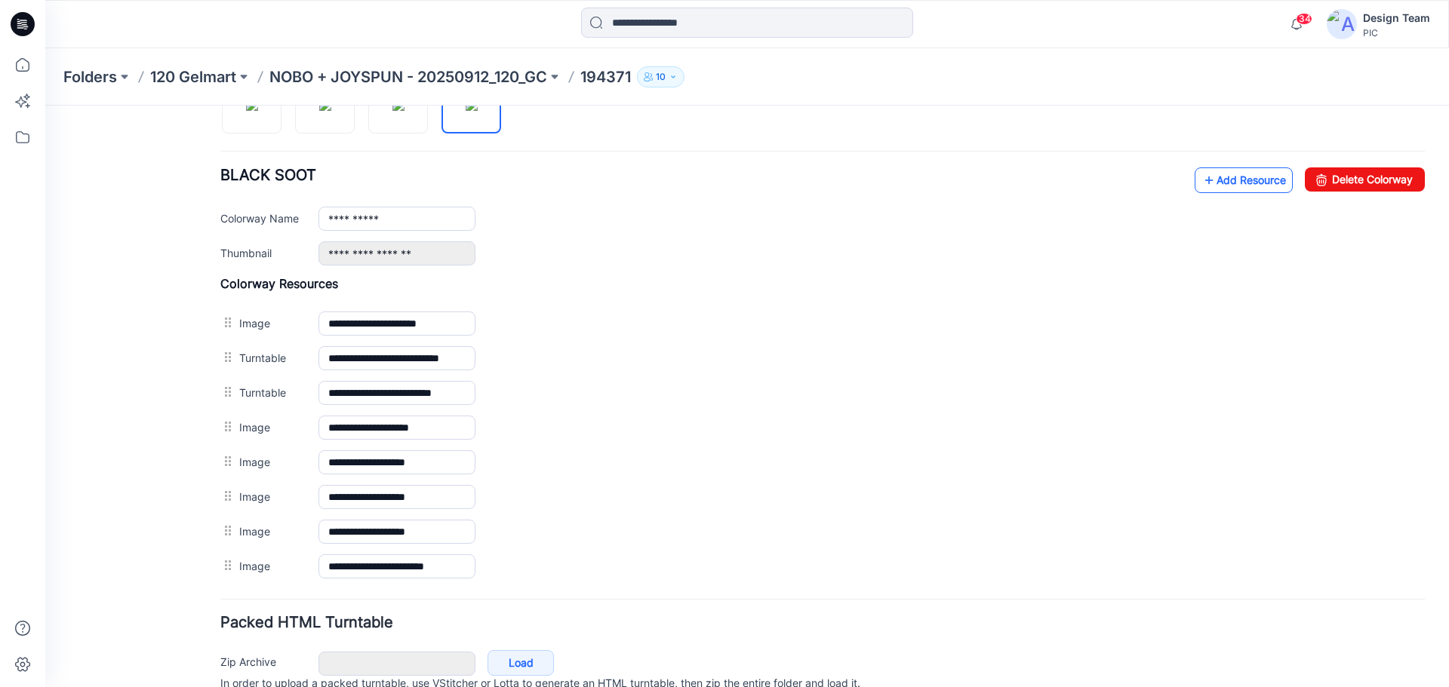
click at [1220, 179] on link "Add Resource" at bounding box center [1243, 180] width 98 height 26
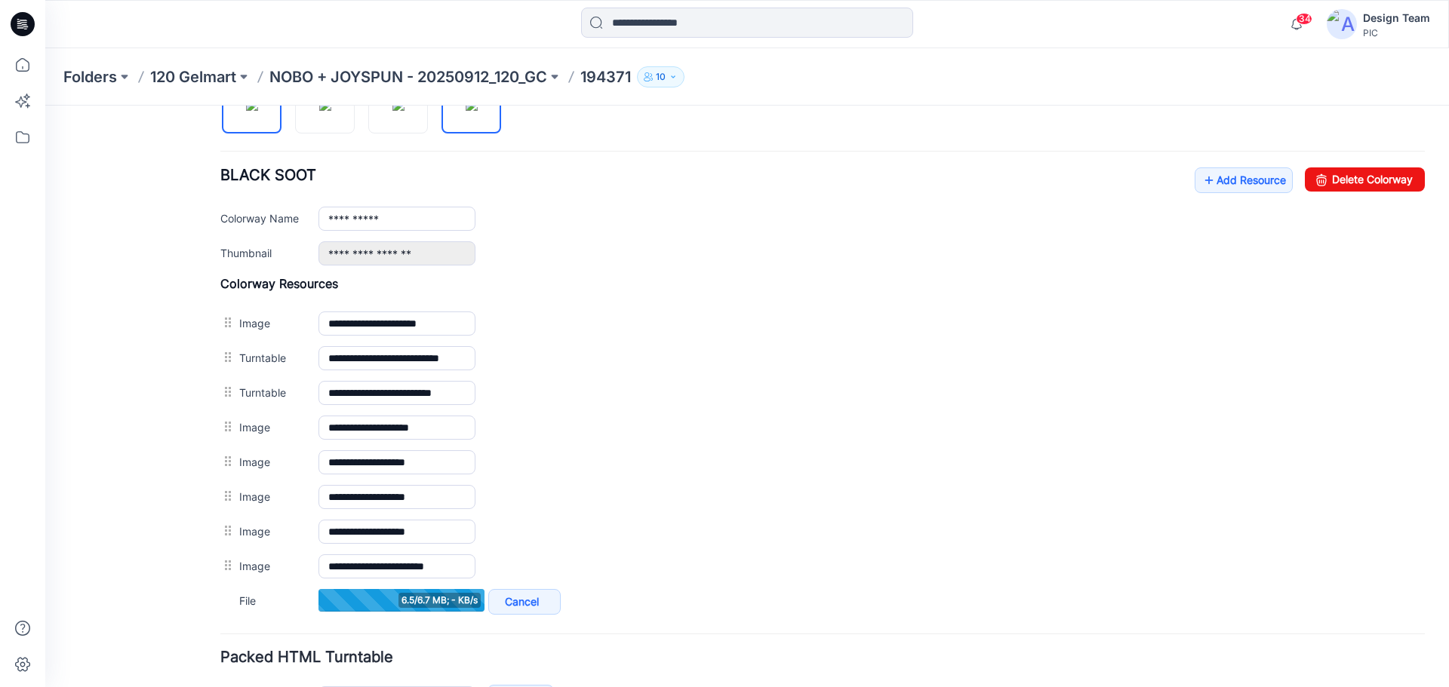
click at [246, 111] on img at bounding box center [252, 105] width 12 height 12
type input "**********"
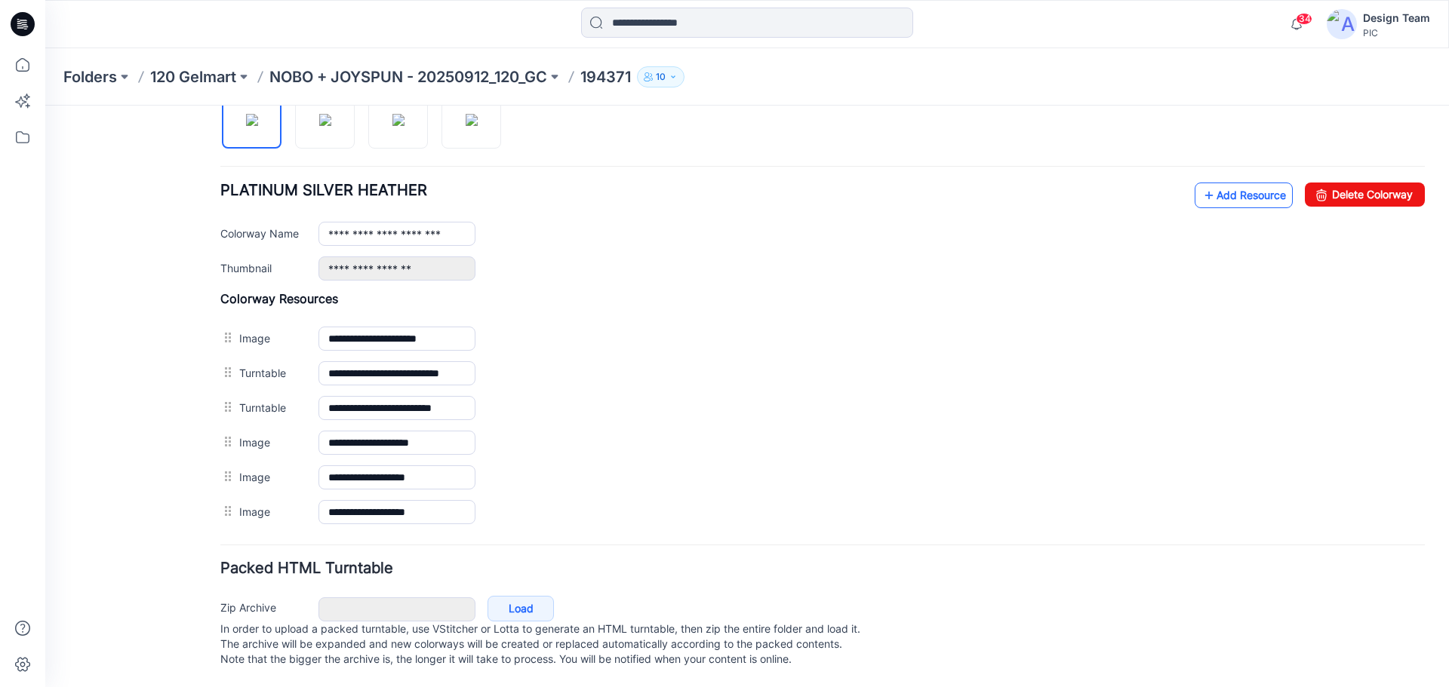
click at [1201, 187] on icon at bounding box center [1208, 195] width 15 height 24
click at [1204, 183] on link "Add Resource" at bounding box center [1243, 196] width 98 height 26
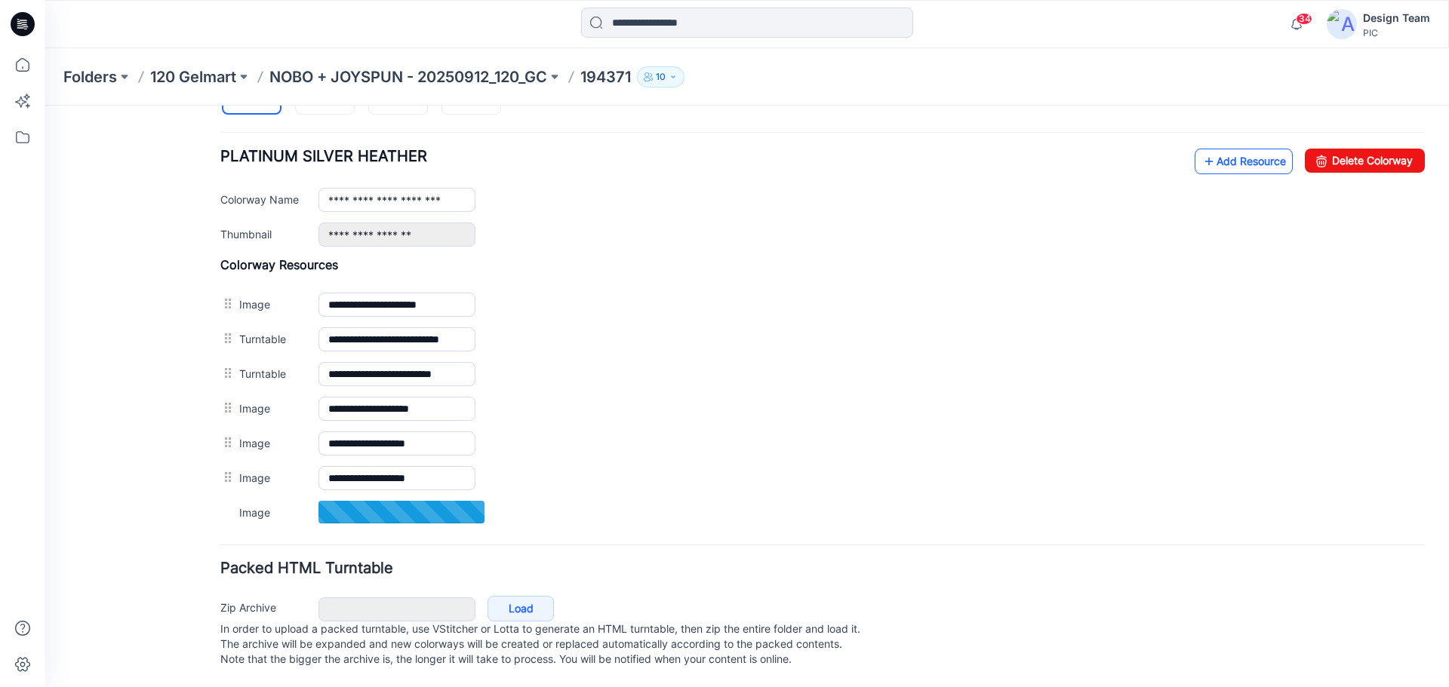
scroll to position [577, 0]
click at [1234, 149] on link "Add Resource" at bounding box center [1243, 161] width 98 height 26
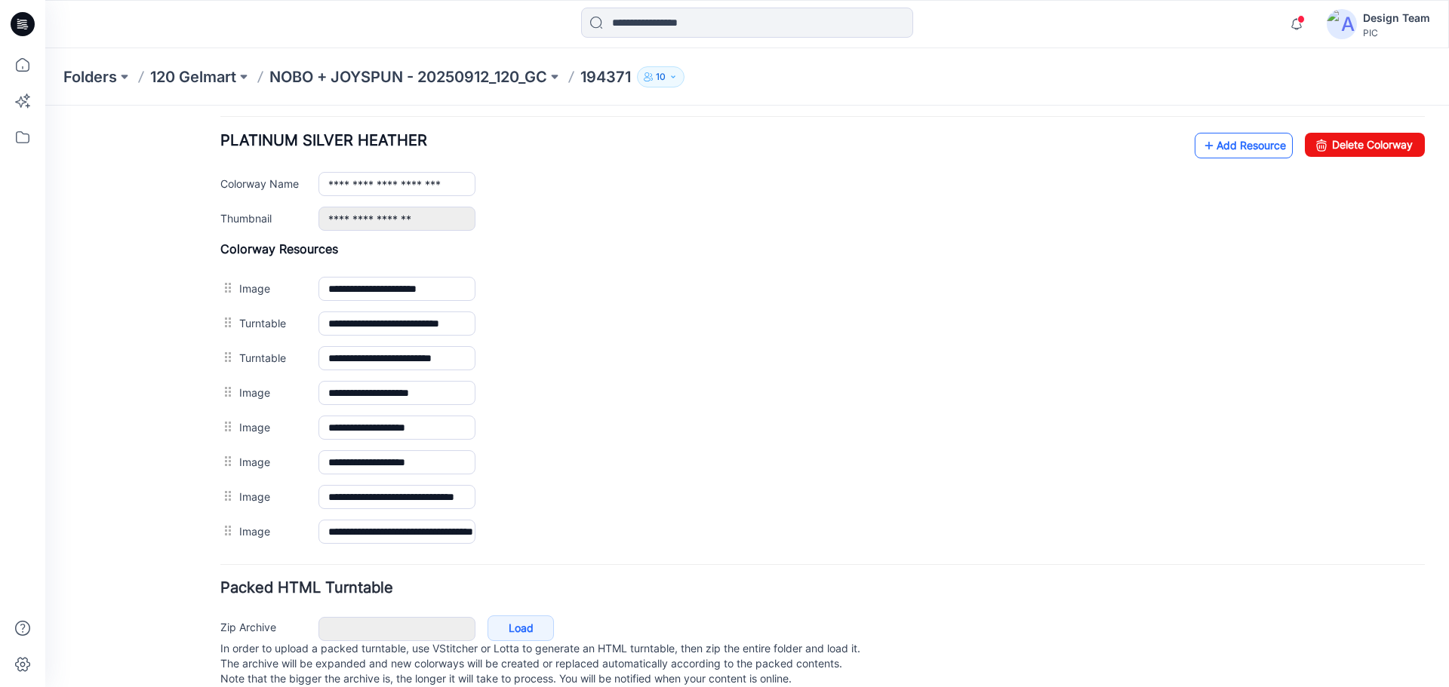
click at [1222, 152] on link "Add Resource" at bounding box center [1243, 146] width 98 height 26
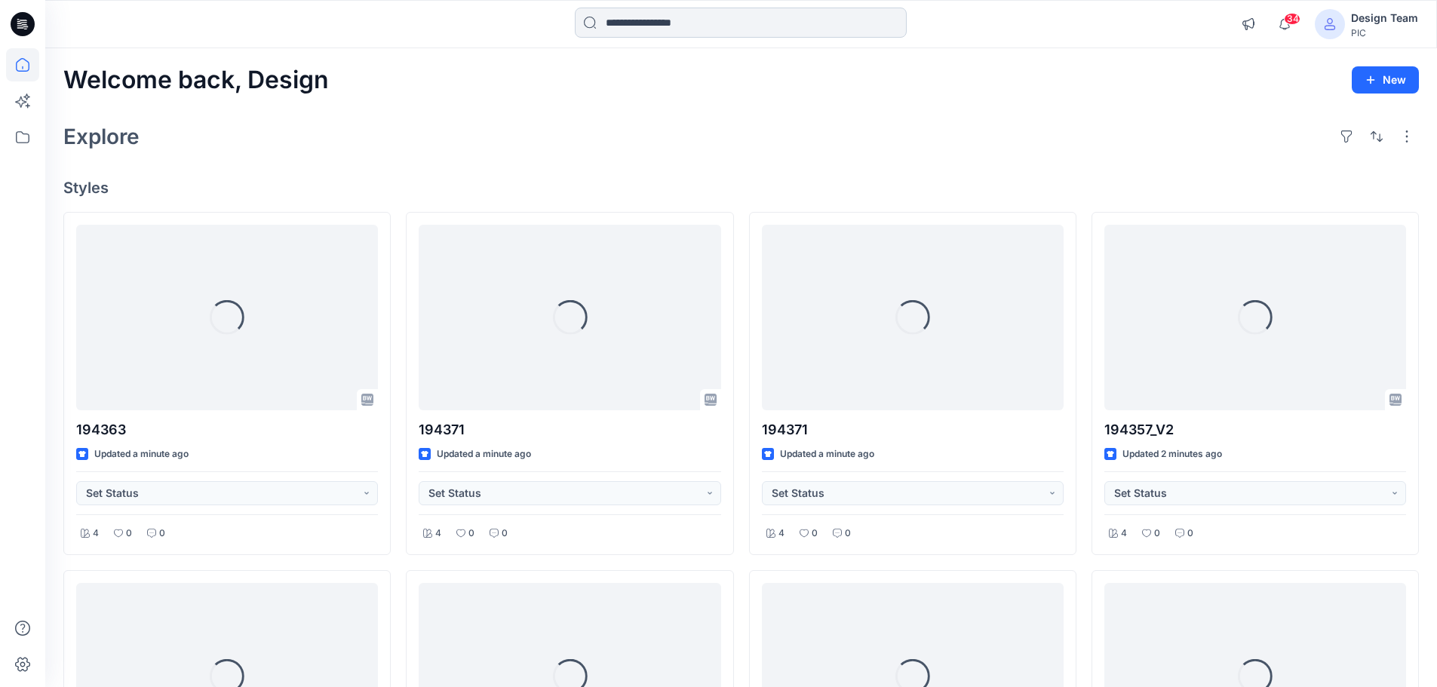
click at [659, 29] on input at bounding box center [741, 23] width 332 height 30
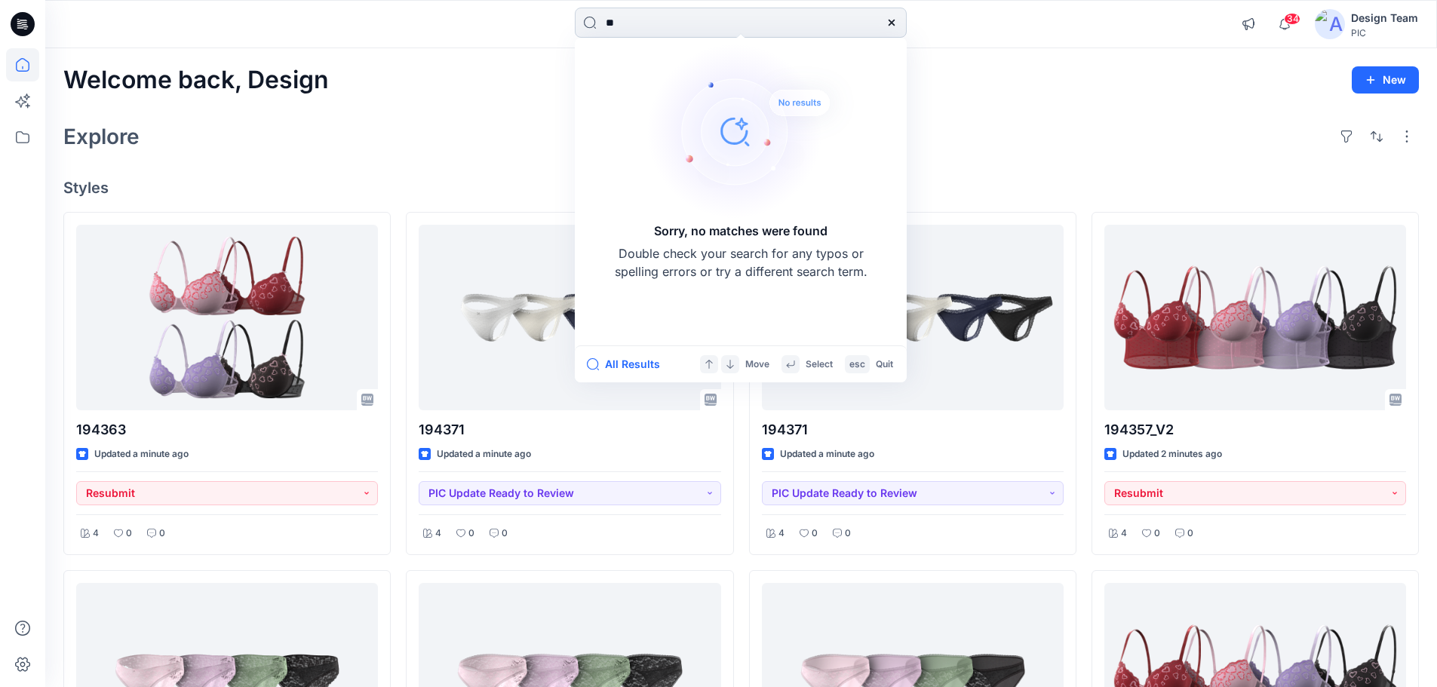
type input "*"
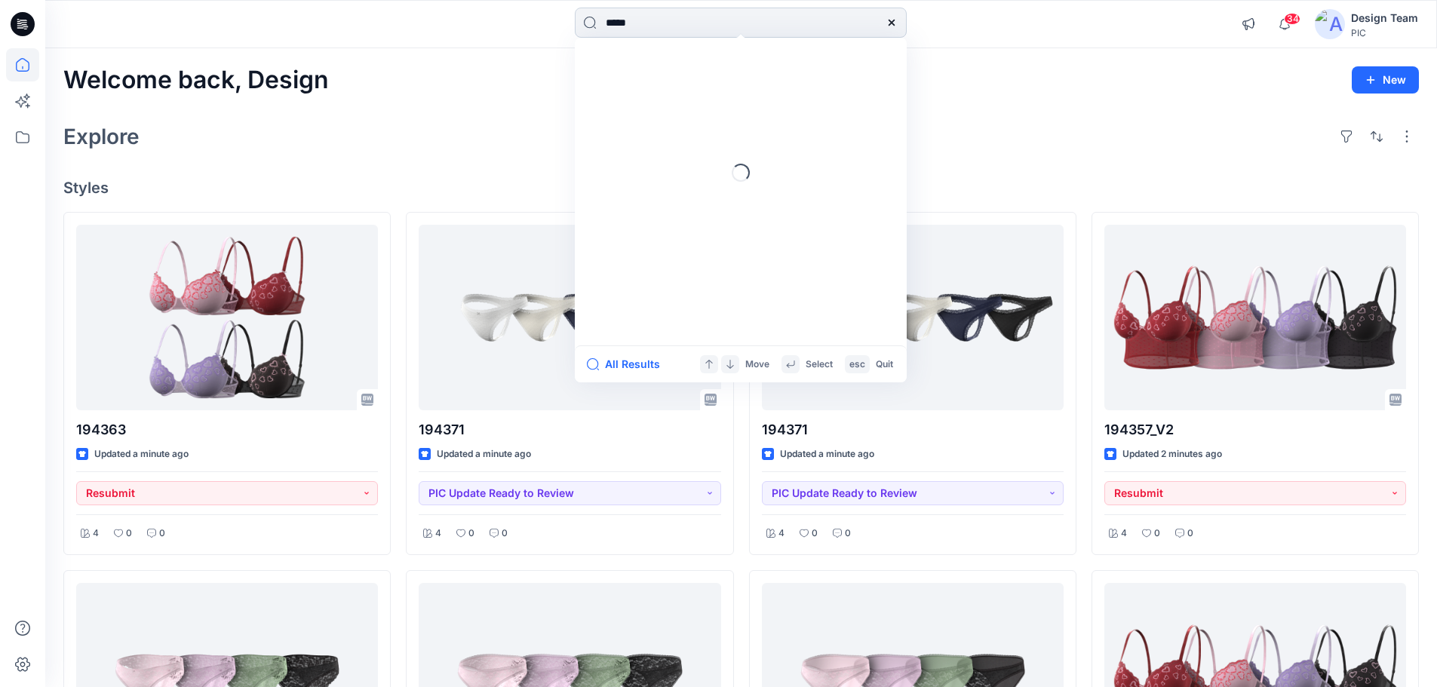
type input "******"
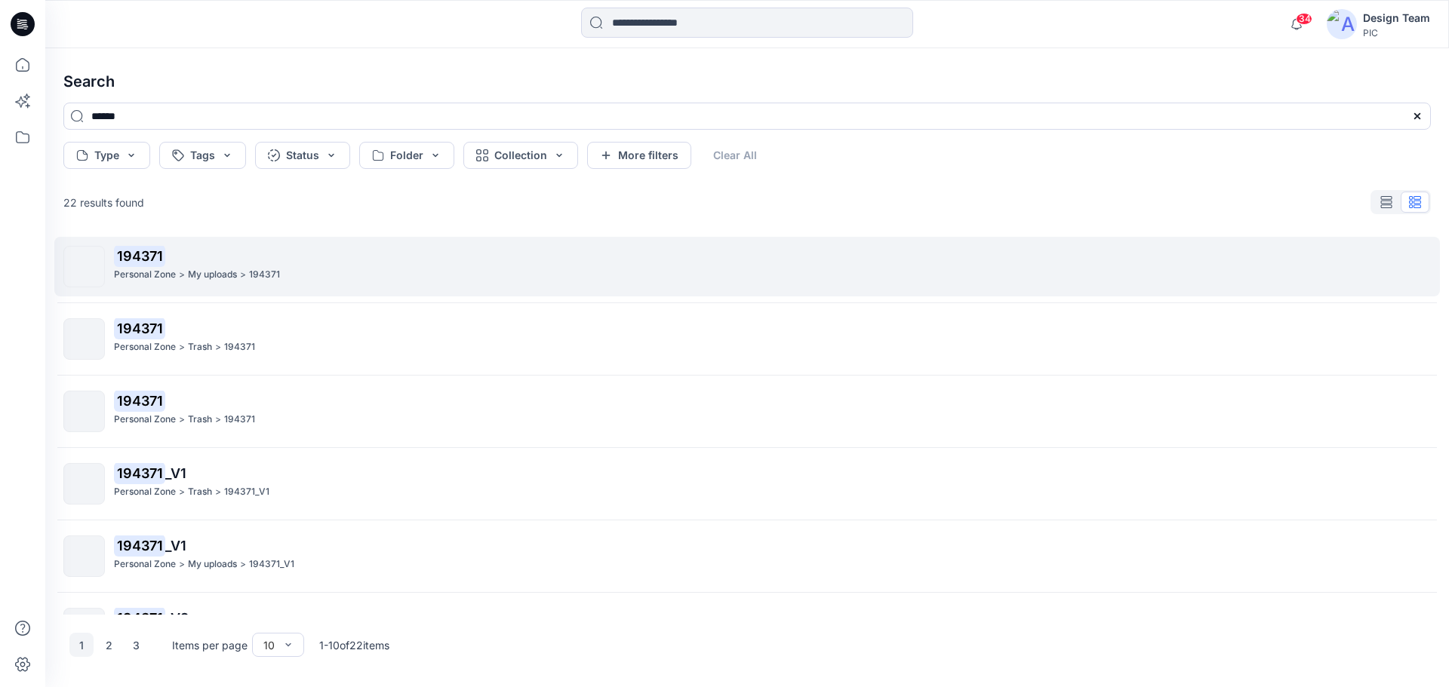
scroll to position [226, 0]
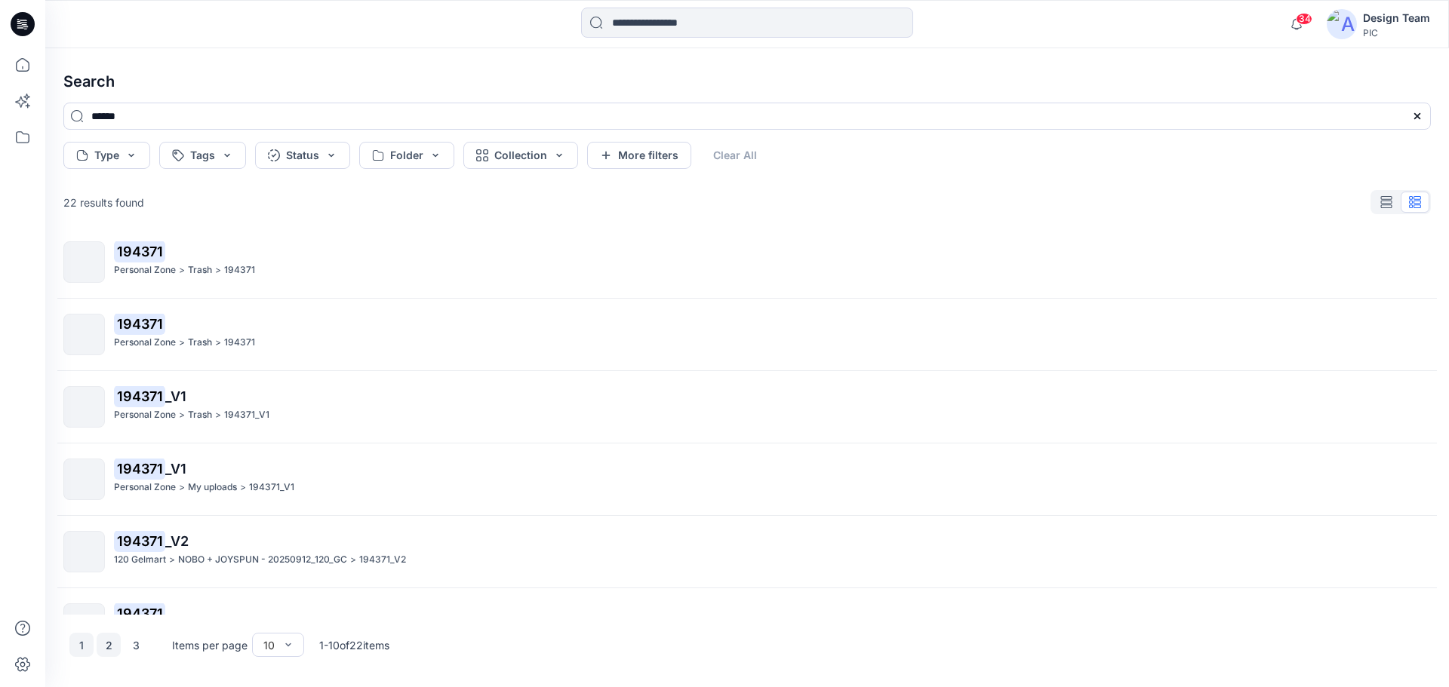
click at [109, 647] on button "2" at bounding box center [109, 645] width 24 height 24
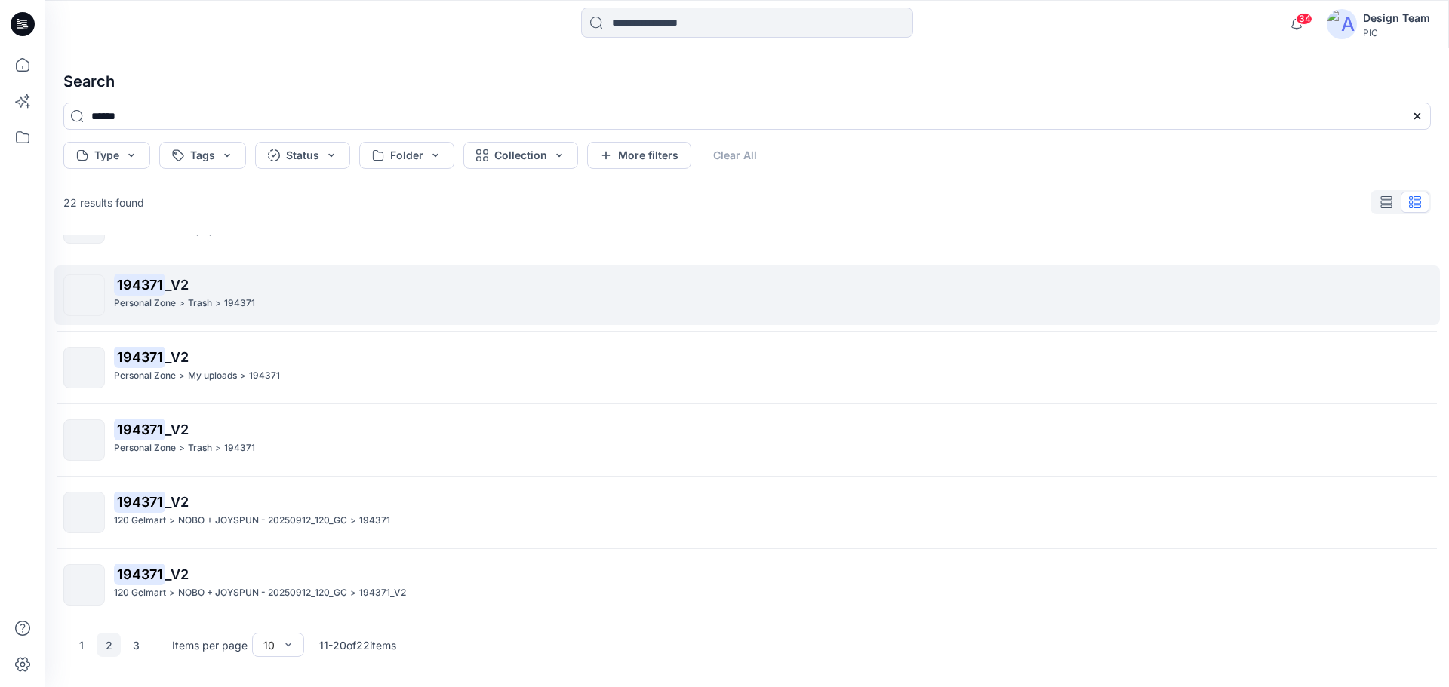
scroll to position [345, 0]
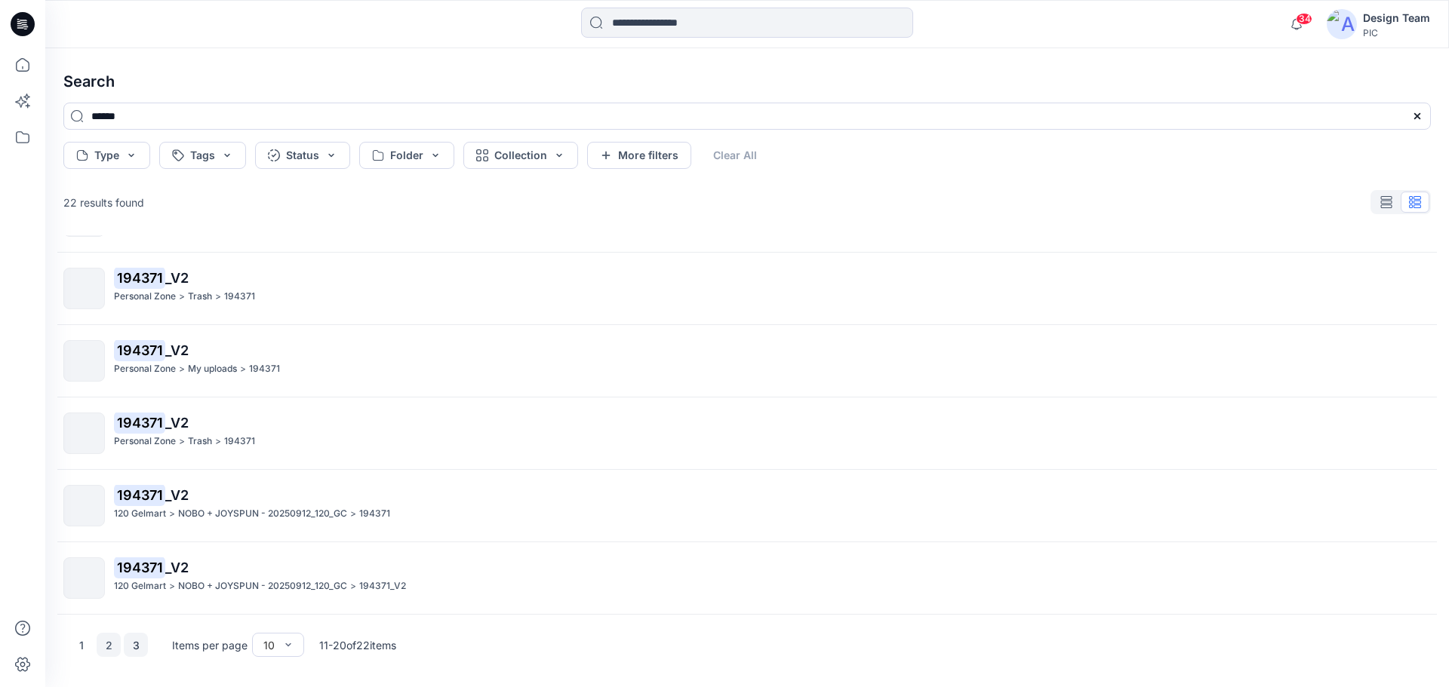
click at [136, 646] on button "3" at bounding box center [136, 645] width 24 height 24
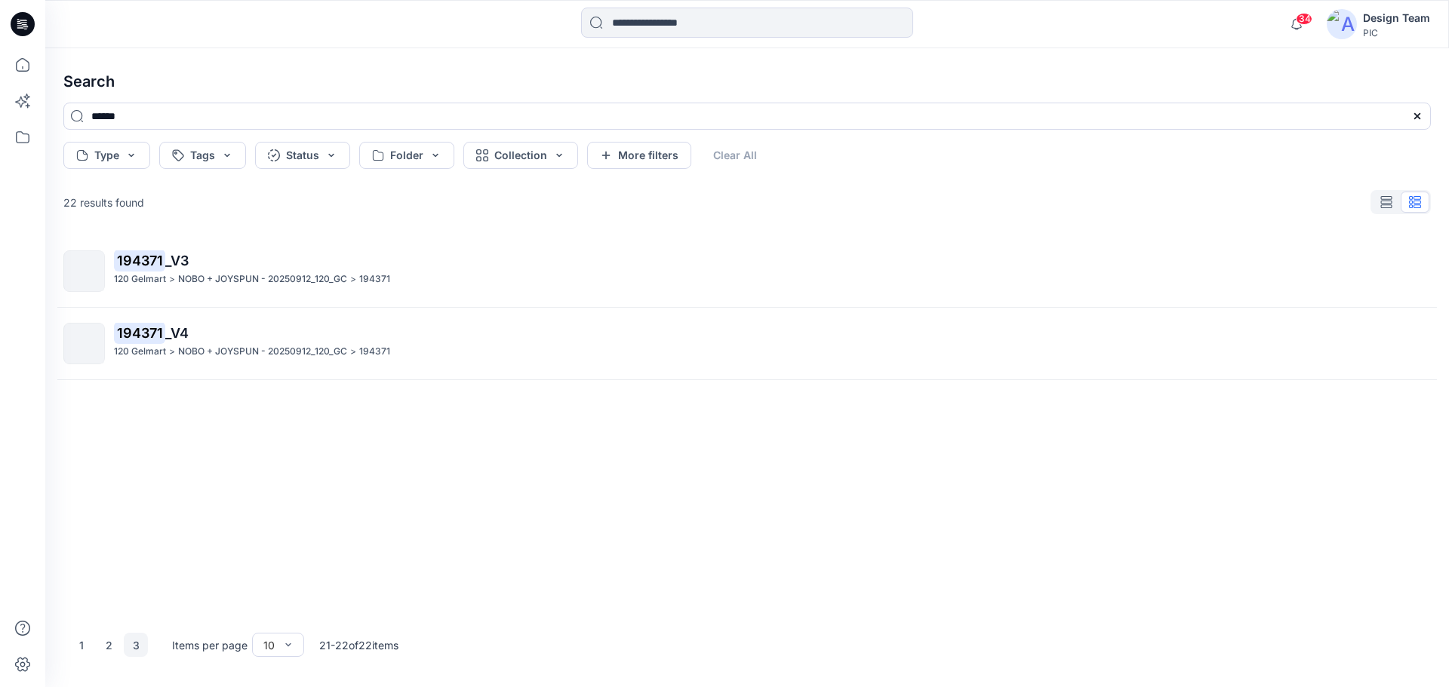
scroll to position [0, 0]
click at [109, 647] on button "2" at bounding box center [109, 645] width 24 height 24
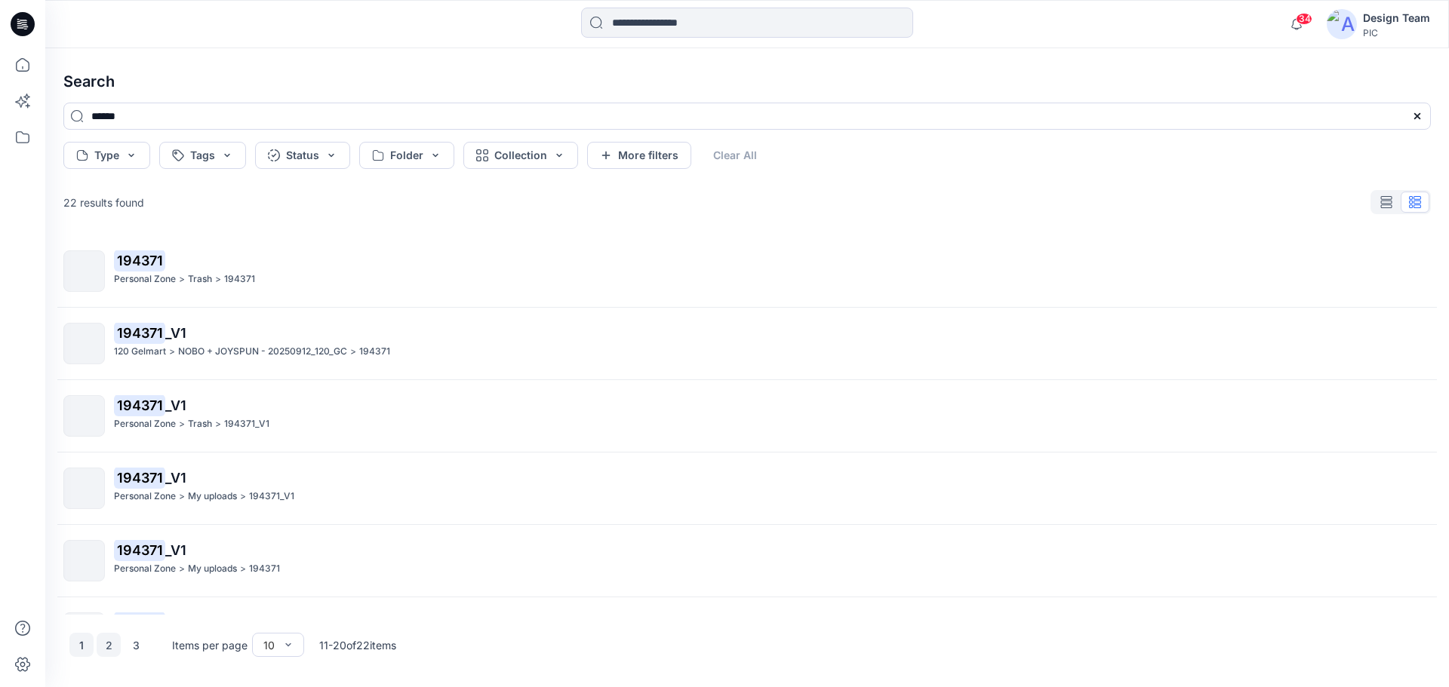
click at [81, 650] on button "1" at bounding box center [81, 645] width 24 height 24
click at [107, 649] on button "2" at bounding box center [109, 645] width 24 height 24
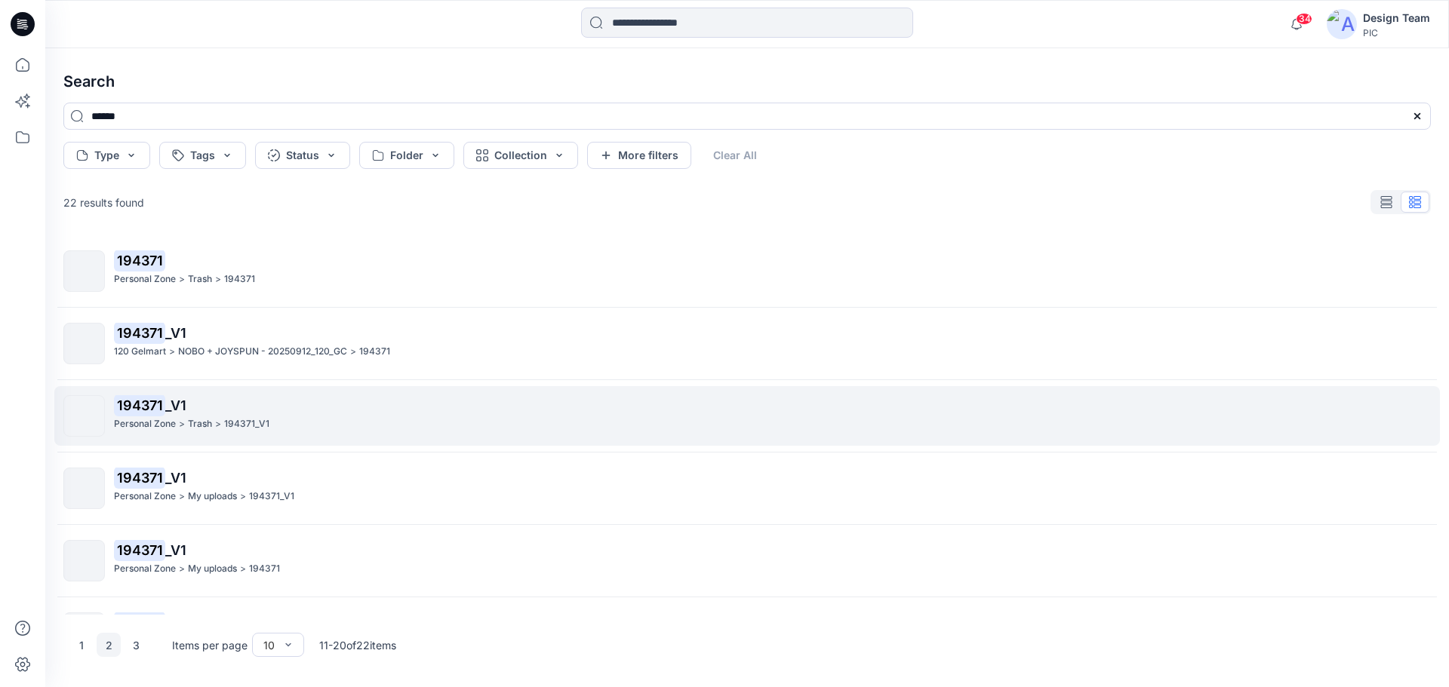
click at [275, 416] on div "194371 _V1 Personal Zone > Trash > 194371_V1" at bounding box center [772, 415] width 1316 height 41
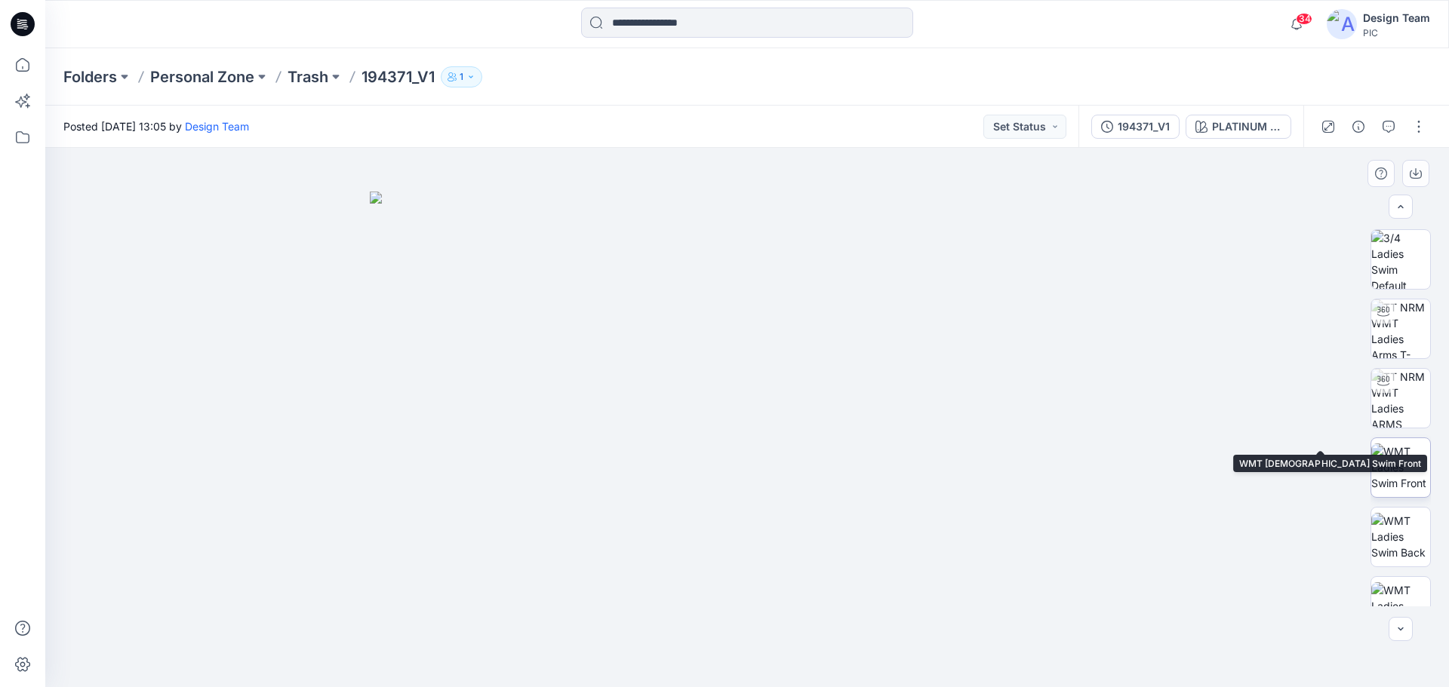
scroll to position [100, 0]
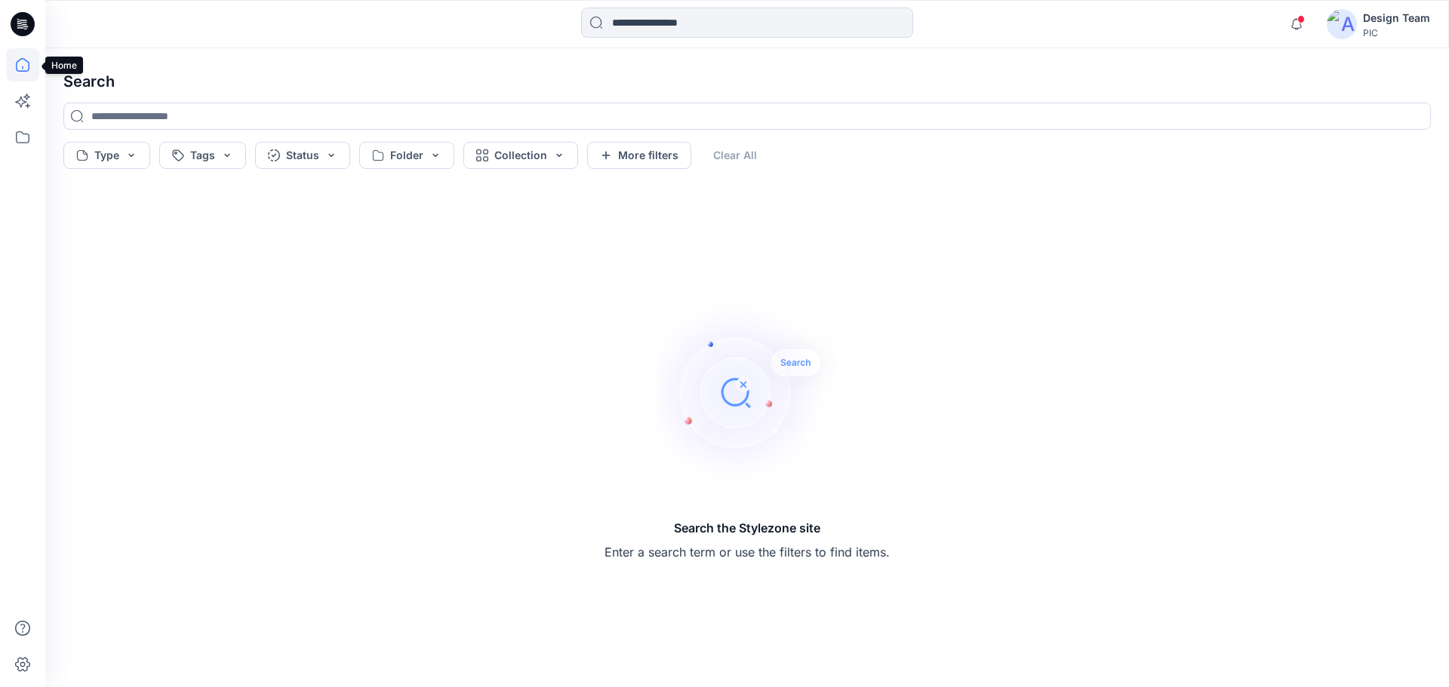
click at [26, 49] on icon at bounding box center [22, 64] width 33 height 33
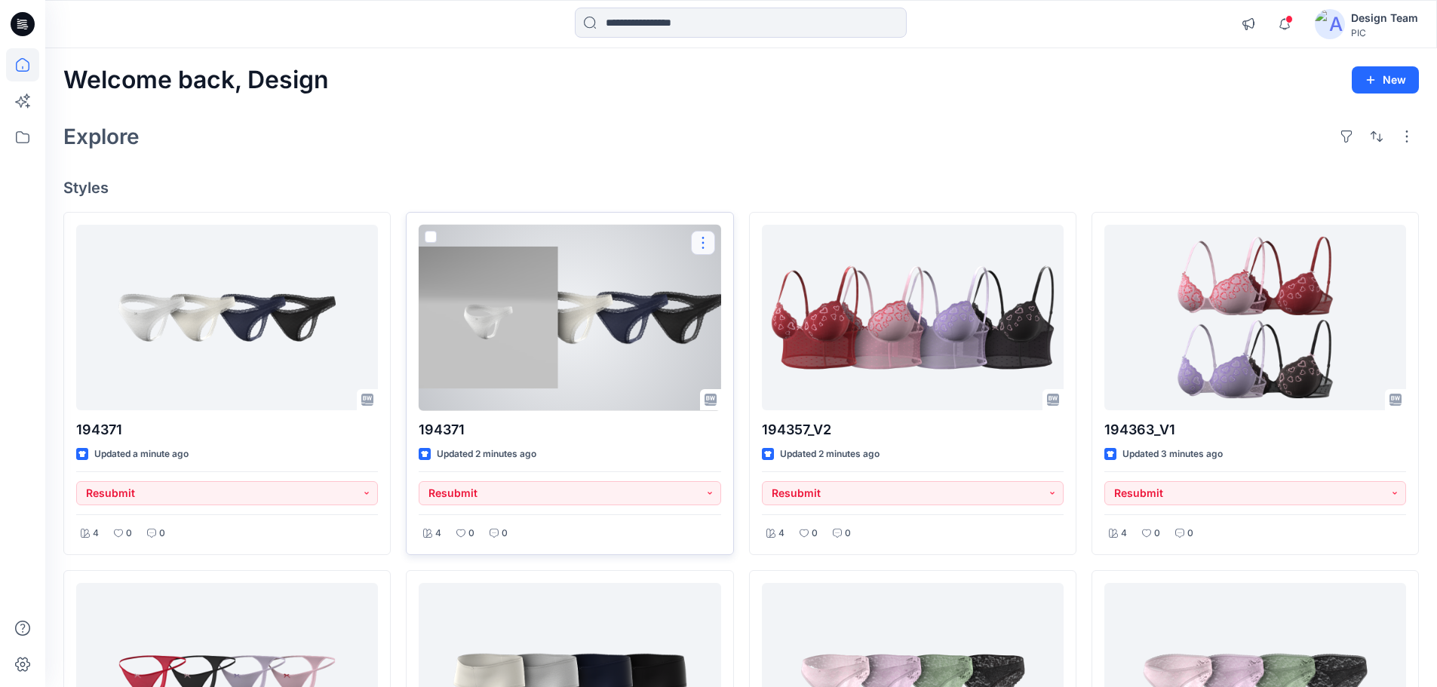
click at [702, 244] on button "button" at bounding box center [703, 243] width 24 height 24
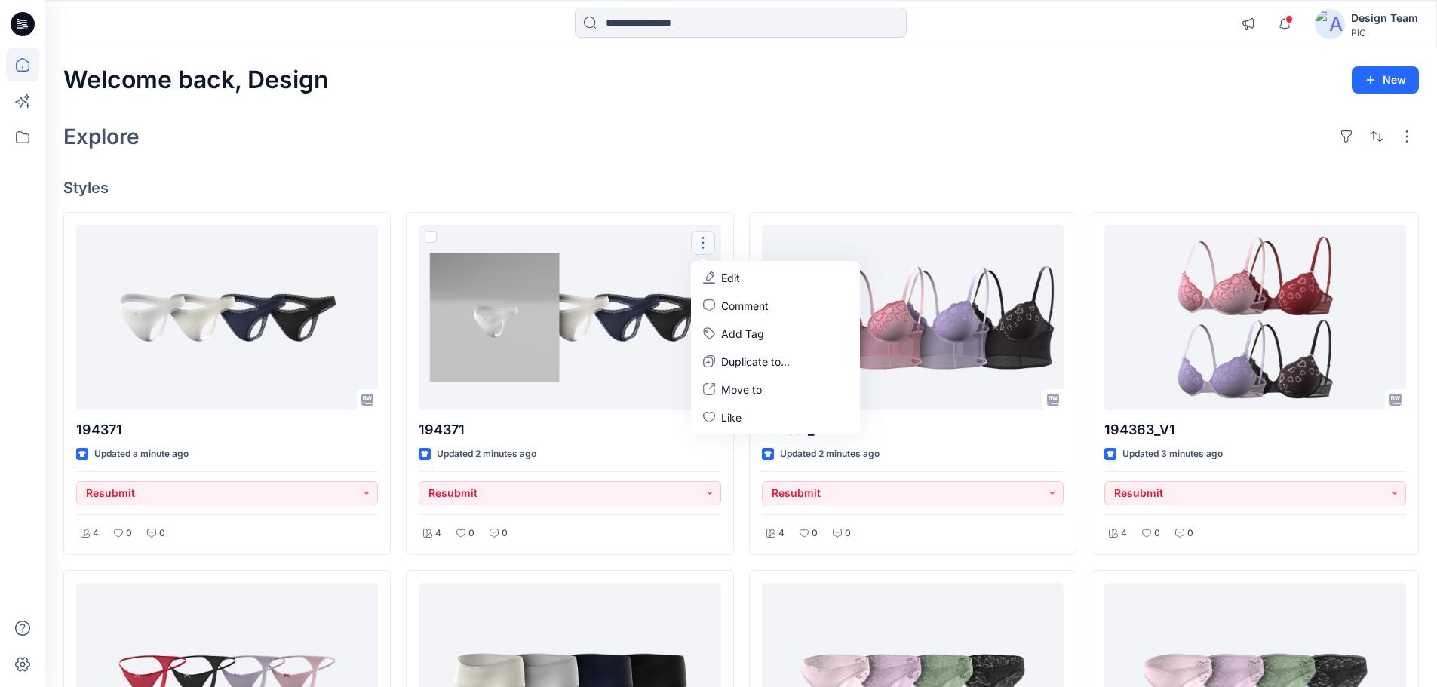
click at [751, 171] on div "Welcome back, Design New Explore Styles 194371 Updated a minute ago Resubmit 4 …" at bounding box center [741, 697] width 1392 height 1298
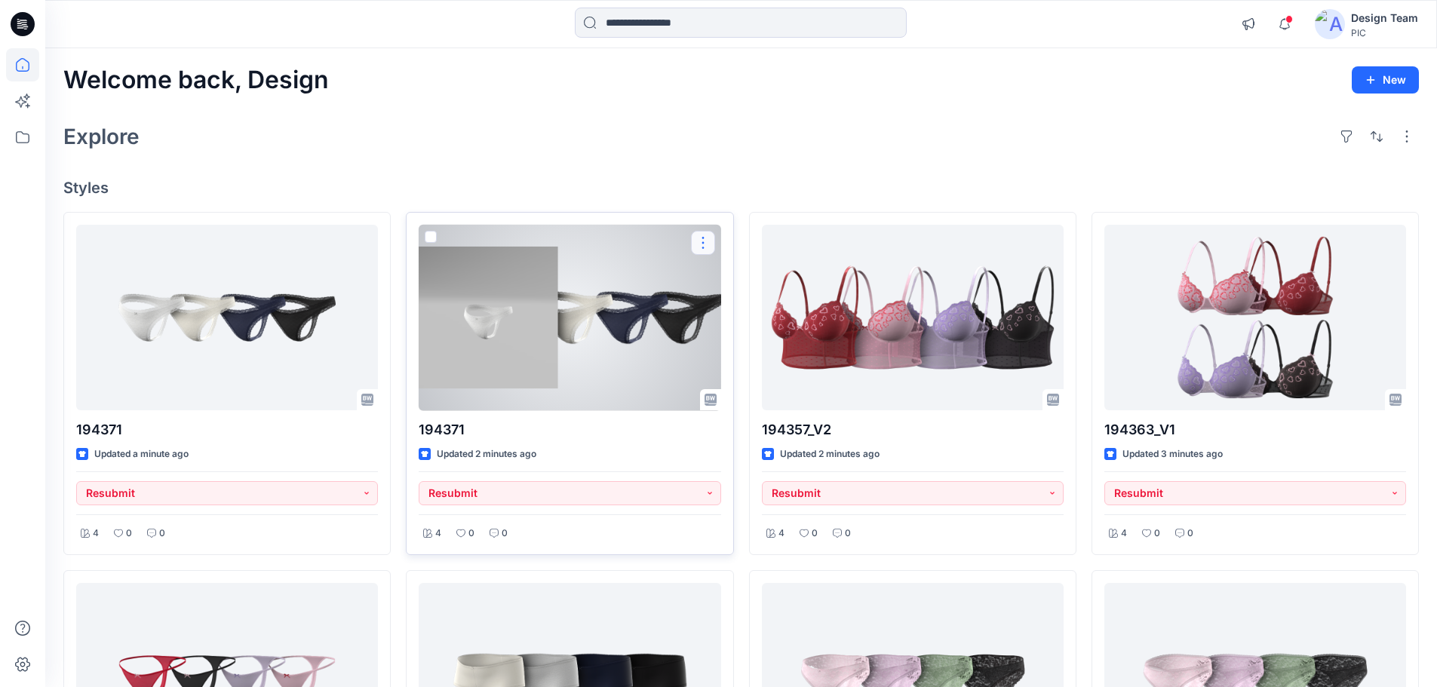
click at [706, 239] on button "button" at bounding box center [703, 243] width 24 height 24
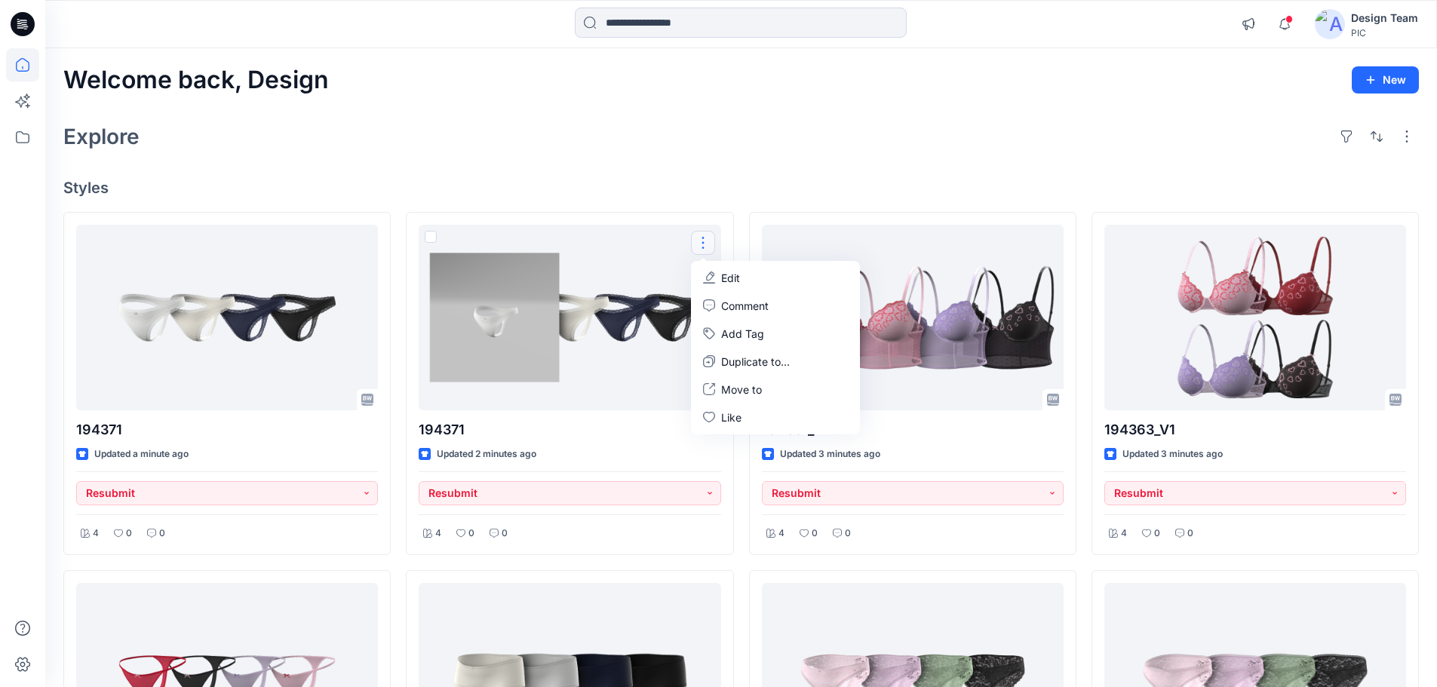
click at [821, 153] on div "Explore" at bounding box center [741, 136] width 1356 height 36
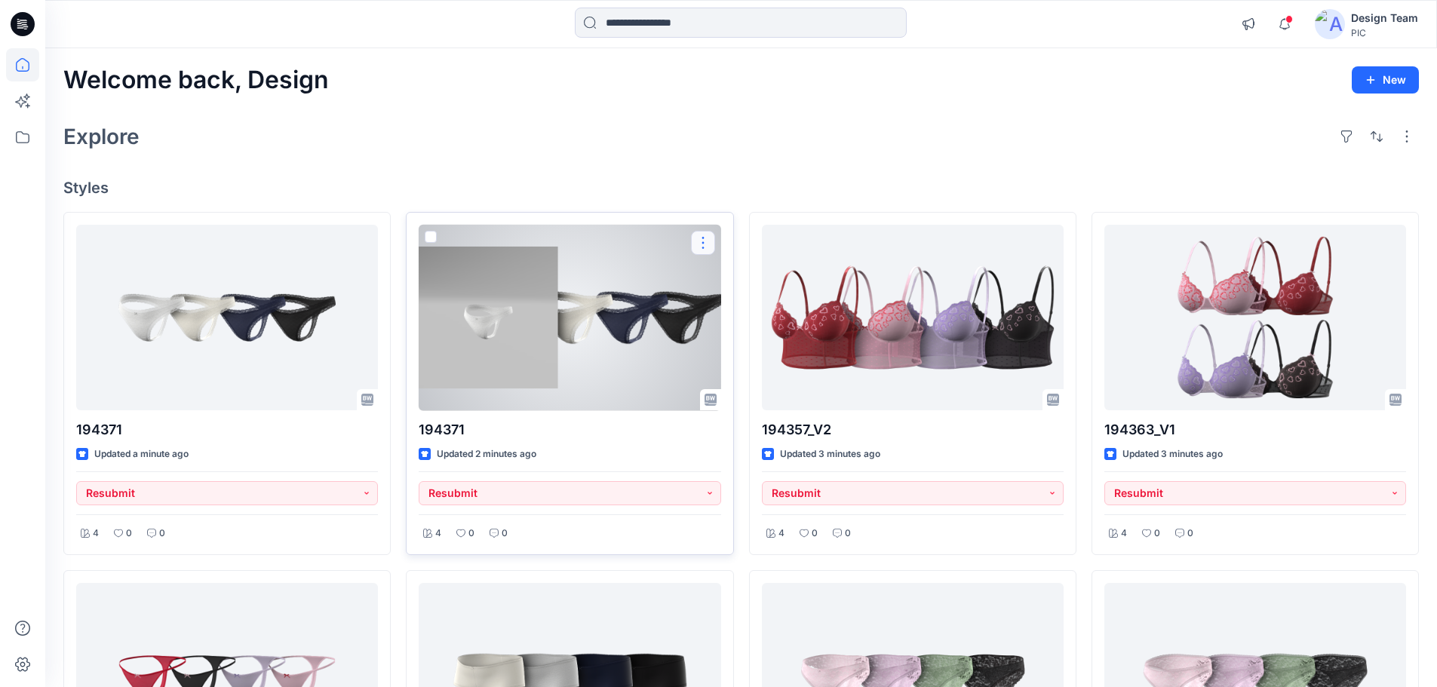
click at [700, 242] on button "button" at bounding box center [703, 243] width 24 height 24
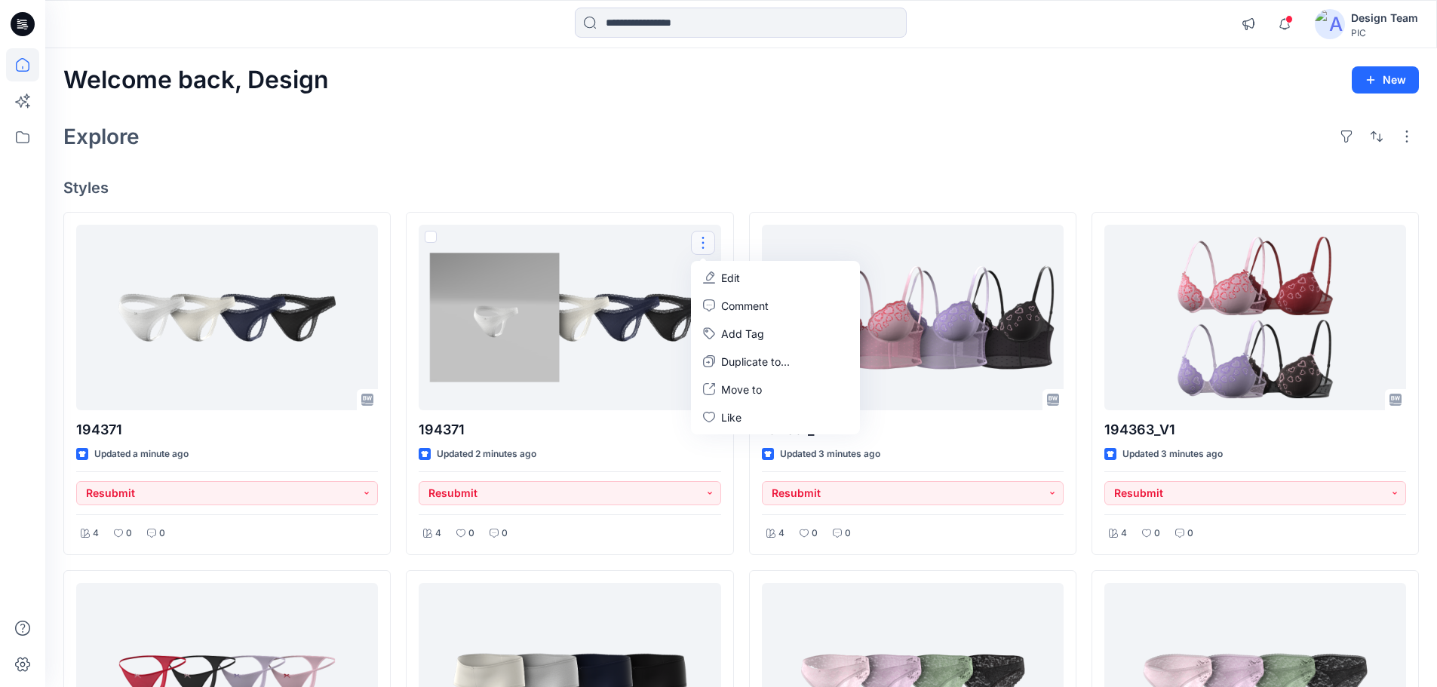
click at [756, 138] on div "Explore" at bounding box center [741, 136] width 1356 height 36
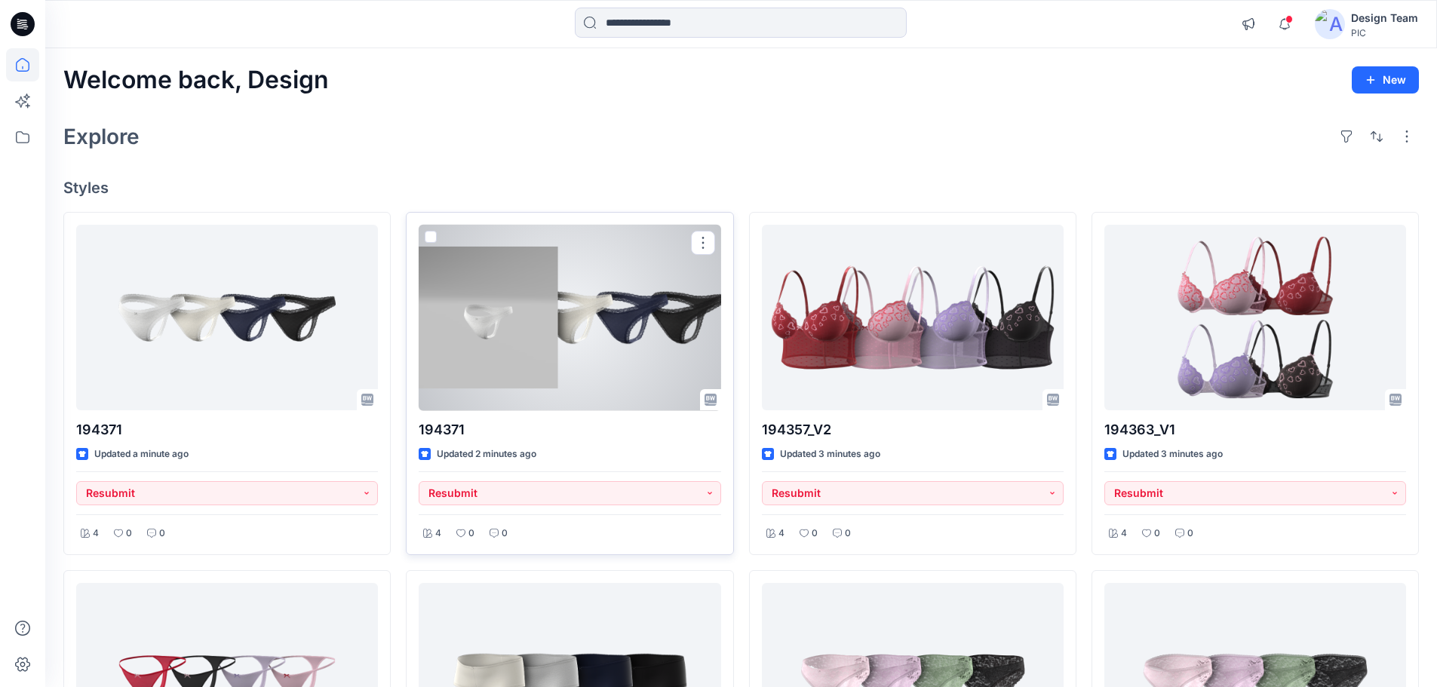
click at [607, 354] on div at bounding box center [570, 318] width 302 height 186
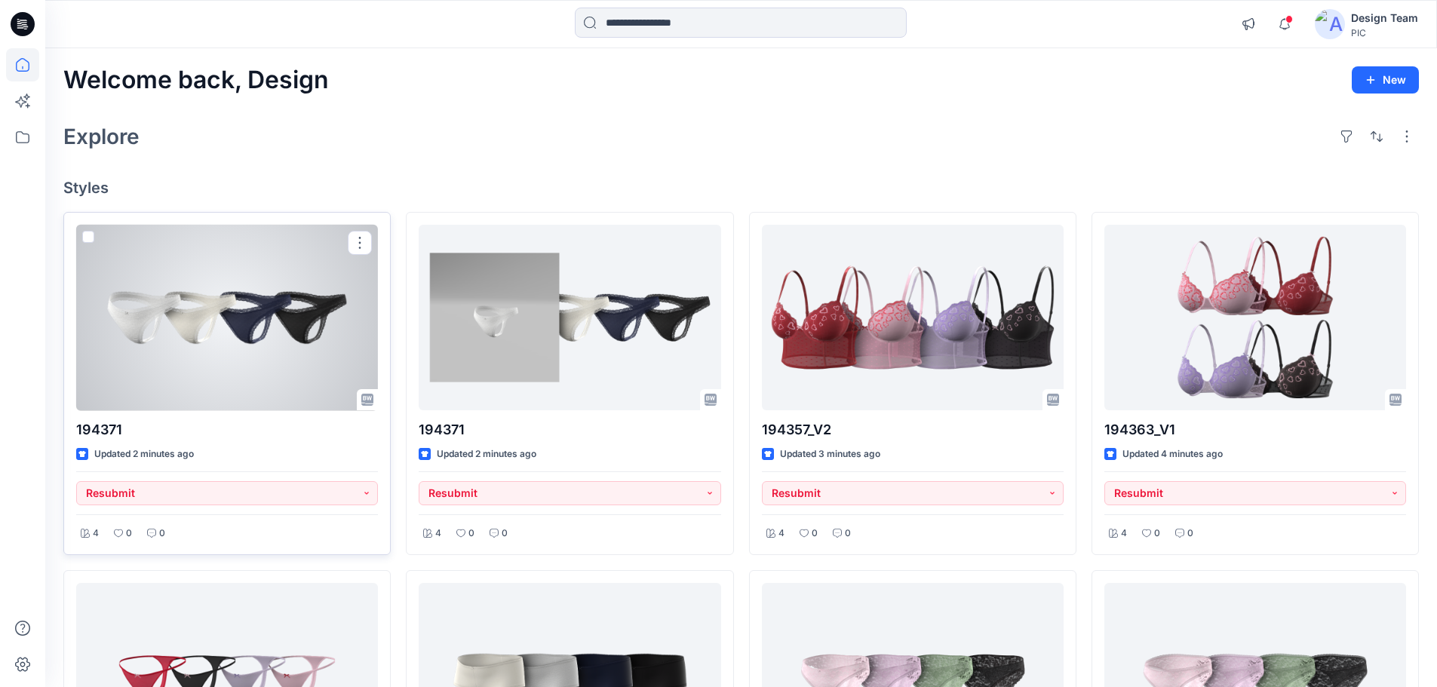
click at [198, 325] on div at bounding box center [227, 318] width 302 height 186
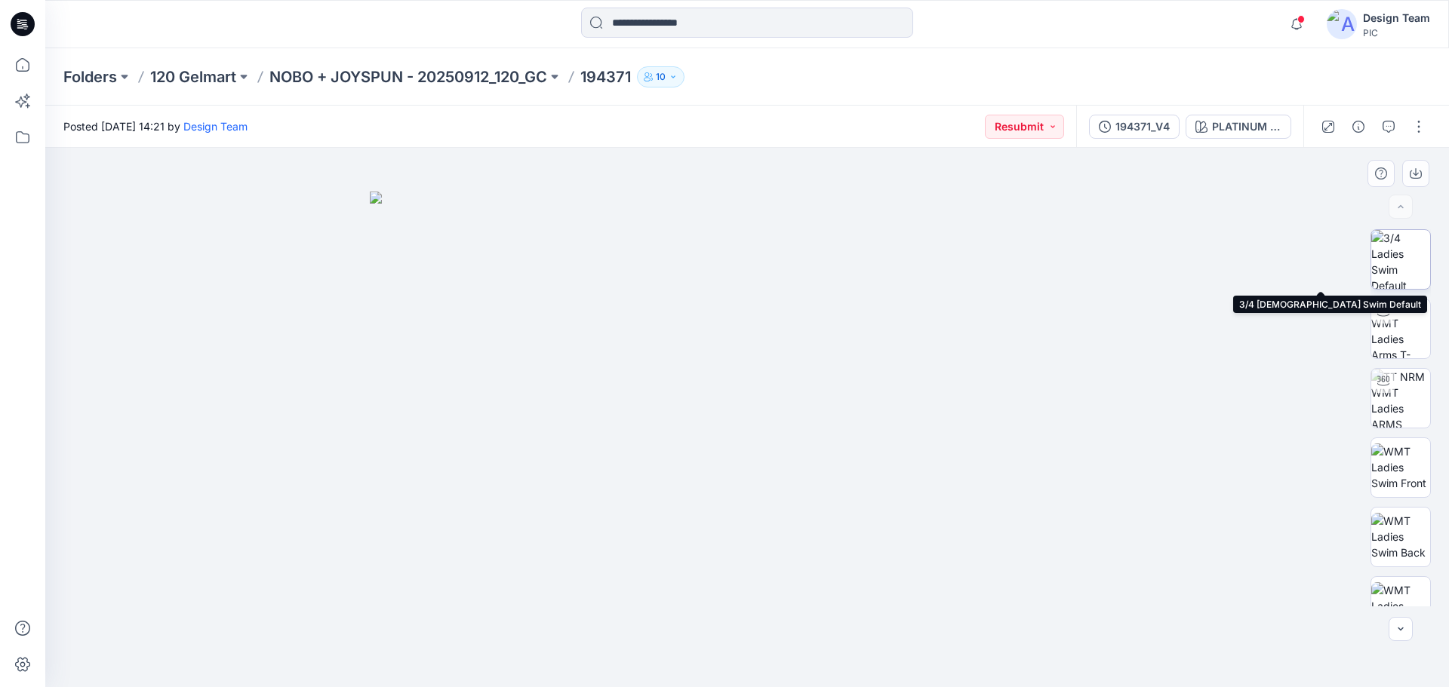
click at [1413, 270] on img at bounding box center [1400, 259] width 59 height 59
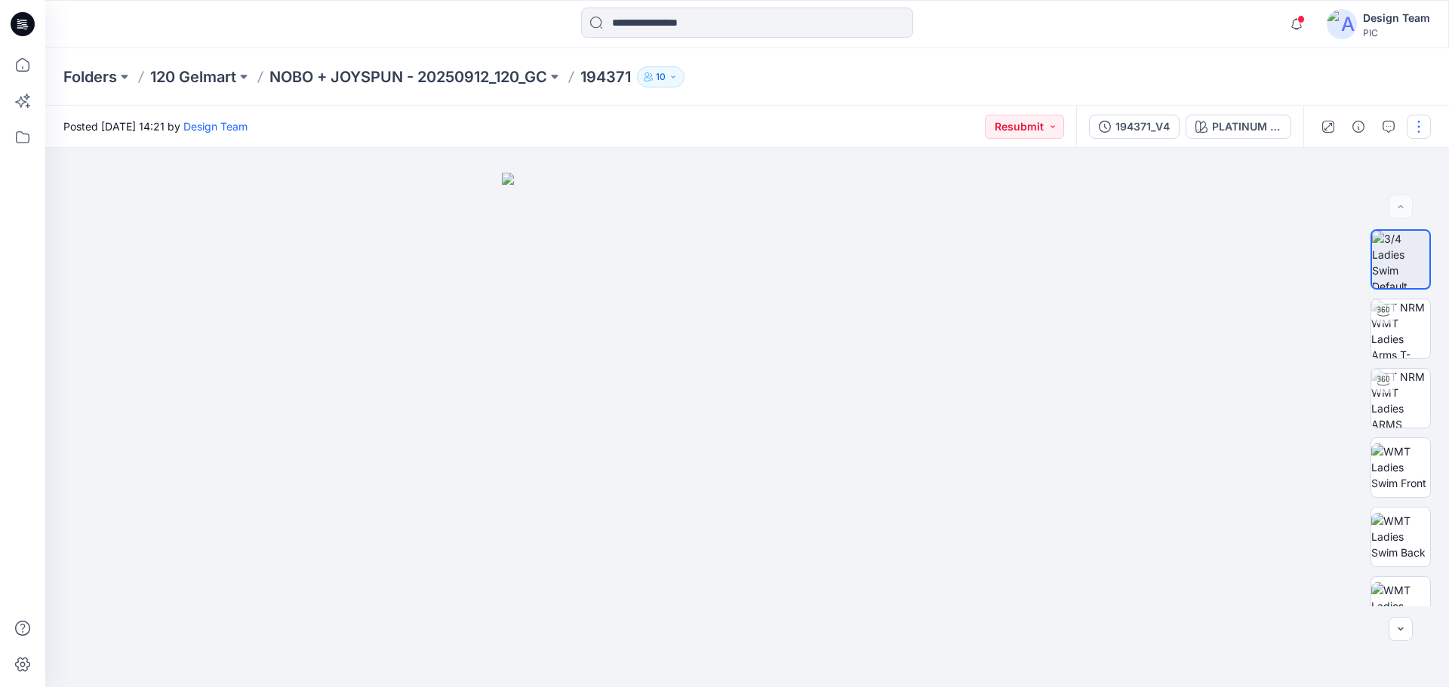
click at [1409, 126] on button "button" at bounding box center [1418, 127] width 24 height 24
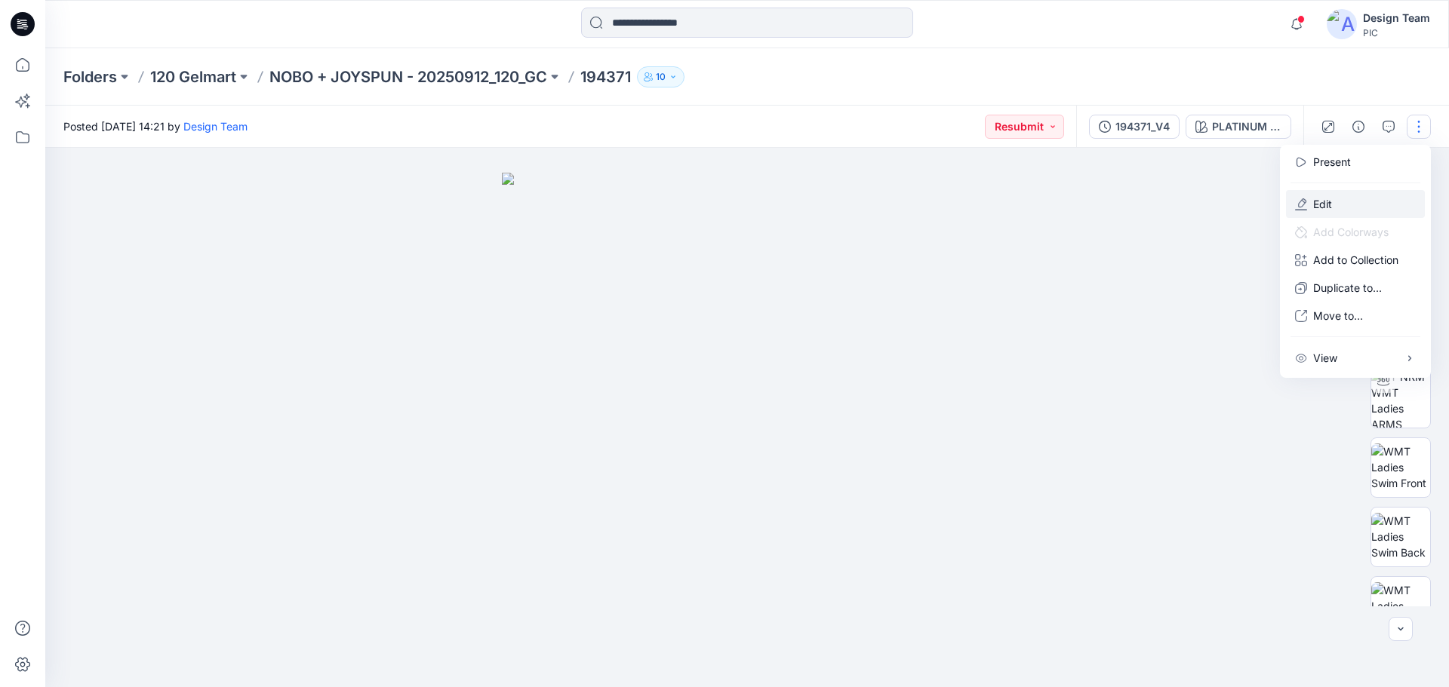
click at [1319, 199] on p "Edit" at bounding box center [1322, 204] width 19 height 16
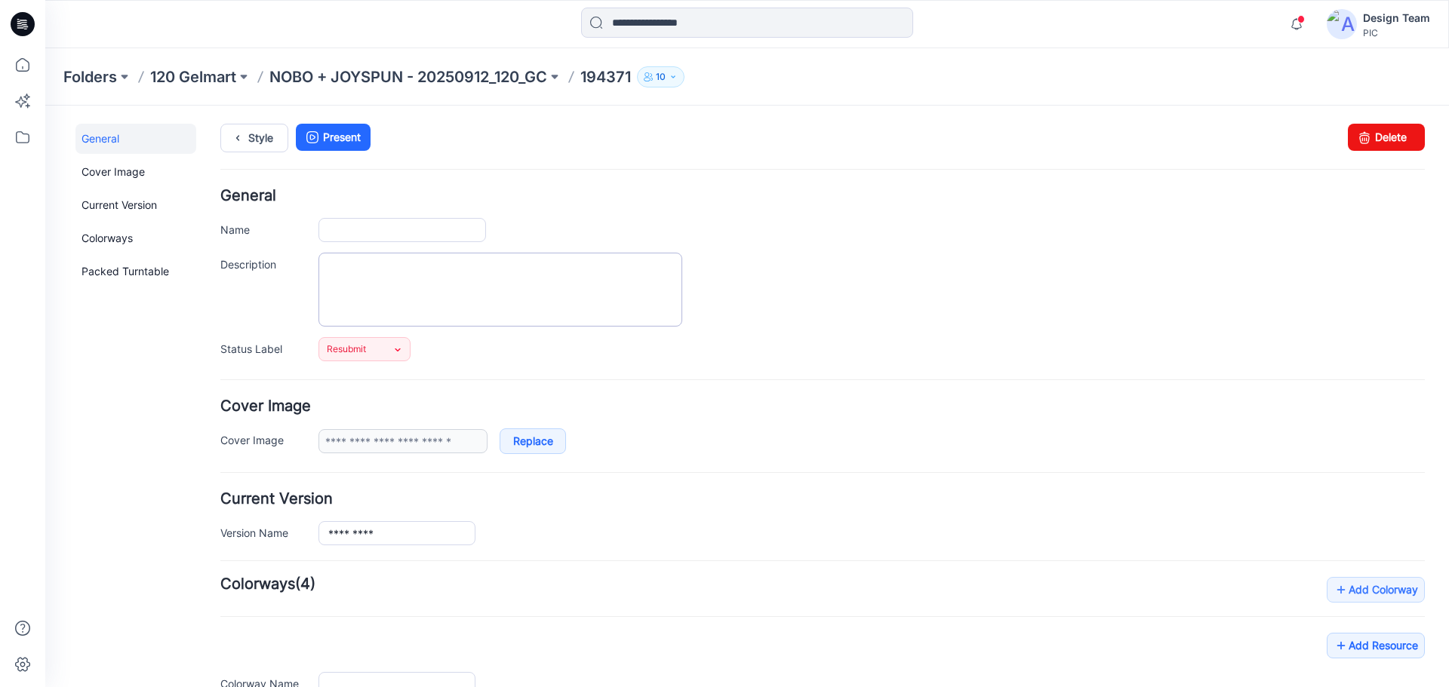
type input "******"
type input "**********"
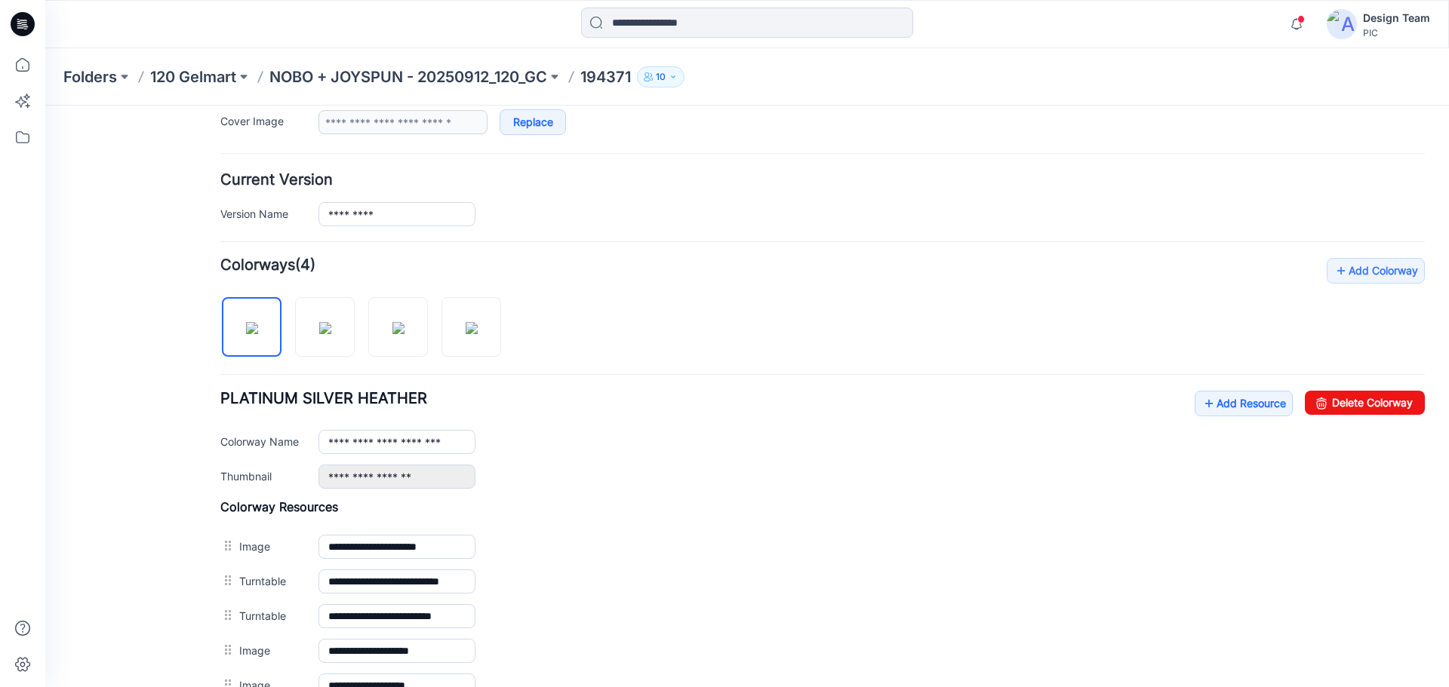
scroll to position [302, 0]
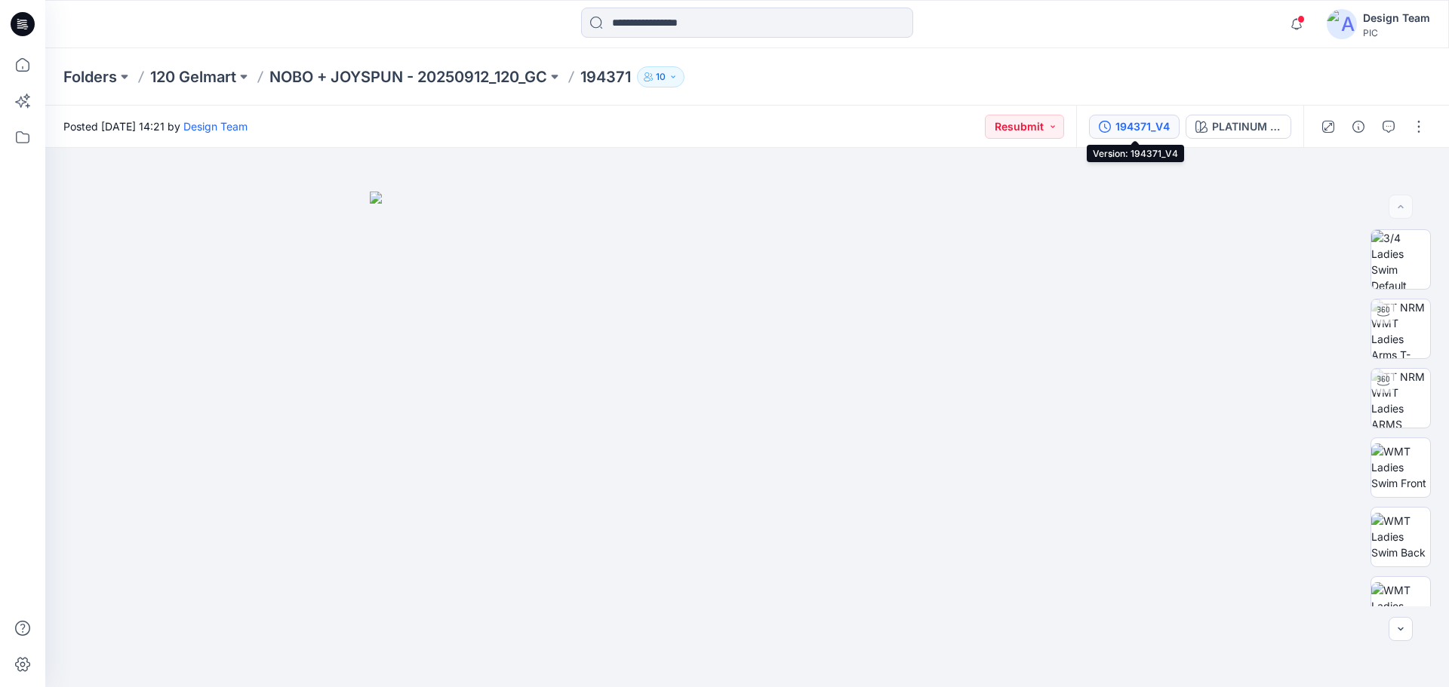
click at [1150, 124] on div "194371_V4" at bounding box center [1142, 126] width 54 height 17
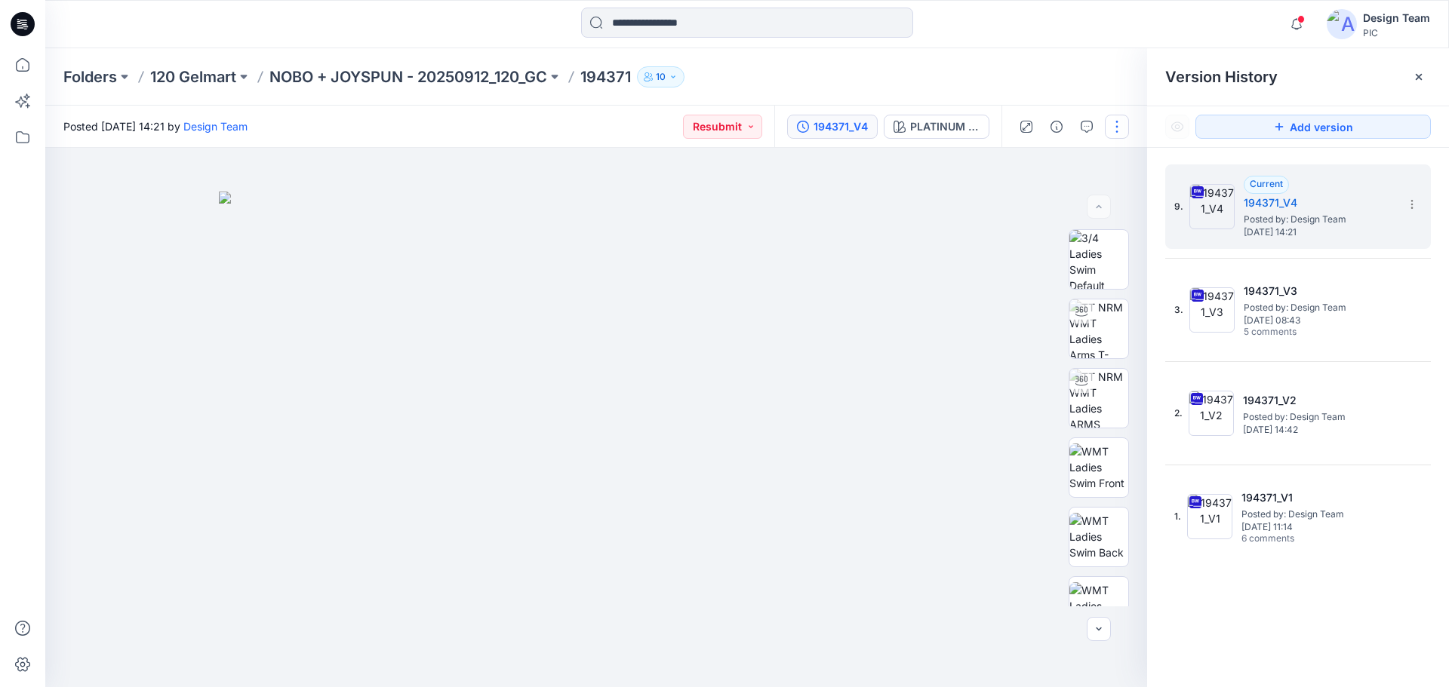
click at [1127, 126] on button "button" at bounding box center [1117, 127] width 24 height 24
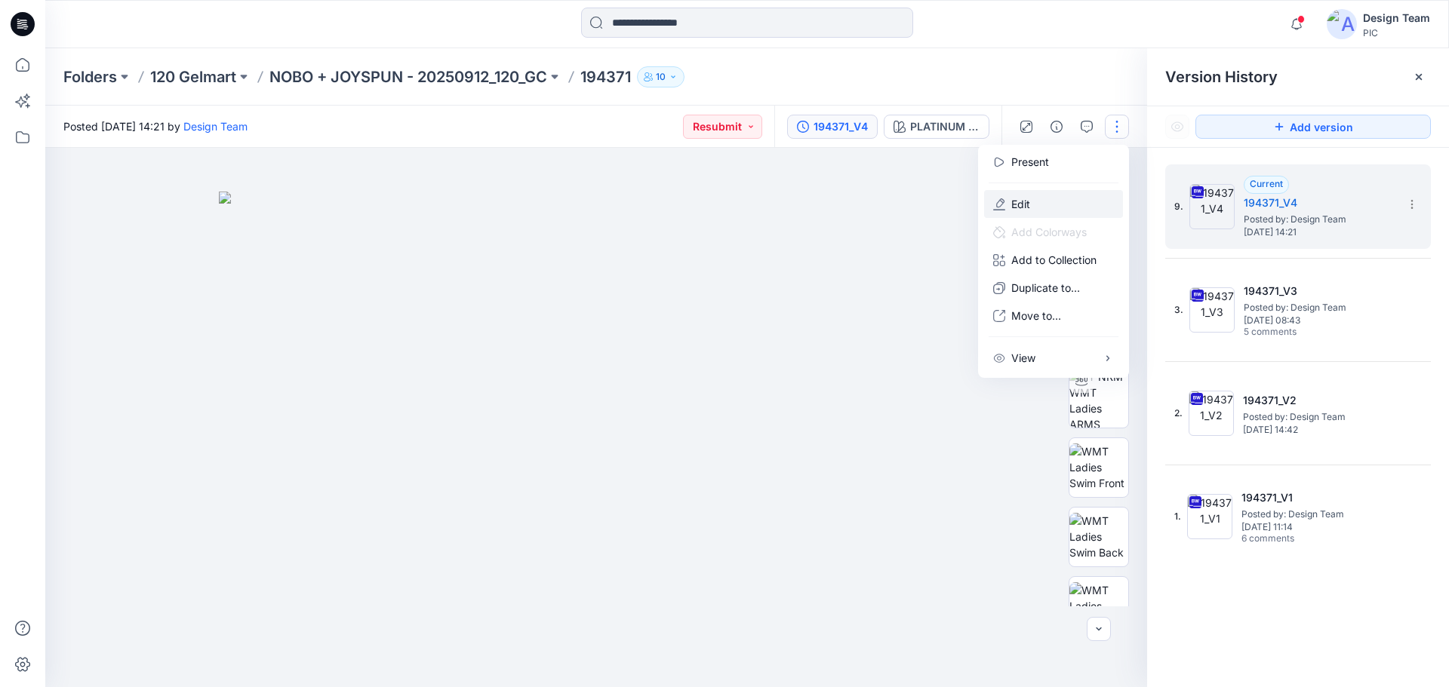
click at [1036, 201] on button "Edit" at bounding box center [1053, 204] width 139 height 28
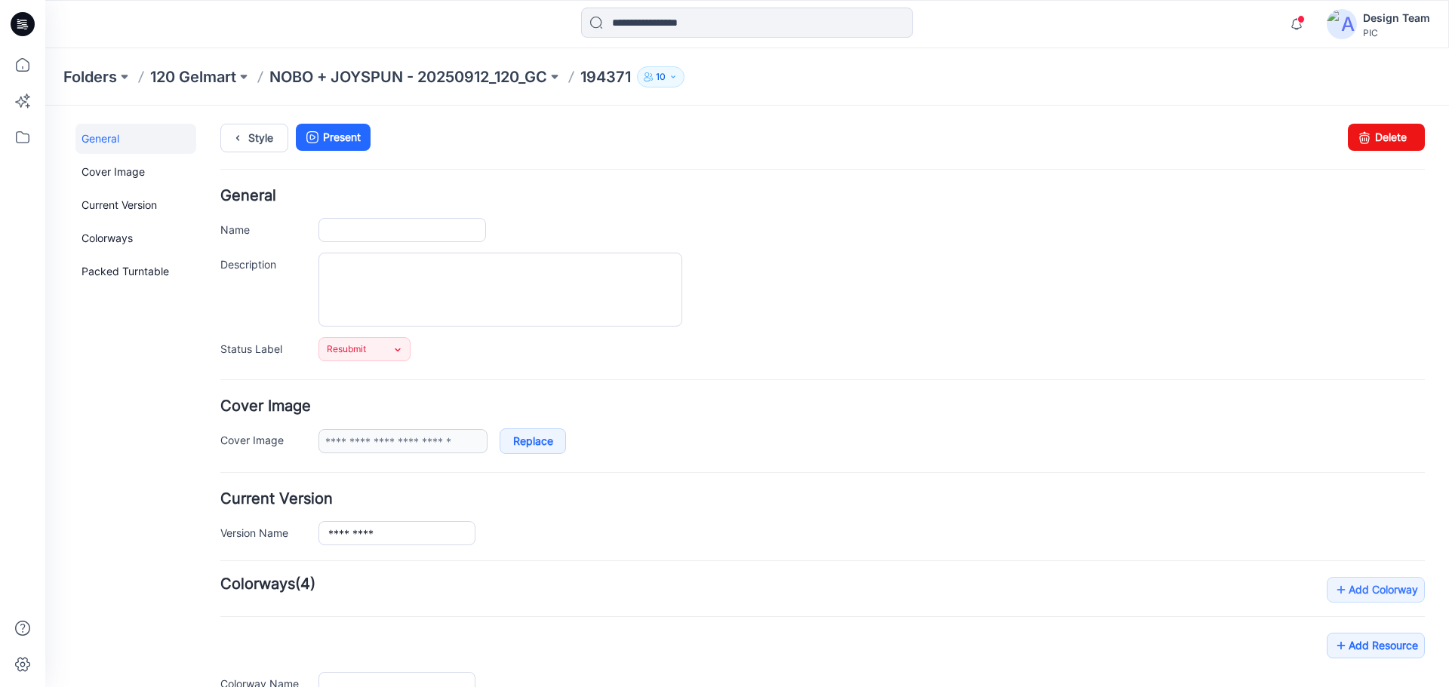
type input "******"
type input "**********"
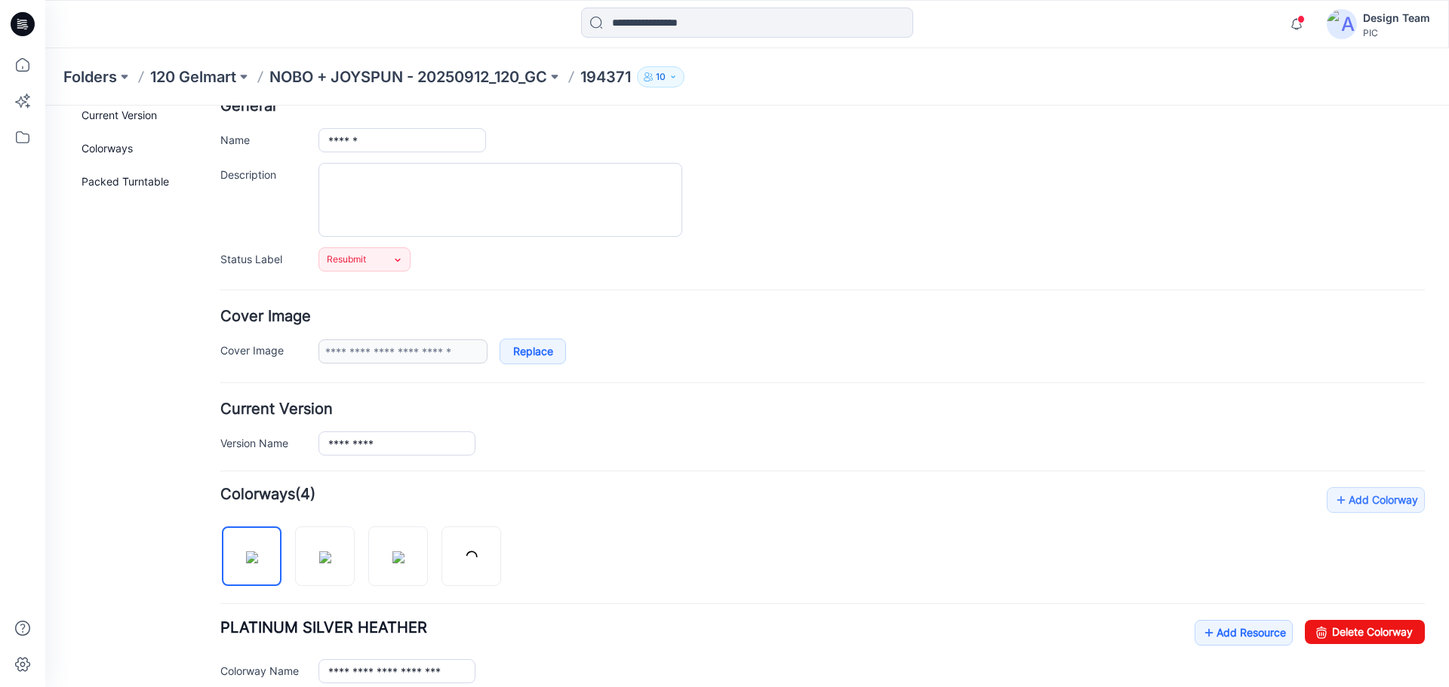
scroll to position [377, 0]
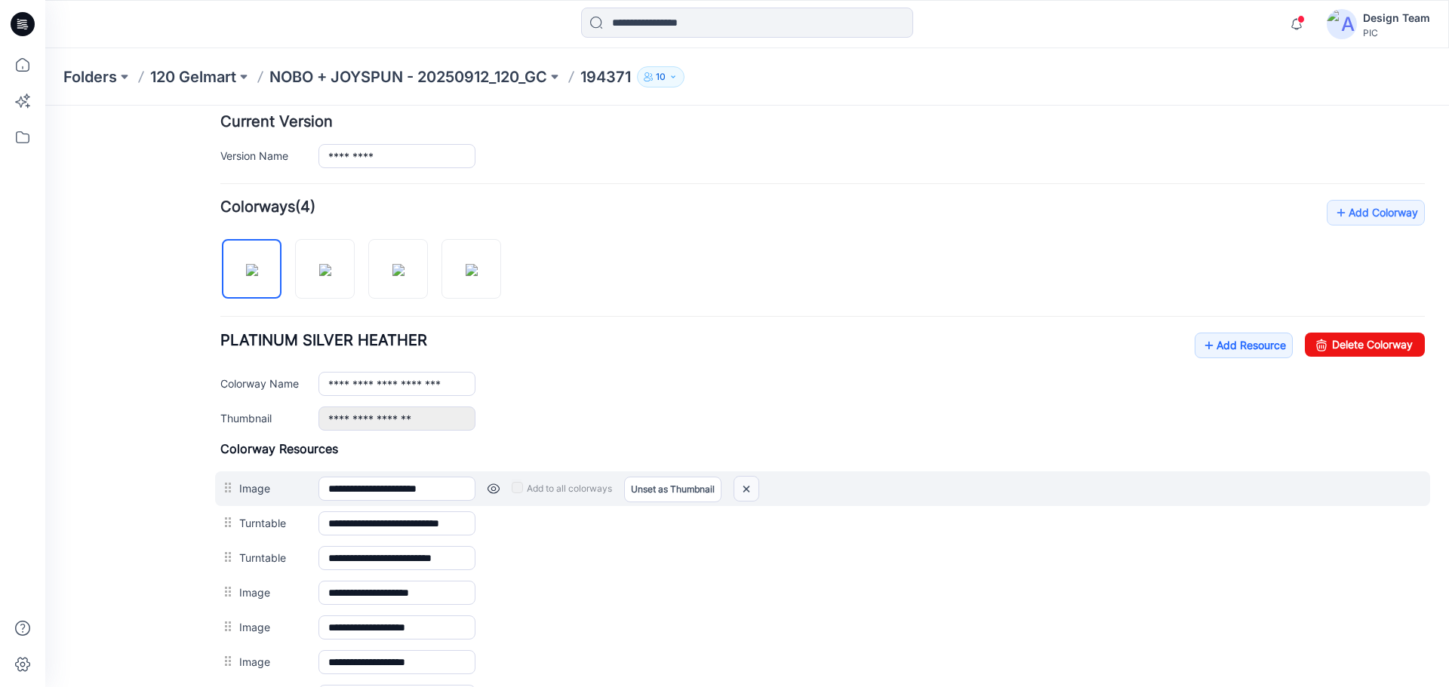
drag, startPoint x: 849, startPoint y: 161, endPoint x: 755, endPoint y: 492, distance: 344.2
click at [755, 492] on img at bounding box center [746, 489] width 24 height 25
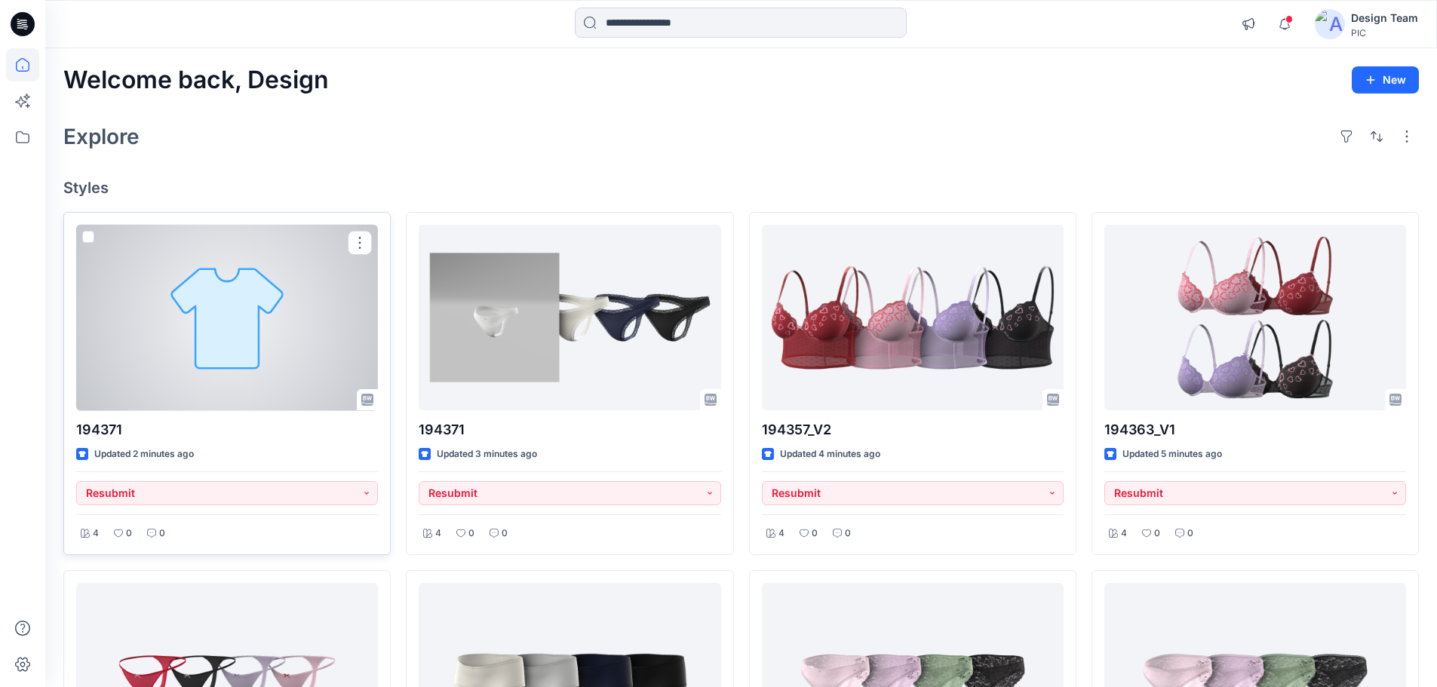
click at [278, 339] on div at bounding box center [227, 318] width 302 height 186
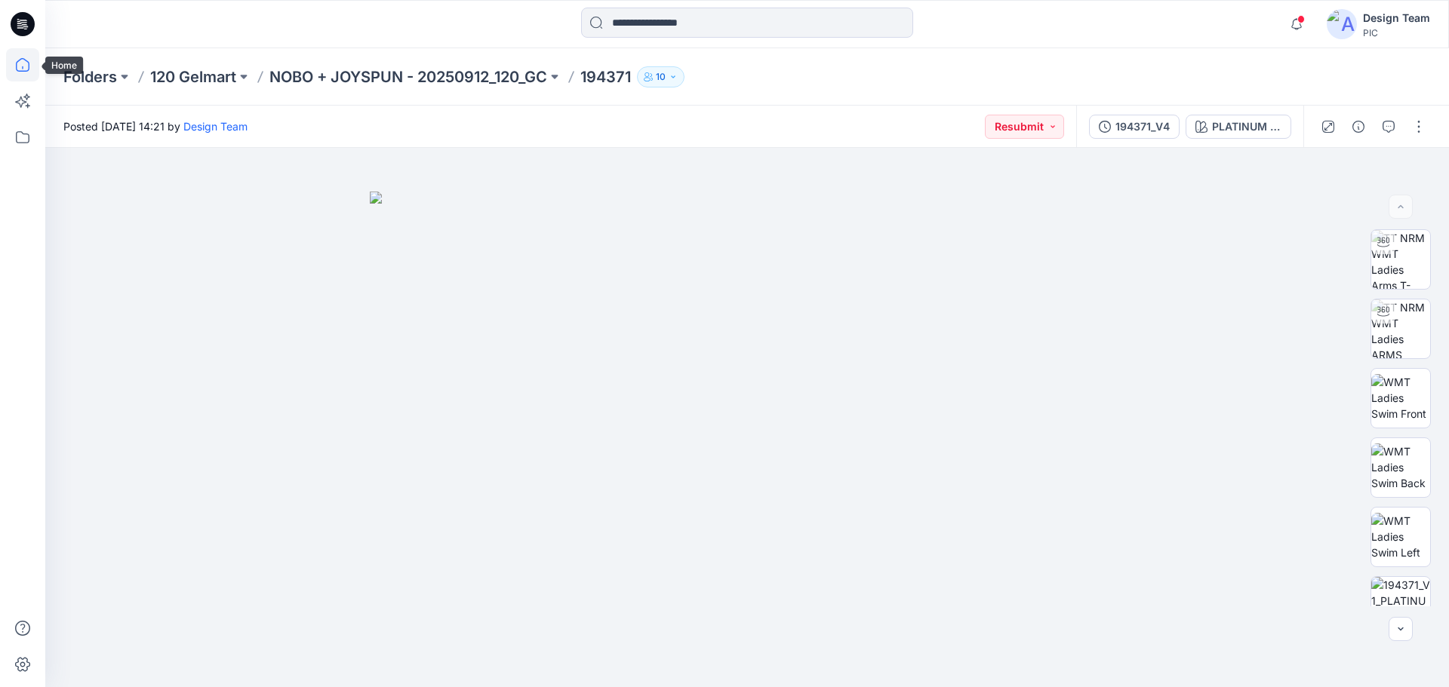
click at [29, 61] on icon at bounding box center [22, 64] width 33 height 33
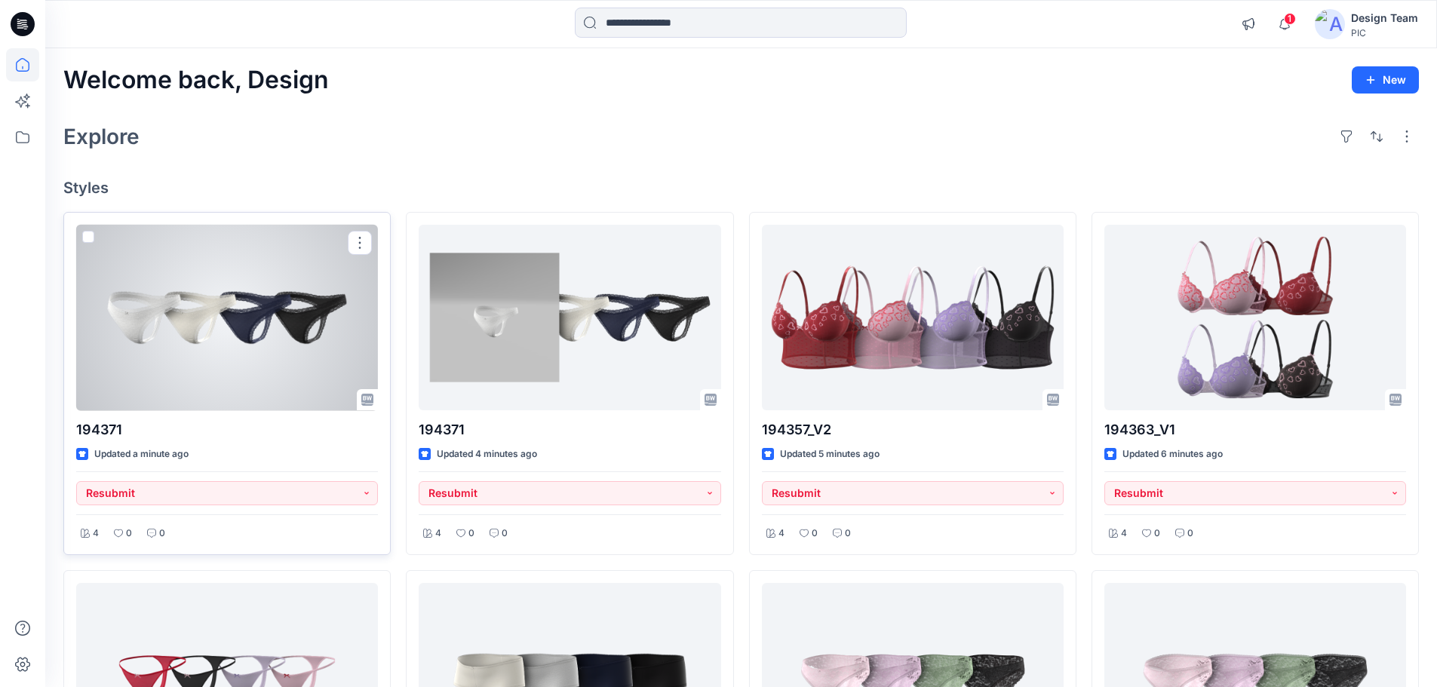
click at [238, 337] on div at bounding box center [227, 318] width 302 height 186
